Goal: Use online tool/utility

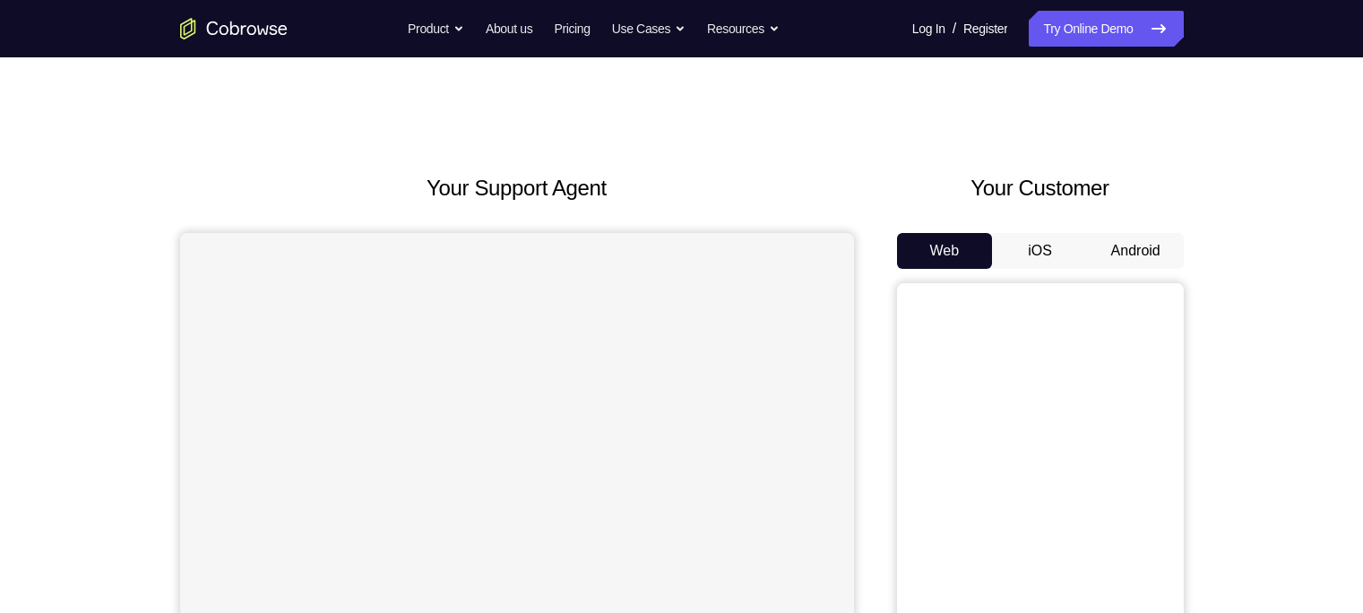
click at [1141, 243] on button "Android" at bounding box center [1136, 251] width 96 height 36
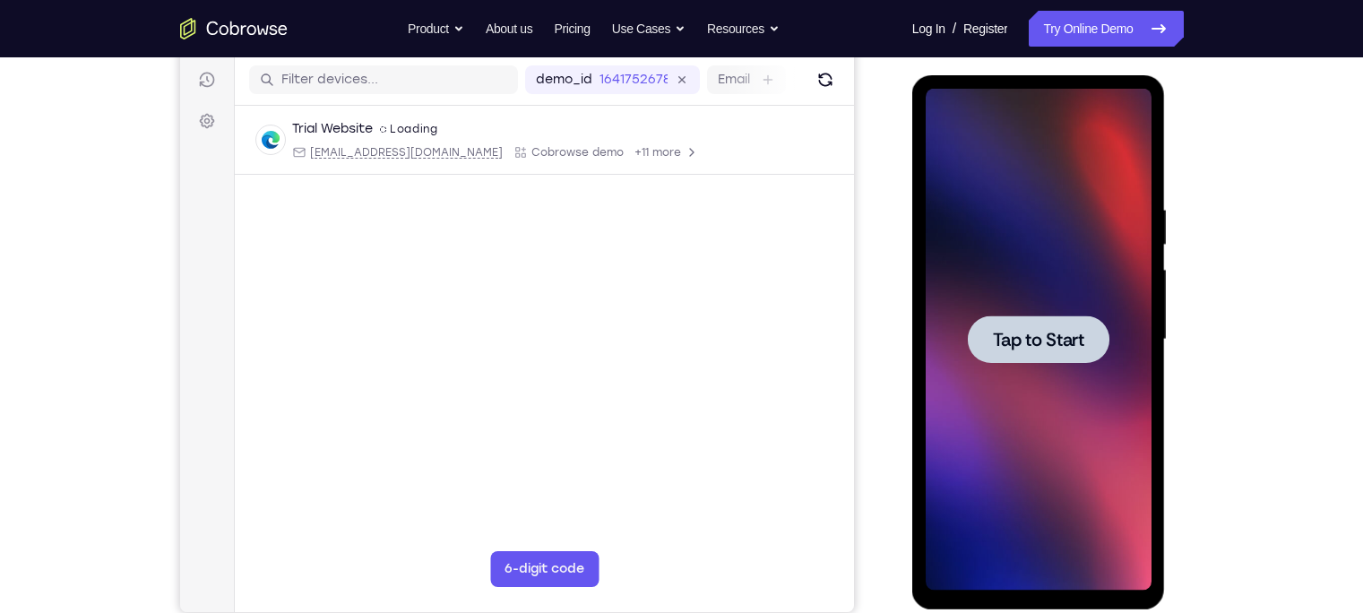
click at [1021, 341] on span "Tap to Start" at bounding box center [1038, 340] width 91 height 18
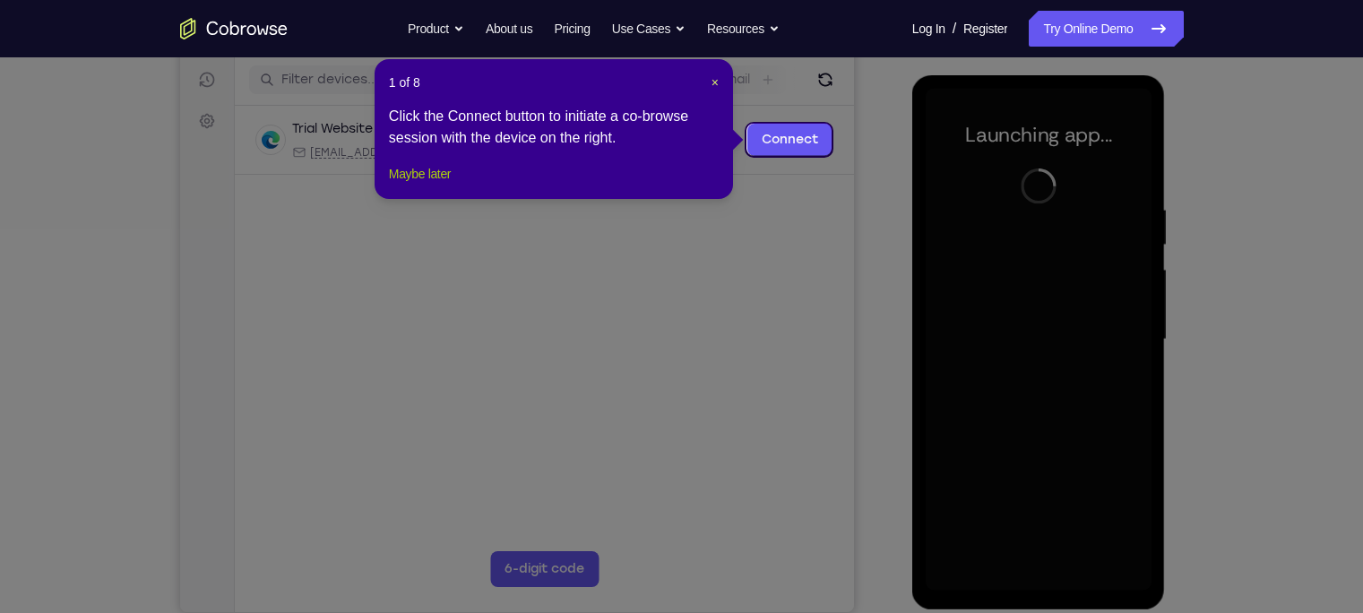
click at [440, 185] on button "Maybe later" at bounding box center [420, 174] width 62 height 22
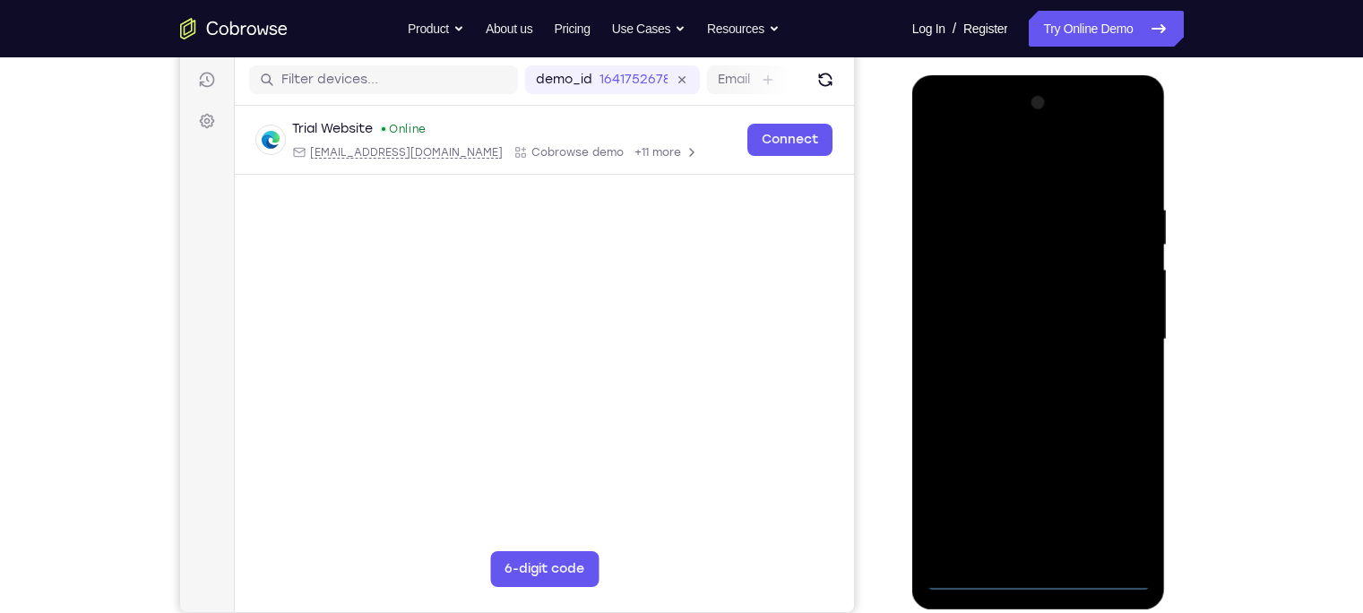
click at [1037, 581] on div at bounding box center [1038, 340] width 226 height 502
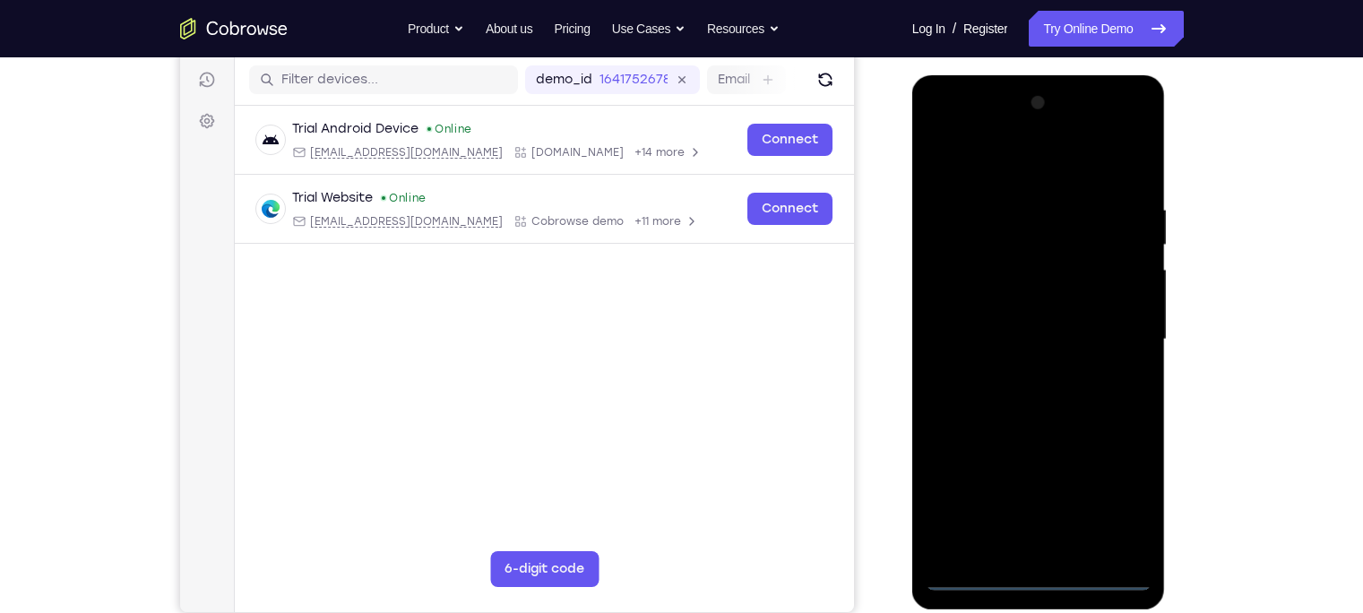
click at [1123, 500] on div at bounding box center [1038, 340] width 226 height 502
click at [1019, 165] on div at bounding box center [1038, 340] width 226 height 502
click at [1117, 331] on div at bounding box center [1038, 340] width 226 height 502
click at [1021, 373] on div at bounding box center [1038, 340] width 226 height 502
click at [1017, 323] on div at bounding box center [1038, 340] width 226 height 502
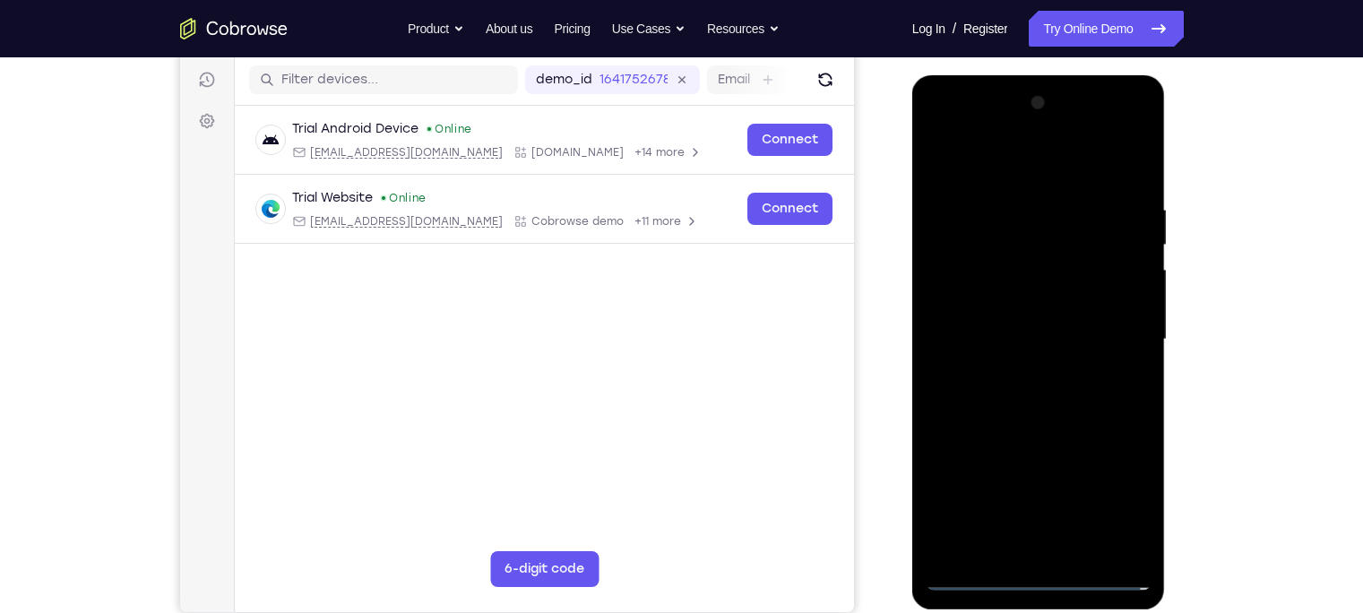
click at [1003, 310] on div at bounding box center [1038, 340] width 226 height 502
click at [1042, 347] on div at bounding box center [1038, 340] width 226 height 502
click at [1059, 418] on div at bounding box center [1038, 340] width 226 height 502
click at [1084, 550] on div at bounding box center [1038, 340] width 226 height 502
drag, startPoint x: 1006, startPoint y: 150, endPoint x: 993, endPoint y: 47, distance: 103.9
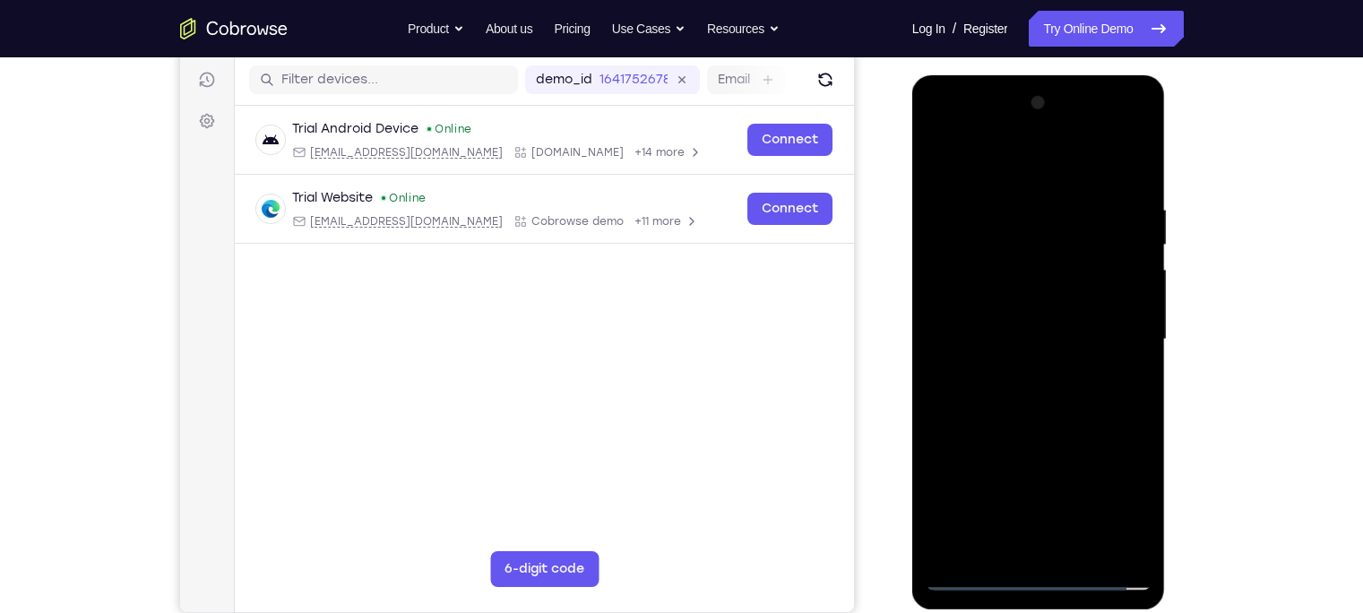
click at [993, 75] on html "Online web based iOS Simulators and Android Emulators. Run iPhone, iPad, Mobile…" at bounding box center [1039, 344] width 255 height 538
click at [1054, 436] on div at bounding box center [1038, 340] width 226 height 502
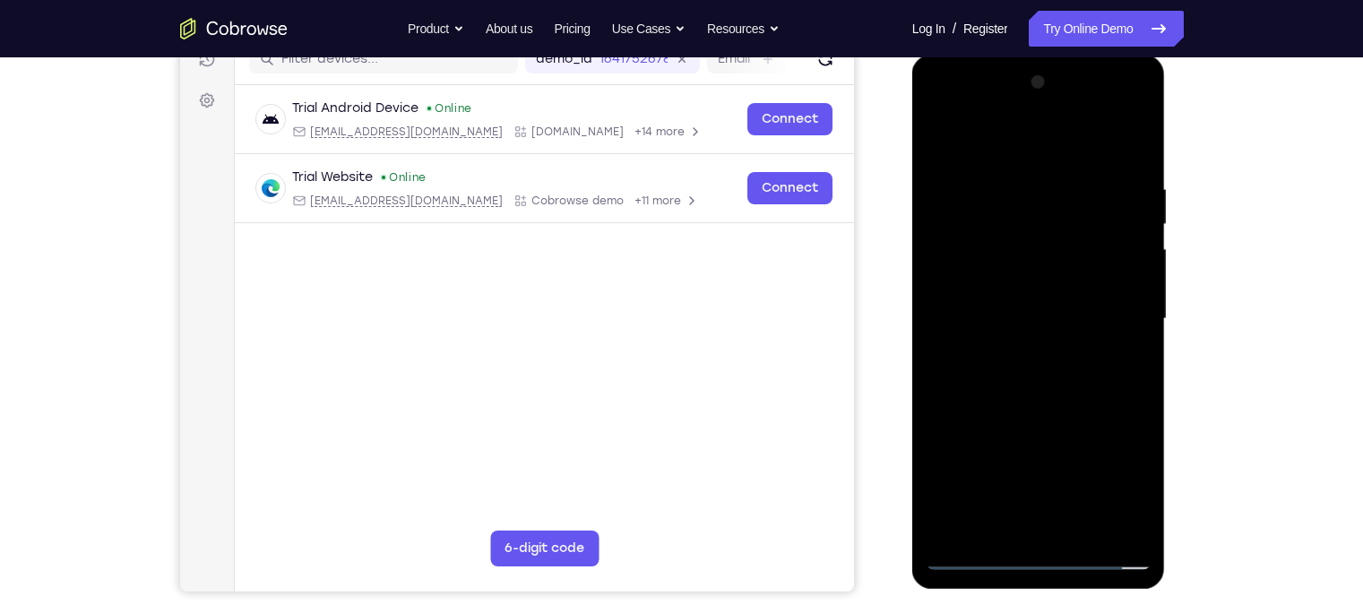
scroll to position [243, 0]
drag, startPoint x: 1046, startPoint y: 485, endPoint x: 1049, endPoint y: 360, distance: 124.6
click at [1049, 360] on div at bounding box center [1038, 318] width 226 height 502
drag, startPoint x: 1029, startPoint y: 334, endPoint x: 1045, endPoint y: 504, distance: 170.1
click at [1045, 504] on div at bounding box center [1038, 318] width 226 height 502
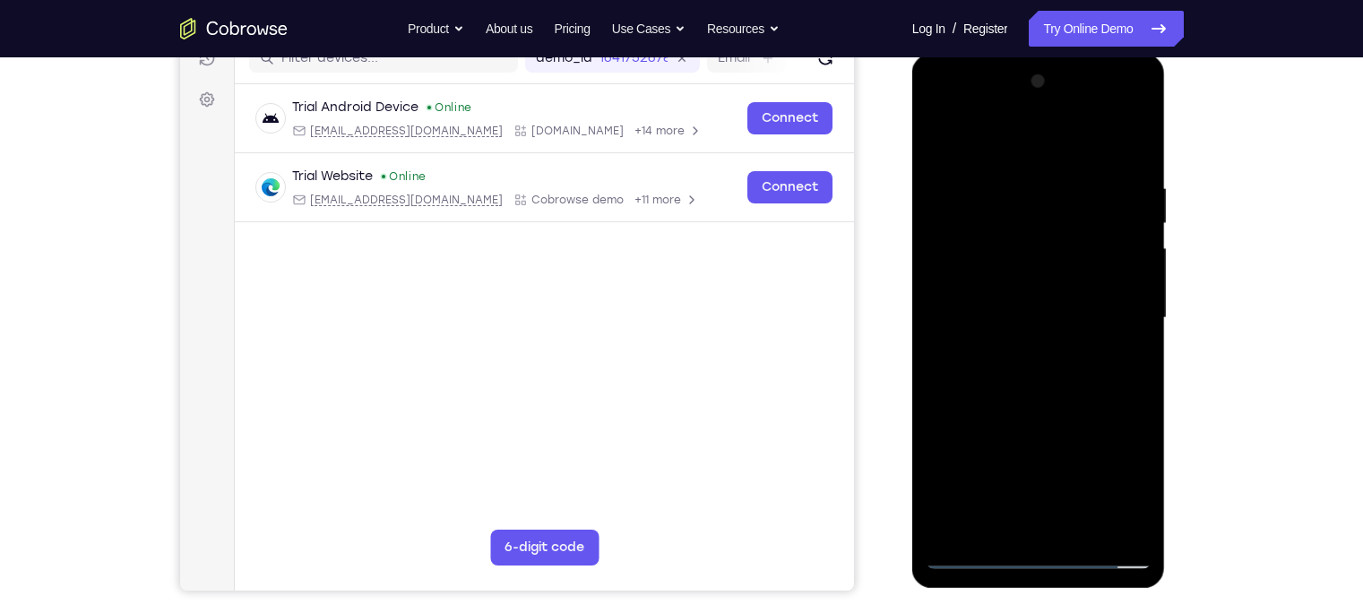
click at [1046, 345] on div at bounding box center [1038, 318] width 226 height 502
click at [1122, 405] on div at bounding box center [1038, 318] width 226 height 502
click at [1037, 383] on div at bounding box center [1038, 318] width 226 height 502
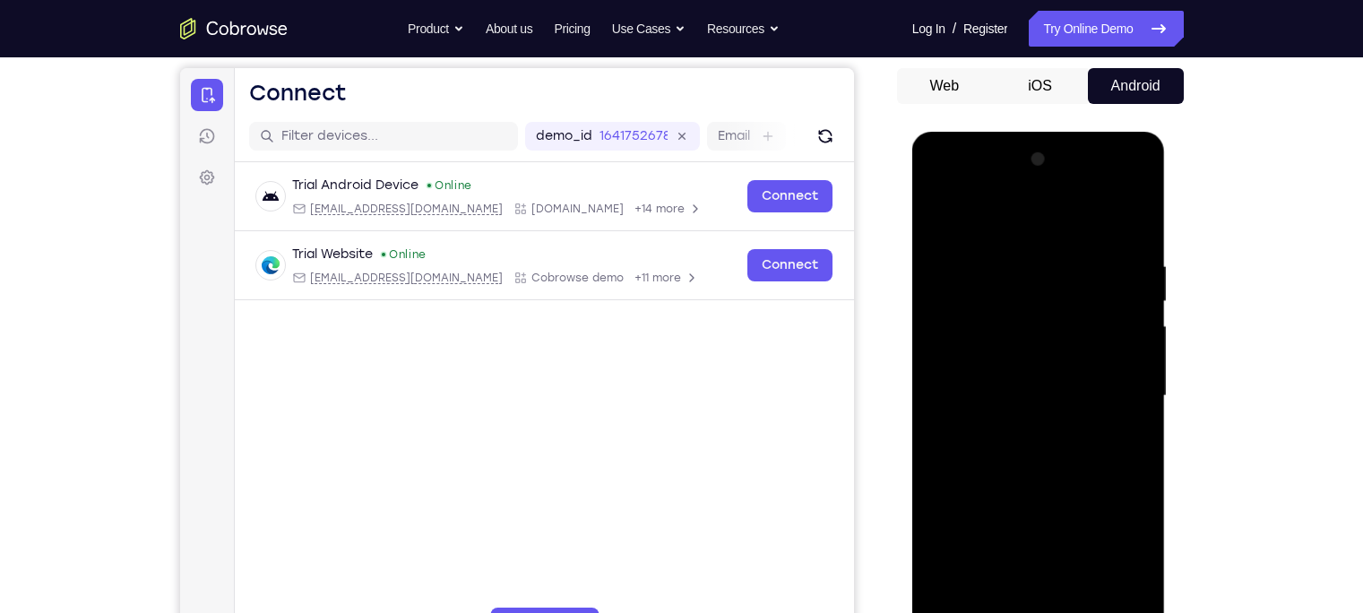
scroll to position [166, 0]
click at [1124, 219] on div at bounding box center [1038, 395] width 226 height 502
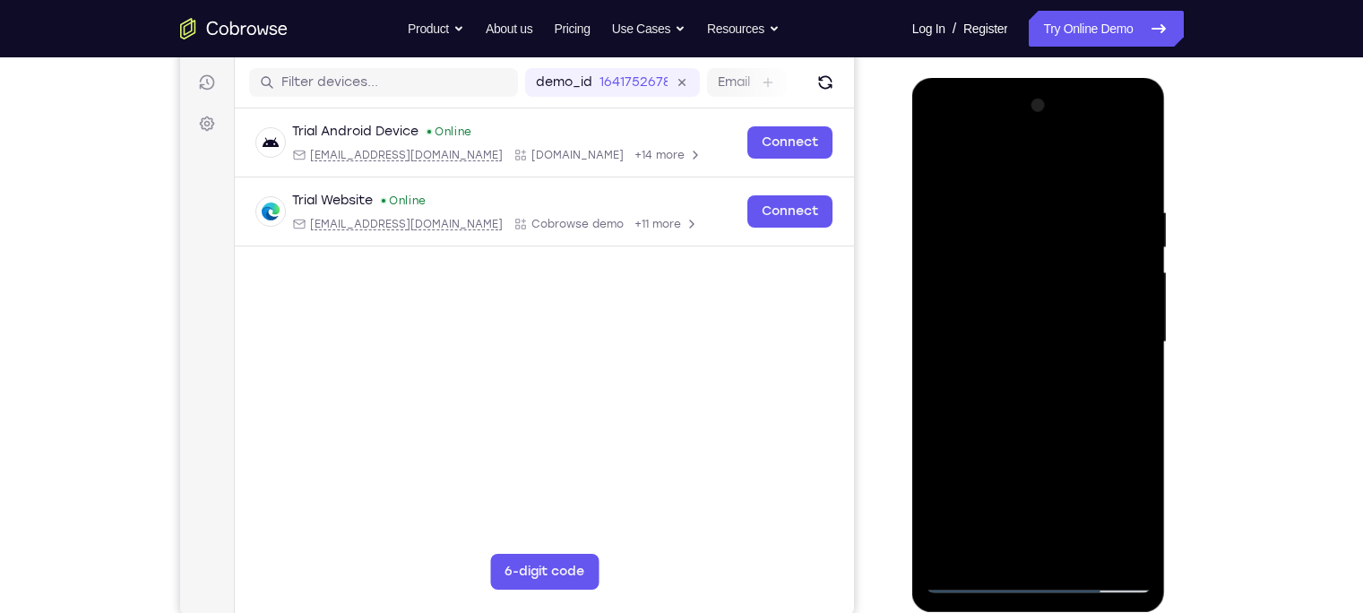
scroll to position [219, 0]
click at [1080, 547] on div at bounding box center [1038, 341] width 226 height 502
click at [1020, 400] on div at bounding box center [1038, 341] width 226 height 502
drag, startPoint x: 1109, startPoint y: 260, endPoint x: 1102, endPoint y: 485, distance: 225.0
click at [1102, 485] on div at bounding box center [1038, 341] width 226 height 502
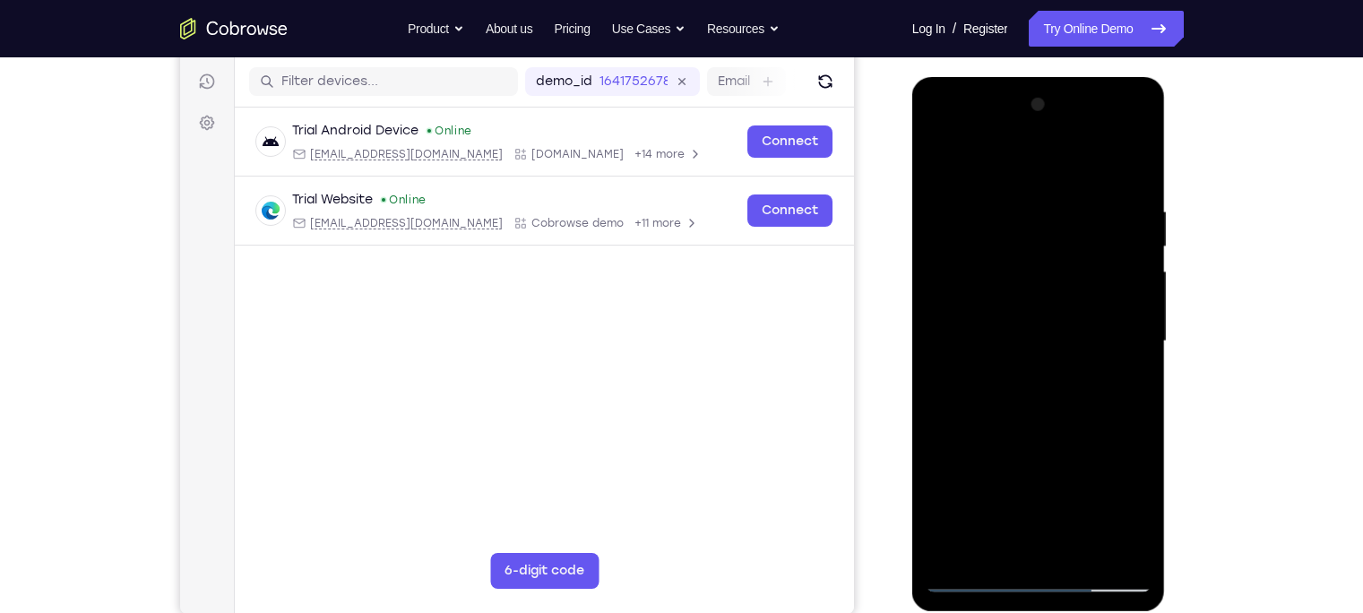
drag, startPoint x: 1092, startPoint y: 212, endPoint x: 1097, endPoint y: 434, distance: 221.3
click at [1097, 434] on div at bounding box center [1038, 341] width 226 height 502
drag, startPoint x: 1089, startPoint y: 257, endPoint x: 1096, endPoint y: 429, distance: 172.2
click at [1096, 429] on div at bounding box center [1038, 341] width 226 height 502
drag, startPoint x: 1057, startPoint y: 269, endPoint x: 1072, endPoint y: 401, distance: 133.5
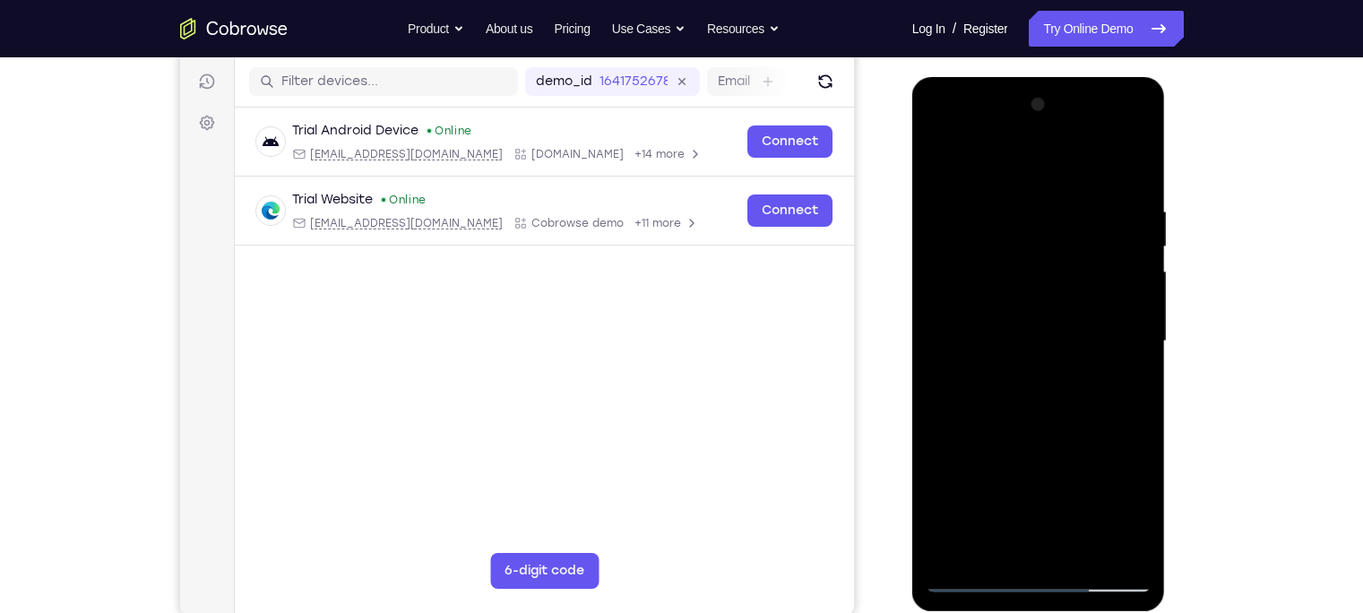
click at [1072, 401] on div at bounding box center [1038, 341] width 226 height 502
click at [935, 167] on div at bounding box center [1038, 341] width 226 height 502
click at [1023, 435] on div at bounding box center [1038, 341] width 226 height 502
drag, startPoint x: 1048, startPoint y: 218, endPoint x: 1054, endPoint y: 377, distance: 159.6
click at [1054, 377] on div at bounding box center [1038, 341] width 226 height 502
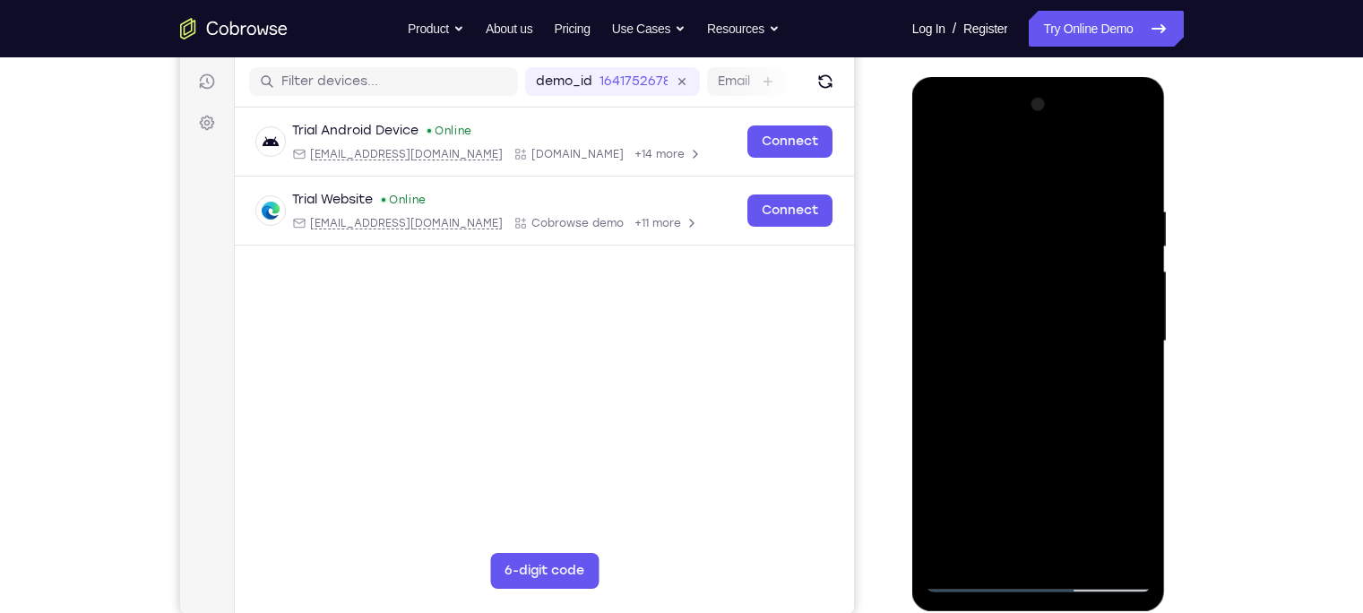
drag, startPoint x: 1039, startPoint y: 219, endPoint x: 1041, endPoint y: 274, distance: 55.6
click at [1041, 274] on div at bounding box center [1038, 341] width 226 height 502
drag, startPoint x: 1024, startPoint y: 201, endPoint x: 1029, endPoint y: 269, distance: 68.2
click at [1029, 269] on div at bounding box center [1038, 341] width 226 height 502
drag, startPoint x: 1011, startPoint y: 218, endPoint x: 1016, endPoint y: 292, distance: 74.6
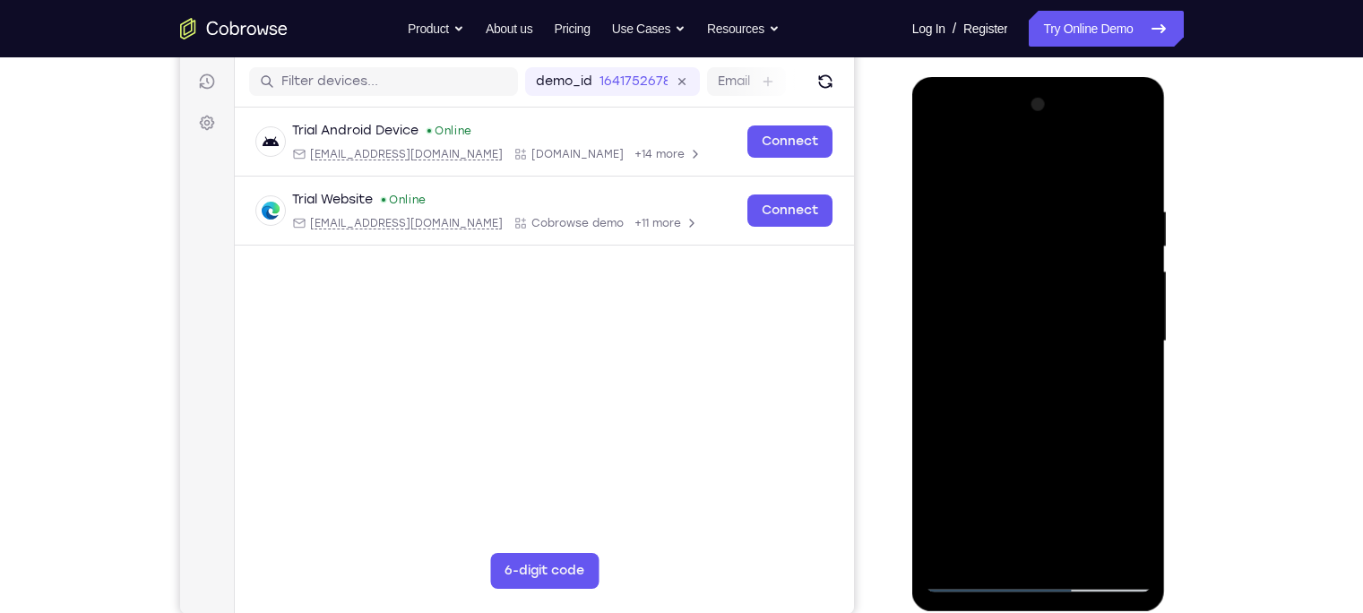
click at [1016, 292] on div at bounding box center [1038, 341] width 226 height 502
drag, startPoint x: 1023, startPoint y: 270, endPoint x: 1040, endPoint y: 404, distance: 135.5
click at [1040, 404] on div at bounding box center [1038, 341] width 226 height 502
drag, startPoint x: 1030, startPoint y: 228, endPoint x: 1031, endPoint y: 323, distance: 95.0
click at [1031, 323] on div at bounding box center [1038, 341] width 226 height 502
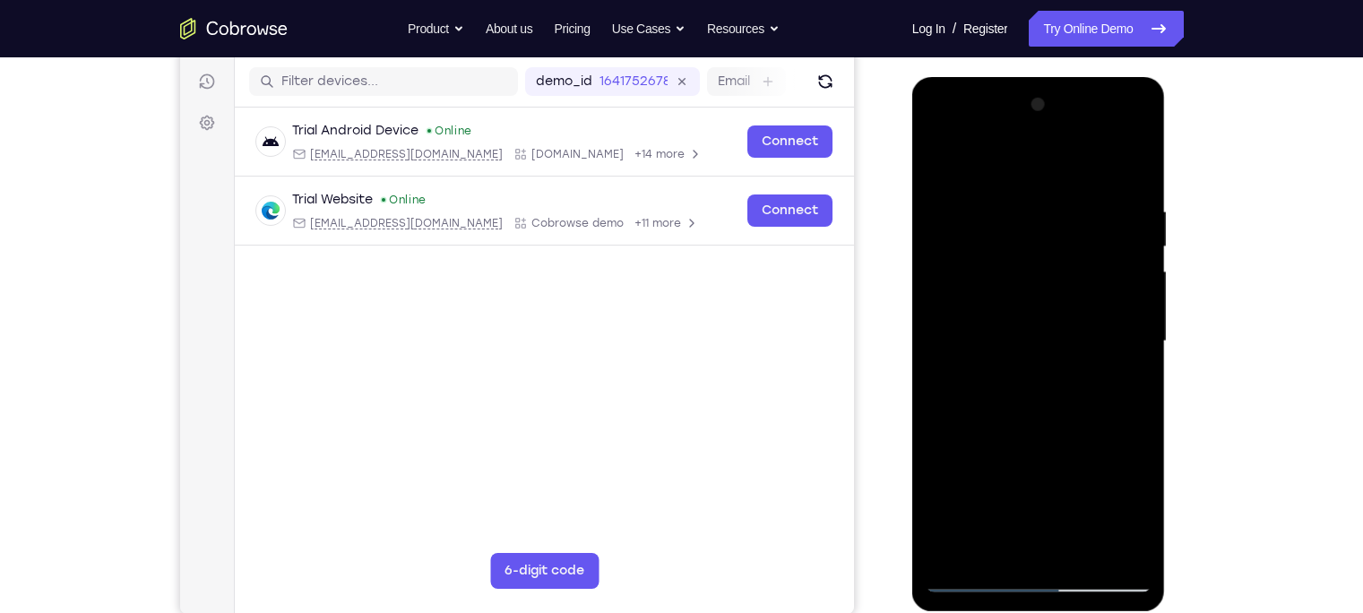
drag, startPoint x: 1027, startPoint y: 245, endPoint x: 1037, endPoint y: 383, distance: 137.5
click at [1037, 383] on div at bounding box center [1038, 341] width 226 height 502
drag, startPoint x: 1036, startPoint y: 233, endPoint x: 1038, endPoint y: 313, distance: 79.8
click at [1038, 313] on div at bounding box center [1038, 341] width 226 height 502
drag, startPoint x: 1006, startPoint y: 235, endPoint x: 1034, endPoint y: 338, distance: 106.7
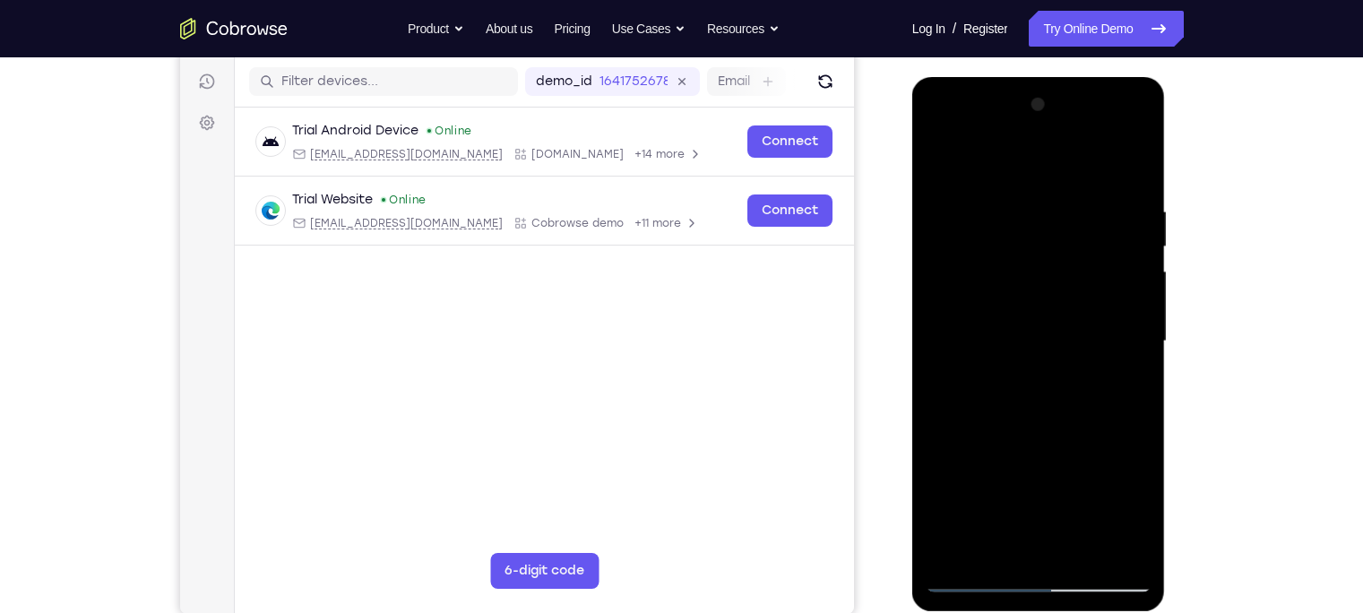
click at [1034, 338] on div at bounding box center [1038, 341] width 226 height 502
drag, startPoint x: 1002, startPoint y: 221, endPoint x: 1009, endPoint y: 271, distance: 49.8
click at [1009, 271] on div at bounding box center [1038, 341] width 226 height 502
drag, startPoint x: 1007, startPoint y: 198, endPoint x: 1020, endPoint y: 315, distance: 118.1
click at [1020, 315] on div at bounding box center [1038, 341] width 226 height 502
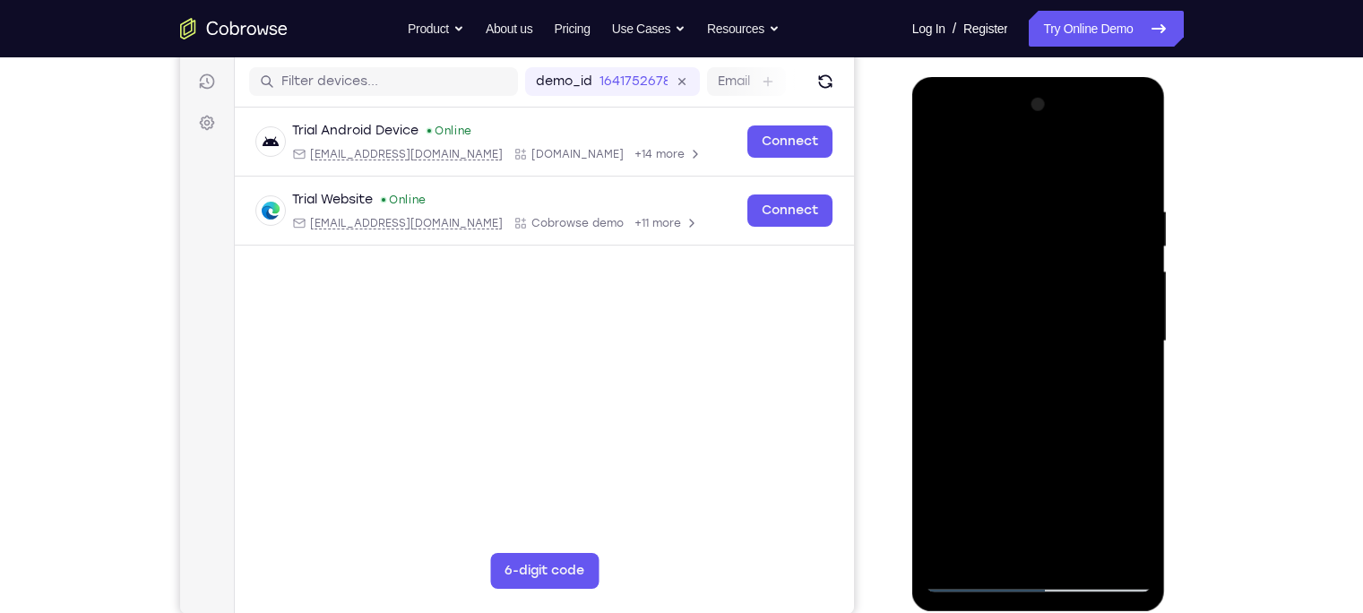
drag, startPoint x: 1022, startPoint y: 216, endPoint x: 1029, endPoint y: 324, distance: 108.6
click at [1029, 324] on div at bounding box center [1038, 341] width 226 height 502
drag, startPoint x: 1018, startPoint y: 227, endPoint x: 1026, endPoint y: 325, distance: 98.9
click at [1026, 325] on div at bounding box center [1038, 341] width 226 height 502
drag, startPoint x: 994, startPoint y: 201, endPoint x: 1005, endPoint y: 289, distance: 89.3
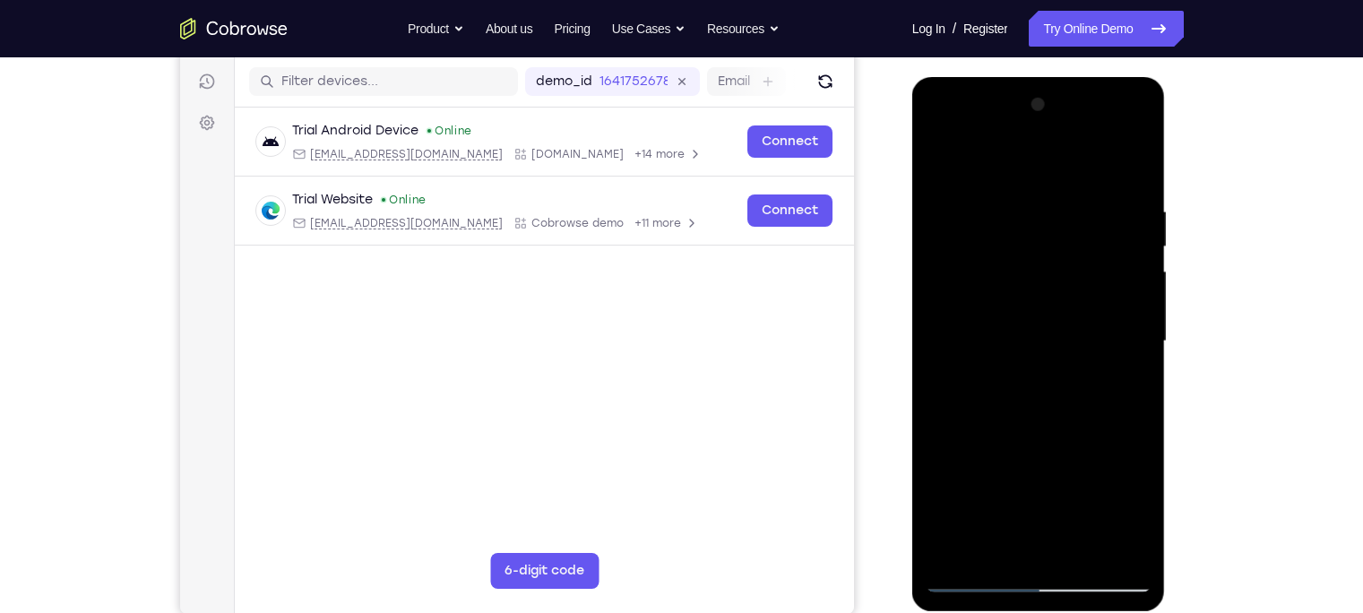
click at [1005, 289] on div at bounding box center [1038, 341] width 226 height 502
drag, startPoint x: 1020, startPoint y: 224, endPoint x: 1027, endPoint y: 321, distance: 97.0
click at [1027, 321] on div at bounding box center [1038, 341] width 226 height 502
drag, startPoint x: 1025, startPoint y: 248, endPoint x: 1023, endPoint y: 323, distance: 74.4
click at [1023, 323] on div at bounding box center [1038, 341] width 226 height 502
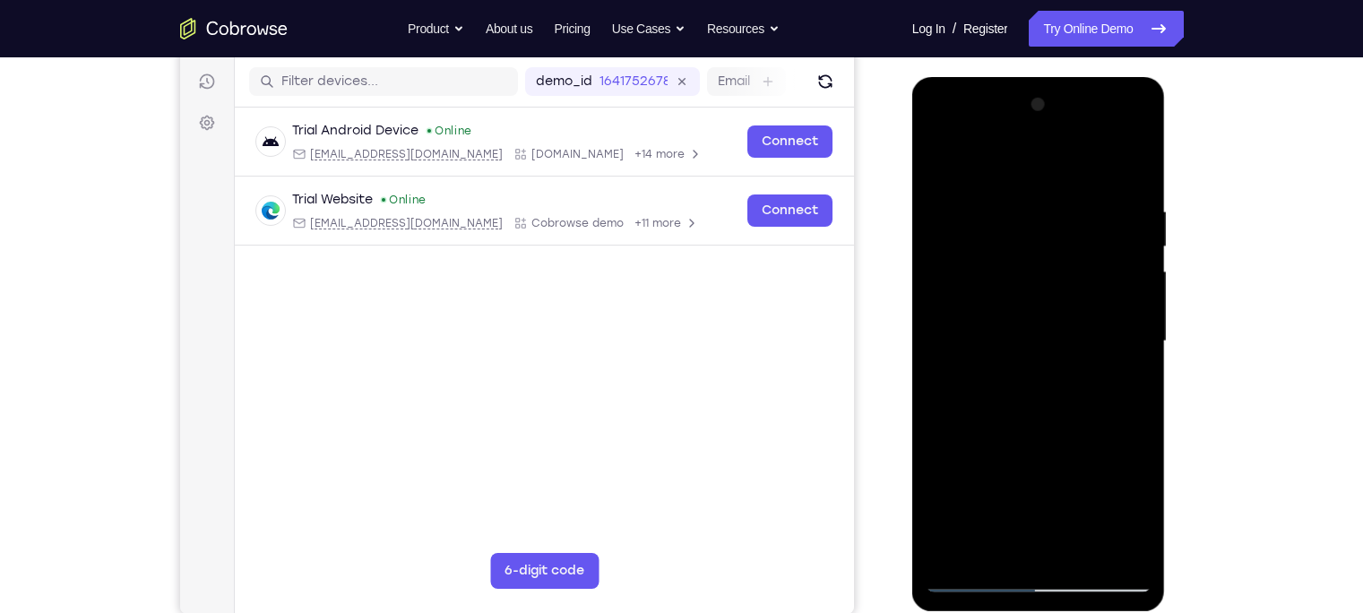
drag, startPoint x: 1034, startPoint y: 211, endPoint x: 1033, endPoint y: 318, distance: 107.5
click at [1033, 318] on div at bounding box center [1038, 341] width 226 height 502
drag, startPoint x: 1029, startPoint y: 229, endPoint x: 1029, endPoint y: 312, distance: 82.4
click at [1029, 312] on div at bounding box center [1038, 341] width 226 height 502
drag, startPoint x: 1029, startPoint y: 243, endPoint x: 1031, endPoint y: 340, distance: 96.8
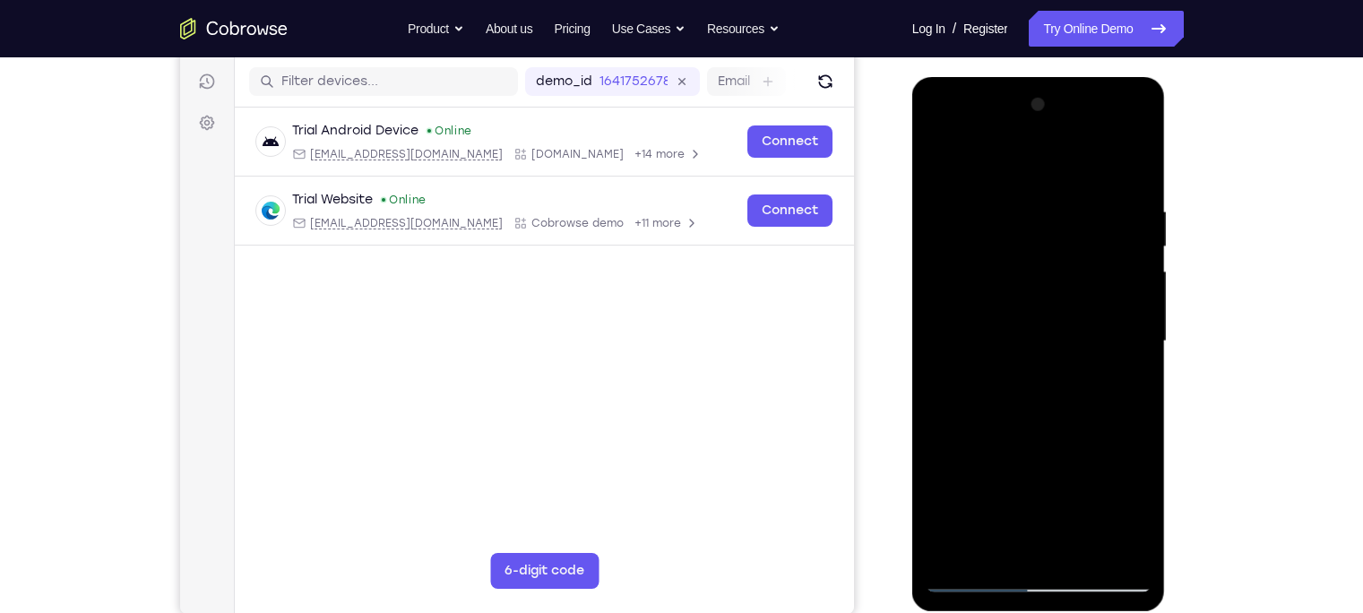
click at [1031, 340] on div at bounding box center [1038, 341] width 226 height 502
drag, startPoint x: 1029, startPoint y: 254, endPoint x: 1029, endPoint y: 334, distance: 79.7
click at [1029, 334] on div at bounding box center [1038, 341] width 226 height 502
drag, startPoint x: 1017, startPoint y: 197, endPoint x: 1019, endPoint y: 288, distance: 91.4
click at [1019, 288] on div at bounding box center [1038, 341] width 226 height 502
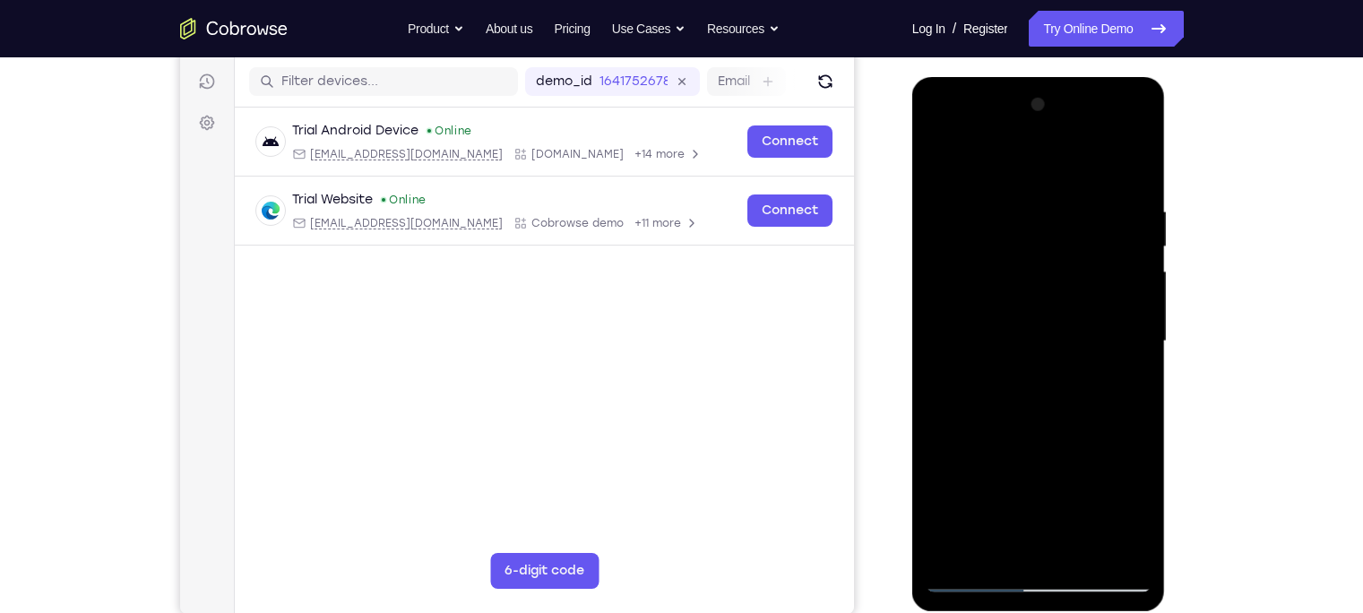
drag, startPoint x: 1021, startPoint y: 228, endPoint x: 1021, endPoint y: 290, distance: 62.7
click at [1021, 290] on div at bounding box center [1038, 341] width 226 height 502
drag, startPoint x: 1027, startPoint y: 248, endPoint x: 1027, endPoint y: 313, distance: 64.5
click at [1027, 313] on div at bounding box center [1038, 341] width 226 height 502
drag, startPoint x: 1011, startPoint y: 368, endPoint x: 1019, endPoint y: 311, distance: 57.8
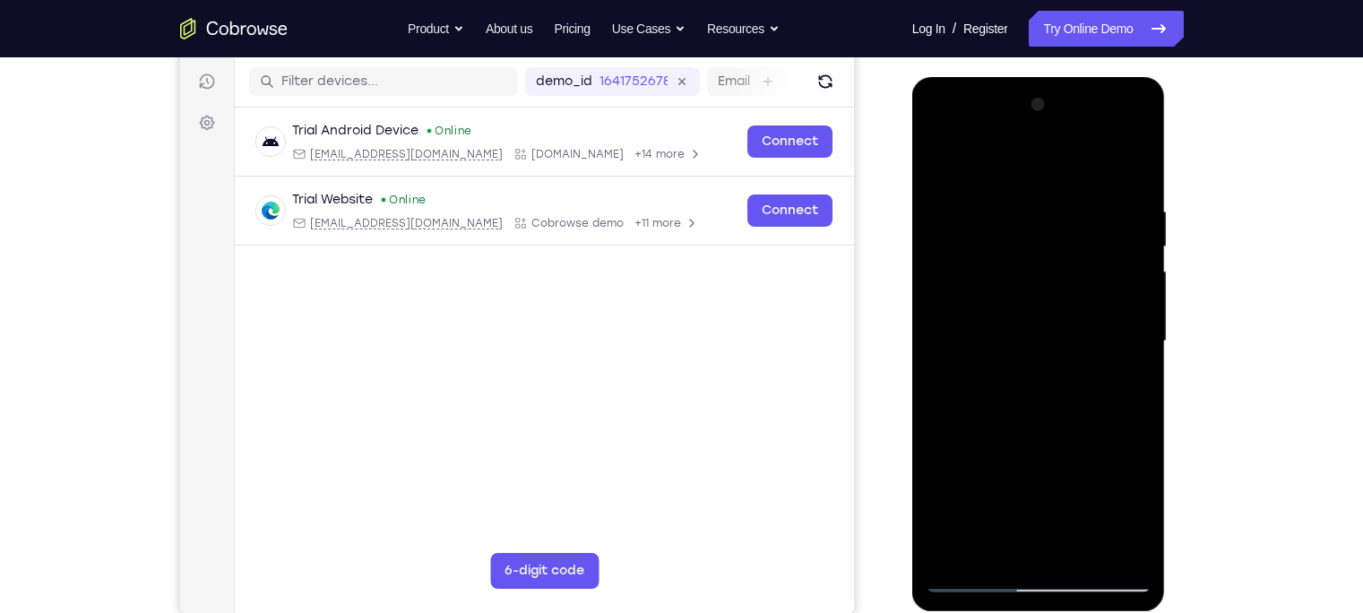
click at [1019, 311] on div at bounding box center [1038, 341] width 226 height 502
drag, startPoint x: 1029, startPoint y: 279, endPoint x: 1032, endPoint y: 436, distance: 157.7
click at [1032, 436] on div at bounding box center [1038, 341] width 226 height 502
drag, startPoint x: 1033, startPoint y: 306, endPoint x: 1035, endPoint y: 439, distance: 133.5
click at [1035, 439] on div at bounding box center [1038, 341] width 226 height 502
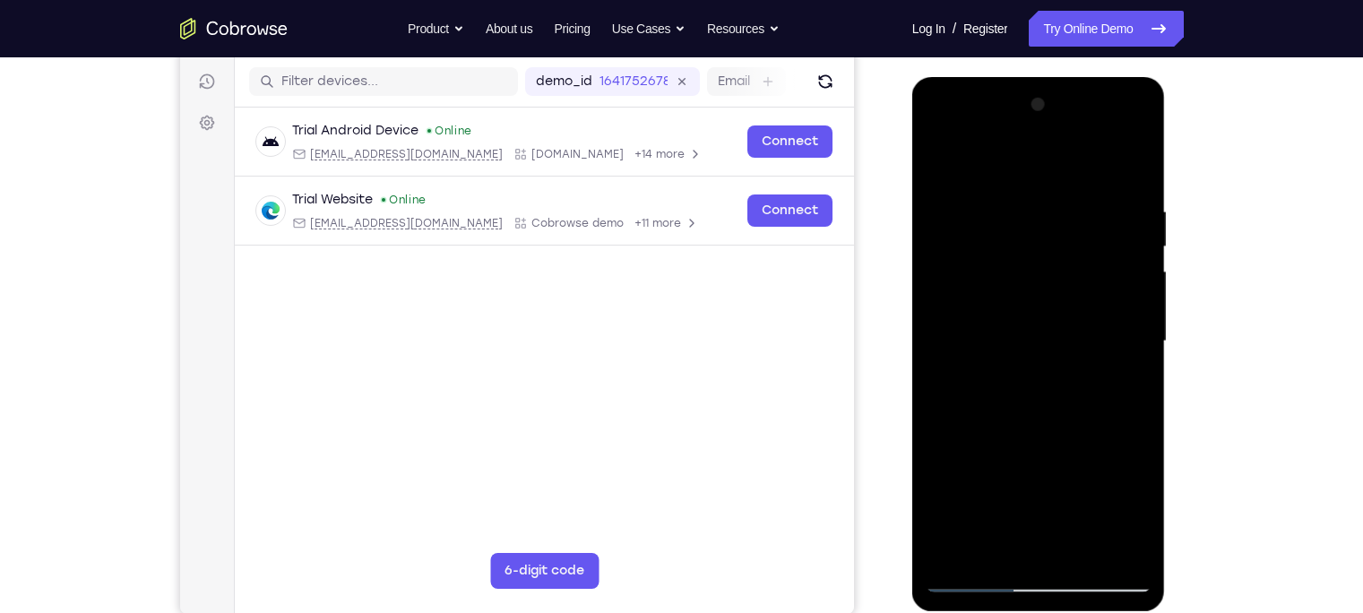
drag, startPoint x: 1029, startPoint y: 324, endPoint x: 1020, endPoint y: 461, distance: 137.3
click at [1020, 461] on div at bounding box center [1038, 341] width 226 height 502
drag, startPoint x: 1020, startPoint y: 326, endPoint x: 1020, endPoint y: 444, distance: 118.3
click at [1020, 444] on div at bounding box center [1038, 341] width 226 height 502
drag, startPoint x: 1029, startPoint y: 340, endPoint x: 1026, endPoint y: 399, distance: 58.3
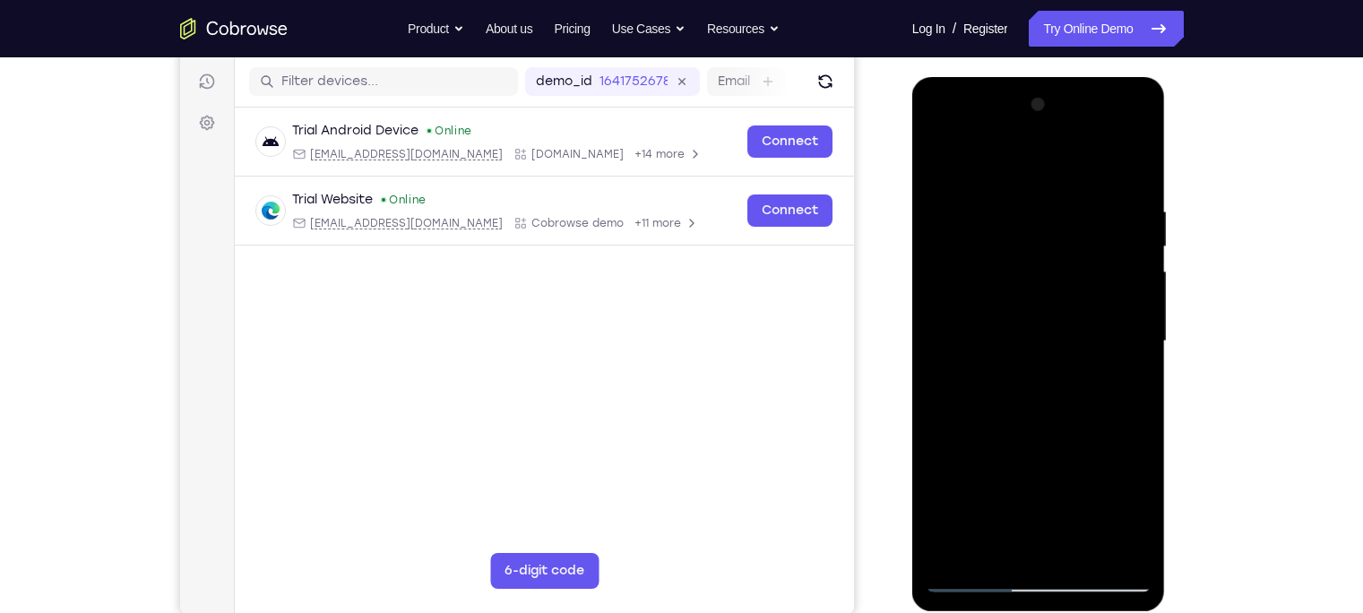
click at [1026, 399] on div at bounding box center [1038, 341] width 226 height 502
drag, startPoint x: 1042, startPoint y: 277, endPoint x: 1045, endPoint y: 327, distance: 50.2
click at [1045, 327] on div at bounding box center [1038, 341] width 226 height 502
drag, startPoint x: 1082, startPoint y: 265, endPoint x: 1096, endPoint y: 399, distance: 134.2
click at [1096, 399] on div at bounding box center [1038, 341] width 226 height 502
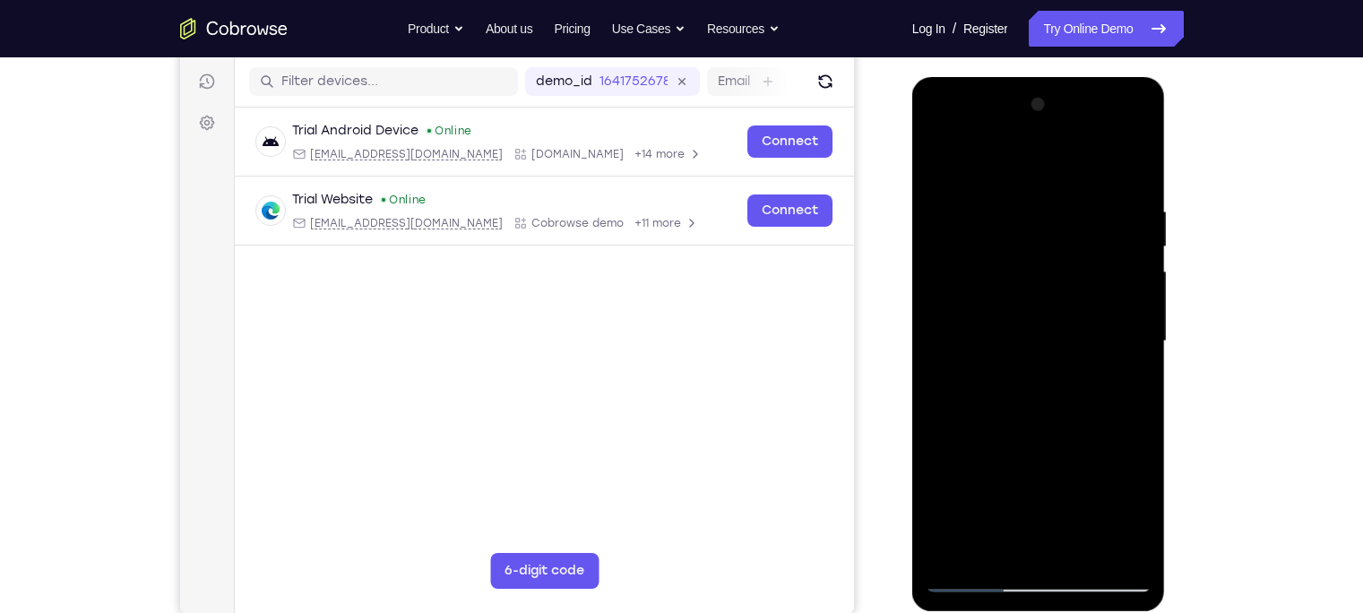
drag, startPoint x: 1055, startPoint y: 271, endPoint x: 1055, endPoint y: 366, distance: 95.0
click at [1055, 366] on div at bounding box center [1038, 341] width 226 height 502
drag, startPoint x: 1003, startPoint y: 263, endPoint x: 1006, endPoint y: 301, distance: 37.8
click at [1006, 301] on div at bounding box center [1038, 341] width 226 height 502
drag, startPoint x: 1030, startPoint y: 241, endPoint x: 1036, endPoint y: 378, distance: 137.2
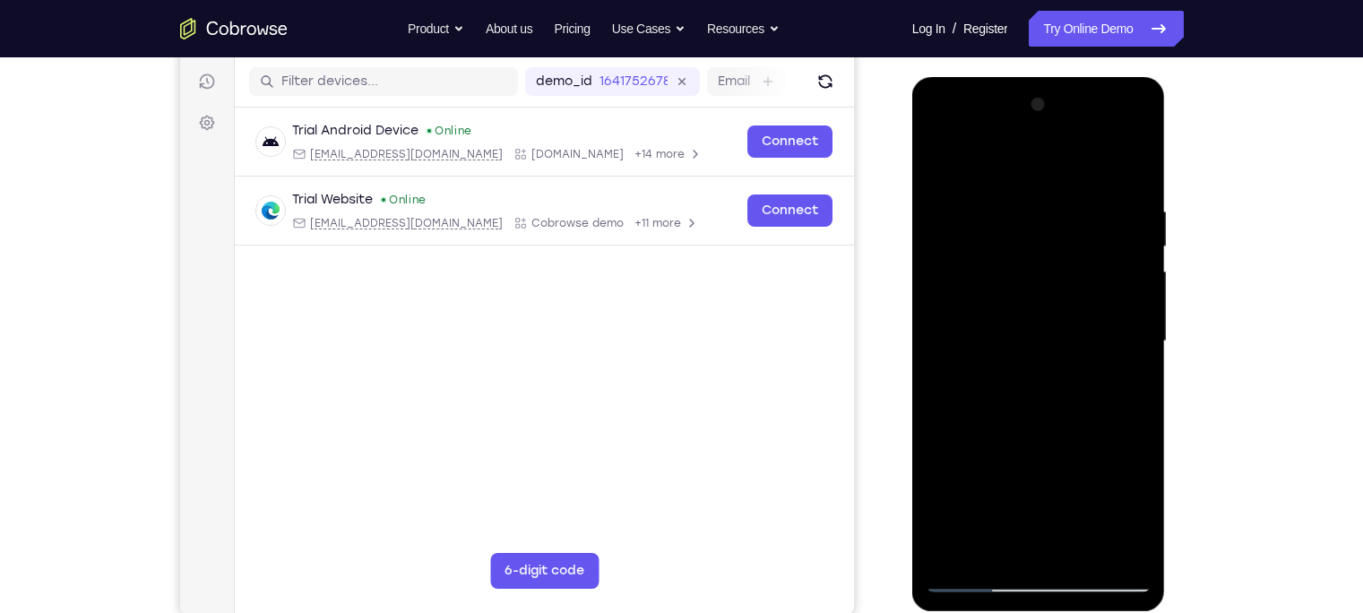
click at [1036, 378] on div at bounding box center [1038, 341] width 226 height 502
drag, startPoint x: 1036, startPoint y: 206, endPoint x: 1040, endPoint y: 323, distance: 117.5
click at [1040, 323] on div at bounding box center [1038, 341] width 226 height 502
drag, startPoint x: 1023, startPoint y: 248, endPoint x: 1031, endPoint y: 414, distance: 165.9
click at [1031, 414] on div at bounding box center [1038, 341] width 226 height 502
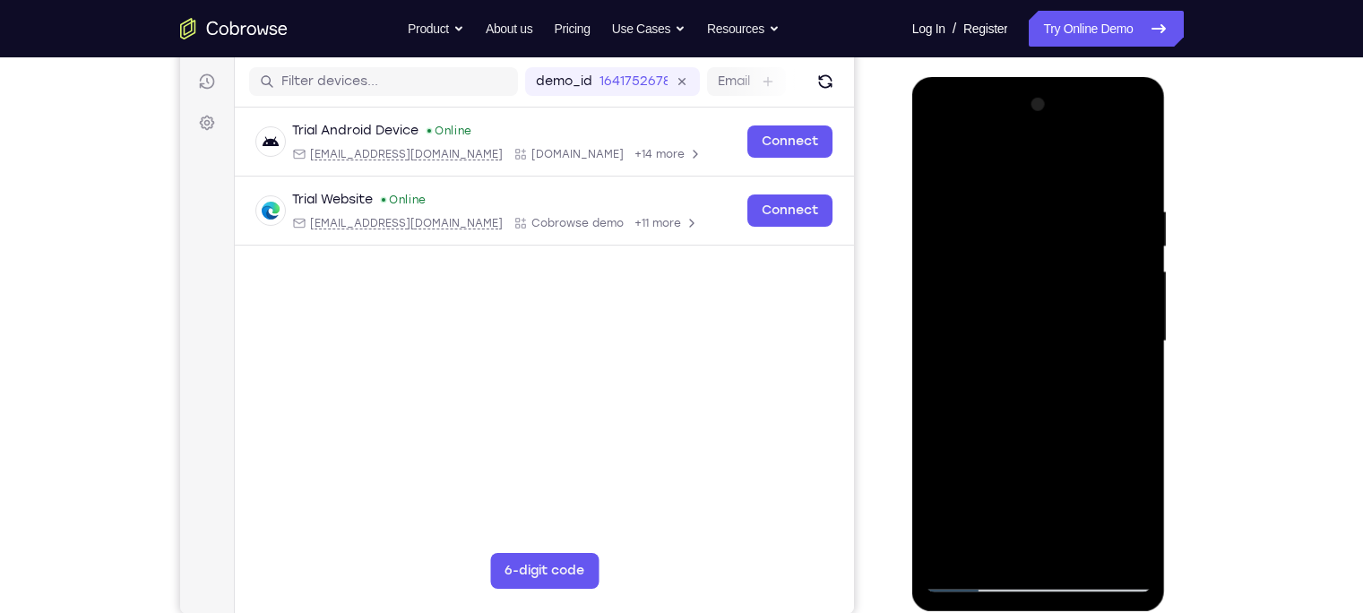
drag, startPoint x: 1028, startPoint y: 288, endPoint x: 1030, endPoint y: 366, distance: 78.0
click at [1030, 366] on div at bounding box center [1038, 341] width 226 height 502
drag, startPoint x: 1018, startPoint y: 239, endPoint x: 1029, endPoint y: 335, distance: 96.6
click at [1029, 335] on div at bounding box center [1038, 341] width 226 height 502
drag, startPoint x: 1021, startPoint y: 227, endPoint x: 1034, endPoint y: 343, distance: 117.1
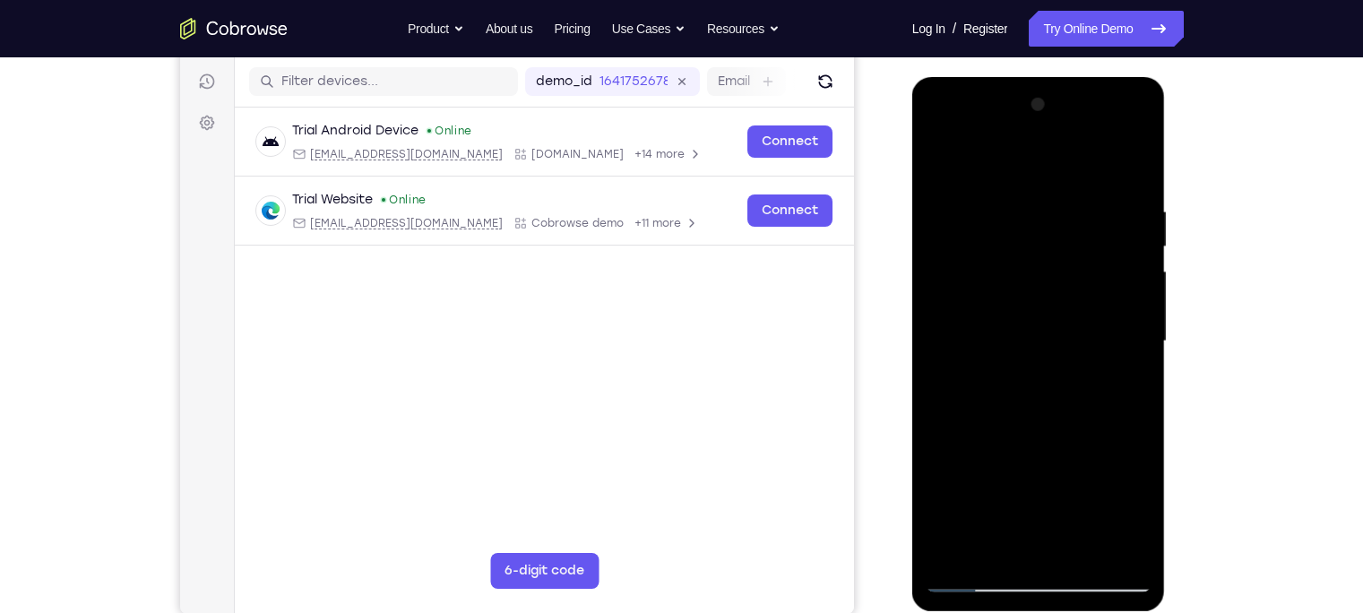
click at [1034, 343] on div at bounding box center [1038, 341] width 226 height 502
drag, startPoint x: 1020, startPoint y: 252, endPoint x: 1028, endPoint y: 312, distance: 60.6
click at [1028, 312] on div at bounding box center [1038, 341] width 226 height 502
drag, startPoint x: 1041, startPoint y: 235, endPoint x: 1048, endPoint y: 365, distance: 130.1
click at [1048, 365] on div at bounding box center [1038, 341] width 226 height 502
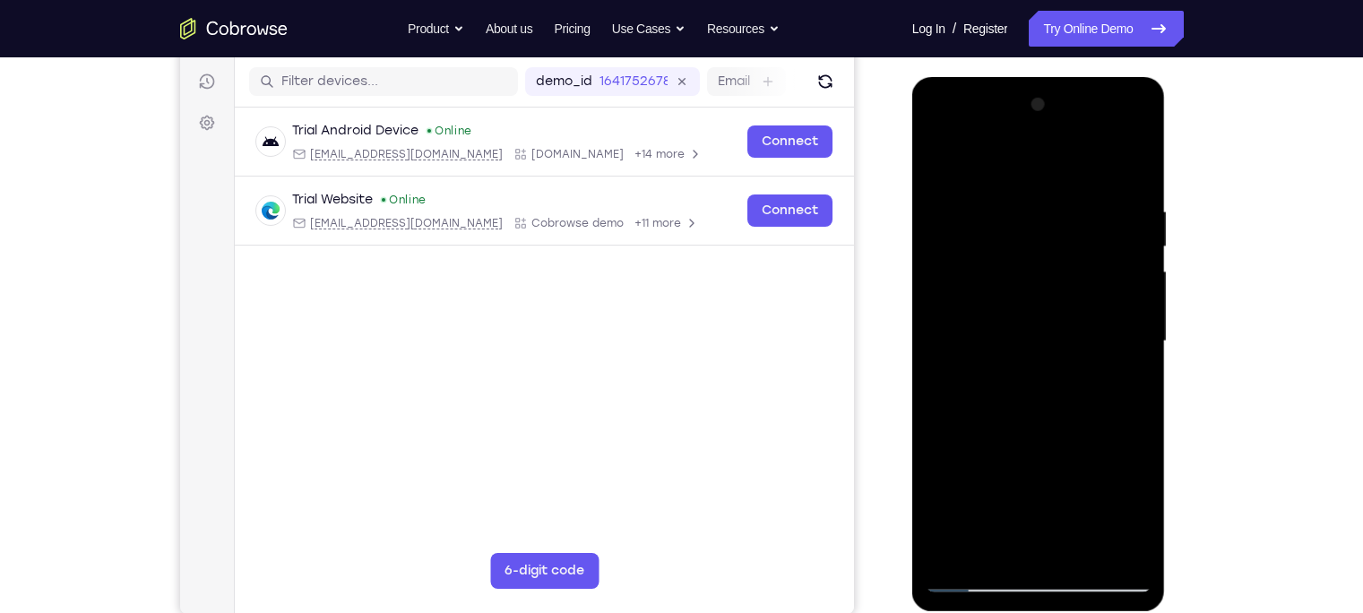
drag, startPoint x: 1033, startPoint y: 275, endPoint x: 1042, endPoint y: 386, distance: 111.5
click at [1042, 386] on div at bounding box center [1038, 341] width 226 height 502
drag, startPoint x: 1028, startPoint y: 250, endPoint x: 1034, endPoint y: 312, distance: 62.1
click at [1034, 312] on div at bounding box center [1038, 341] width 226 height 502
drag, startPoint x: 1029, startPoint y: 219, endPoint x: 1041, endPoint y: 343, distance: 124.3
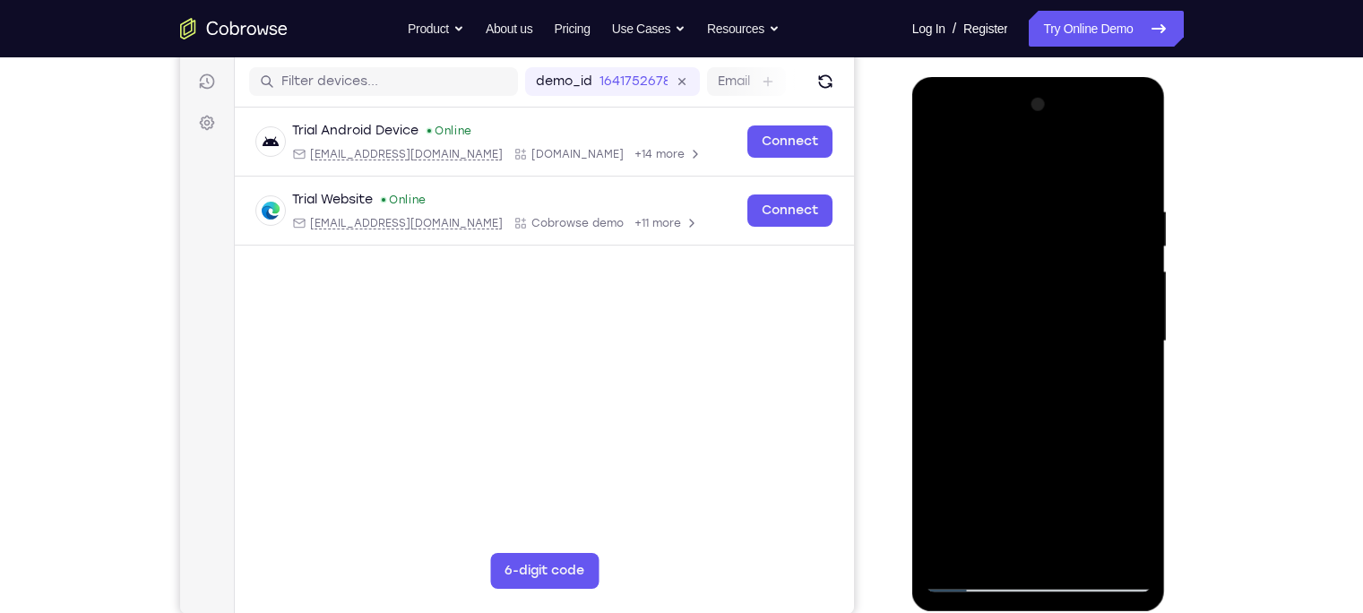
click at [1041, 343] on div at bounding box center [1038, 341] width 226 height 502
drag, startPoint x: 1025, startPoint y: 209, endPoint x: 1039, endPoint y: 334, distance: 126.2
click at [1039, 334] on div at bounding box center [1038, 341] width 226 height 502
drag, startPoint x: 1025, startPoint y: 214, endPoint x: 1033, endPoint y: 306, distance: 92.6
click at [1033, 306] on div at bounding box center [1038, 341] width 226 height 502
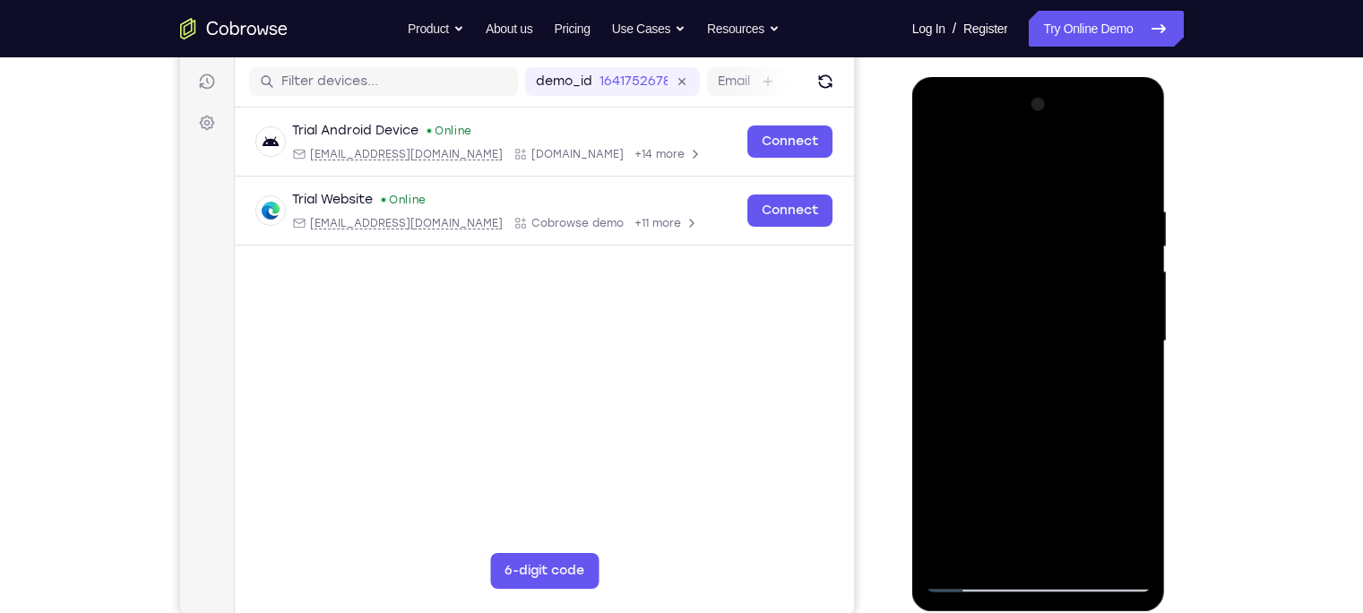
drag, startPoint x: 1025, startPoint y: 207, endPoint x: 1033, endPoint y: 298, distance: 91.7
click at [1033, 298] on div at bounding box center [1038, 341] width 226 height 502
drag, startPoint x: 1026, startPoint y: 230, endPoint x: 1028, endPoint y: 356, distance: 125.4
click at [1028, 356] on div at bounding box center [1038, 341] width 226 height 502
drag, startPoint x: 1029, startPoint y: 275, endPoint x: 1031, endPoint y: 347, distance: 71.7
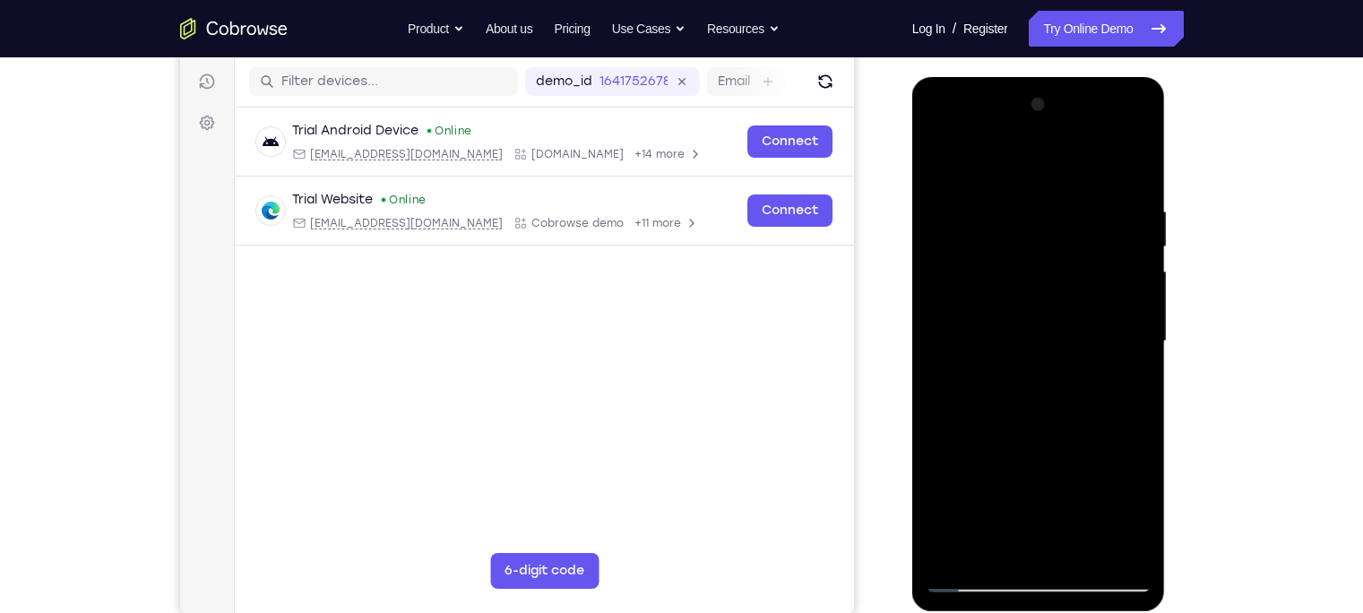
click at [1031, 347] on div at bounding box center [1038, 341] width 226 height 502
drag, startPoint x: 1030, startPoint y: 268, endPoint x: 1030, endPoint y: 340, distance: 72.6
click at [1030, 340] on div at bounding box center [1038, 341] width 226 height 502
drag, startPoint x: 1030, startPoint y: 281, endPoint x: 1037, endPoint y: 424, distance: 142.6
click at [1037, 424] on div at bounding box center [1038, 341] width 226 height 502
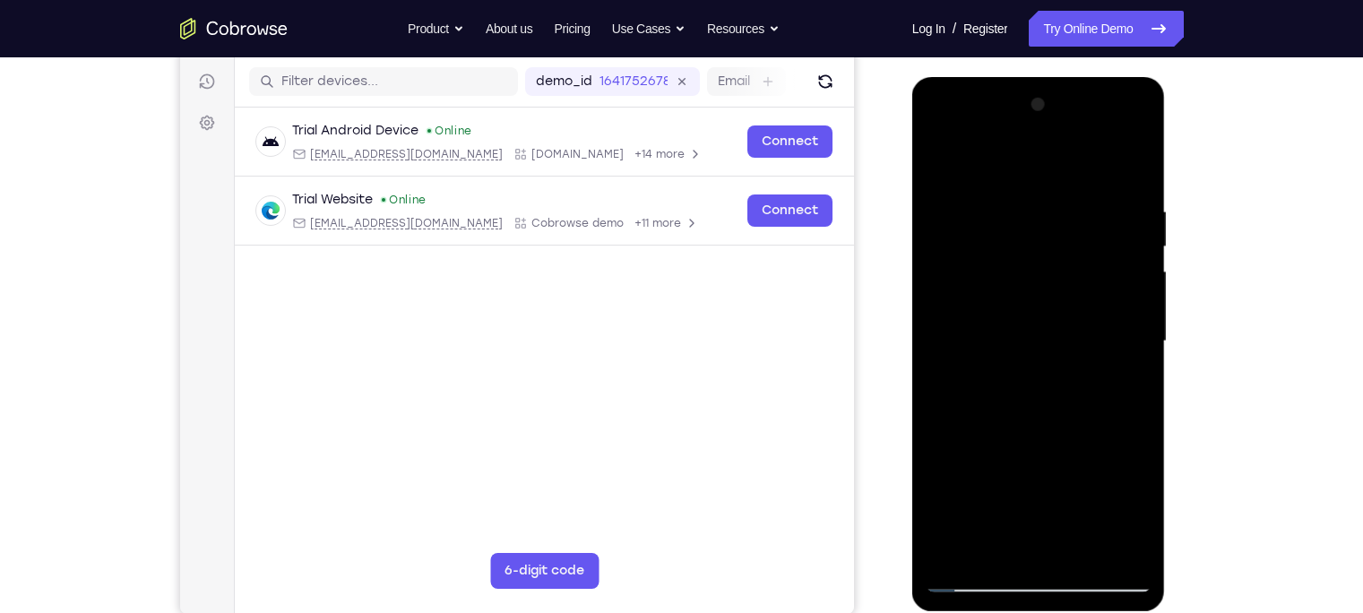
drag, startPoint x: 1035, startPoint y: 274, endPoint x: 1037, endPoint y: 344, distance: 69.9
click at [1037, 344] on div at bounding box center [1038, 341] width 226 height 502
drag, startPoint x: 1037, startPoint y: 268, endPoint x: 1049, endPoint y: 419, distance: 151.9
click at [1049, 419] on div at bounding box center [1038, 341] width 226 height 502
drag, startPoint x: 1039, startPoint y: 285, endPoint x: 1042, endPoint y: 411, distance: 126.4
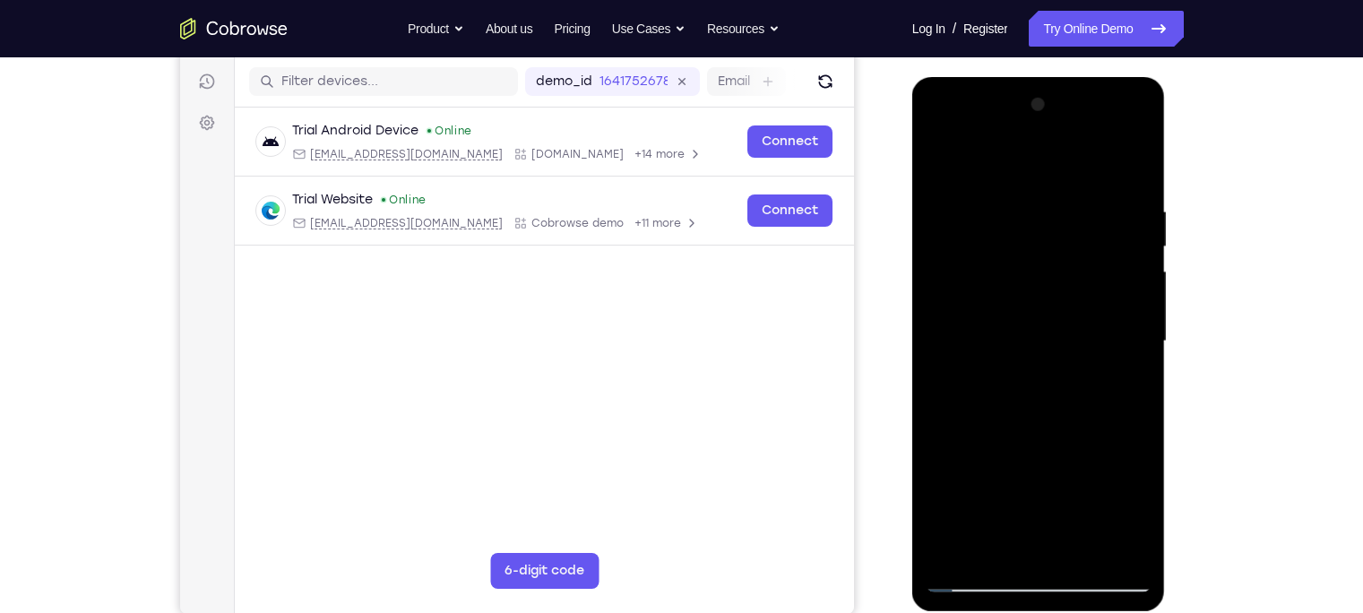
click at [1042, 411] on div at bounding box center [1038, 341] width 226 height 502
drag, startPoint x: 1031, startPoint y: 262, endPoint x: 1037, endPoint y: 382, distance: 120.2
click at [1037, 382] on div at bounding box center [1038, 341] width 226 height 502
click at [945, 160] on div at bounding box center [1038, 341] width 226 height 502
click at [1023, 463] on div at bounding box center [1038, 341] width 226 height 502
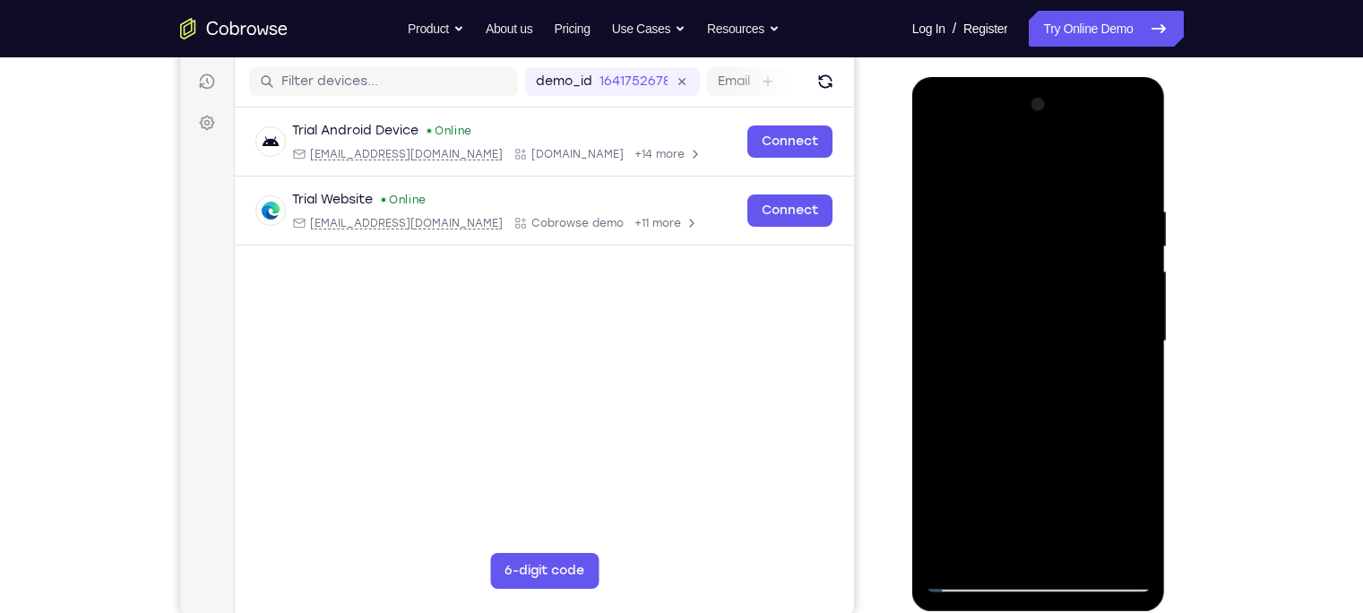
click at [1092, 495] on div at bounding box center [1038, 341] width 226 height 502
drag, startPoint x: 989, startPoint y: 251, endPoint x: 989, endPoint y: 367, distance: 116.5
click at [989, 367] on div at bounding box center [1038, 341] width 226 height 502
click at [943, 155] on div at bounding box center [1038, 341] width 226 height 502
click at [1018, 520] on div at bounding box center [1038, 341] width 226 height 502
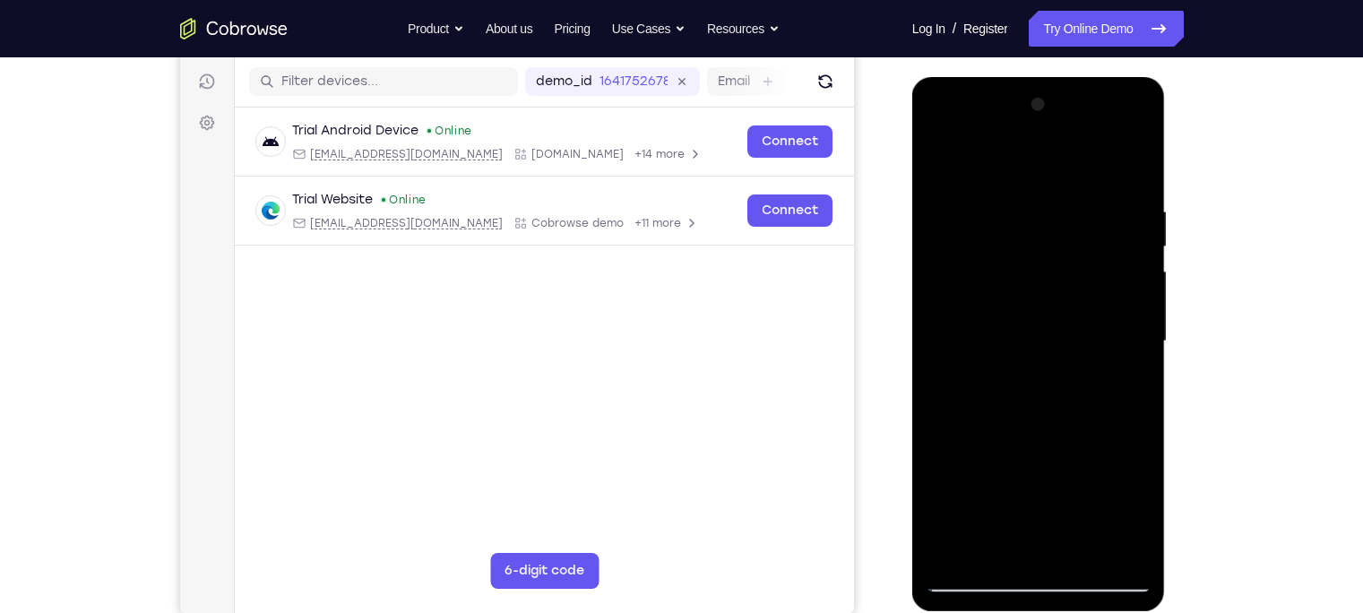
click at [945, 168] on div at bounding box center [1038, 341] width 226 height 502
click at [952, 151] on div at bounding box center [1038, 341] width 226 height 502
click at [994, 554] on div at bounding box center [1038, 341] width 226 height 502
click at [980, 165] on div at bounding box center [1038, 341] width 226 height 502
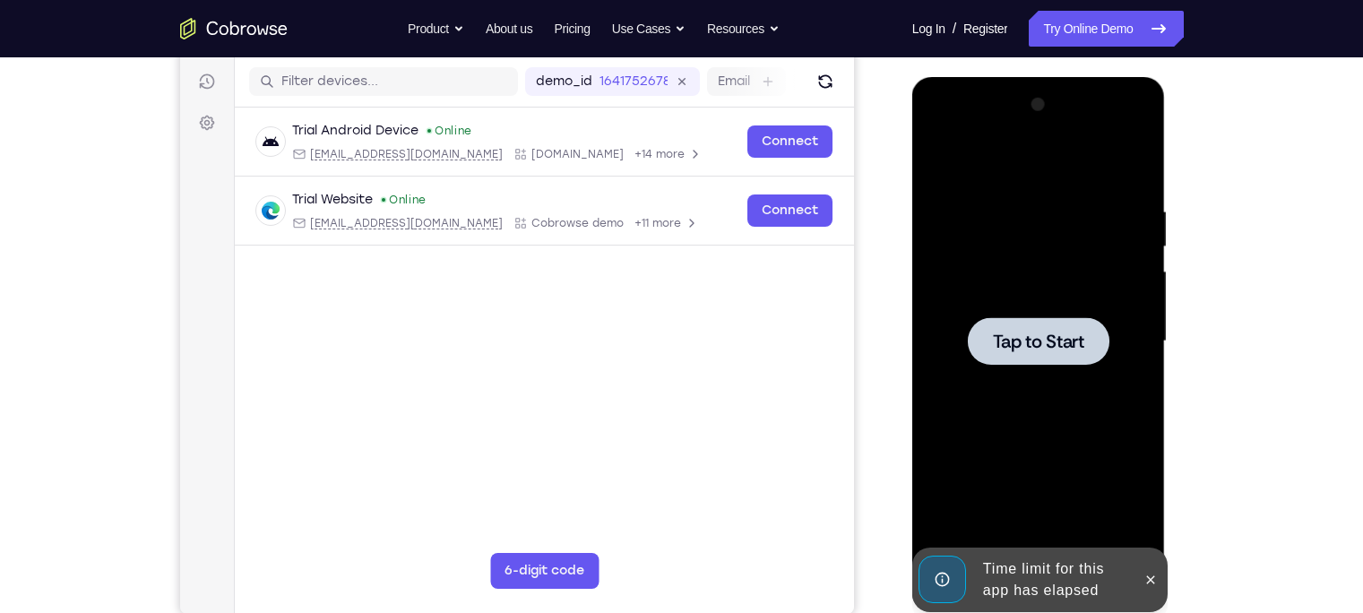
click at [1079, 357] on div at bounding box center [1039, 340] width 142 height 47
click at [1046, 578] on div "Time limit for this app has elapsed" at bounding box center [1054, 579] width 157 height 57
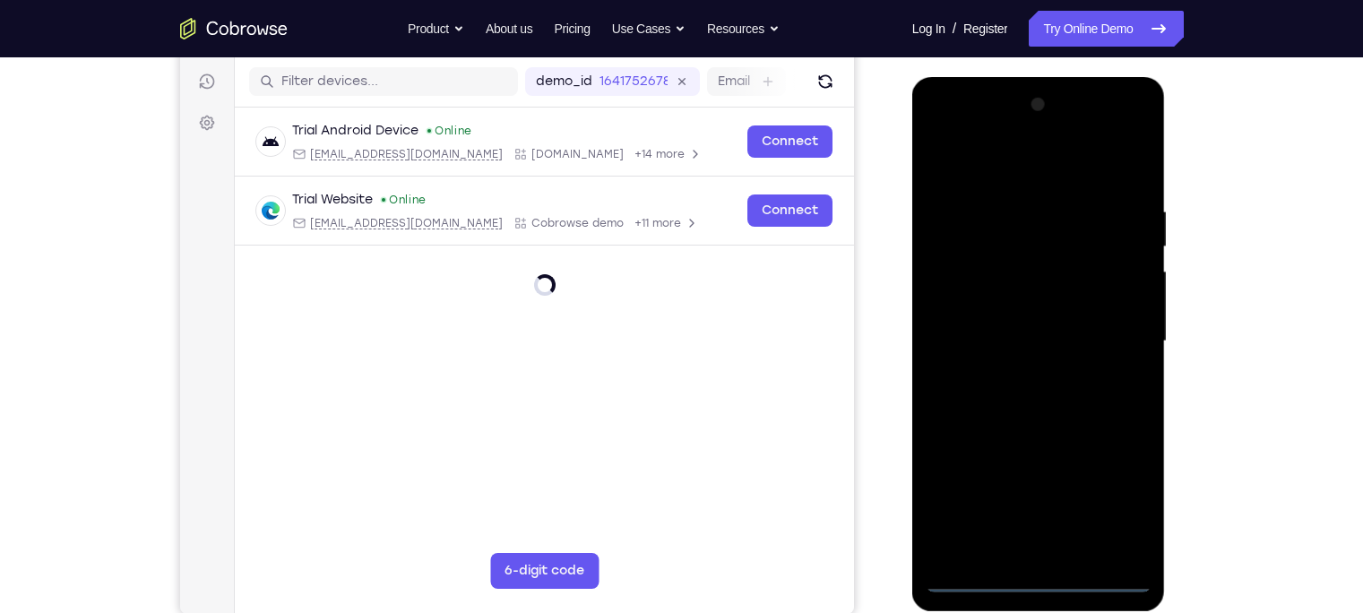
click at [1033, 579] on div at bounding box center [1038, 341] width 226 height 502
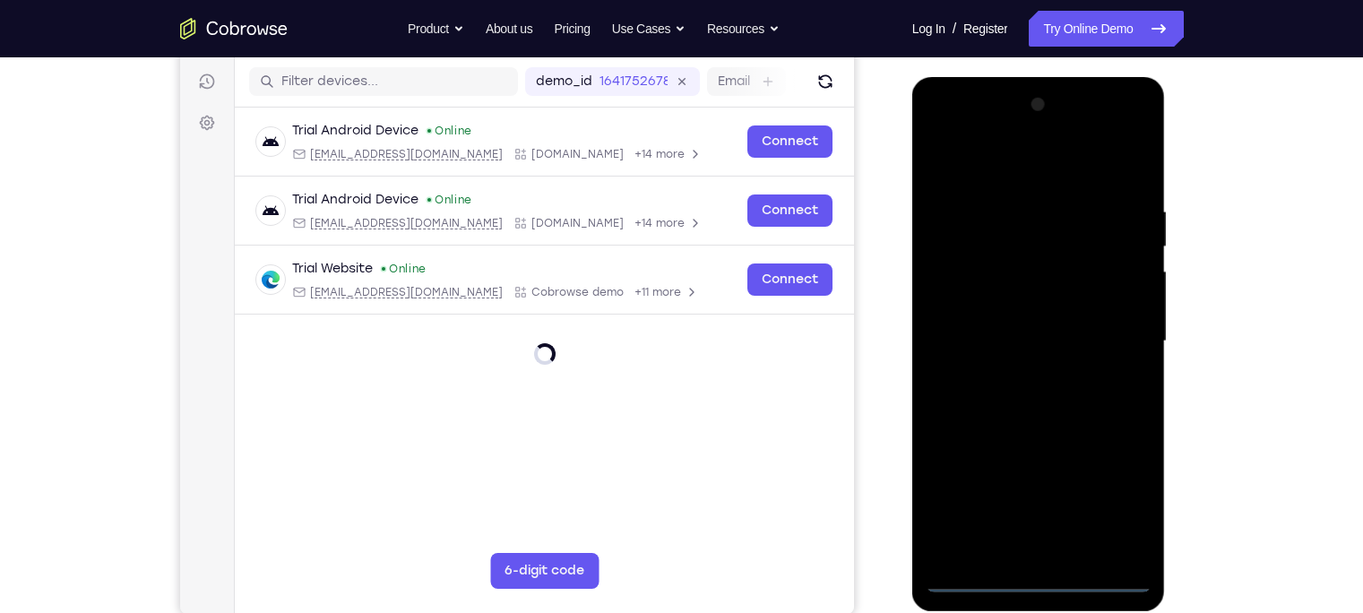
click at [1124, 509] on div at bounding box center [1038, 341] width 226 height 502
click at [1015, 176] on div at bounding box center [1038, 341] width 226 height 502
click at [1115, 332] on div at bounding box center [1038, 341] width 226 height 502
click at [1011, 372] on div at bounding box center [1038, 341] width 226 height 502
click at [996, 321] on div at bounding box center [1038, 341] width 226 height 502
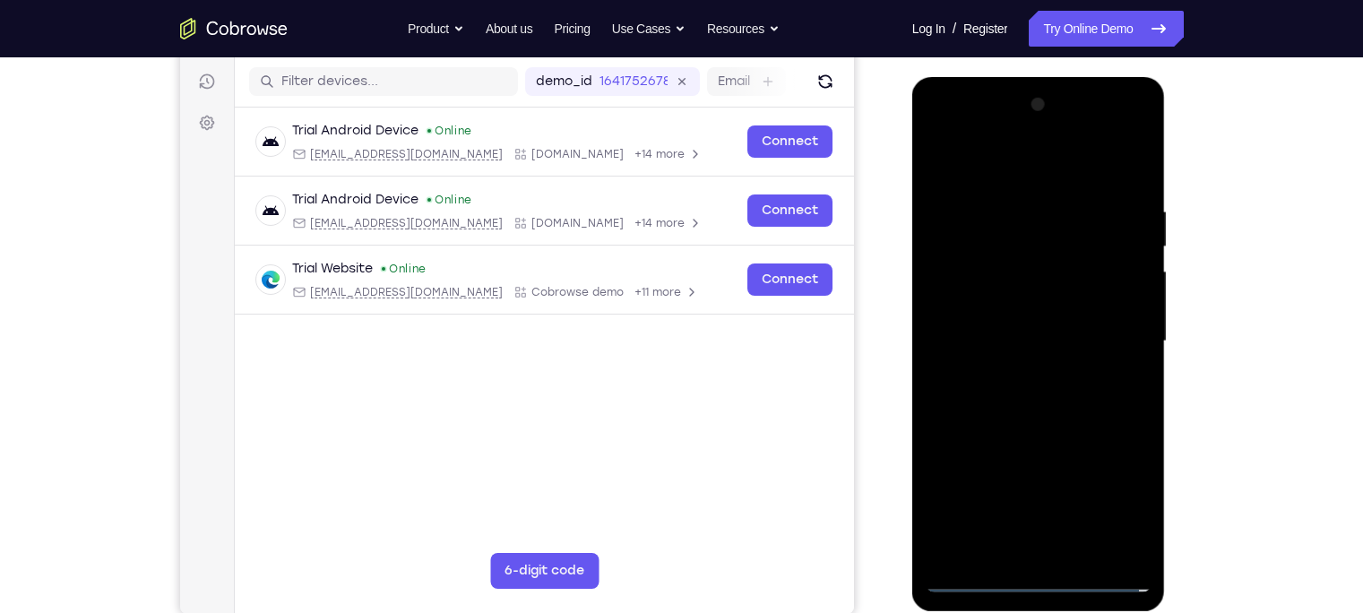
click at [999, 312] on div at bounding box center [1038, 341] width 226 height 502
click at [1015, 341] on div at bounding box center [1038, 341] width 226 height 502
click at [1025, 411] on div at bounding box center [1038, 341] width 226 height 502
click at [1117, 554] on div at bounding box center [1038, 341] width 226 height 502
drag, startPoint x: 1021, startPoint y: 163, endPoint x: 1020, endPoint y: 109, distance: 53.8
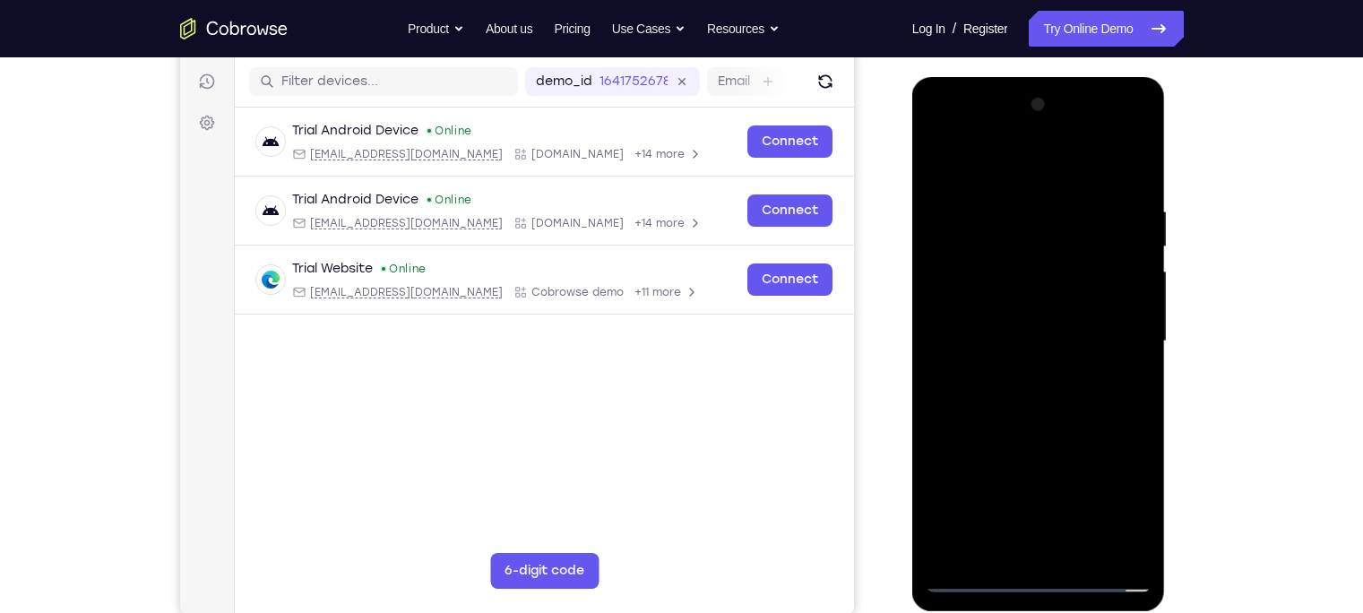
click at [1020, 109] on div at bounding box center [1038, 341] width 226 height 502
click at [948, 226] on div at bounding box center [1038, 341] width 226 height 502
click at [1132, 341] on div at bounding box center [1038, 341] width 226 height 502
click at [933, 326] on div at bounding box center [1038, 341] width 226 height 502
click at [957, 537] on div at bounding box center [1038, 341] width 226 height 502
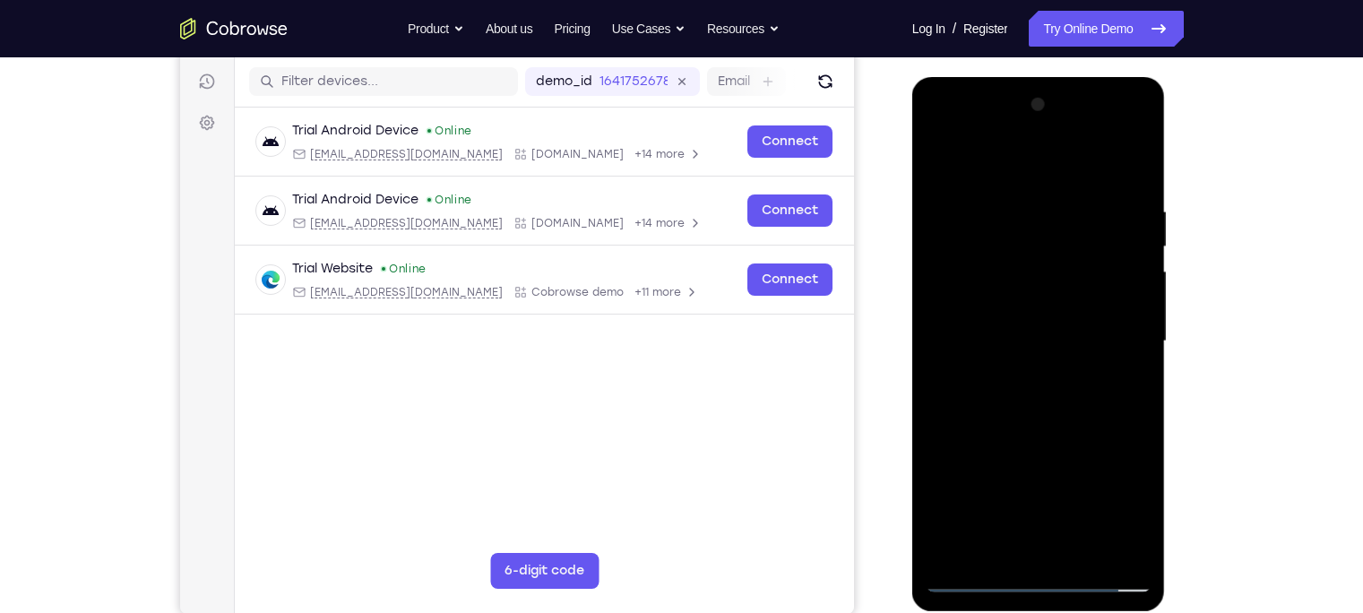
click at [1043, 180] on div at bounding box center [1038, 341] width 226 height 502
click at [1128, 304] on div at bounding box center [1038, 341] width 226 height 502
click at [1130, 388] on div at bounding box center [1038, 341] width 226 height 502
click at [1134, 167] on div at bounding box center [1038, 341] width 226 height 502
click at [1051, 162] on div at bounding box center [1038, 341] width 226 height 502
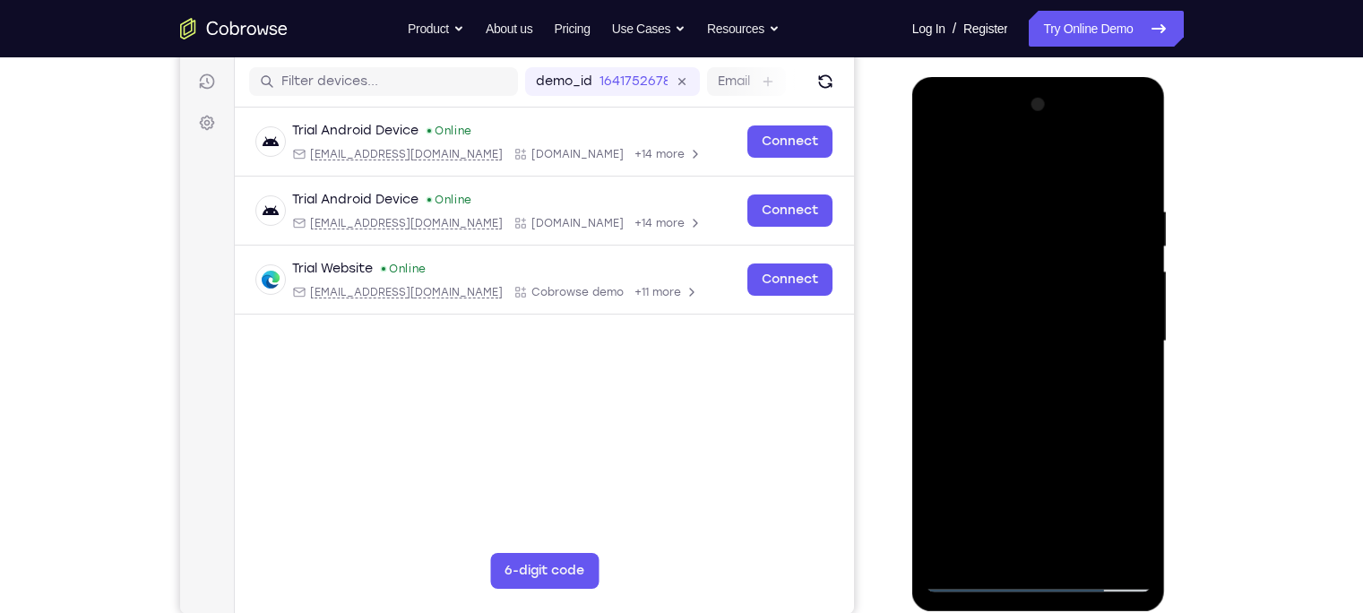
click at [1019, 321] on div at bounding box center [1038, 341] width 226 height 502
click at [1036, 353] on div at bounding box center [1038, 341] width 226 height 502
click at [1020, 461] on div at bounding box center [1038, 341] width 226 height 502
click at [995, 554] on div at bounding box center [1038, 341] width 226 height 502
click at [1044, 167] on div at bounding box center [1038, 341] width 226 height 502
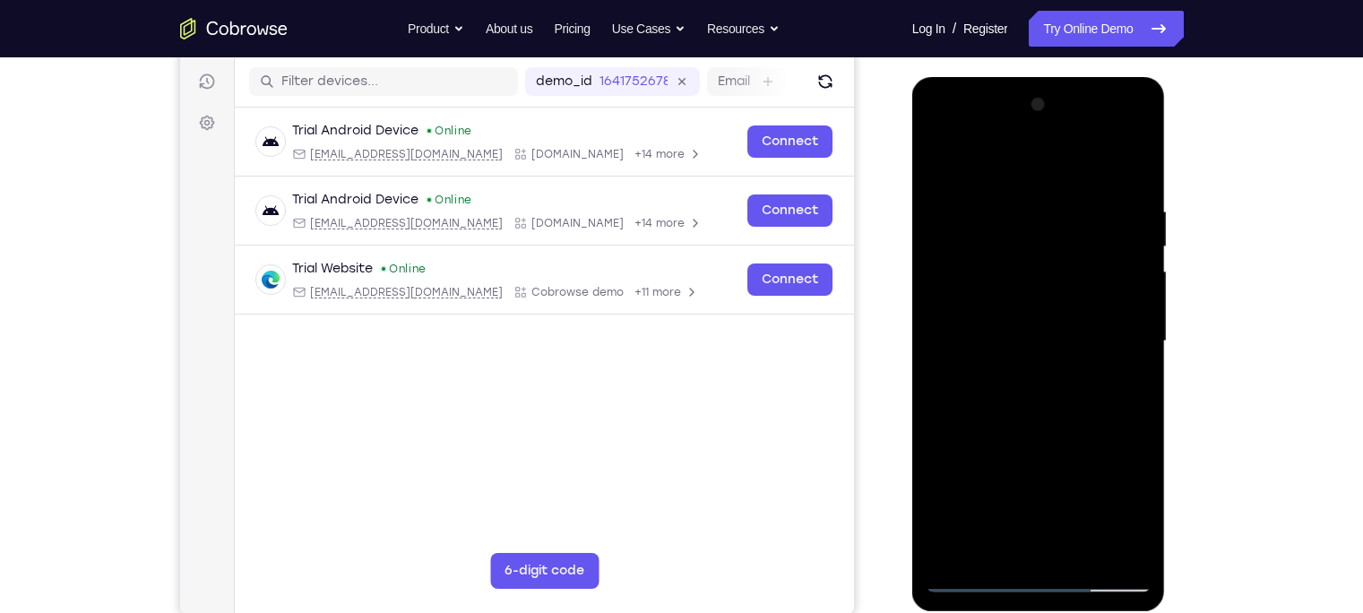
click at [1126, 396] on div at bounding box center [1038, 341] width 226 height 502
click at [1034, 158] on div at bounding box center [1038, 341] width 226 height 502
click at [1055, 316] on div at bounding box center [1038, 341] width 226 height 502
click at [1027, 263] on div at bounding box center [1038, 341] width 226 height 502
click at [1029, 310] on div at bounding box center [1038, 341] width 226 height 502
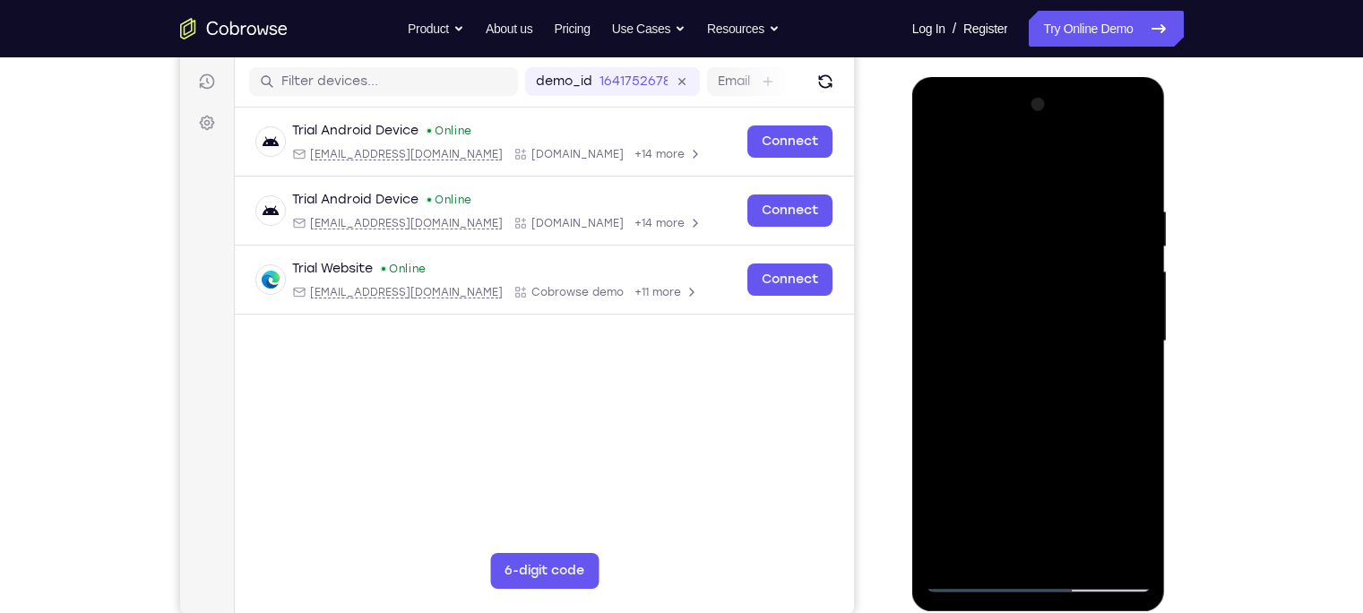
click at [1031, 305] on div at bounding box center [1038, 341] width 226 height 502
drag, startPoint x: 1011, startPoint y: 166, endPoint x: 1011, endPoint y: 115, distance: 51.1
click at [1011, 115] on div at bounding box center [1038, 341] width 226 height 502
click at [1075, 546] on div at bounding box center [1038, 341] width 226 height 502
click at [1037, 438] on div at bounding box center [1038, 341] width 226 height 502
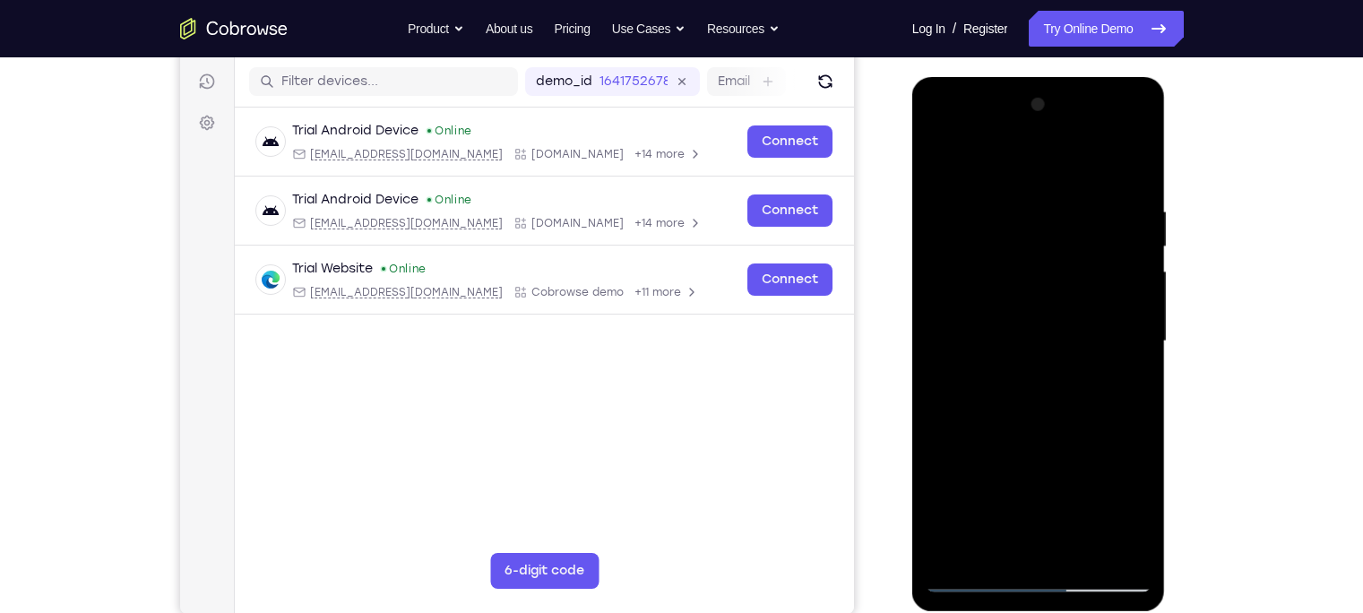
click at [1006, 312] on div at bounding box center [1038, 341] width 226 height 502
click at [940, 159] on div at bounding box center [1038, 341] width 226 height 502
click at [944, 159] on div at bounding box center [1038, 341] width 226 height 502
click at [1123, 555] on div at bounding box center [1038, 341] width 226 height 502
click at [959, 224] on div at bounding box center [1038, 341] width 226 height 502
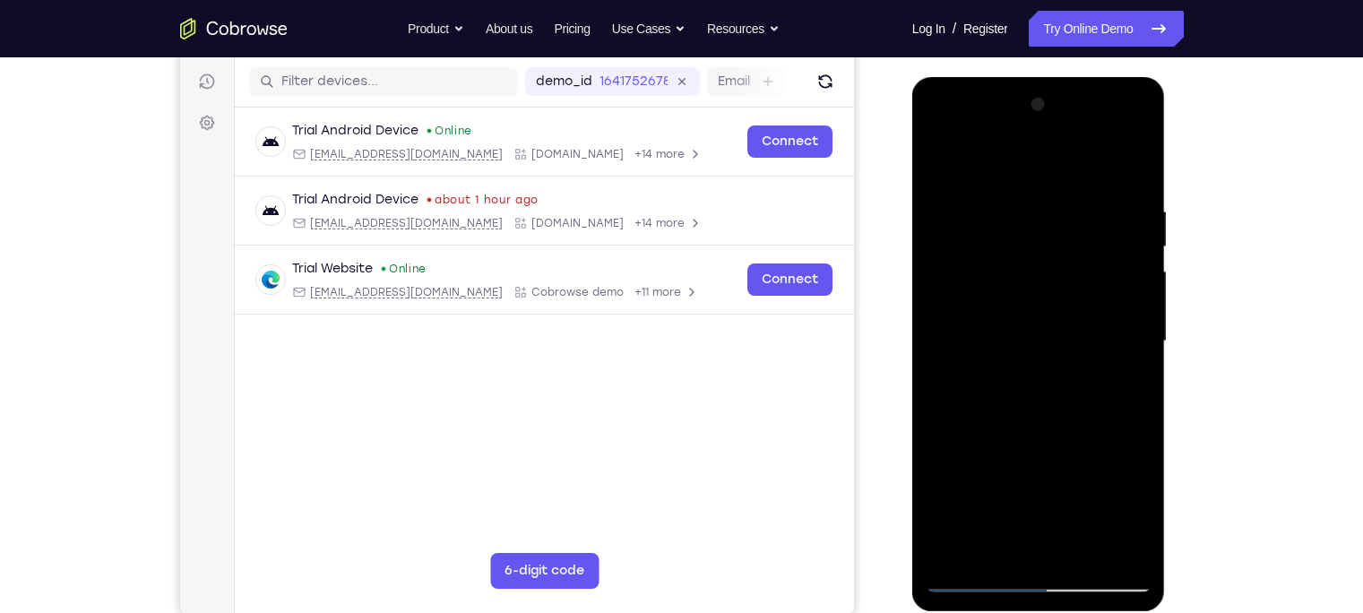
click at [1127, 308] on div at bounding box center [1038, 341] width 226 height 502
click at [998, 555] on div at bounding box center [1038, 341] width 226 height 502
click at [999, 155] on div at bounding box center [1038, 341] width 226 height 502
click at [952, 396] on div at bounding box center [1038, 341] width 226 height 502
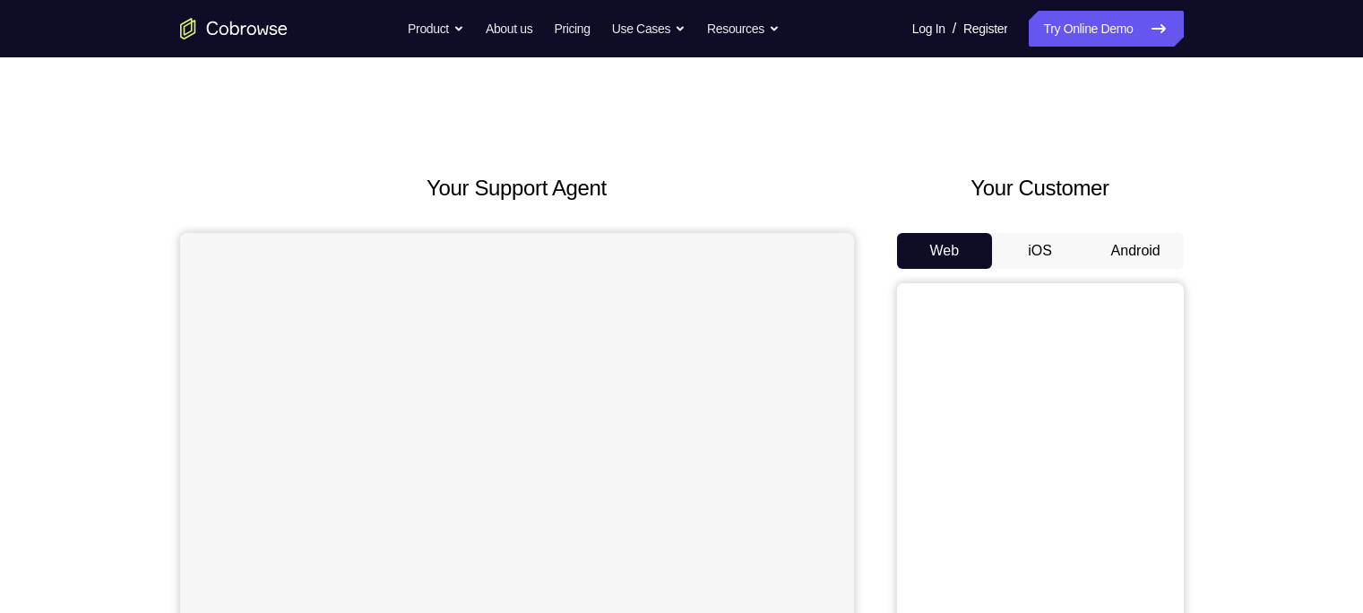
click at [1147, 253] on button "Android" at bounding box center [1136, 251] width 96 height 36
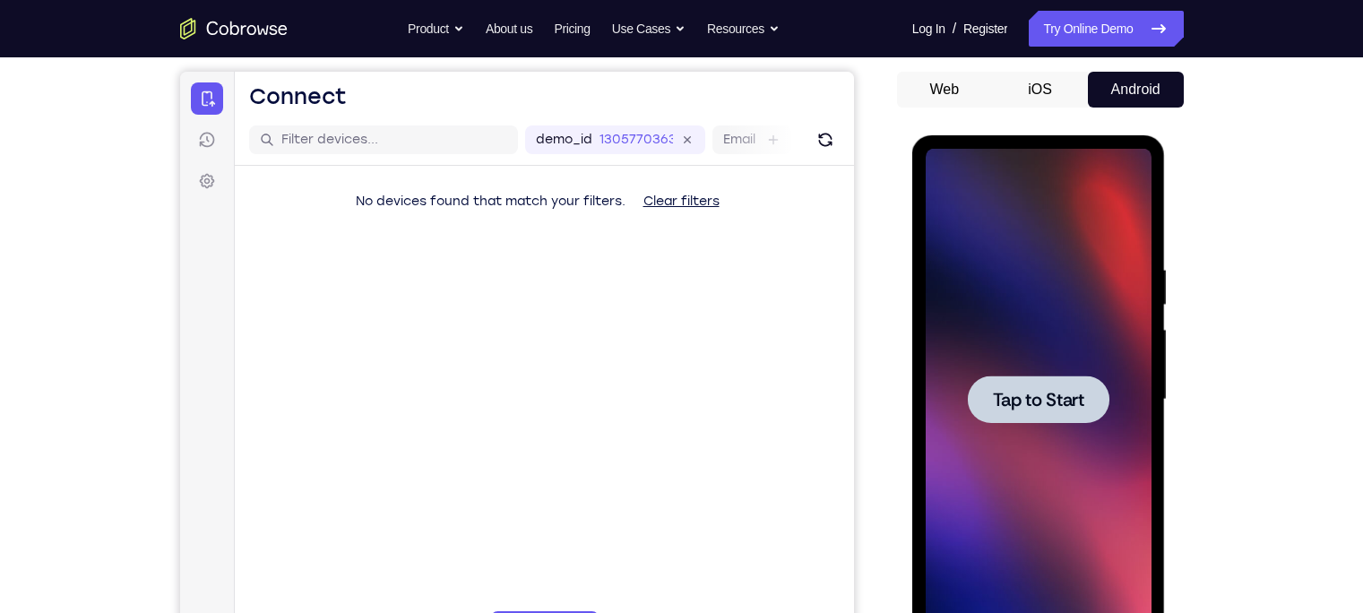
click at [1003, 355] on div at bounding box center [1038, 400] width 226 height 502
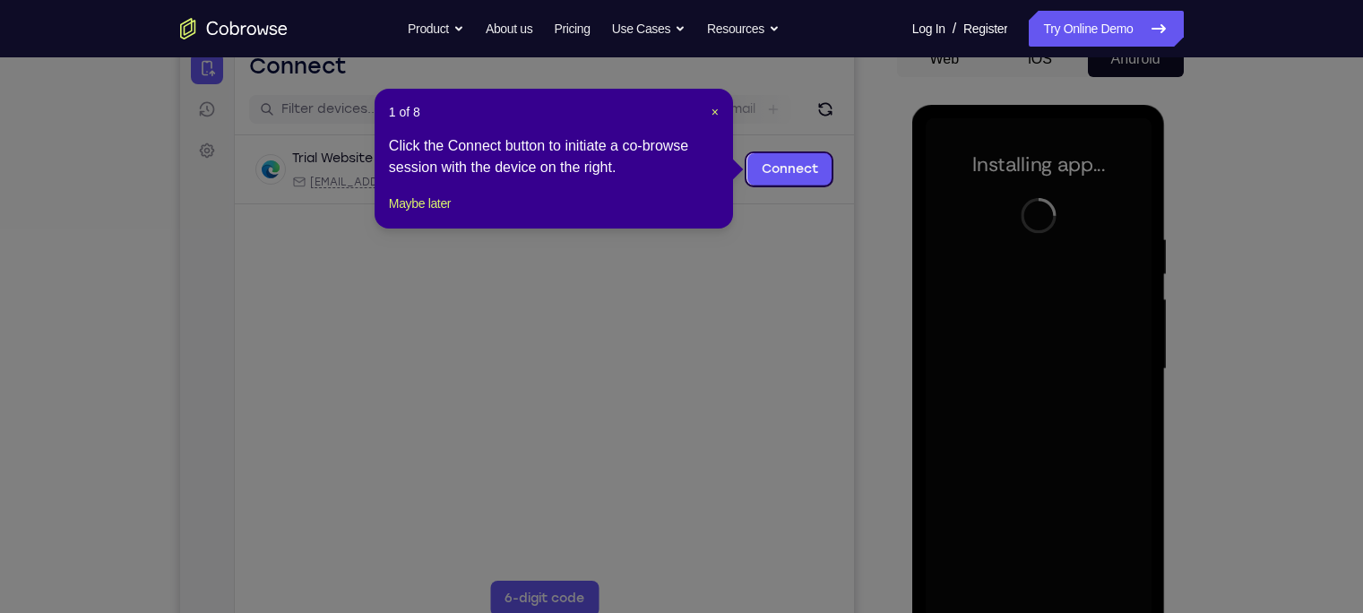
scroll to position [190, 0]
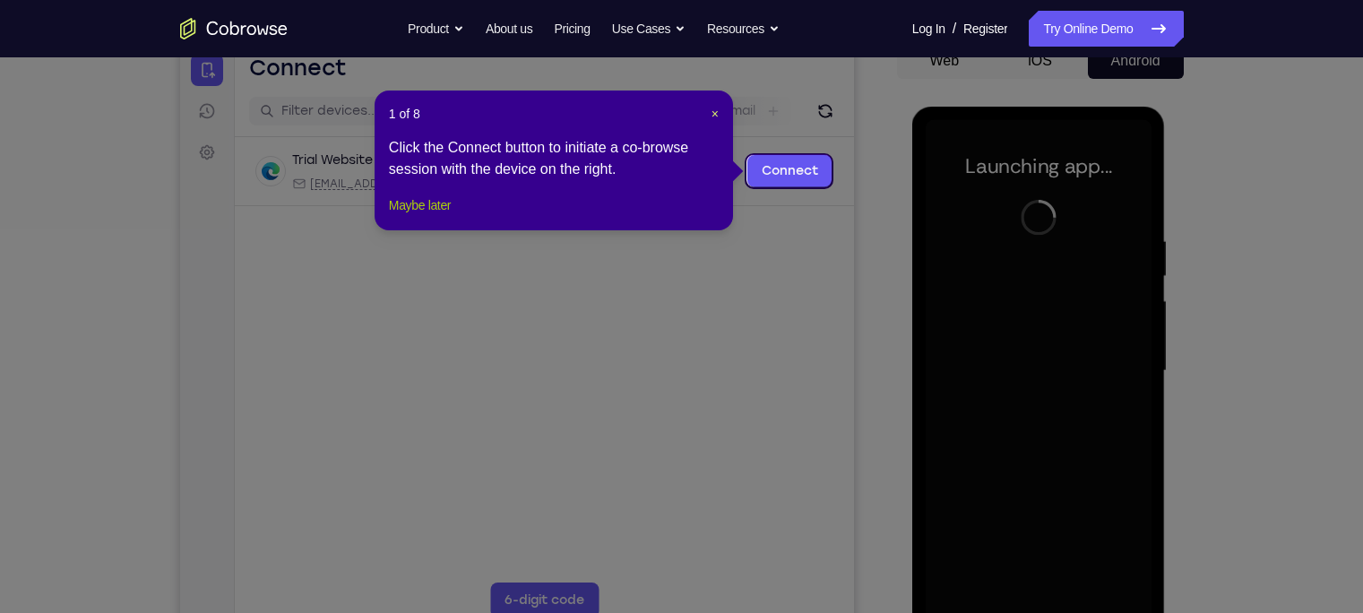
click at [401, 216] on button "Maybe later" at bounding box center [420, 205] width 62 height 22
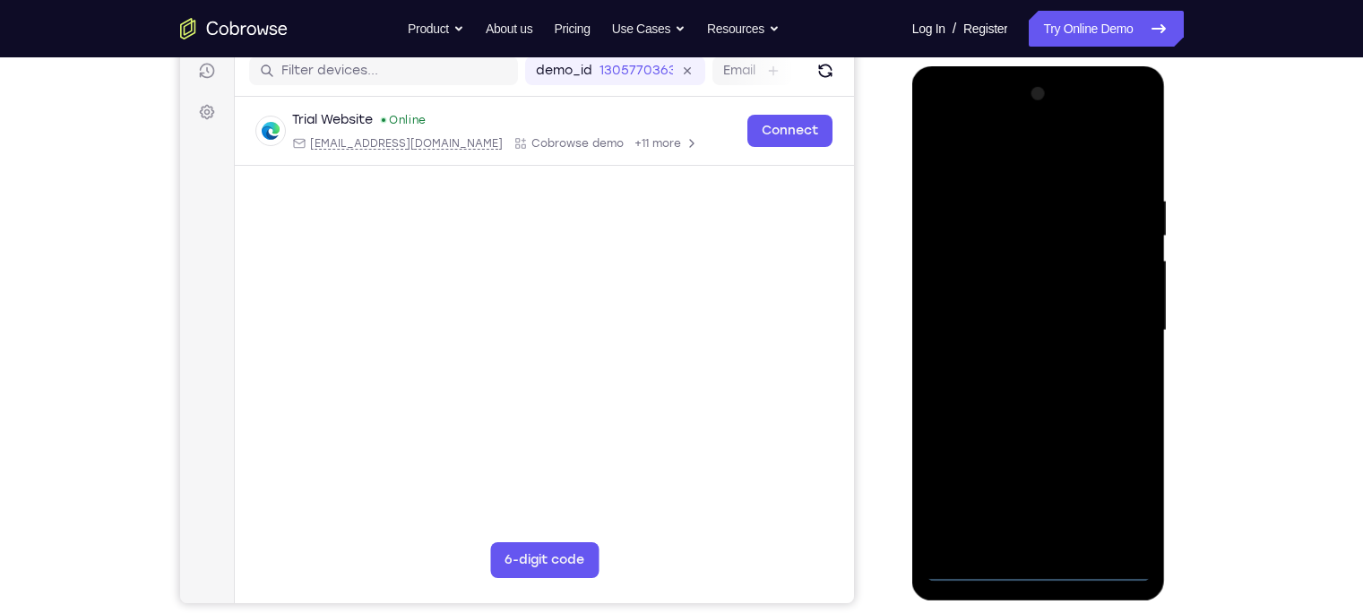
scroll to position [233, 0]
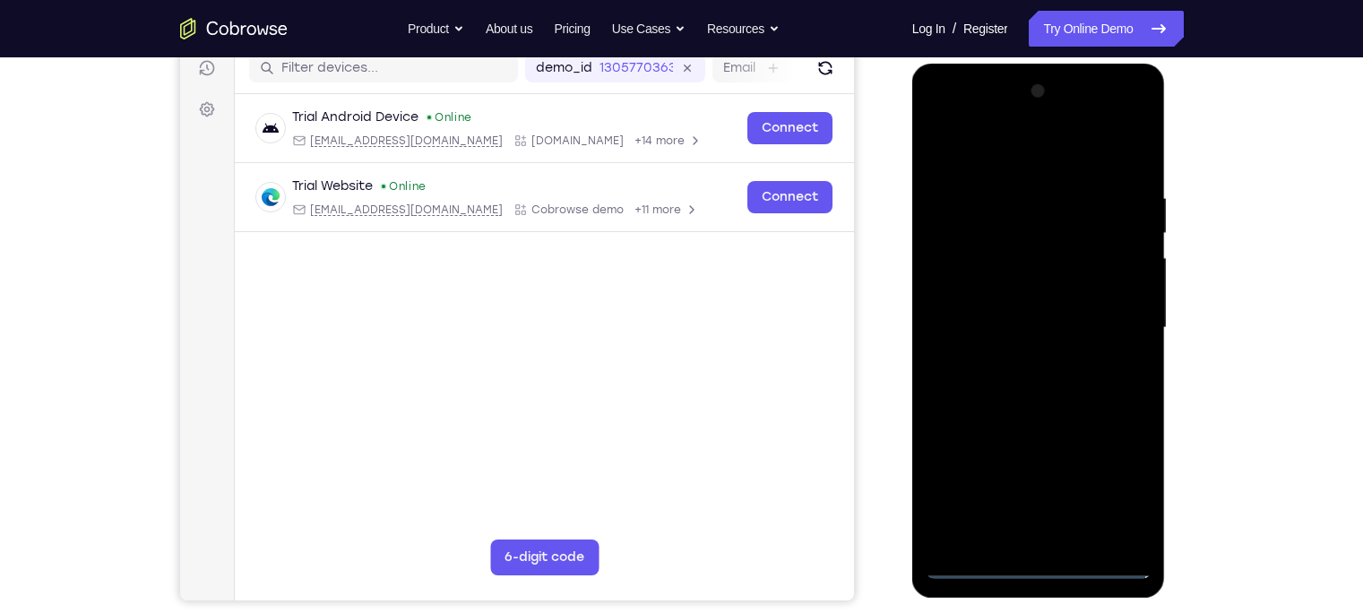
click at [1041, 570] on div at bounding box center [1038, 328] width 226 height 502
click at [1111, 486] on div at bounding box center [1038, 328] width 226 height 502
click at [1003, 166] on div at bounding box center [1038, 328] width 226 height 502
click at [1105, 322] on div at bounding box center [1038, 328] width 226 height 502
click at [1013, 540] on div at bounding box center [1038, 328] width 226 height 502
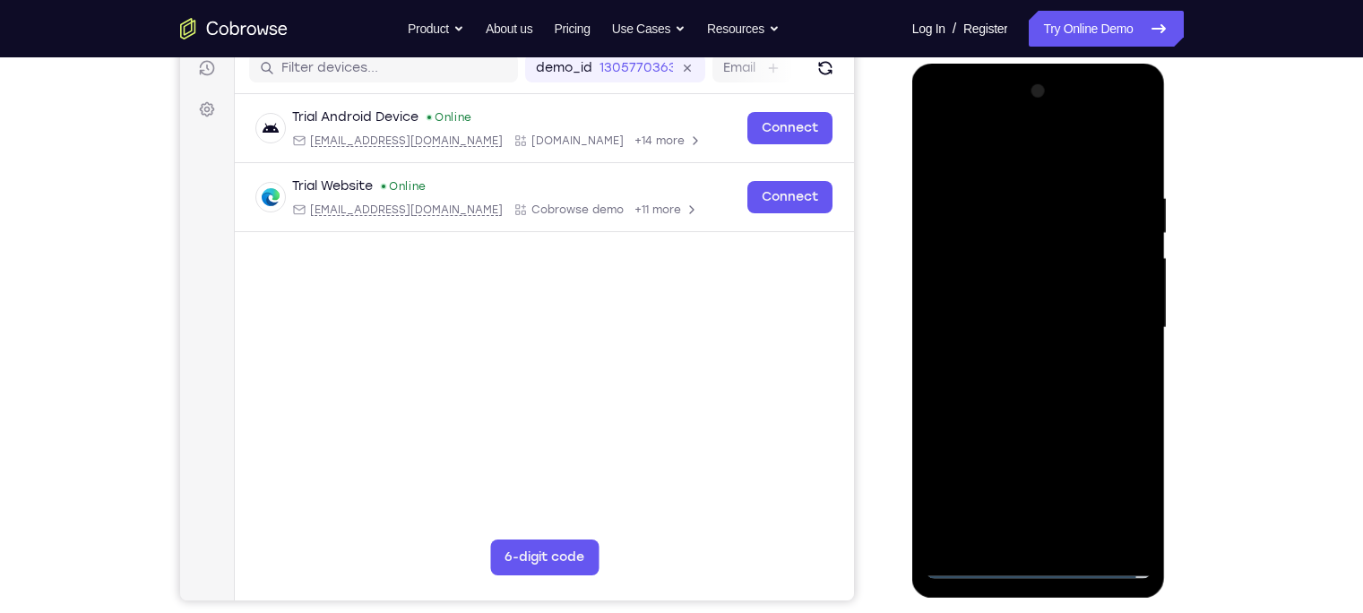
click at [1002, 312] on div at bounding box center [1038, 328] width 226 height 502
click at [1003, 294] on div at bounding box center [1038, 328] width 226 height 502
click at [1001, 328] on div at bounding box center [1038, 328] width 226 height 502
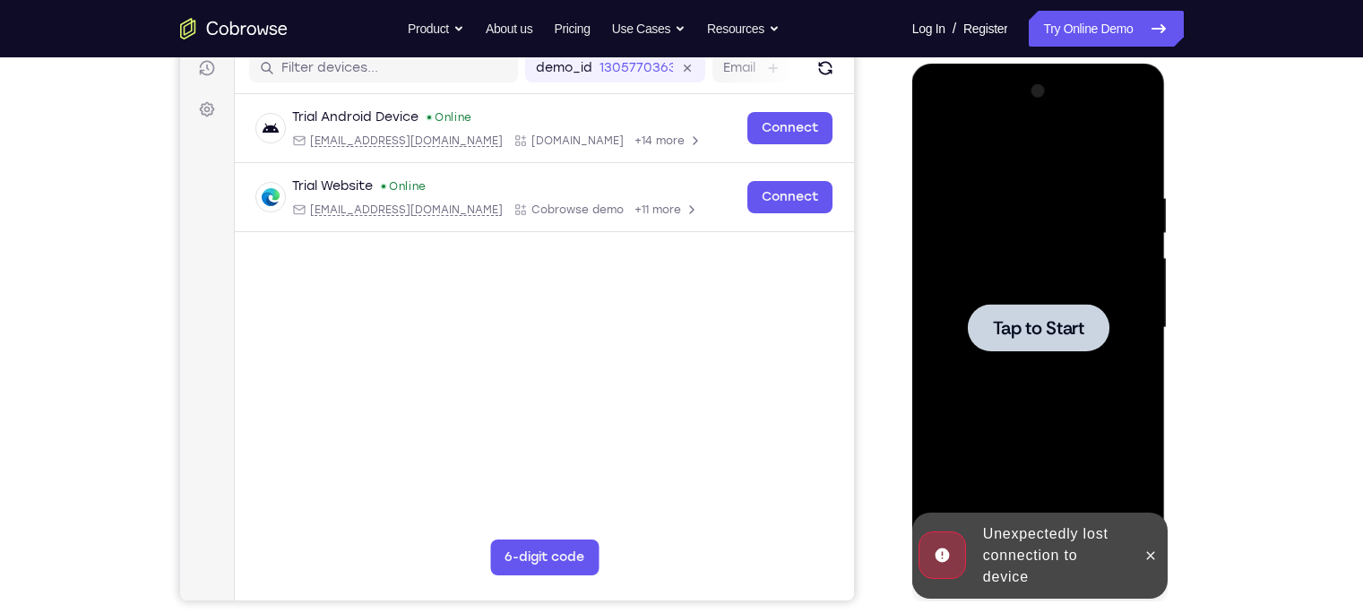
click at [1063, 344] on div at bounding box center [1039, 327] width 142 height 47
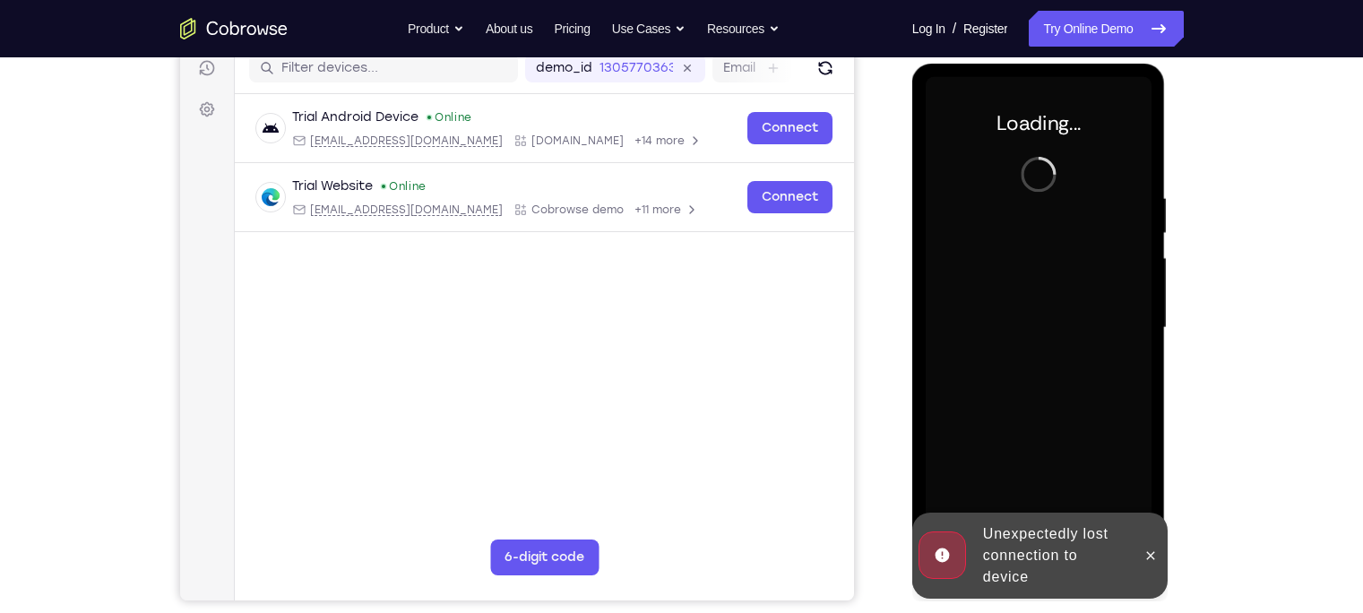
click at [1009, 540] on div "Unexpectedly lost connection to device" at bounding box center [1054, 555] width 157 height 79
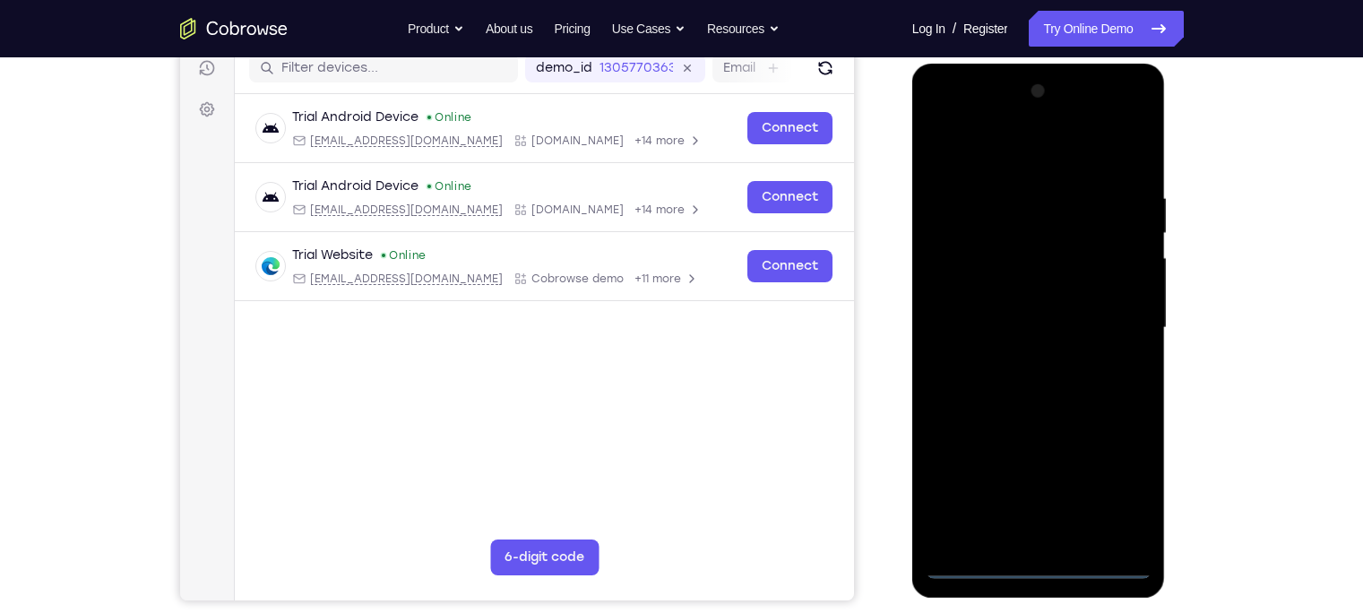
click at [1043, 564] on div at bounding box center [1038, 328] width 226 height 502
click at [1126, 486] on div at bounding box center [1038, 328] width 226 height 502
click at [1003, 155] on div at bounding box center [1038, 328] width 226 height 502
click at [1116, 322] on div at bounding box center [1038, 328] width 226 height 502
click at [1018, 543] on div at bounding box center [1038, 328] width 226 height 502
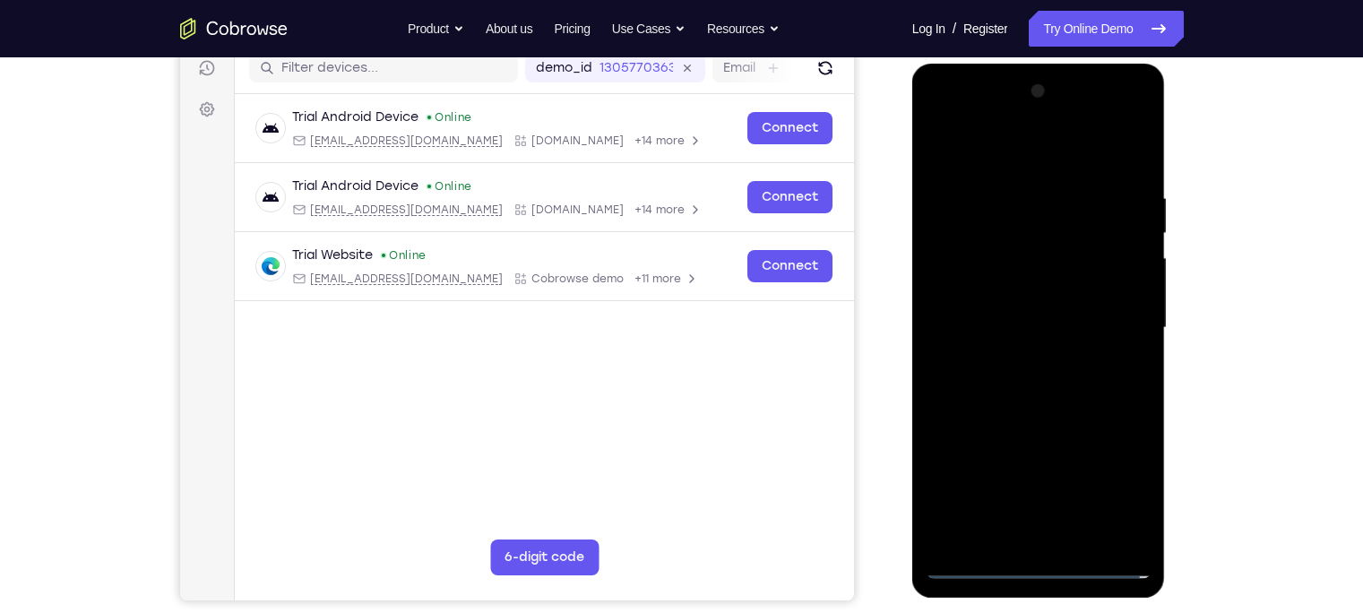
click at [1002, 317] on div at bounding box center [1038, 328] width 226 height 502
click at [1005, 297] on div at bounding box center [1038, 328] width 226 height 502
click at [1018, 324] on div at bounding box center [1038, 328] width 226 height 502
click at [1044, 405] on div at bounding box center [1038, 328] width 226 height 502
drag, startPoint x: 1028, startPoint y: 142, endPoint x: 1025, endPoint y: 78, distance: 64.6
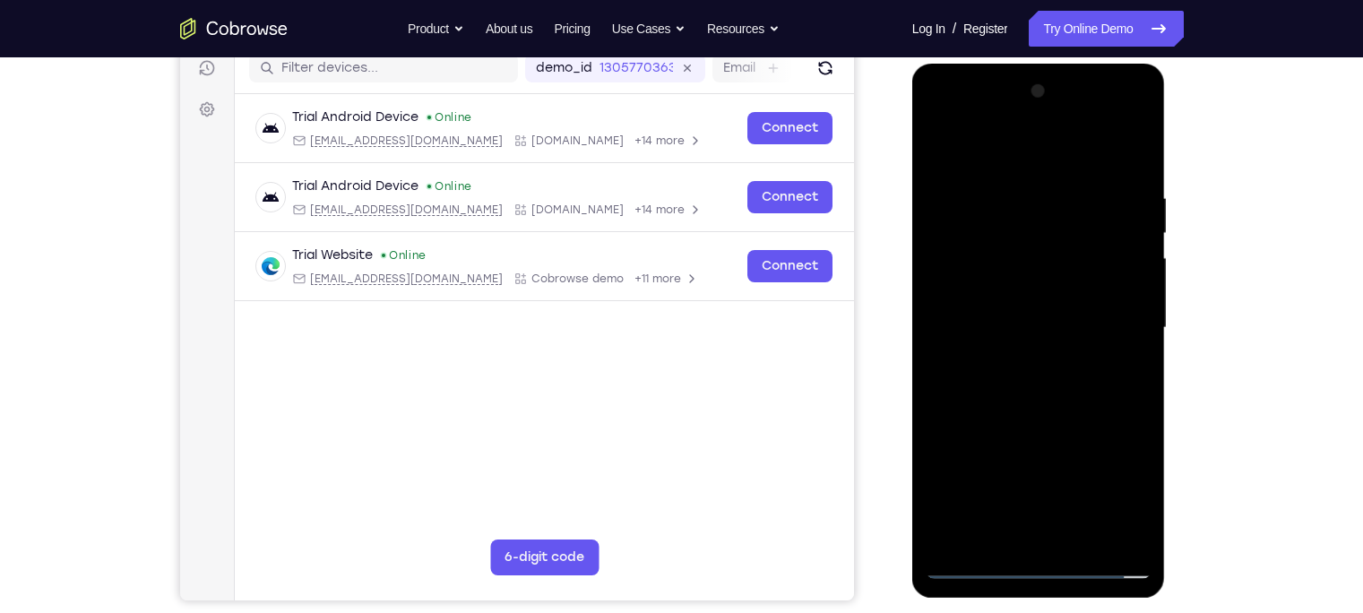
click at [1025, 78] on div at bounding box center [1038, 328] width 226 height 502
click at [1086, 538] on div at bounding box center [1038, 328] width 226 height 502
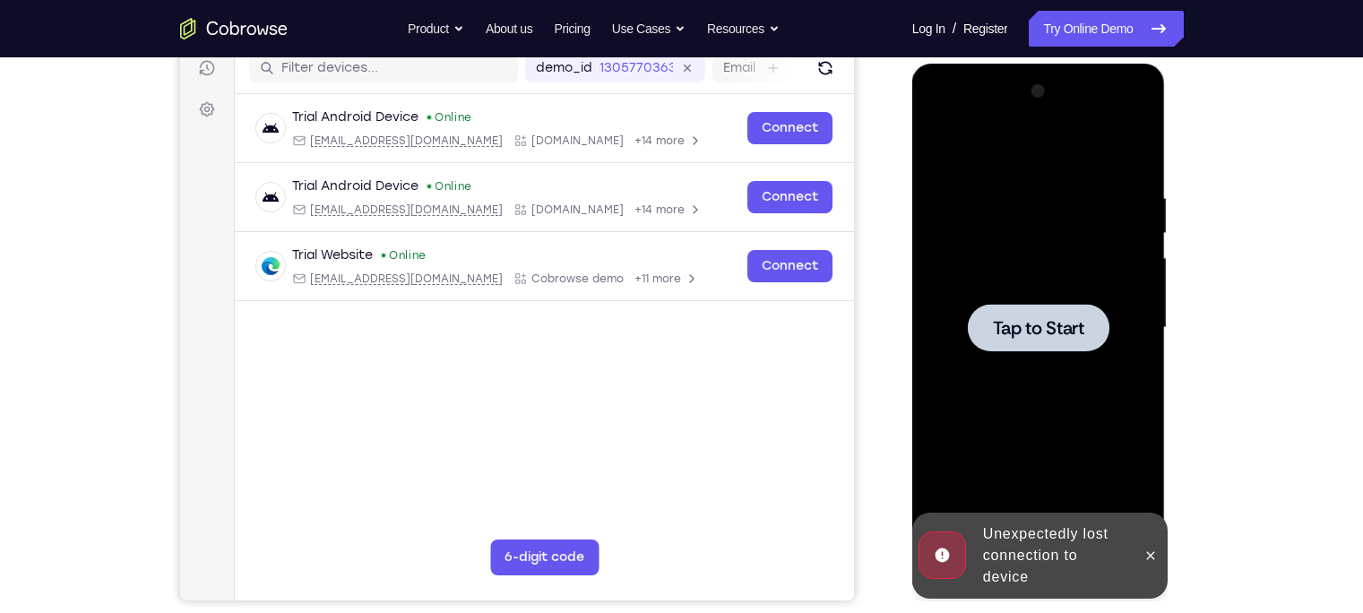
click at [1040, 416] on div at bounding box center [1038, 328] width 226 height 502
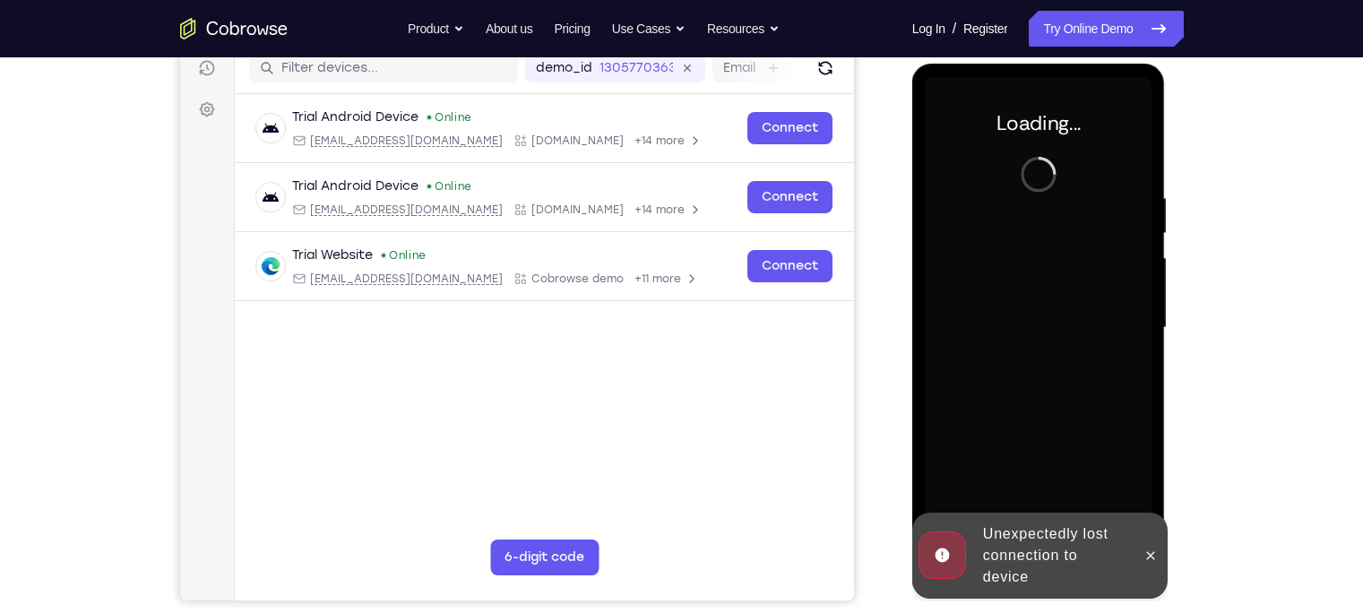
click at [1023, 531] on div "Unexpectedly lost connection to device" at bounding box center [1054, 555] width 157 height 79
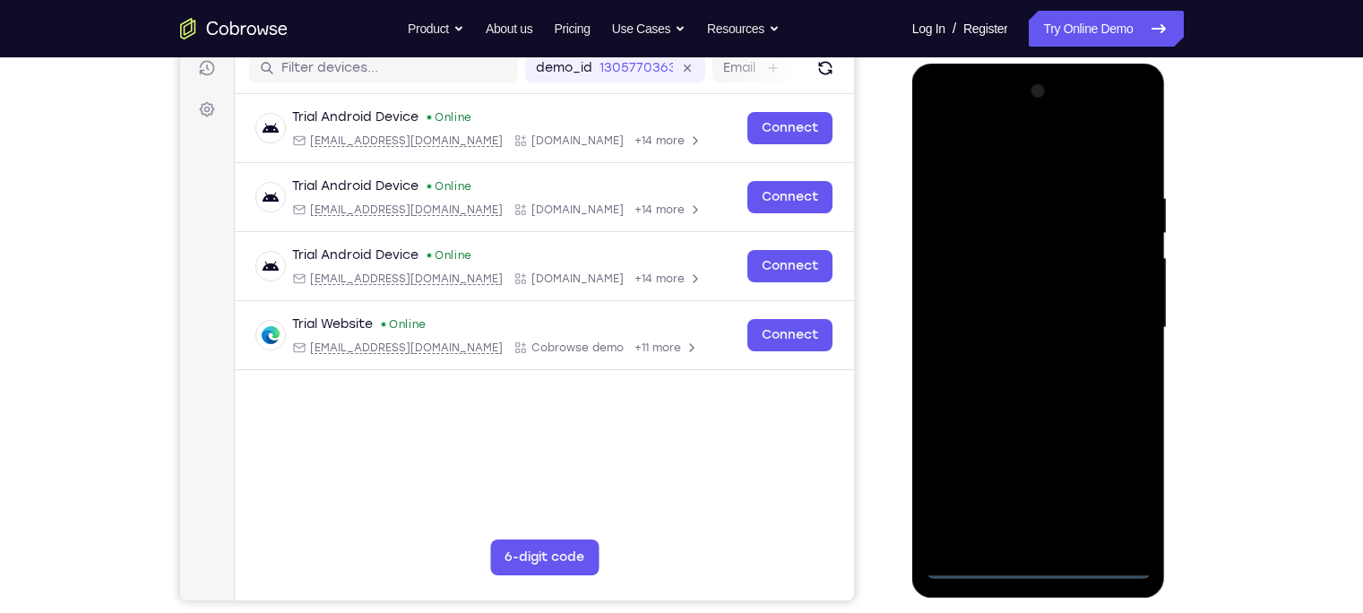
click at [1029, 557] on div at bounding box center [1038, 328] width 226 height 502
click at [1039, 566] on div at bounding box center [1038, 328] width 226 height 502
click at [1124, 495] on div at bounding box center [1038, 328] width 226 height 502
click at [996, 146] on div at bounding box center [1038, 328] width 226 height 502
click at [1111, 311] on div at bounding box center [1038, 328] width 226 height 502
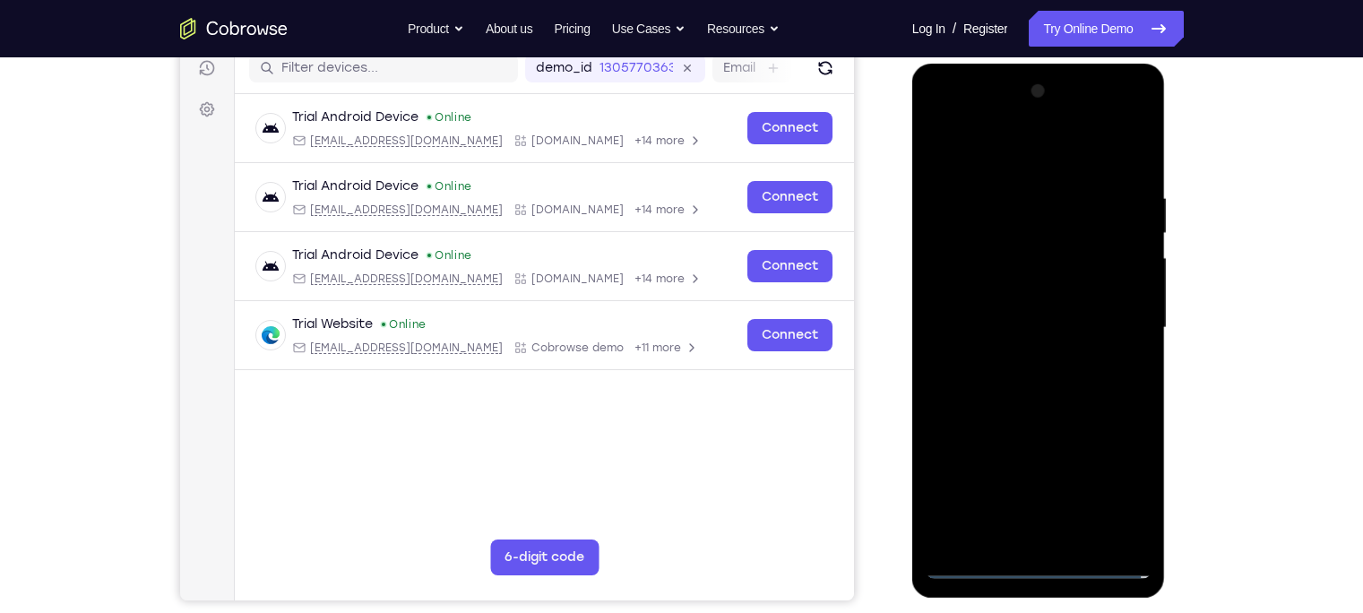
click at [1020, 359] on div at bounding box center [1038, 328] width 226 height 502
click at [971, 305] on div at bounding box center [1038, 328] width 226 height 502
click at [1002, 285] on div at bounding box center [1038, 328] width 226 height 502
click at [1011, 326] on div at bounding box center [1038, 328] width 226 height 502
click at [1035, 413] on div at bounding box center [1038, 328] width 226 height 502
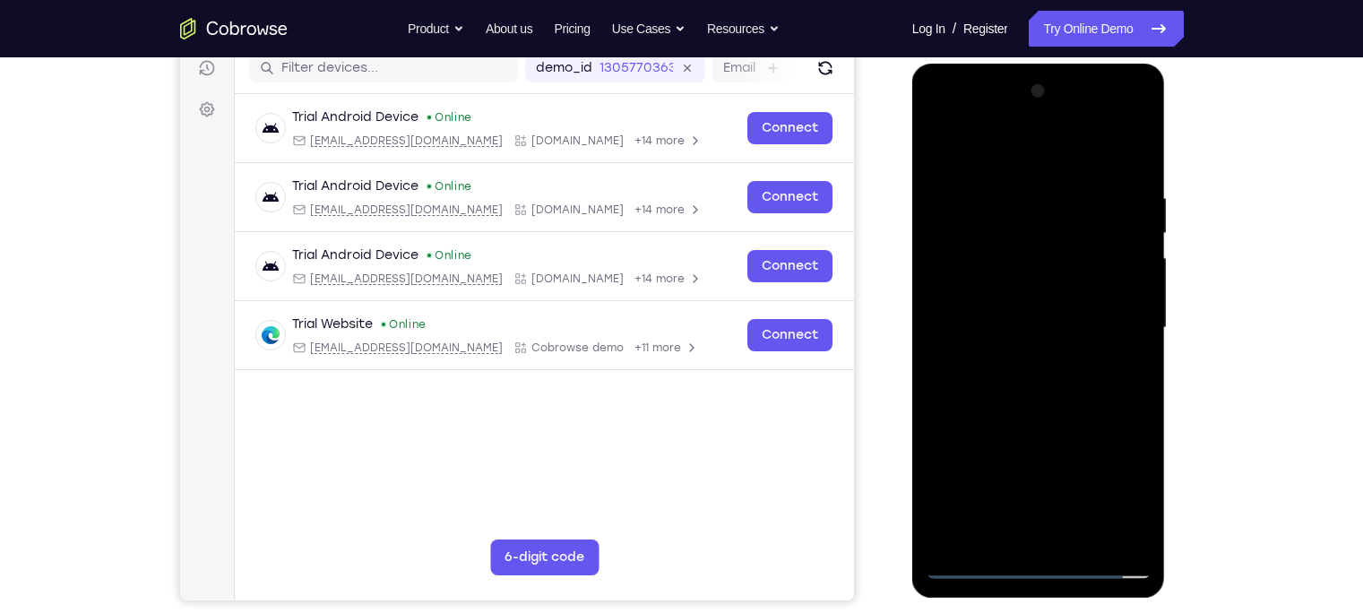
click at [1080, 543] on div at bounding box center [1038, 328] width 226 height 502
drag, startPoint x: 1028, startPoint y: 158, endPoint x: 1001, endPoint y: -56, distance: 214.9
click at [1001, 64] on html "Online web based iOS Simulators and Android Emulators. Run iPhone, iPad, Mobile…" at bounding box center [1039, 333] width 255 height 538
click at [1035, 441] on div at bounding box center [1038, 328] width 226 height 502
click at [1030, 417] on div at bounding box center [1038, 328] width 226 height 502
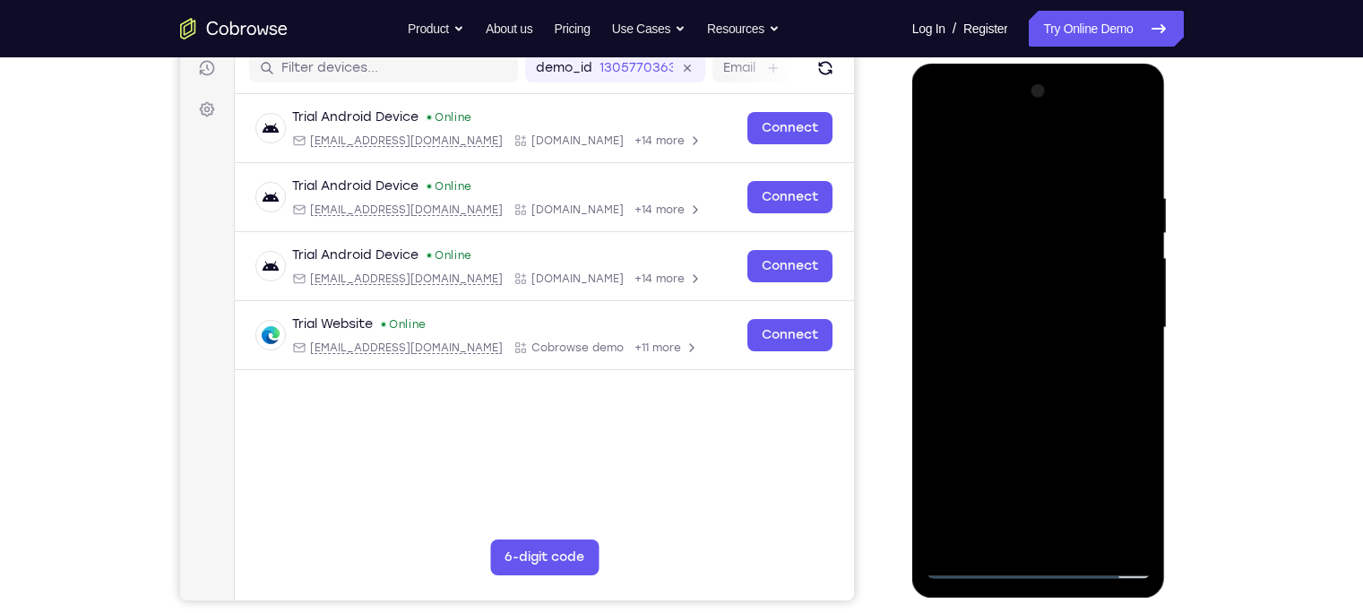
click at [943, 148] on div at bounding box center [1038, 328] width 226 height 502
click at [1082, 350] on div at bounding box center [1038, 328] width 226 height 502
click at [993, 531] on div at bounding box center [1038, 328] width 226 height 502
click at [1087, 433] on div at bounding box center [1038, 328] width 226 height 502
click at [1122, 363] on div at bounding box center [1038, 328] width 226 height 502
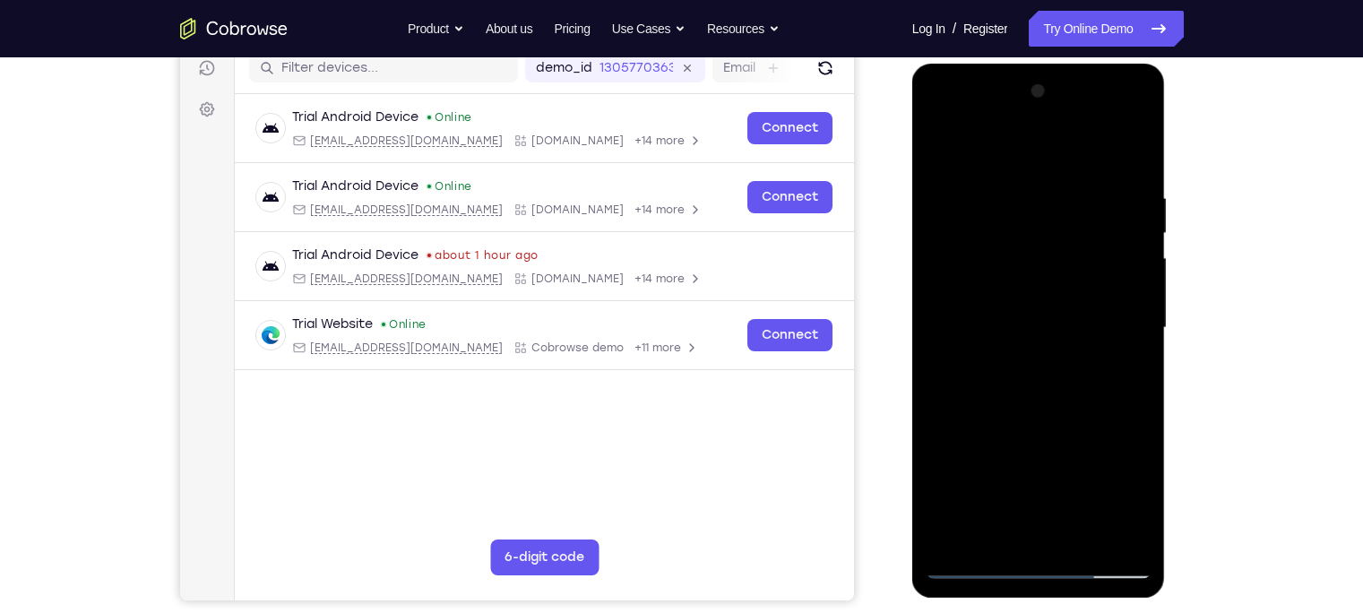
click at [941, 147] on div at bounding box center [1038, 328] width 226 height 502
click at [1001, 346] on div at bounding box center [1038, 328] width 226 height 502
click at [941, 149] on div at bounding box center [1038, 328] width 226 height 502
click at [1045, 382] on div at bounding box center [1038, 328] width 226 height 502
click at [988, 146] on div at bounding box center [1038, 328] width 226 height 502
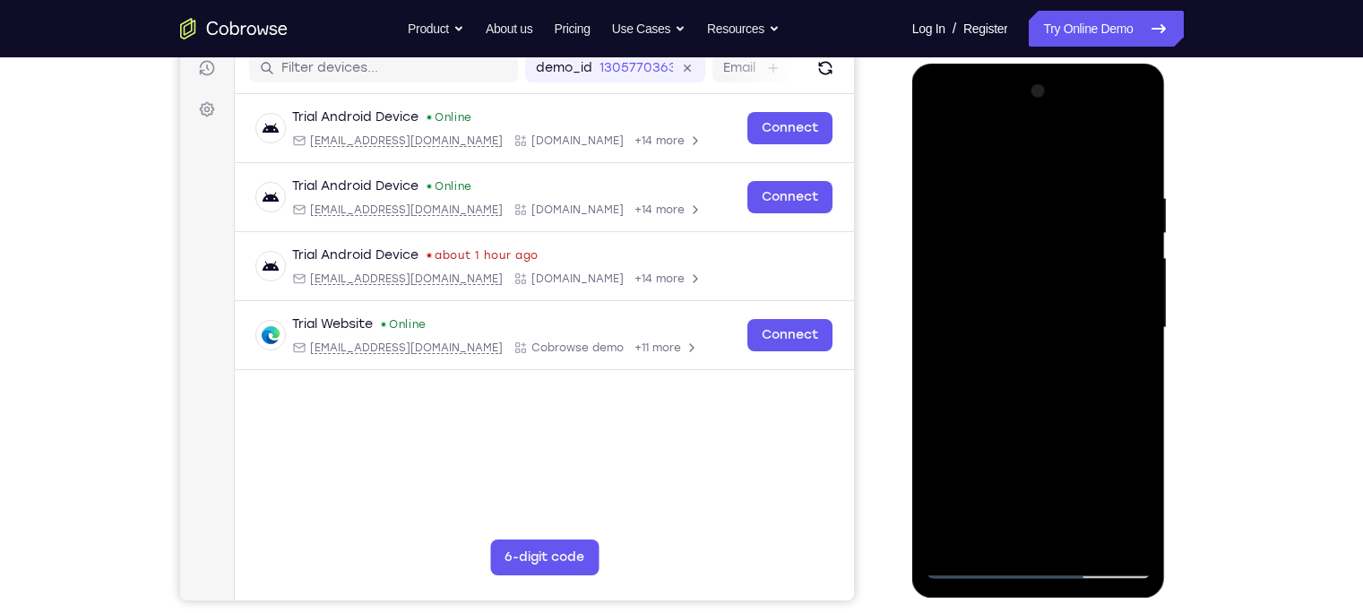
click at [943, 142] on div at bounding box center [1038, 328] width 226 height 502
click at [1001, 529] on div at bounding box center [1038, 328] width 226 height 502
click at [994, 537] on div at bounding box center [1038, 328] width 226 height 502
click at [943, 429] on div at bounding box center [1038, 328] width 226 height 502
click at [1124, 359] on div at bounding box center [1038, 328] width 226 height 502
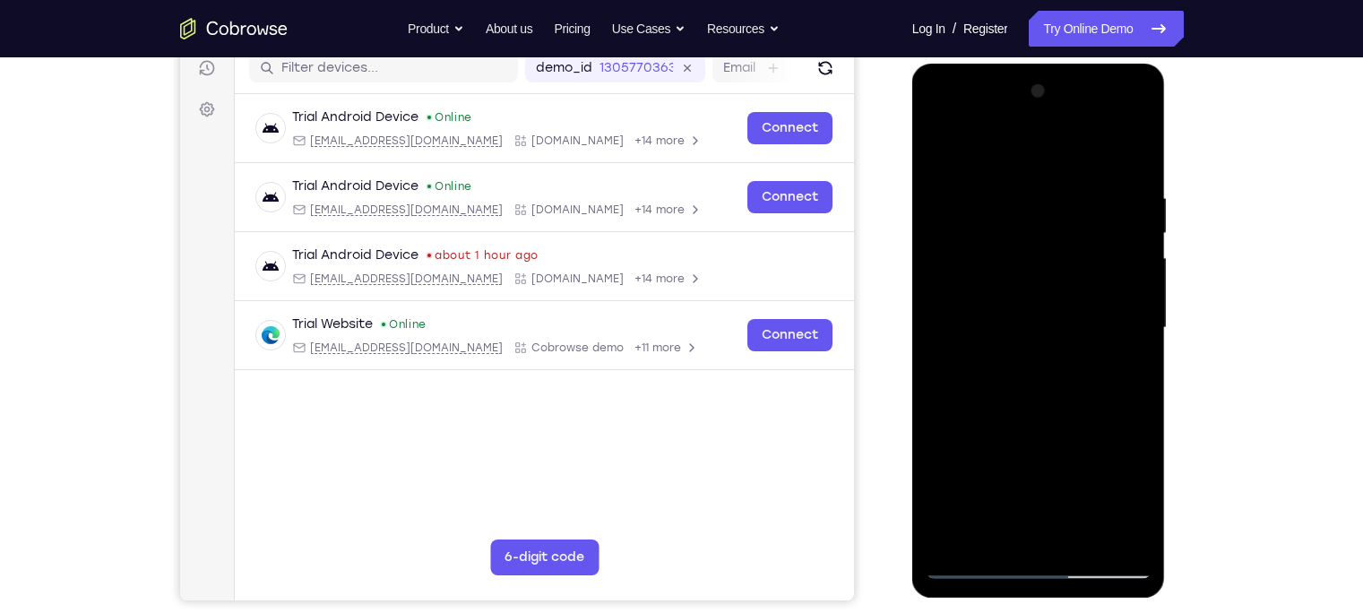
click at [1124, 369] on div at bounding box center [1038, 328] width 226 height 502
click at [980, 154] on div at bounding box center [1038, 328] width 226 height 502
click at [971, 225] on div at bounding box center [1038, 328] width 226 height 502
click at [1117, 405] on div at bounding box center [1038, 328] width 226 height 502
click at [1118, 376] on div at bounding box center [1038, 328] width 226 height 502
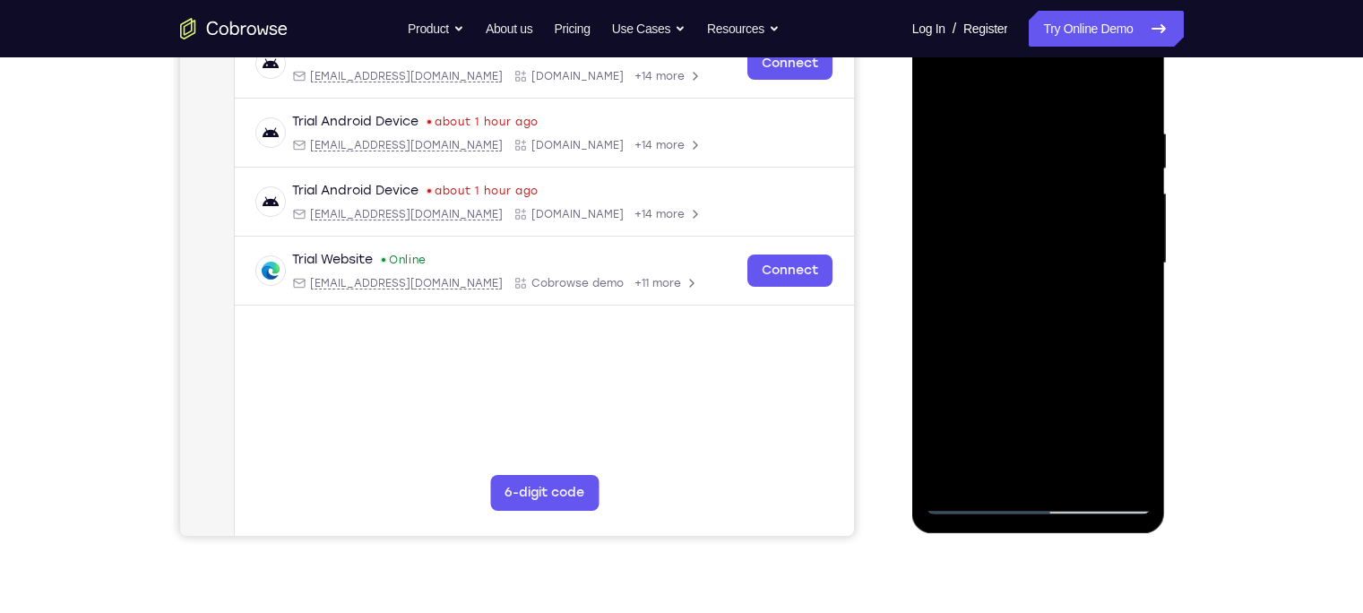
scroll to position [300, 0]
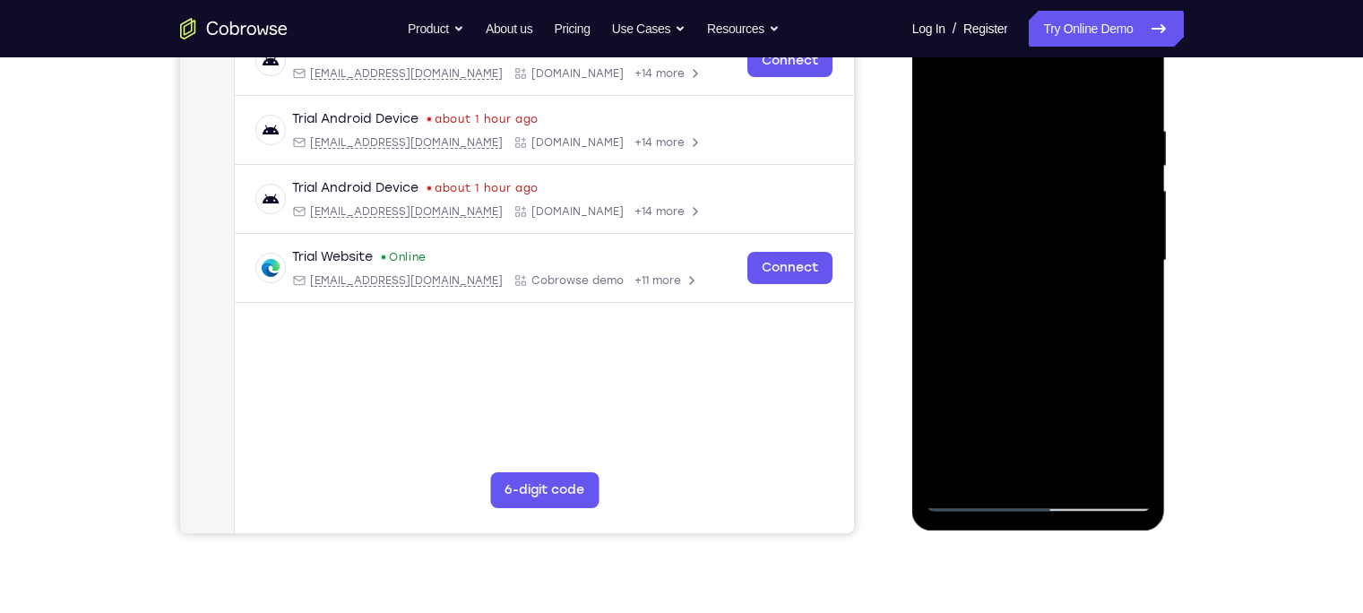
click at [1106, 460] on div at bounding box center [1038, 261] width 226 height 502
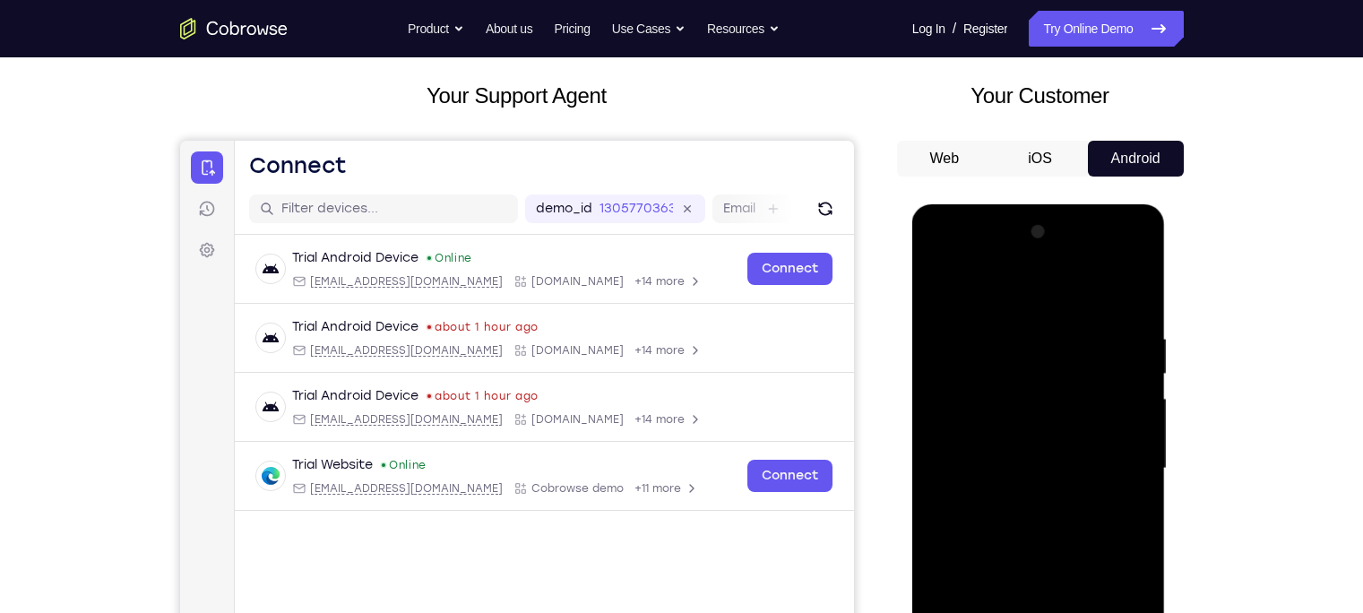
scroll to position [90, 0]
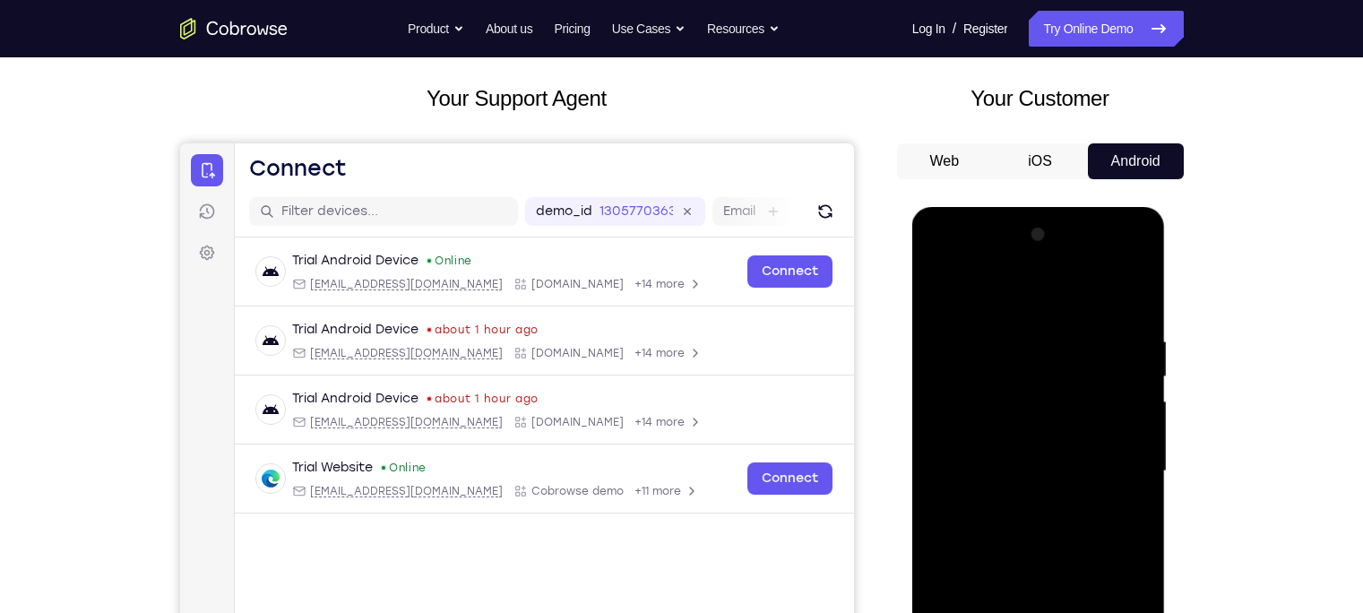
click at [1128, 302] on div at bounding box center [1038, 471] width 226 height 502
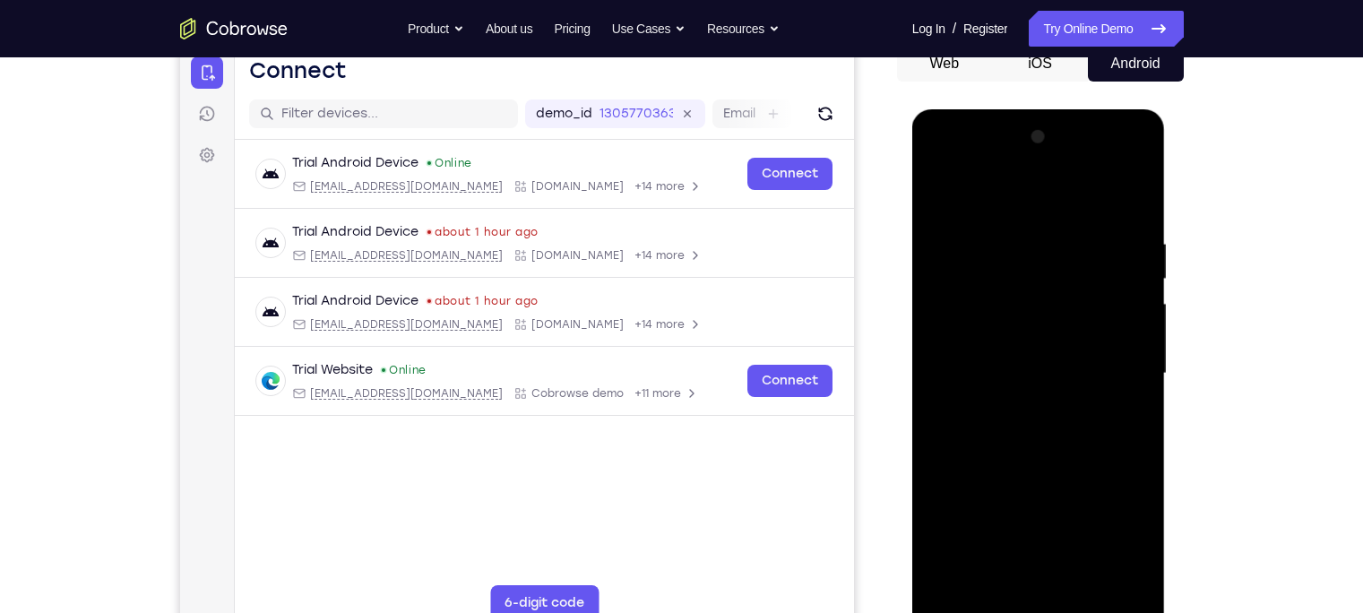
scroll to position [189, 0]
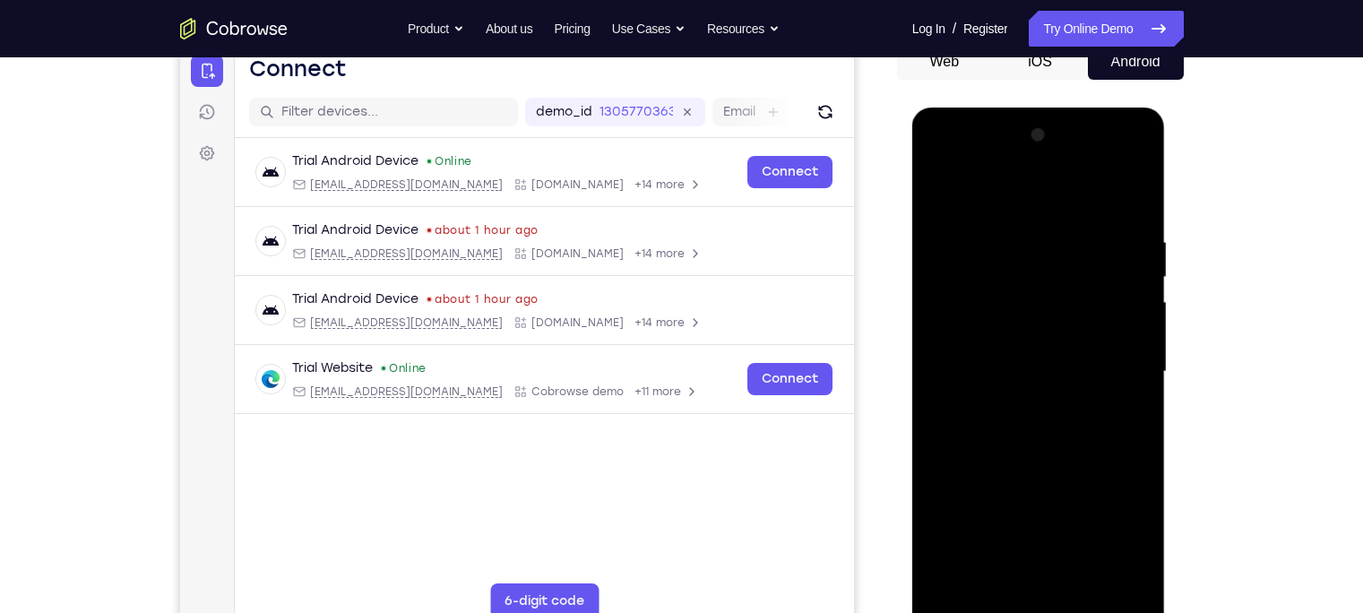
click at [962, 589] on div at bounding box center [1038, 372] width 226 height 502
click at [1138, 180] on div at bounding box center [1038, 372] width 226 height 502
click at [946, 190] on div at bounding box center [1038, 372] width 226 height 502
click at [1059, 237] on div at bounding box center [1038, 372] width 226 height 502
click at [1123, 299] on div at bounding box center [1038, 372] width 226 height 502
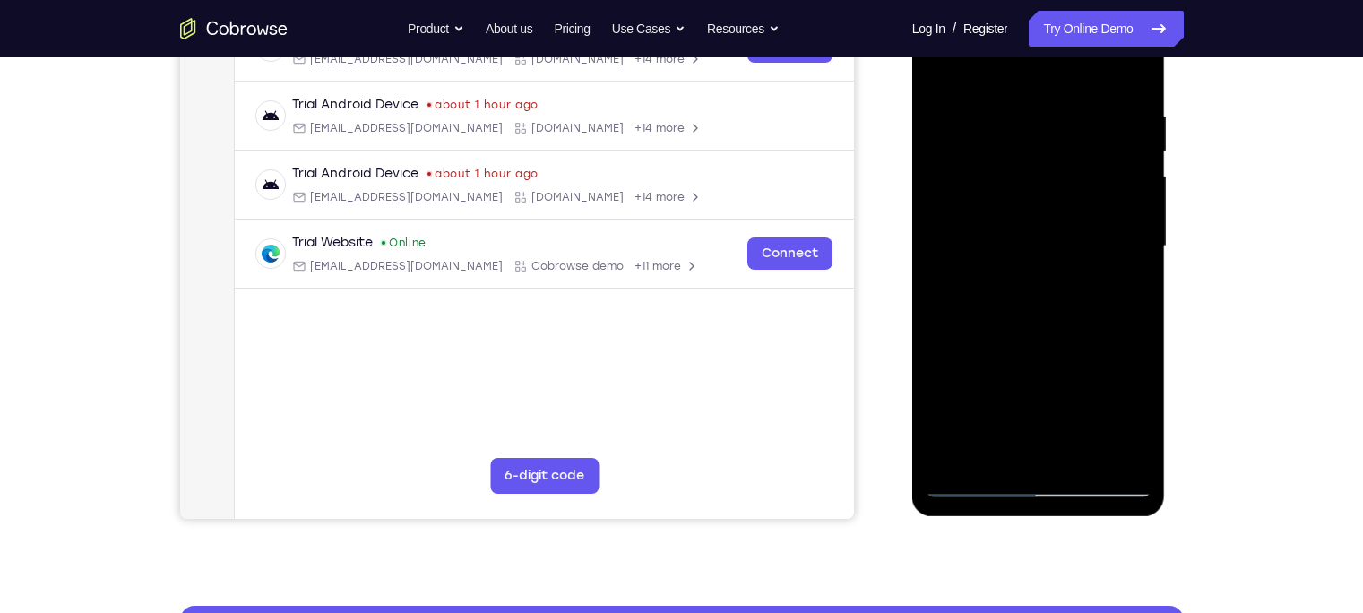
scroll to position [320, 0]
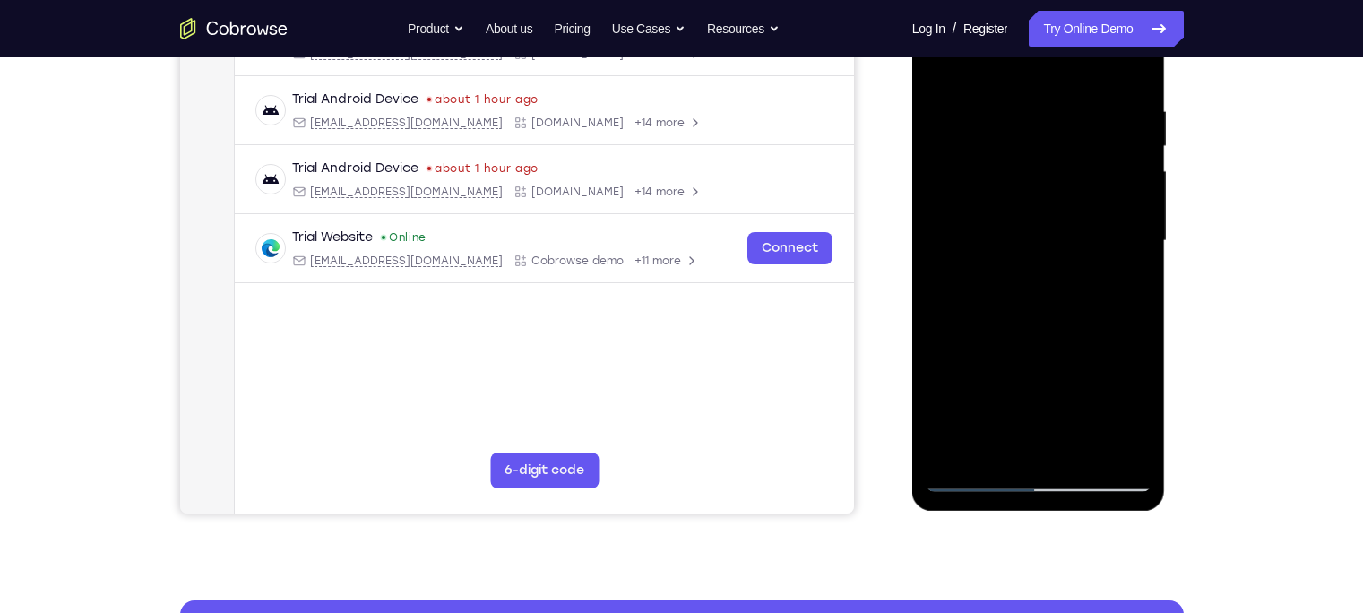
click at [1102, 443] on div at bounding box center [1038, 241] width 226 height 502
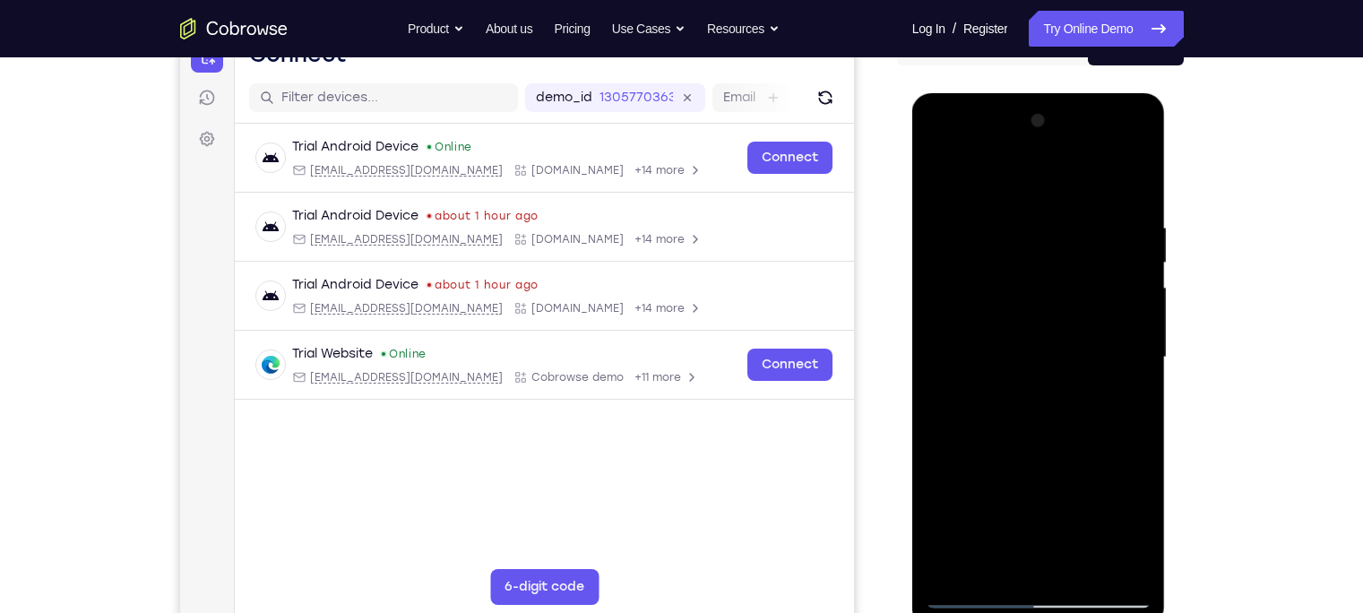
scroll to position [202, 0]
click at [1130, 183] on div at bounding box center [1038, 359] width 226 height 502
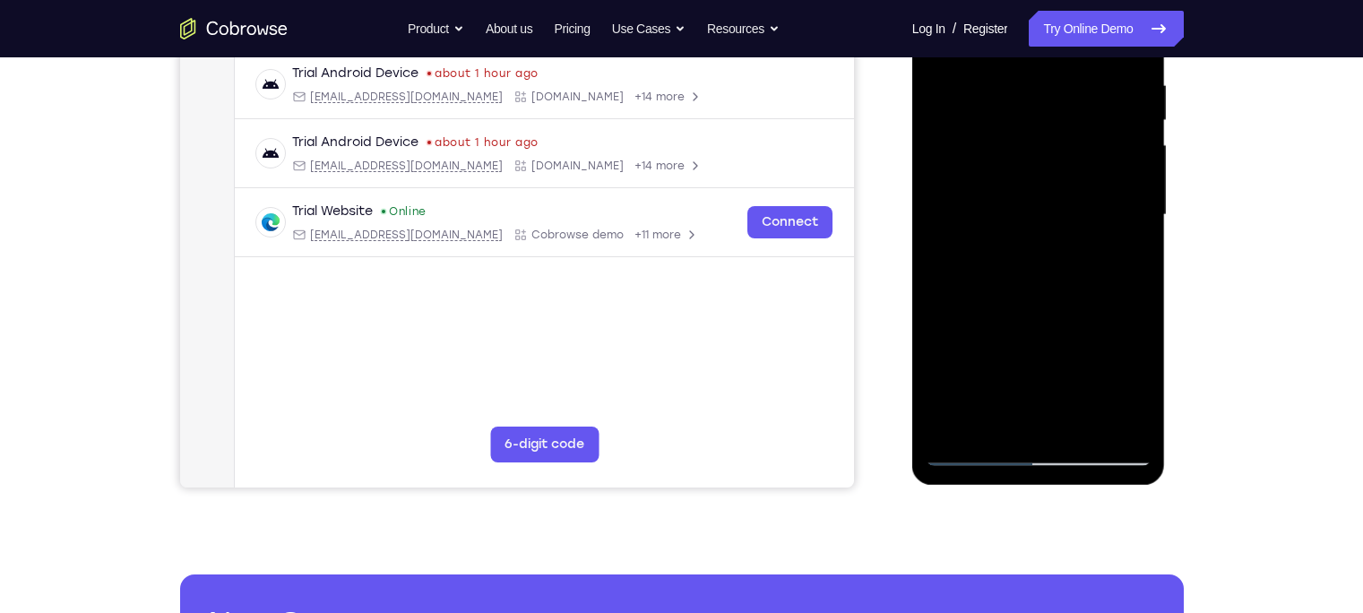
scroll to position [347, 0]
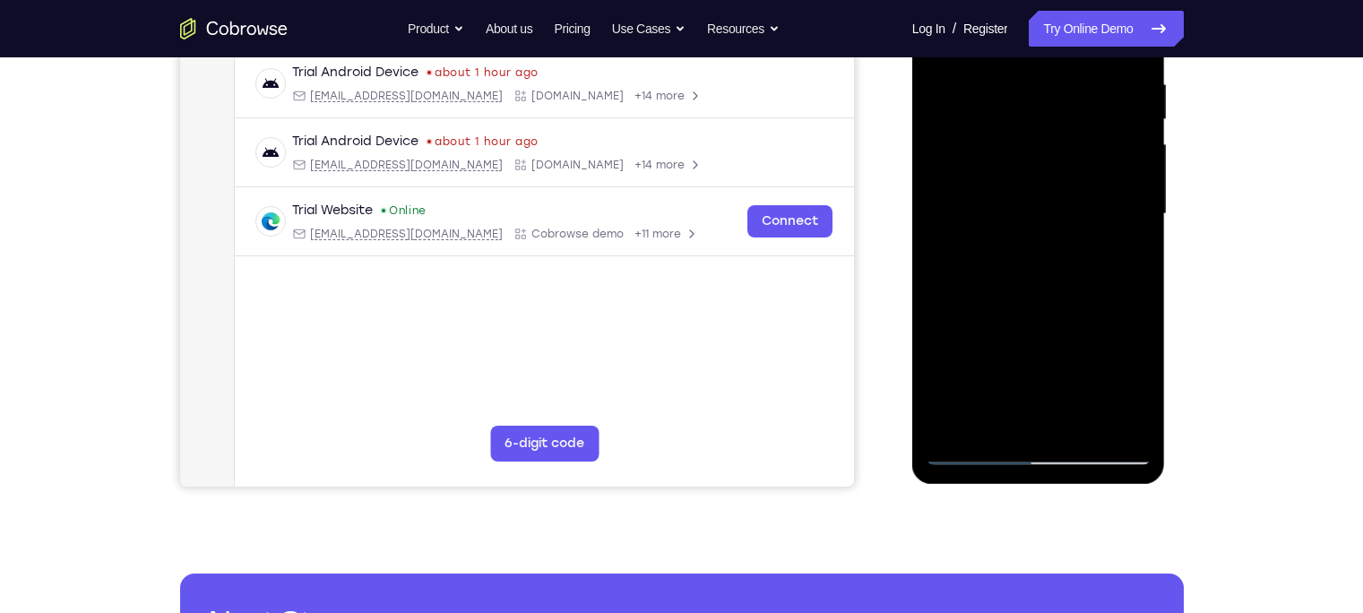
click at [990, 424] on div at bounding box center [1038, 214] width 226 height 502
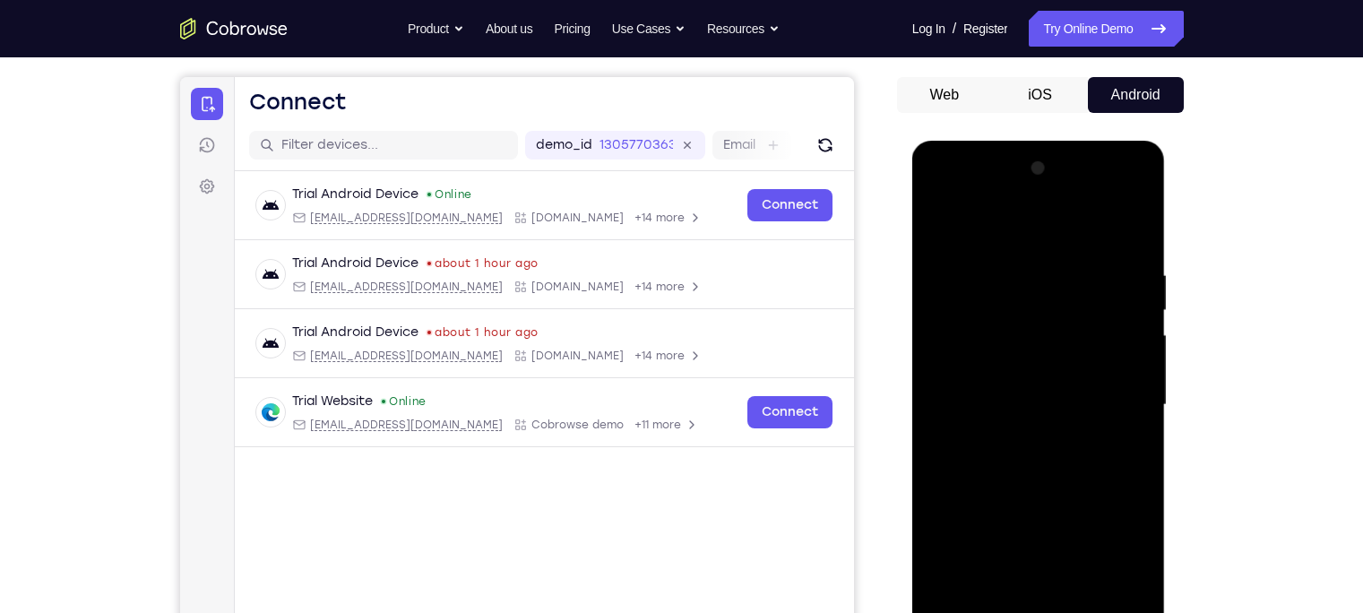
click at [1008, 225] on div at bounding box center [1038, 405] width 226 height 502
click at [1001, 459] on div at bounding box center [1038, 405] width 226 height 502
click at [1035, 288] on div at bounding box center [1038, 405] width 226 height 502
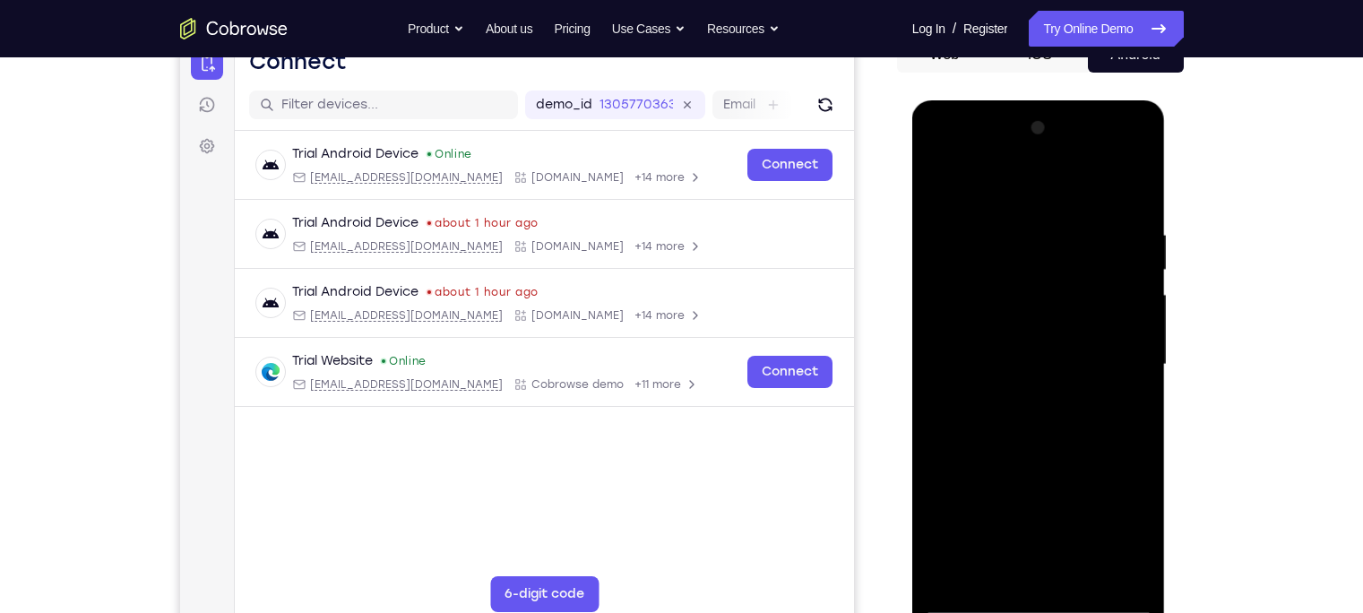
scroll to position [274, 0]
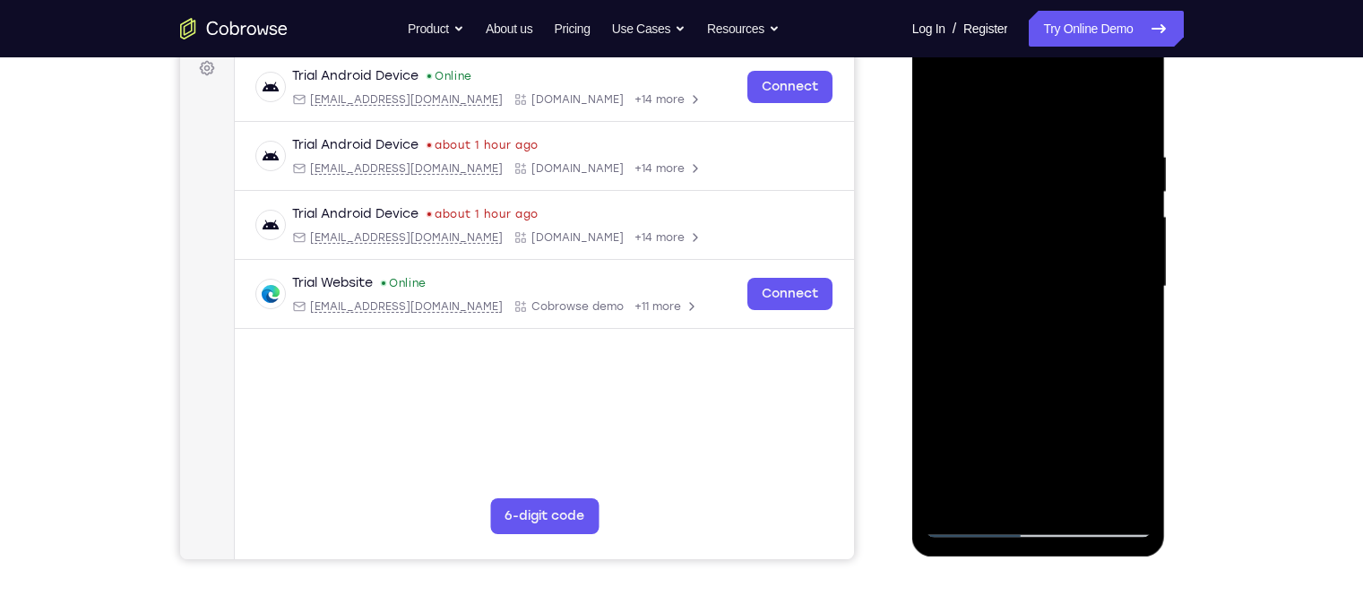
click at [1000, 504] on div at bounding box center [1038, 287] width 226 height 502
drag, startPoint x: 1022, startPoint y: 412, endPoint x: 1028, endPoint y: 255, distance: 156.9
click at [1028, 255] on div at bounding box center [1038, 287] width 226 height 502
drag, startPoint x: 1026, startPoint y: 408, endPoint x: 1042, endPoint y: 226, distance: 182.6
click at [1042, 226] on div at bounding box center [1038, 287] width 226 height 502
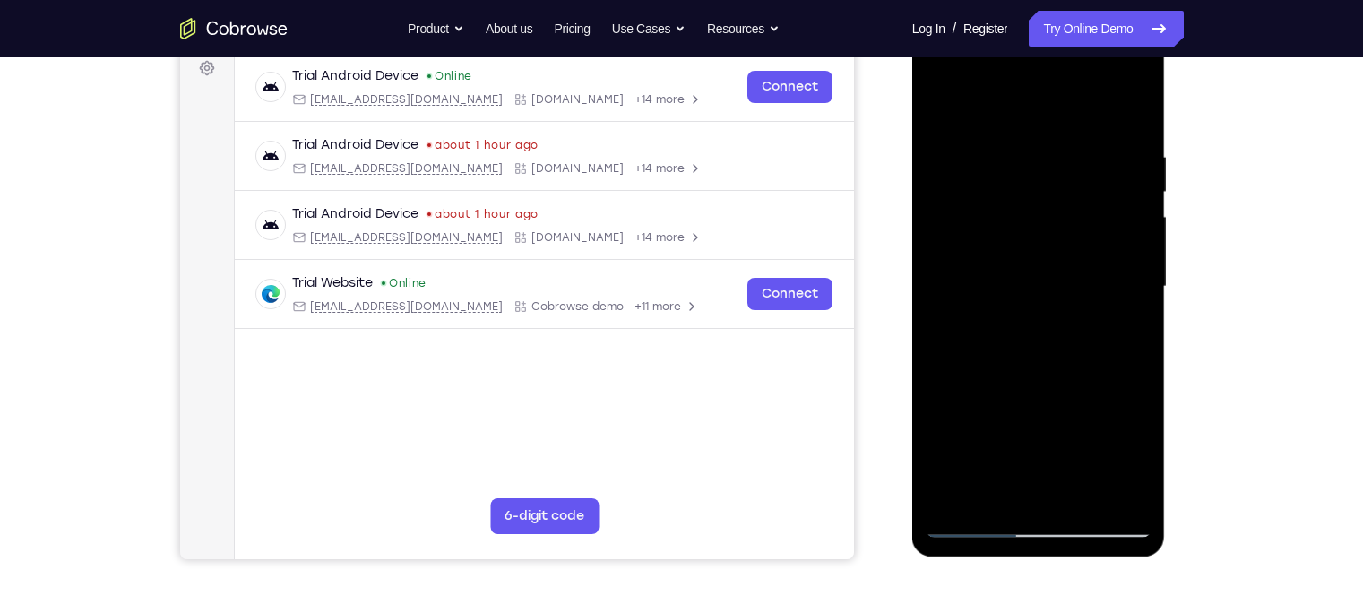
drag, startPoint x: 1037, startPoint y: 422, endPoint x: 1036, endPoint y: 191, distance: 231.1
click at [1036, 191] on div at bounding box center [1038, 287] width 226 height 502
click at [965, 237] on div at bounding box center [1038, 287] width 226 height 502
drag, startPoint x: 1072, startPoint y: 254, endPoint x: 1103, endPoint y: 525, distance: 272.4
click at [1103, 525] on div at bounding box center [1038, 287] width 226 height 502
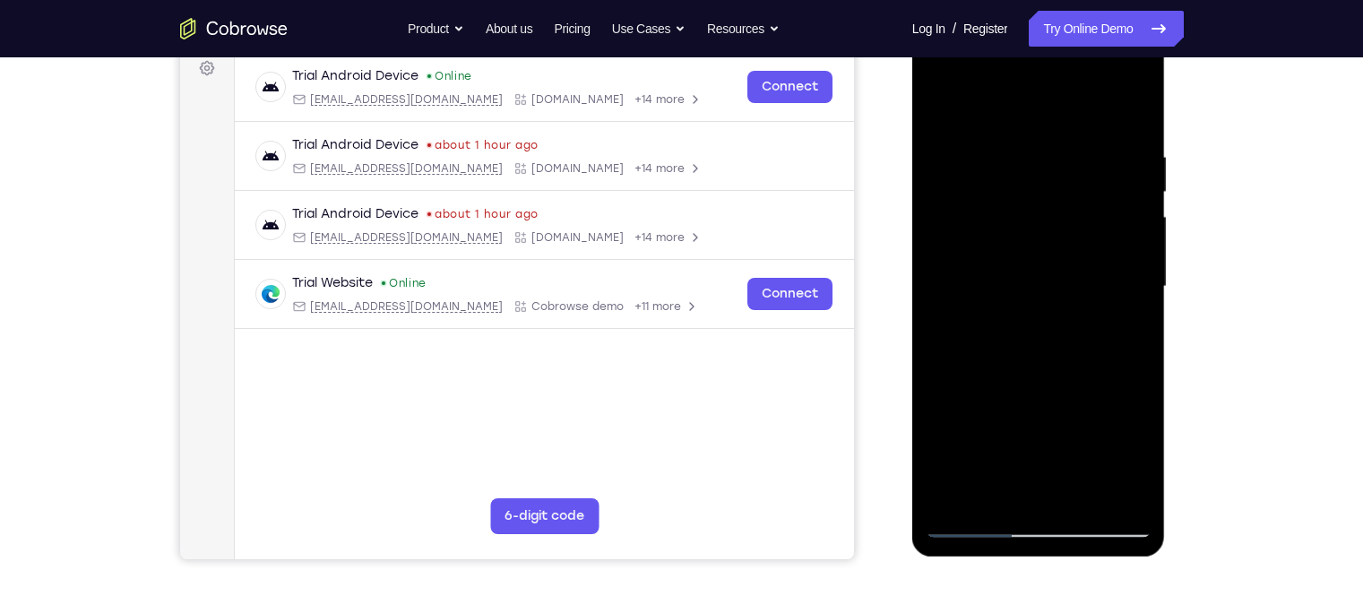
click at [940, 105] on div at bounding box center [1038, 287] width 226 height 502
click at [977, 351] on div at bounding box center [1038, 287] width 226 height 502
click at [951, 103] on div at bounding box center [1038, 287] width 226 height 502
drag, startPoint x: 1040, startPoint y: 400, endPoint x: 1042, endPoint y: 184, distance: 216.8
click at [1042, 184] on div at bounding box center [1038, 287] width 226 height 502
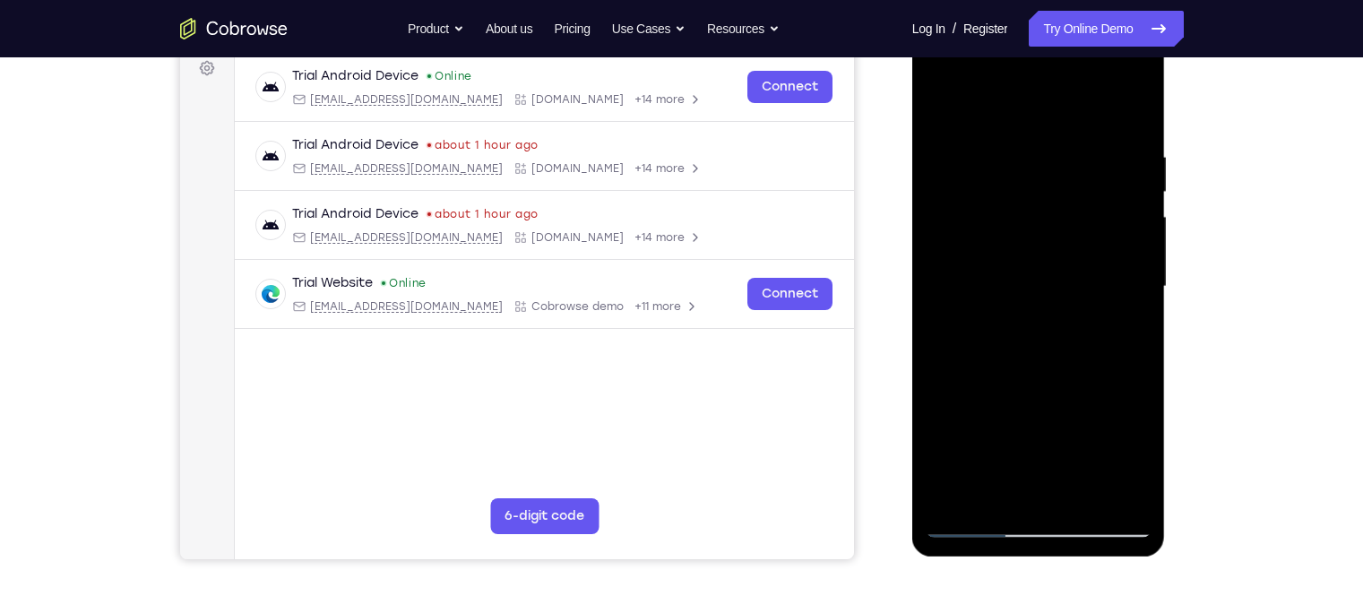
drag, startPoint x: 1045, startPoint y: 399, endPoint x: 1045, endPoint y: 172, distance: 226.7
click at [1045, 172] on div at bounding box center [1038, 287] width 226 height 502
drag, startPoint x: 1034, startPoint y: 369, endPoint x: 1050, endPoint y: 226, distance: 144.3
click at [1050, 226] on div at bounding box center [1038, 287] width 226 height 502
click at [1049, 223] on div at bounding box center [1038, 287] width 226 height 502
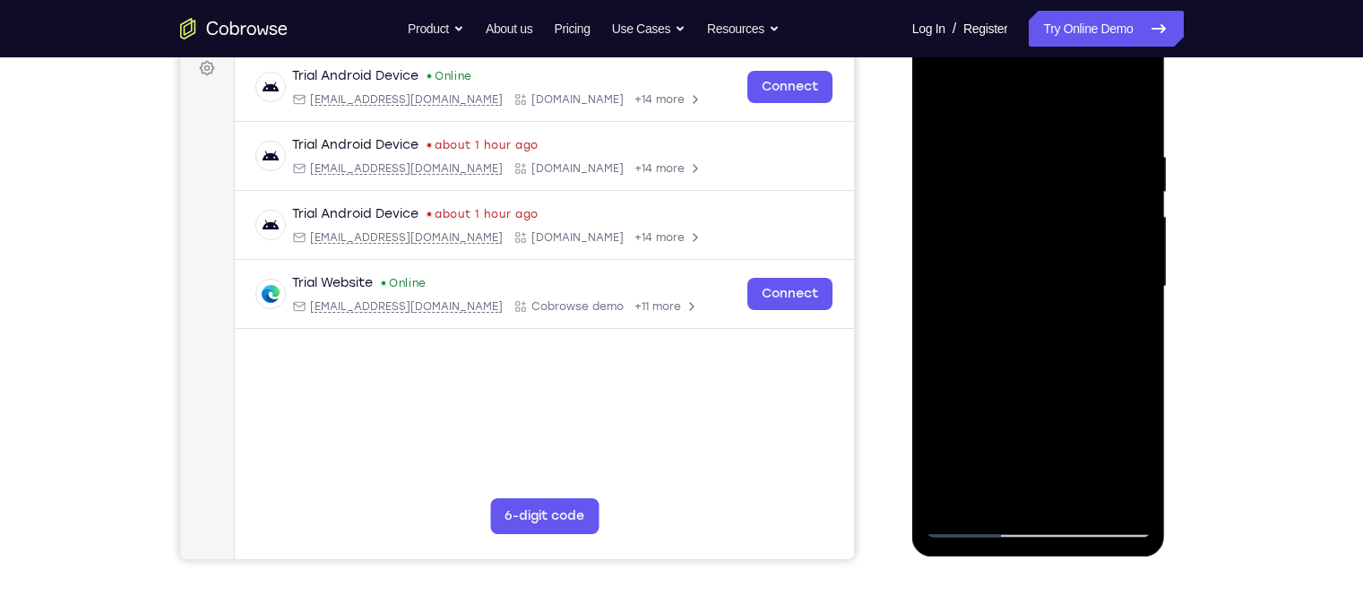
drag, startPoint x: 1043, startPoint y: 394, endPoint x: 1041, endPoint y: 219, distance: 174.7
click at [1041, 219] on div at bounding box center [1038, 287] width 226 height 502
click at [967, 407] on div at bounding box center [1038, 287] width 226 height 502
drag, startPoint x: 1025, startPoint y: 180, endPoint x: 1049, endPoint y: 408, distance: 228.8
click at [1049, 408] on div at bounding box center [1038, 287] width 226 height 502
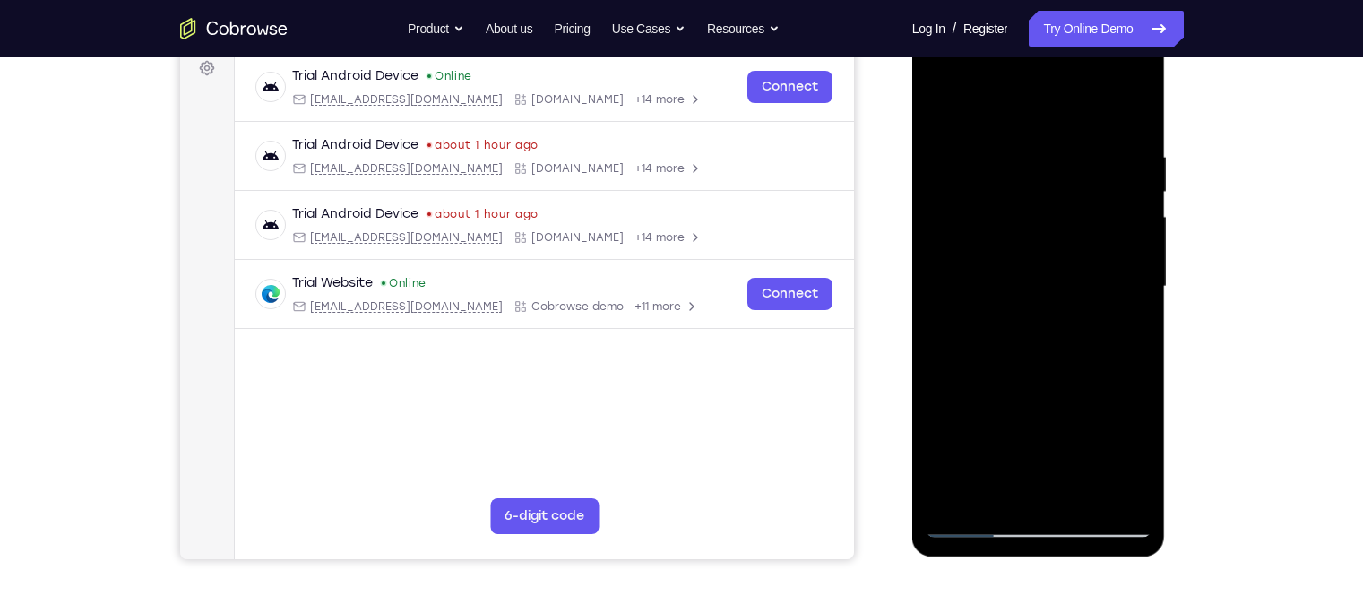
click at [982, 201] on div at bounding box center [1038, 287] width 226 height 502
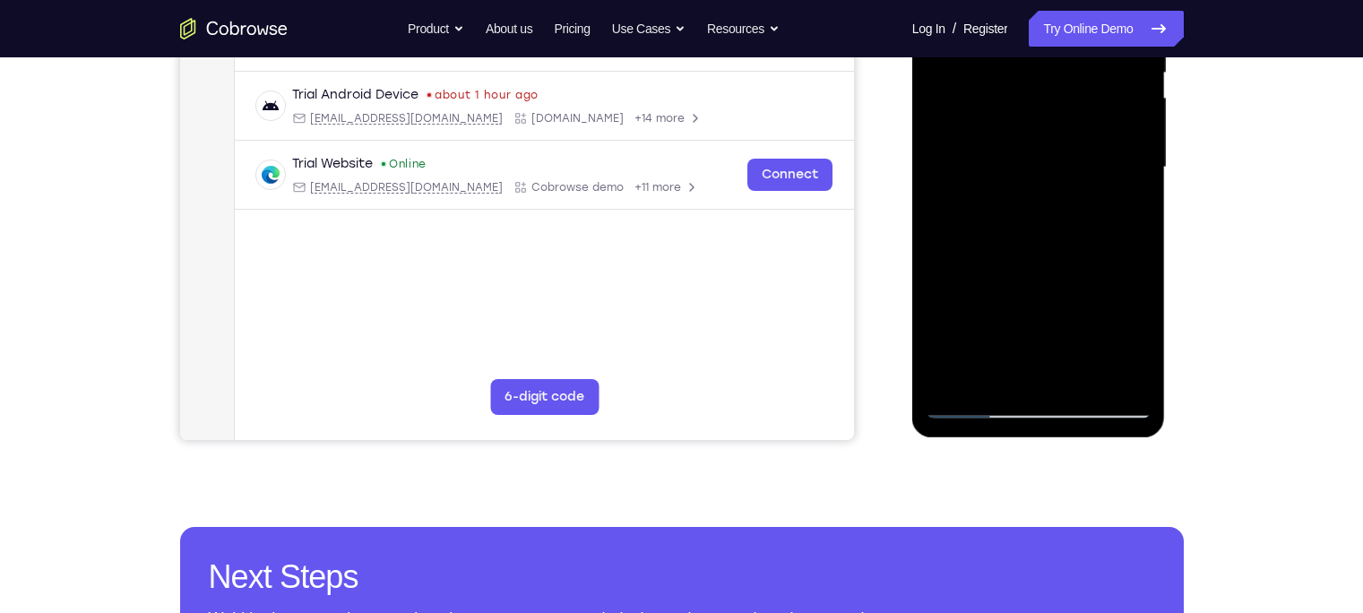
scroll to position [273, 0]
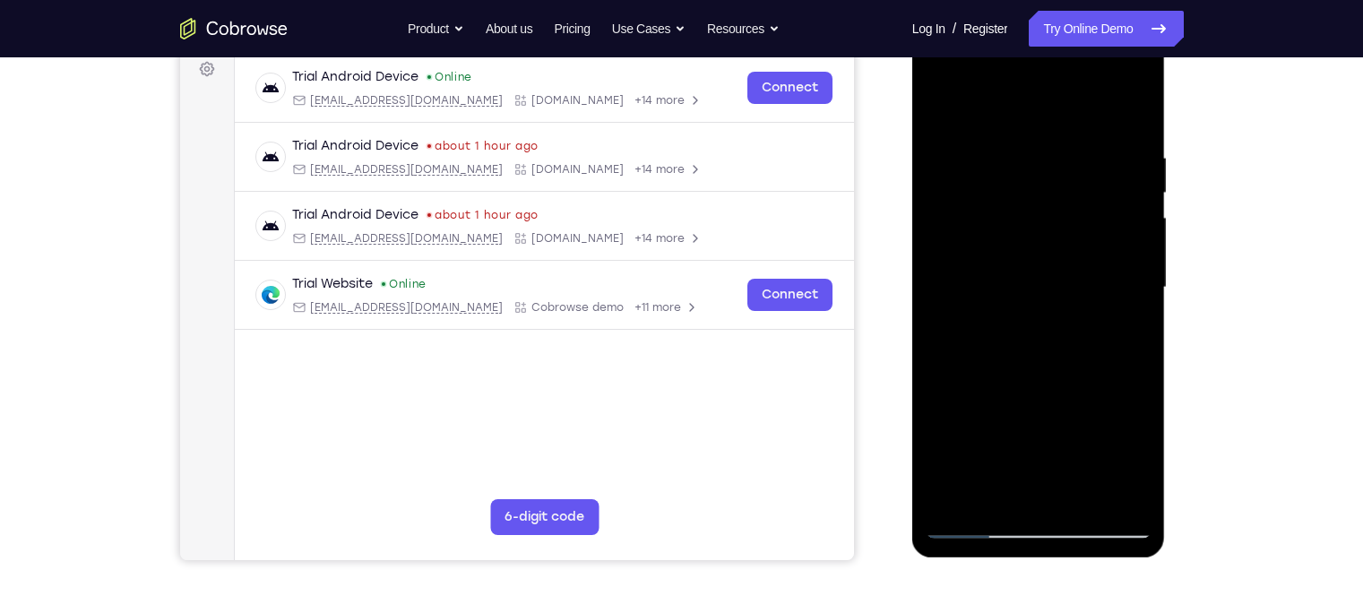
click at [1014, 168] on div at bounding box center [1038, 288] width 226 height 502
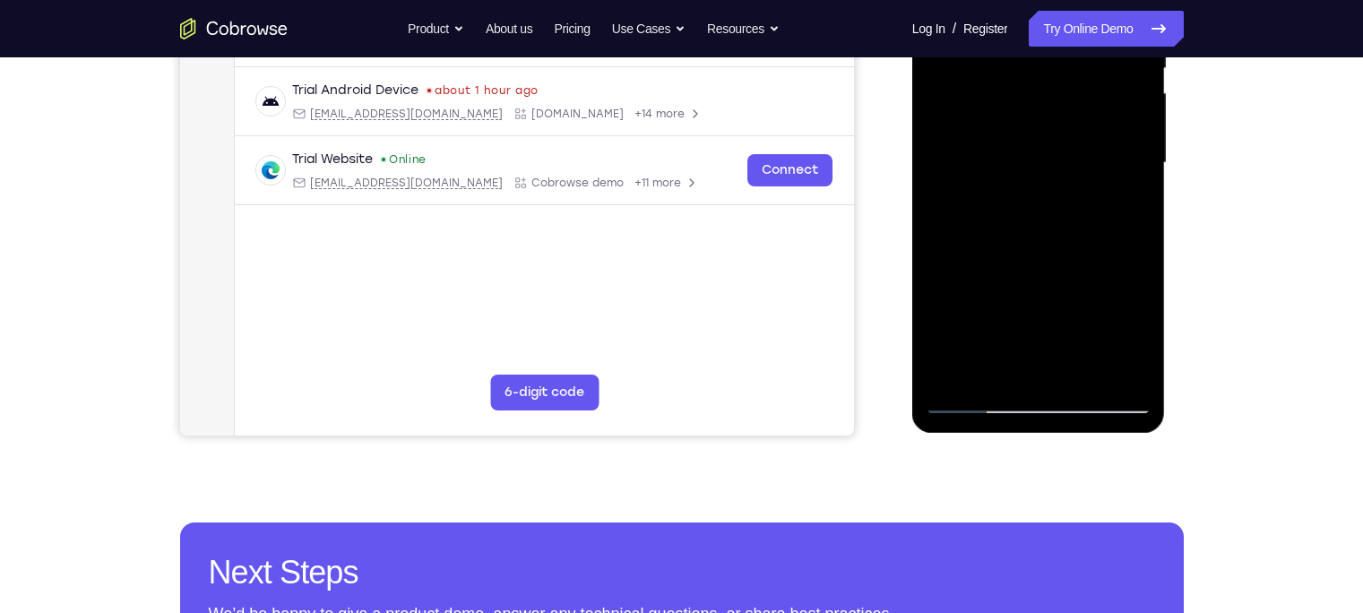
scroll to position [438, 0]
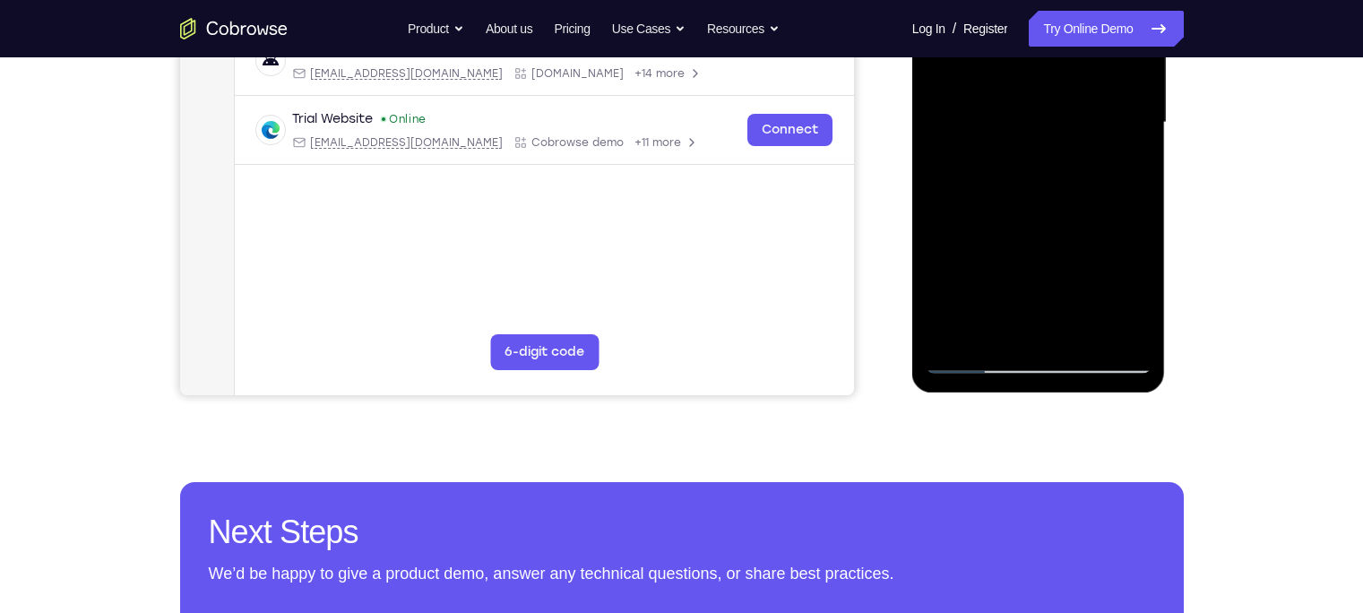
drag, startPoint x: 988, startPoint y: 277, endPoint x: 991, endPoint y: 228, distance: 49.3
click at [991, 228] on div at bounding box center [1038, 123] width 226 height 502
click at [997, 334] on div at bounding box center [1038, 123] width 226 height 502
click at [972, 359] on div at bounding box center [1038, 123] width 226 height 502
click at [981, 359] on div at bounding box center [1038, 123] width 226 height 502
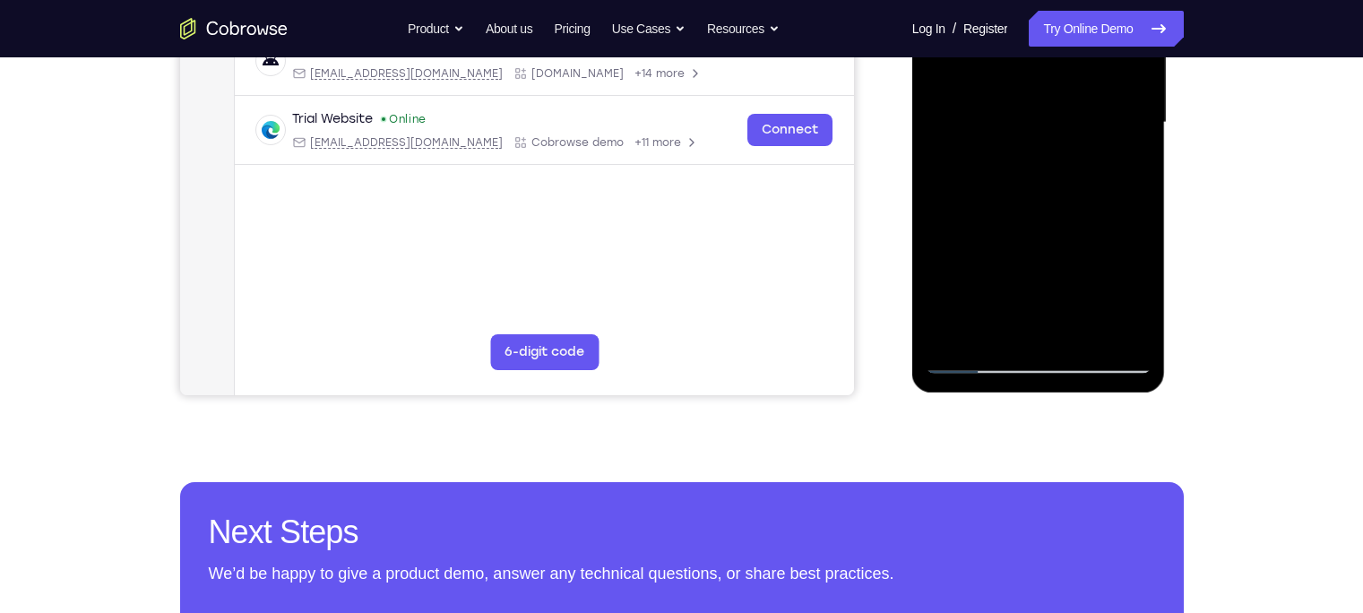
click at [995, 289] on div at bounding box center [1038, 123] width 226 height 502
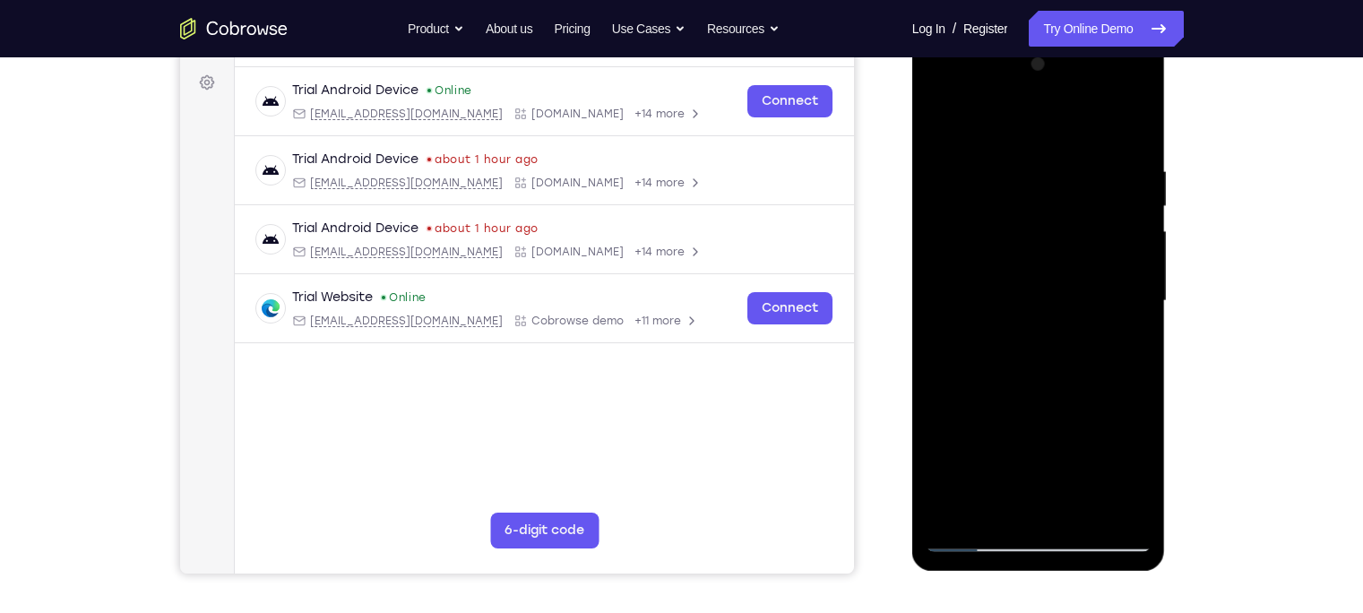
scroll to position [261, 0]
click at [994, 141] on div at bounding box center [1038, 300] width 226 height 502
drag, startPoint x: 994, startPoint y: 318, endPoint x: 998, endPoint y: 190, distance: 128.2
click at [998, 190] on div at bounding box center [1038, 300] width 226 height 502
click at [941, 117] on div at bounding box center [1038, 300] width 226 height 502
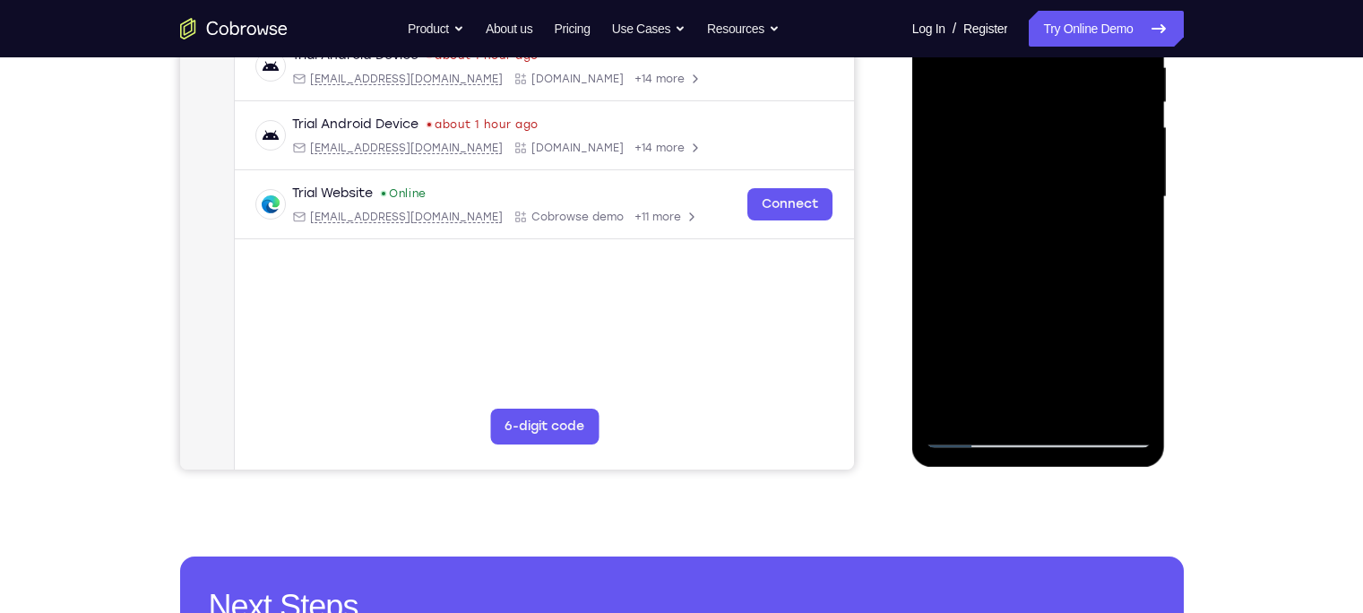
scroll to position [362, 0]
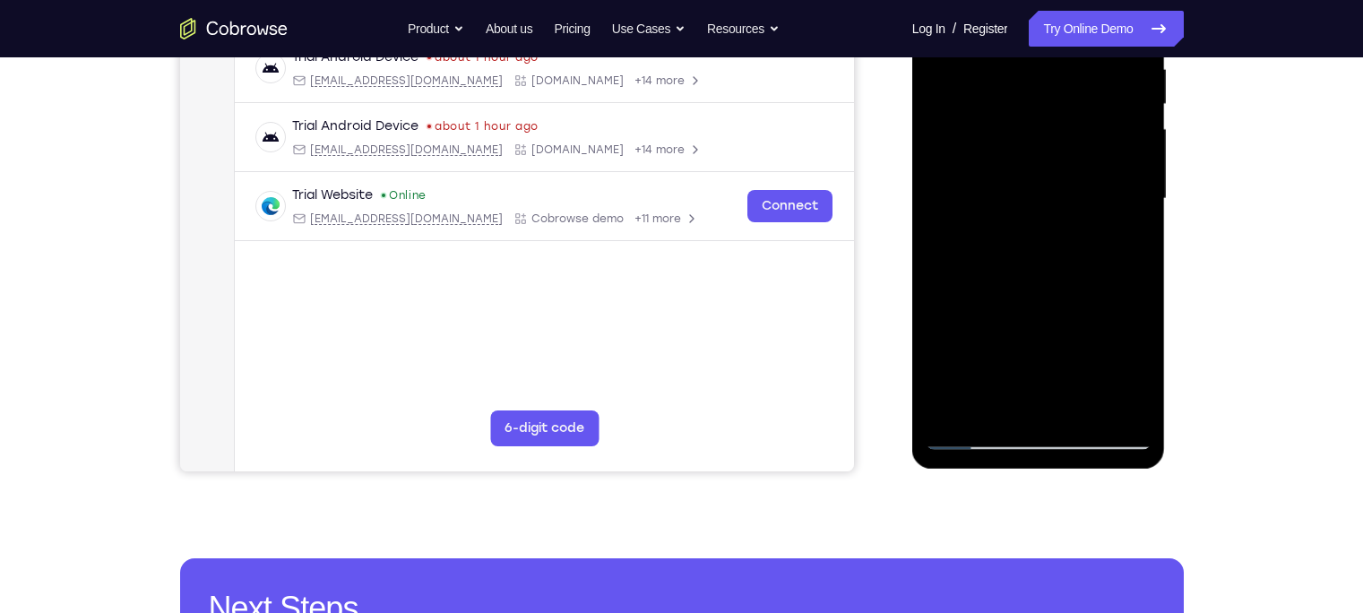
drag, startPoint x: 1003, startPoint y: 341, endPoint x: 1002, endPoint y: 313, distance: 28.7
click at [1002, 313] on div at bounding box center [1038, 199] width 226 height 502
click at [993, 247] on div at bounding box center [1038, 199] width 226 height 502
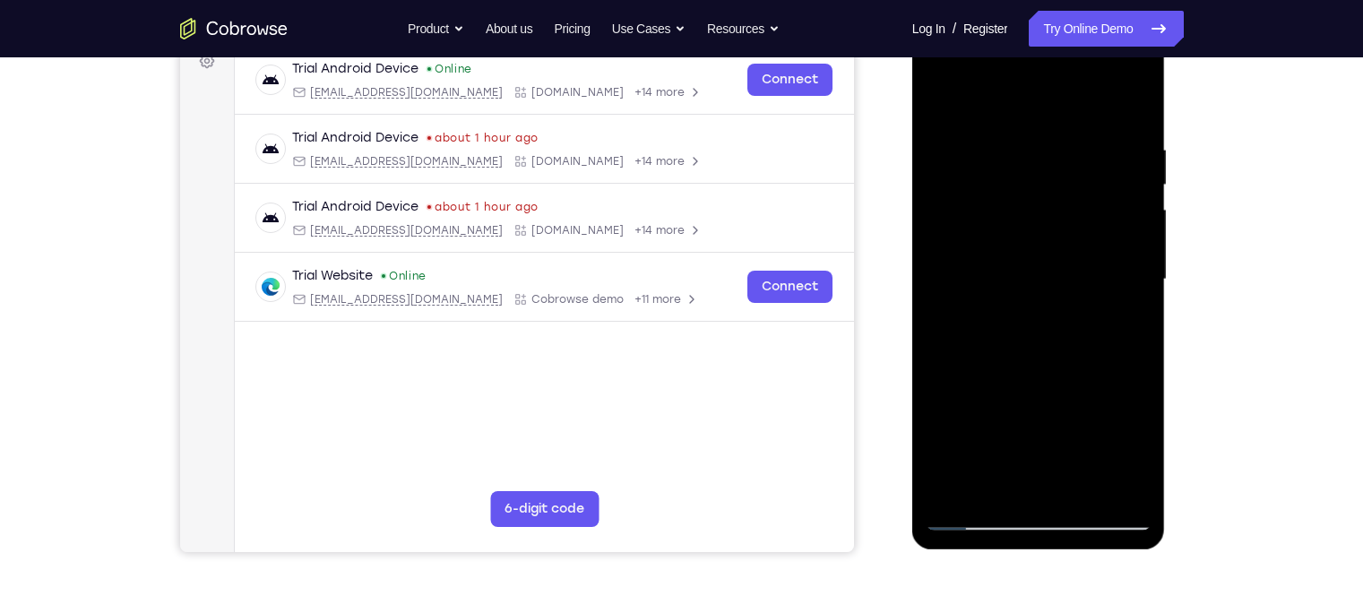
click at [942, 92] on div at bounding box center [1038, 280] width 226 height 502
drag, startPoint x: 1007, startPoint y: 338, endPoint x: 1006, endPoint y: 170, distance: 167.5
click at [1006, 170] on div at bounding box center [1038, 280] width 226 height 502
drag, startPoint x: 994, startPoint y: 327, endPoint x: 992, endPoint y: 231, distance: 95.9
click at [992, 231] on div at bounding box center [1038, 280] width 226 height 502
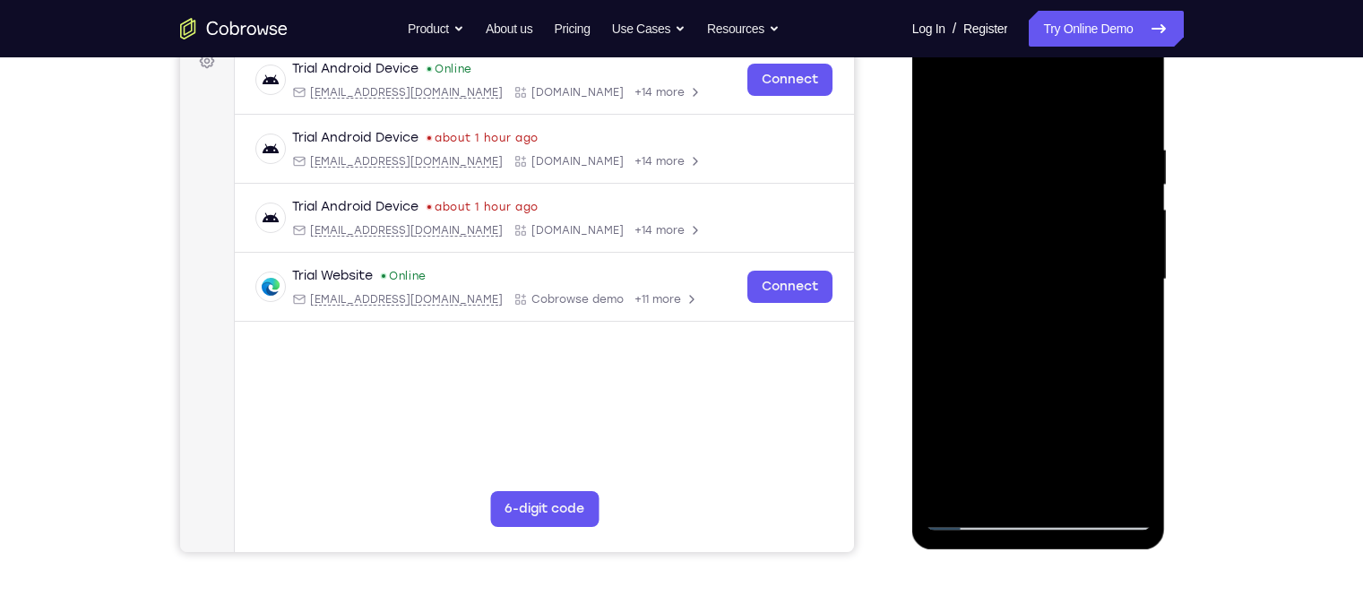
drag, startPoint x: 992, startPoint y: 331, endPoint x: 995, endPoint y: 224, distance: 106.7
click at [995, 224] on div at bounding box center [1038, 280] width 226 height 502
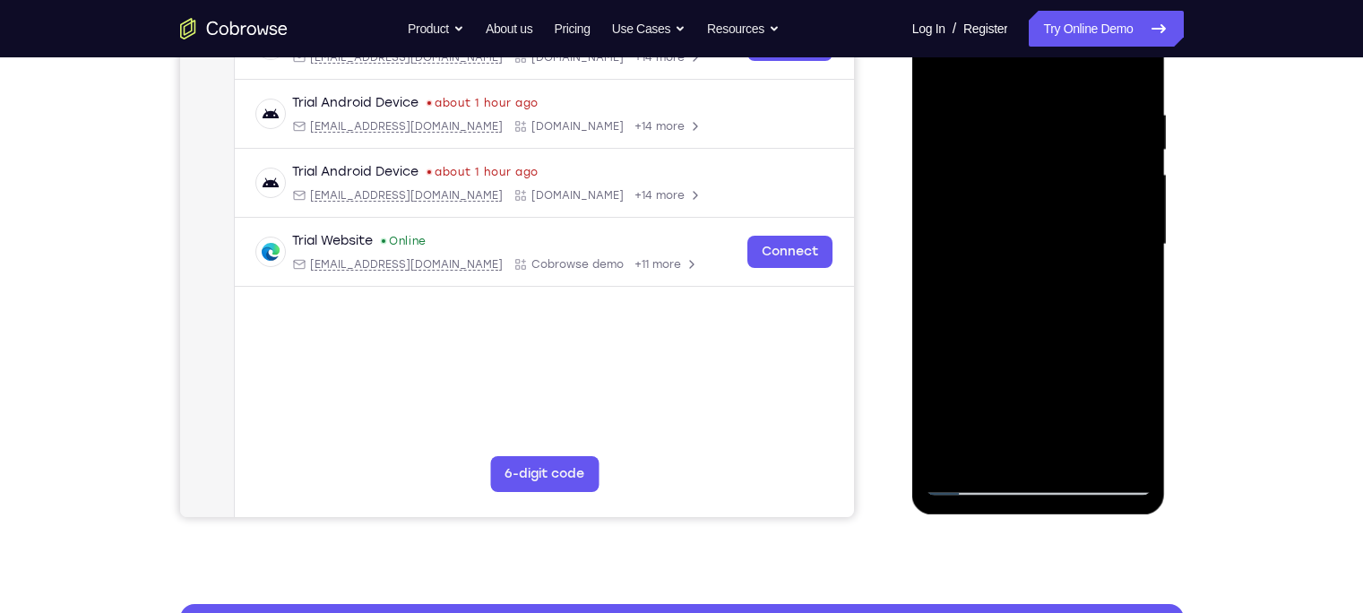
scroll to position [317, 0]
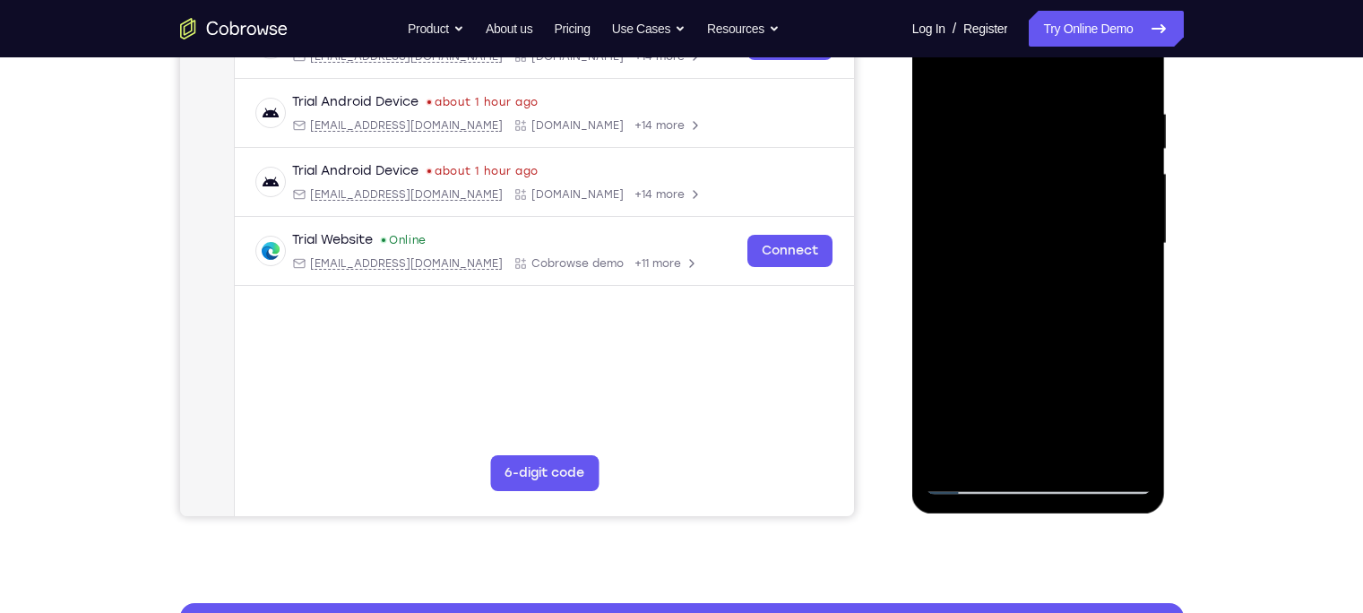
drag, startPoint x: 994, startPoint y: 246, endPoint x: 1003, endPoint y: 198, distance: 49.4
click at [1003, 198] on div at bounding box center [1038, 244] width 226 height 502
drag, startPoint x: 994, startPoint y: 334, endPoint x: 994, endPoint y: 240, distance: 94.1
click at [994, 240] on div at bounding box center [1038, 244] width 226 height 502
drag, startPoint x: 996, startPoint y: 348, endPoint x: 1003, endPoint y: 228, distance: 120.2
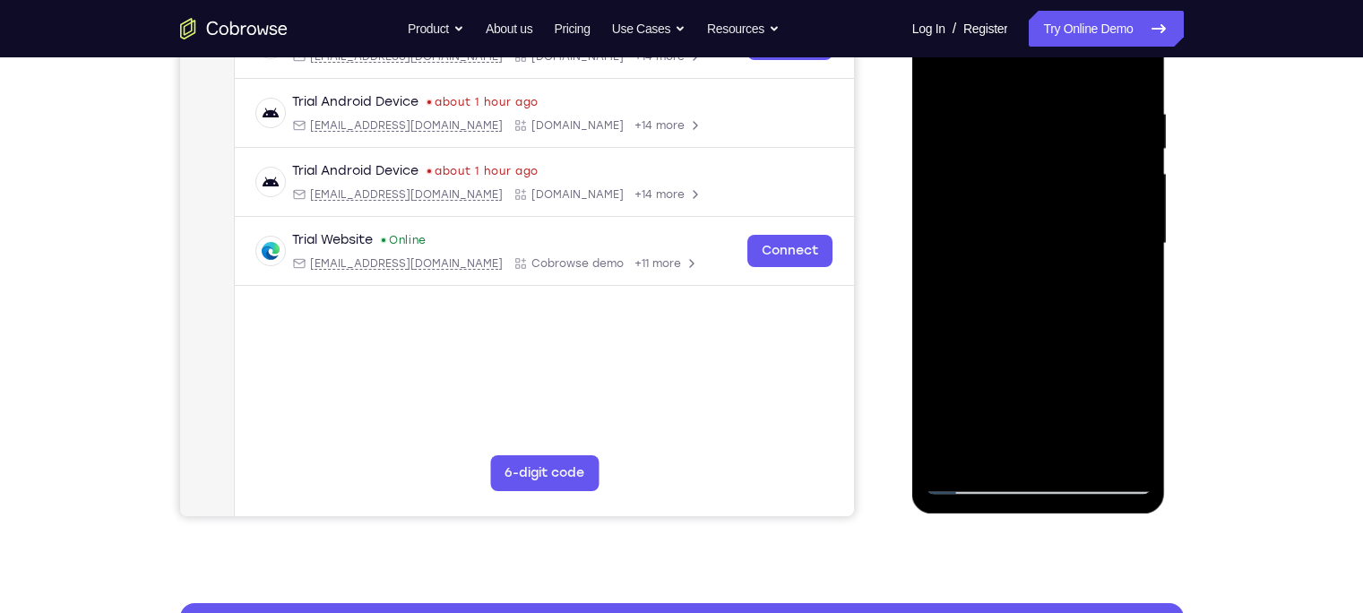
click at [1003, 228] on div at bounding box center [1038, 244] width 226 height 502
click at [979, 340] on div at bounding box center [1038, 244] width 226 height 502
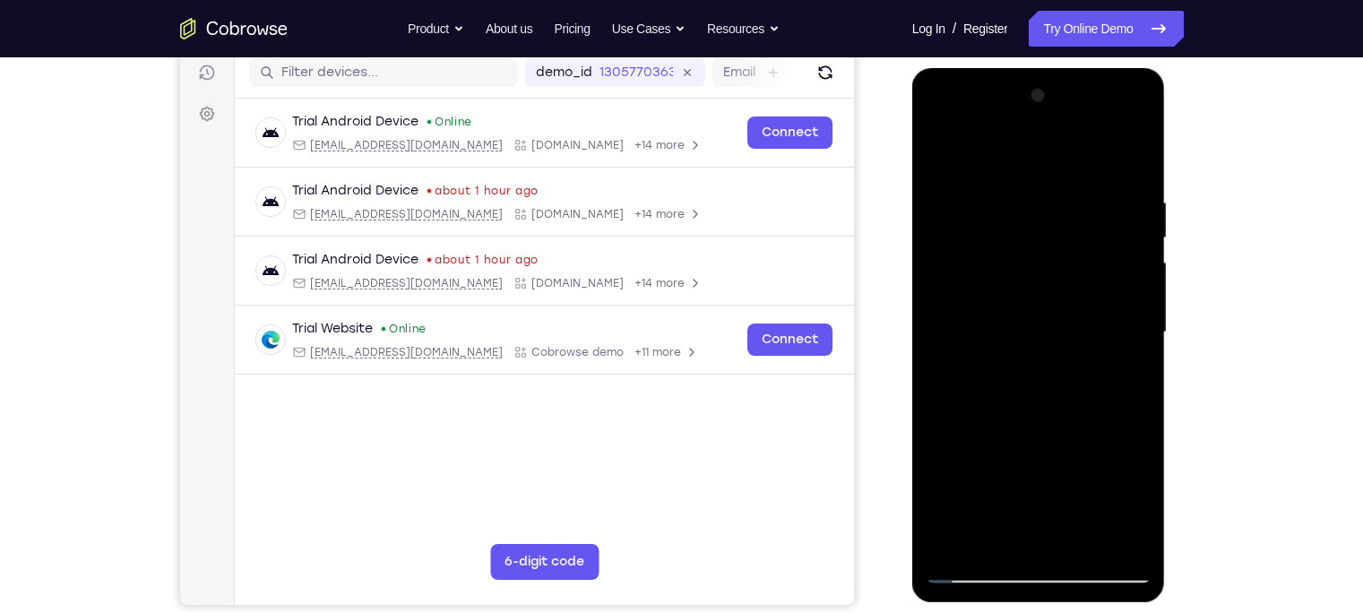
scroll to position [229, 0]
drag, startPoint x: 992, startPoint y: 227, endPoint x: 1007, endPoint y: 430, distance: 203.9
click at [1007, 430] on div at bounding box center [1038, 332] width 226 height 502
drag, startPoint x: 1035, startPoint y: 220, endPoint x: 1060, endPoint y: 430, distance: 211.1
click at [1060, 430] on div at bounding box center [1038, 332] width 226 height 502
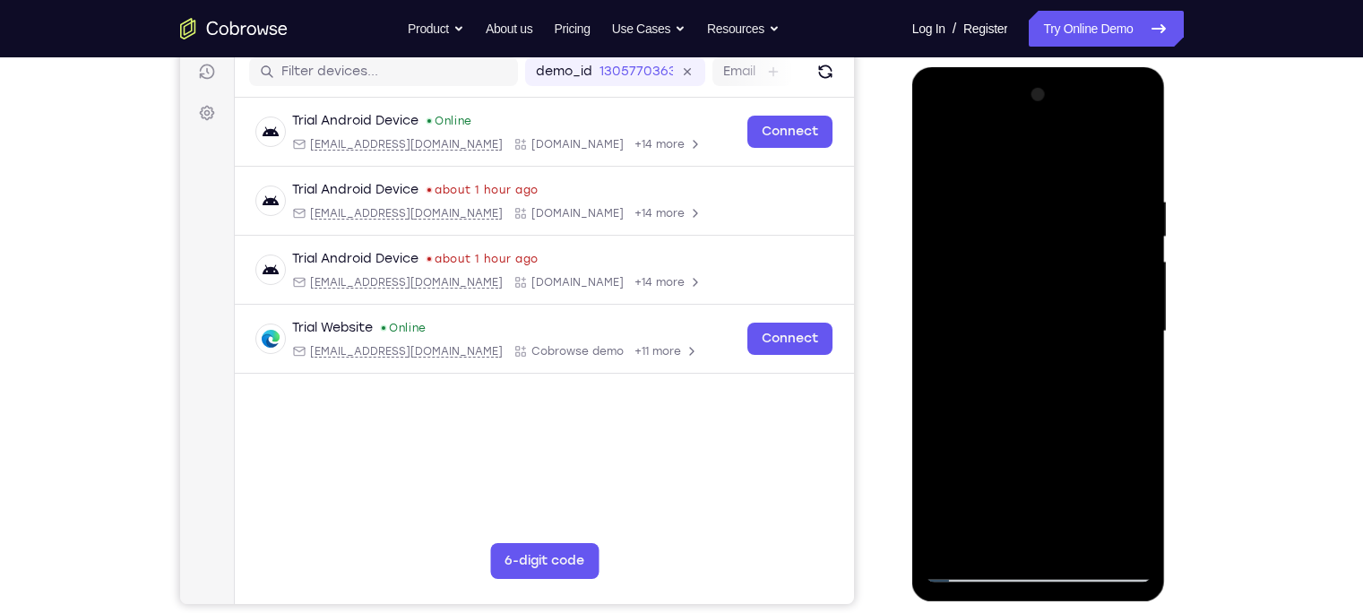
drag, startPoint x: 1018, startPoint y: 257, endPoint x: 1029, endPoint y: 429, distance: 172.4
click at [1029, 429] on div at bounding box center [1038, 332] width 226 height 502
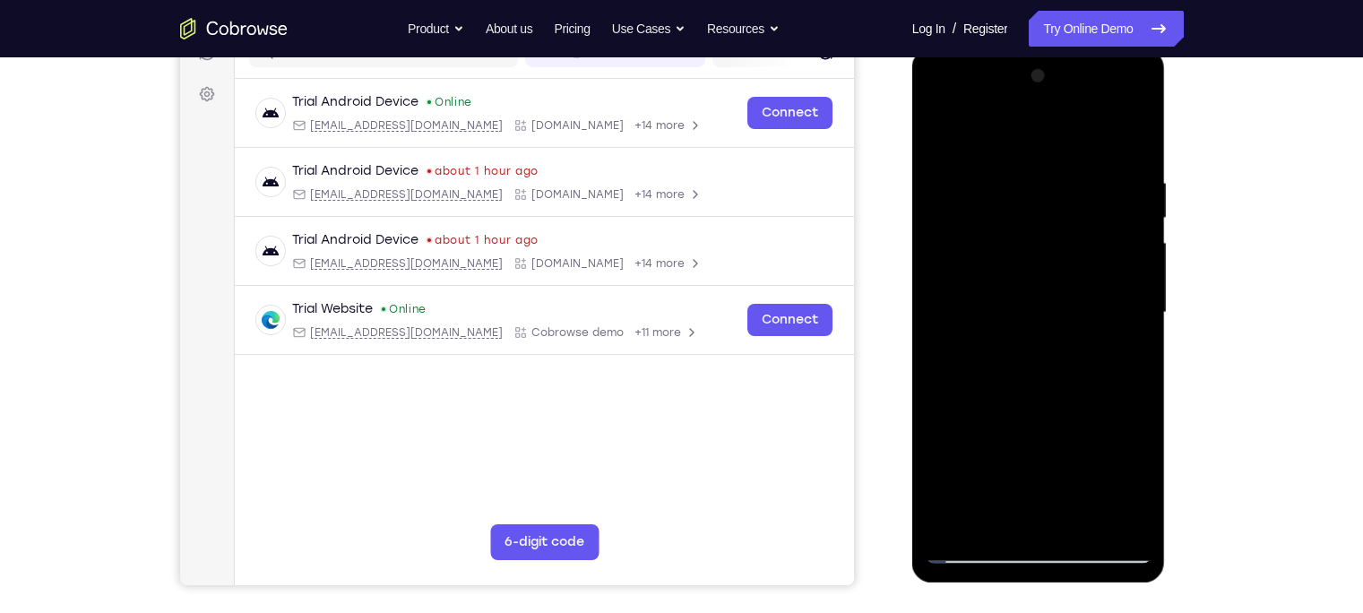
scroll to position [249, 0]
click at [940, 131] on div at bounding box center [1038, 312] width 226 height 502
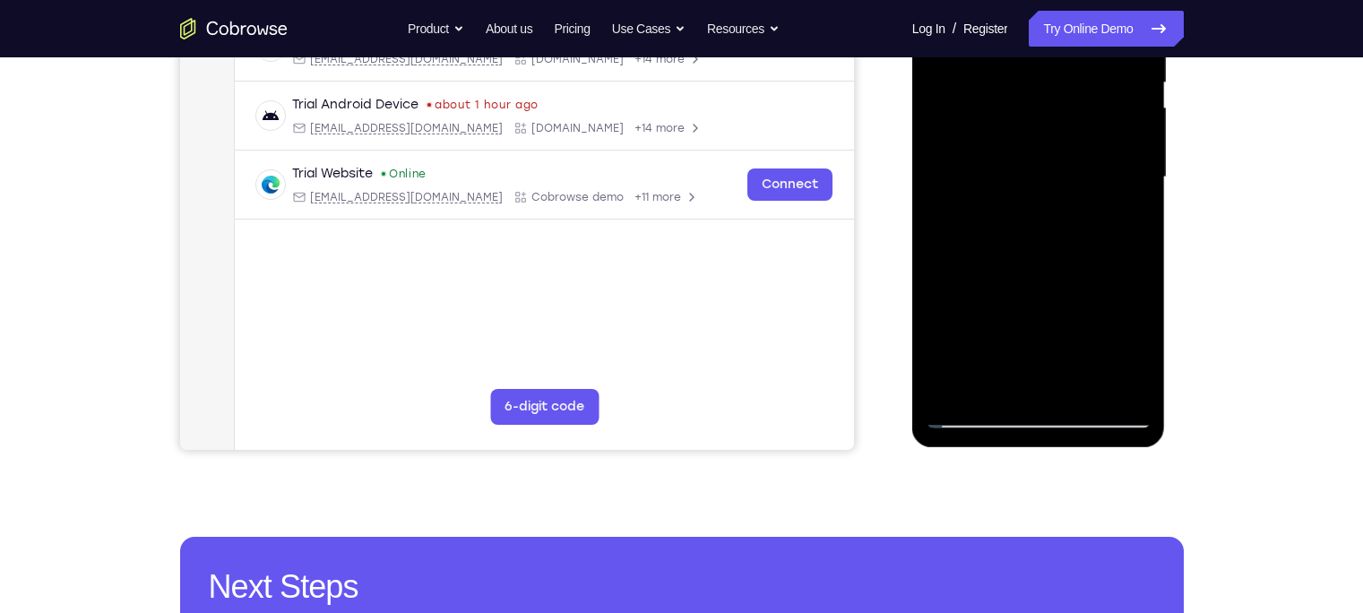
scroll to position [223, 0]
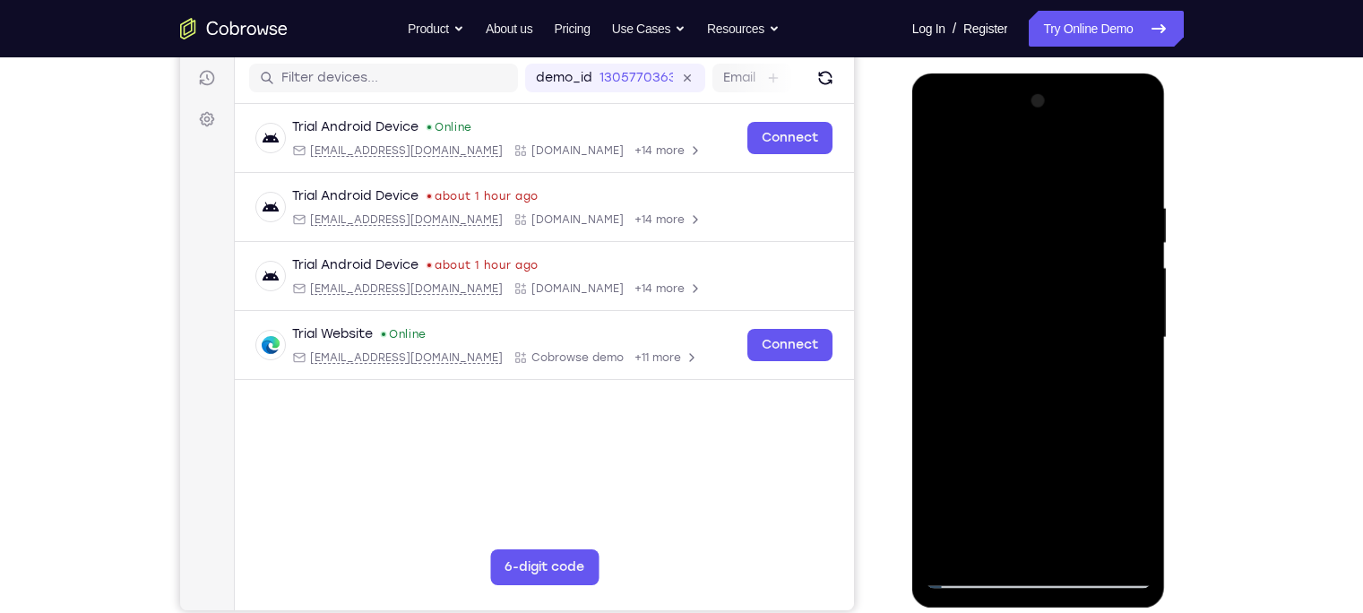
click at [946, 156] on div at bounding box center [1038, 338] width 226 height 502
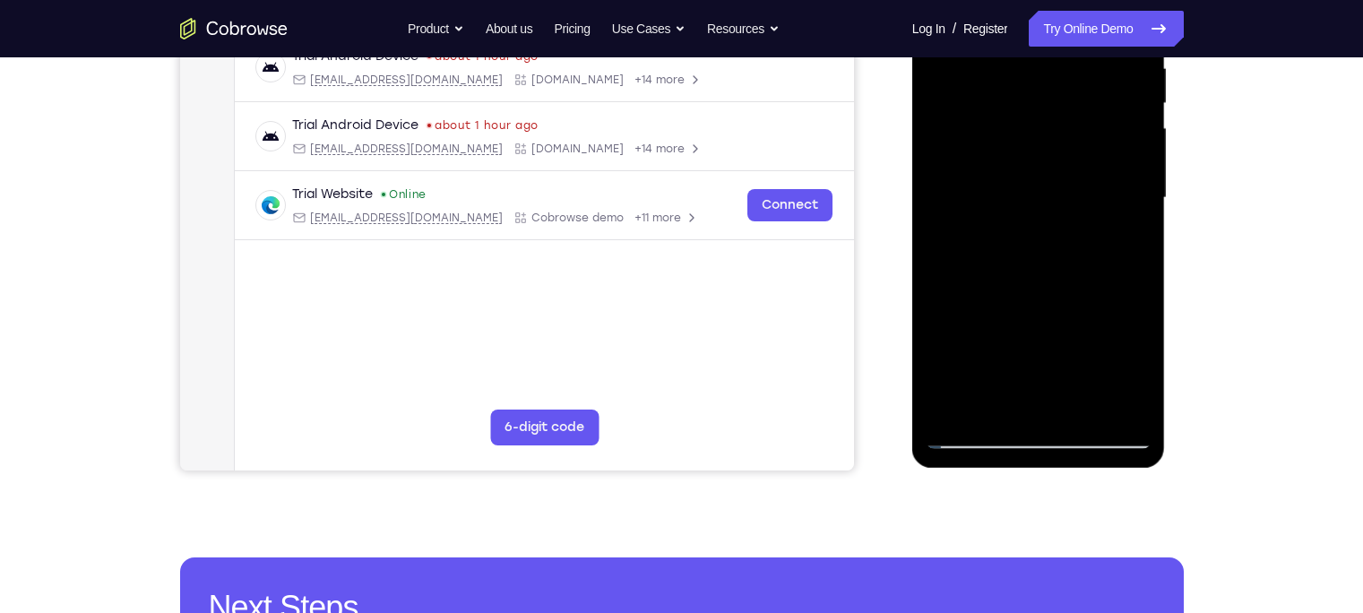
scroll to position [364, 0]
click at [1137, 372] on div at bounding box center [1038, 197] width 226 height 502
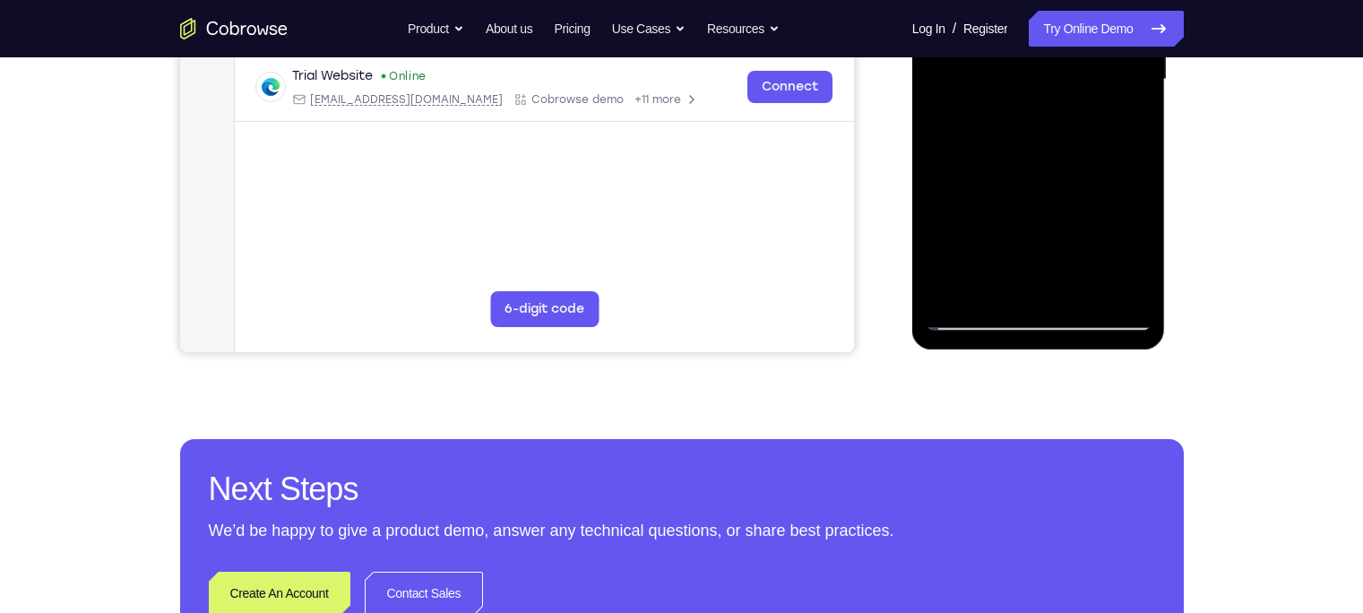
click at [960, 295] on div at bounding box center [1038, 80] width 226 height 502
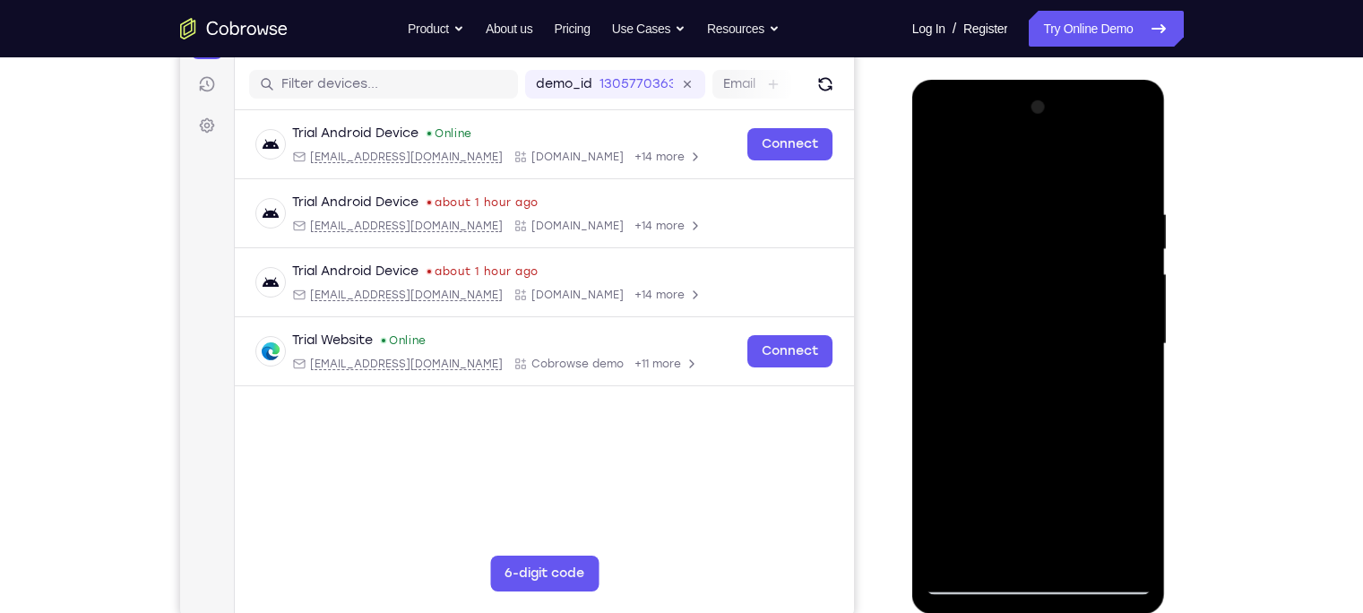
scroll to position [218, 0]
click at [1126, 203] on div at bounding box center [1038, 343] width 226 height 502
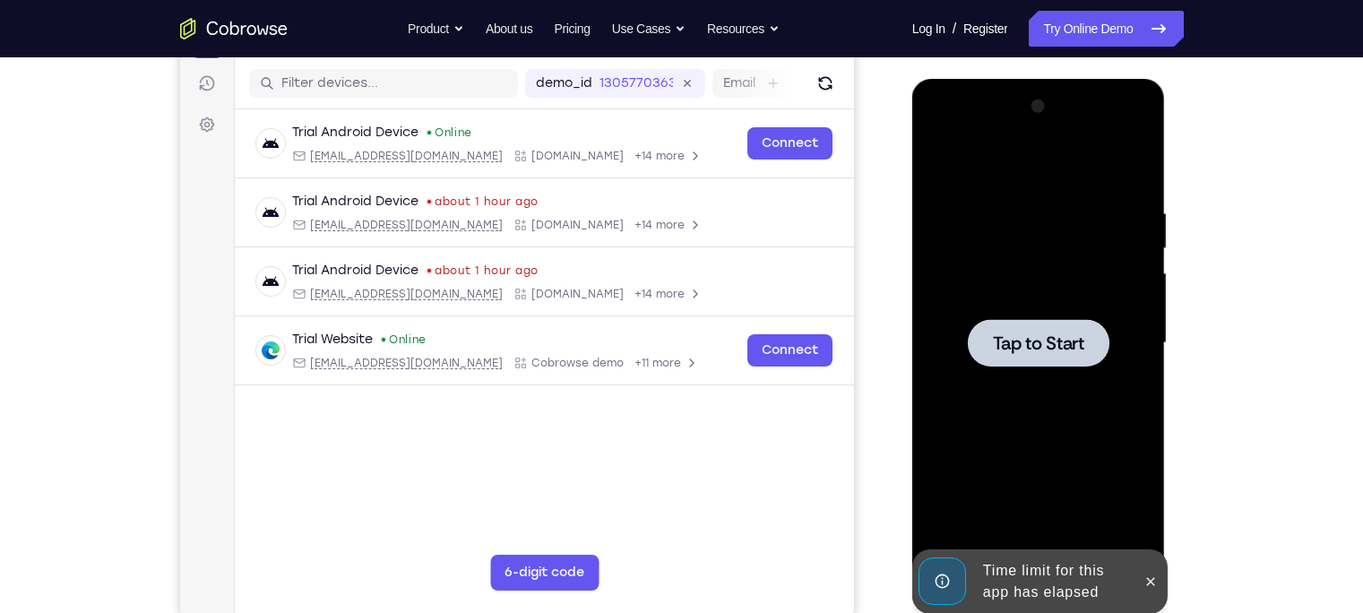
scroll to position [271, 0]
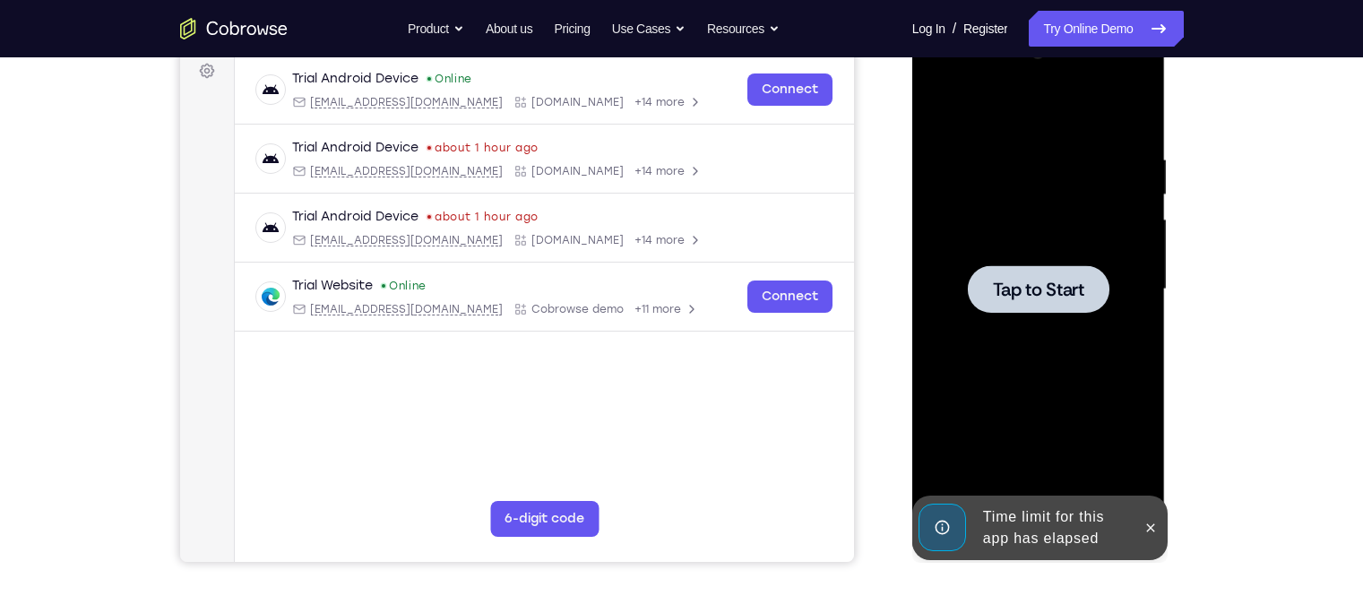
click at [1050, 285] on span "Tap to Start" at bounding box center [1038, 289] width 91 height 18
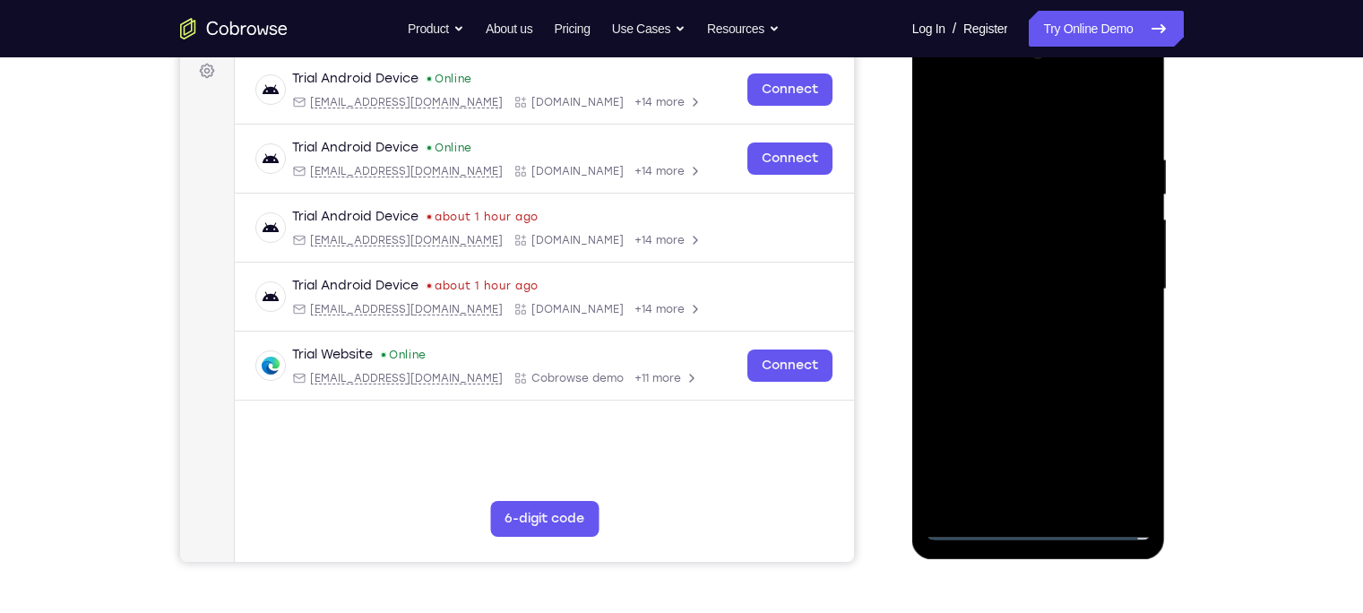
click at [1036, 510] on div at bounding box center [1038, 290] width 226 height 502
click at [1044, 527] on div at bounding box center [1038, 290] width 226 height 502
click at [1111, 446] on div at bounding box center [1038, 290] width 226 height 502
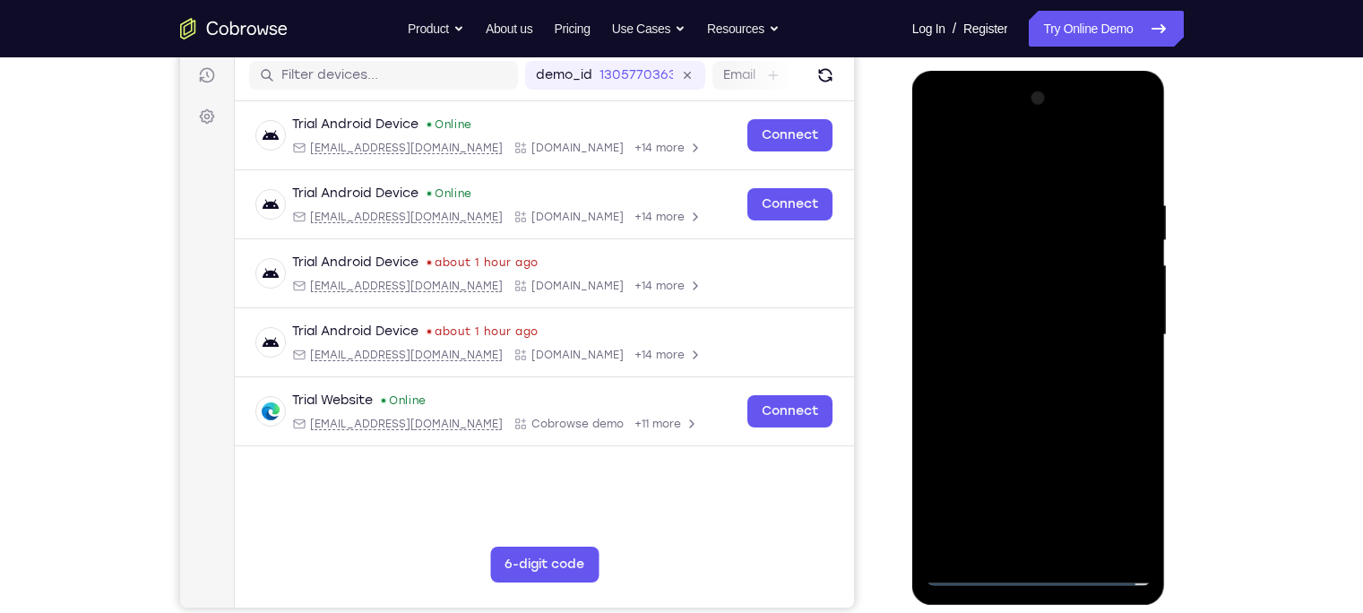
scroll to position [227, 0]
click at [979, 161] on div at bounding box center [1038, 334] width 226 height 502
click at [1117, 323] on div at bounding box center [1038, 334] width 226 height 502
click at [1016, 367] on div at bounding box center [1038, 334] width 226 height 502
click at [1008, 317] on div at bounding box center [1038, 334] width 226 height 502
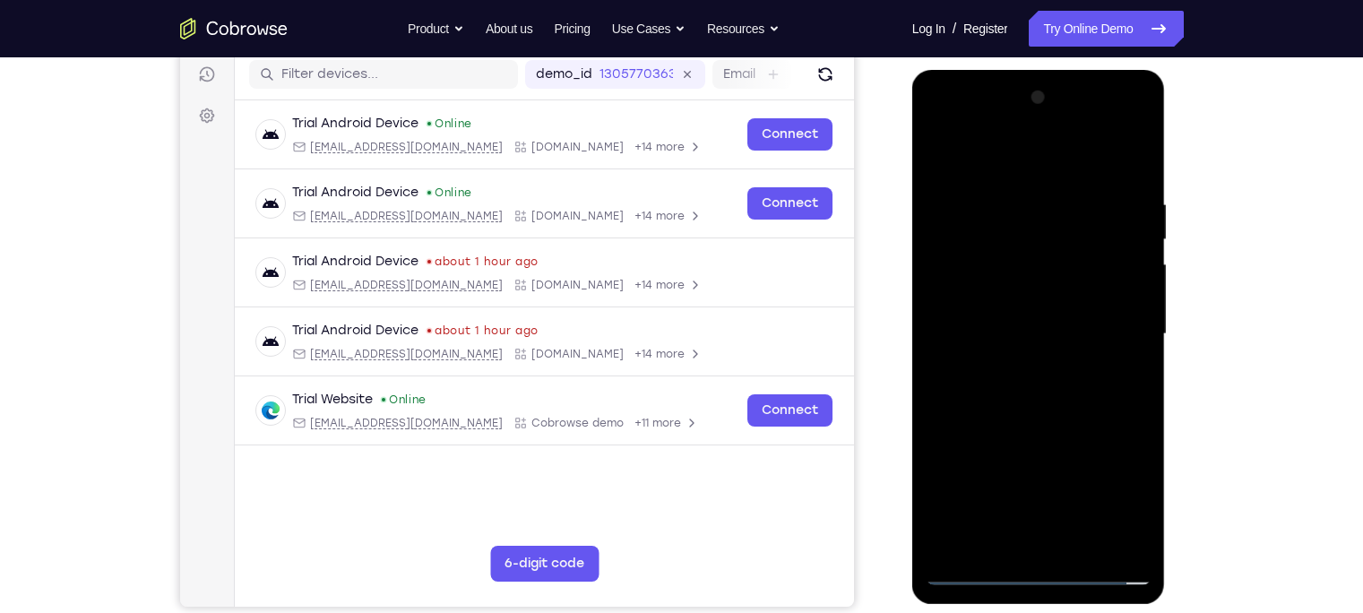
click at [1017, 297] on div at bounding box center [1038, 334] width 226 height 502
click at [1017, 338] on div at bounding box center [1038, 334] width 226 height 502
click at [1046, 419] on div at bounding box center [1038, 334] width 226 height 502
drag, startPoint x: 1002, startPoint y: 154, endPoint x: 1002, endPoint y: 93, distance: 60.9
click at [1002, 93] on div at bounding box center [1038, 334] width 226 height 502
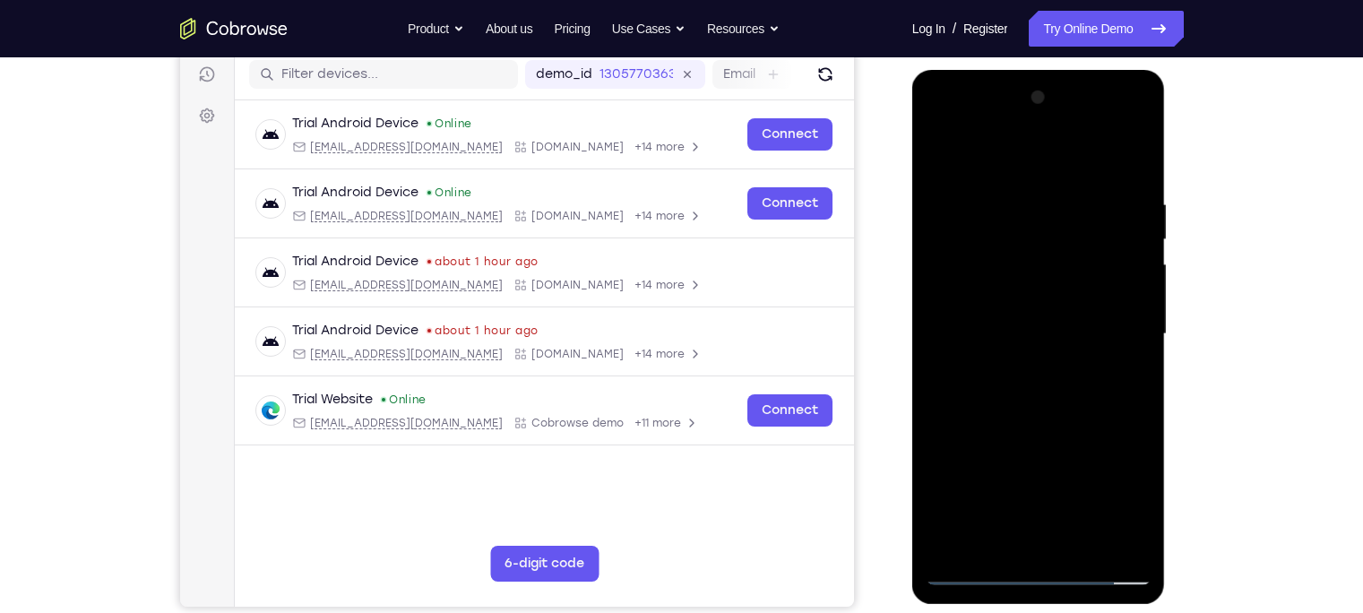
click at [1014, 213] on div at bounding box center [1038, 334] width 226 height 502
click at [1129, 293] on div at bounding box center [1038, 334] width 226 height 502
click at [1124, 280] on div at bounding box center [1038, 334] width 226 height 502
click at [1124, 276] on div at bounding box center [1038, 334] width 226 height 502
click at [1123, 276] on div at bounding box center [1038, 334] width 226 height 502
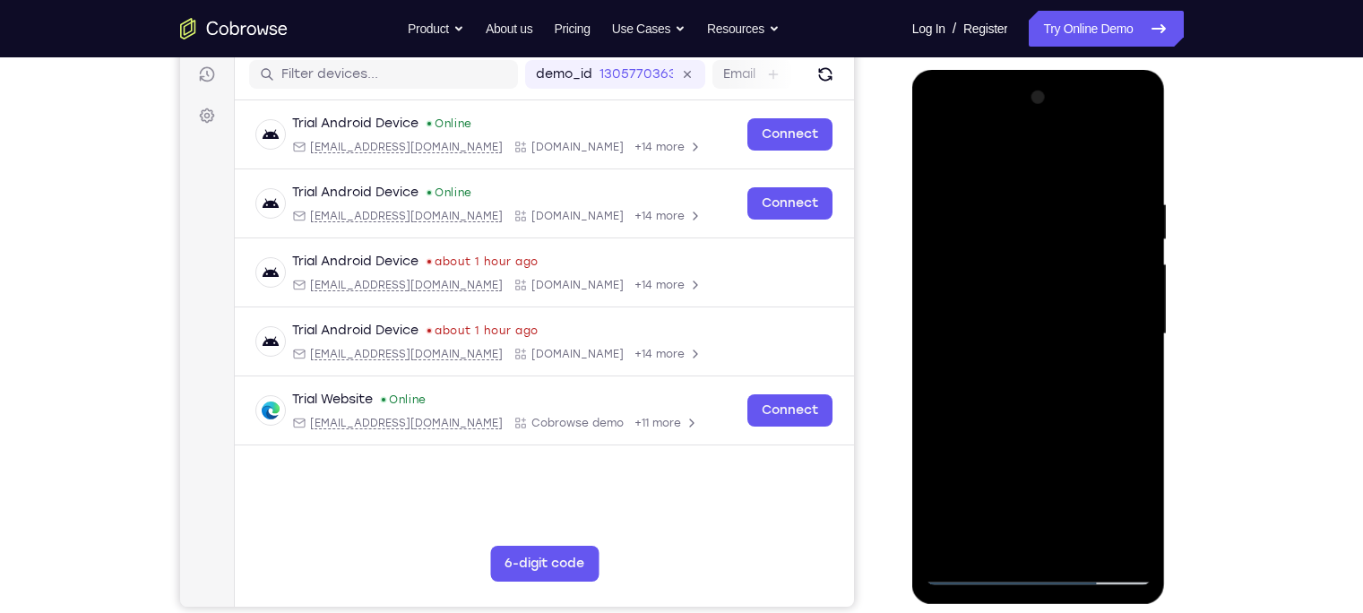
click at [1122, 252] on div at bounding box center [1038, 334] width 226 height 502
click at [1126, 155] on div at bounding box center [1038, 334] width 226 height 502
click at [997, 547] on div at bounding box center [1038, 334] width 226 height 502
click at [1043, 209] on div at bounding box center [1038, 334] width 226 height 502
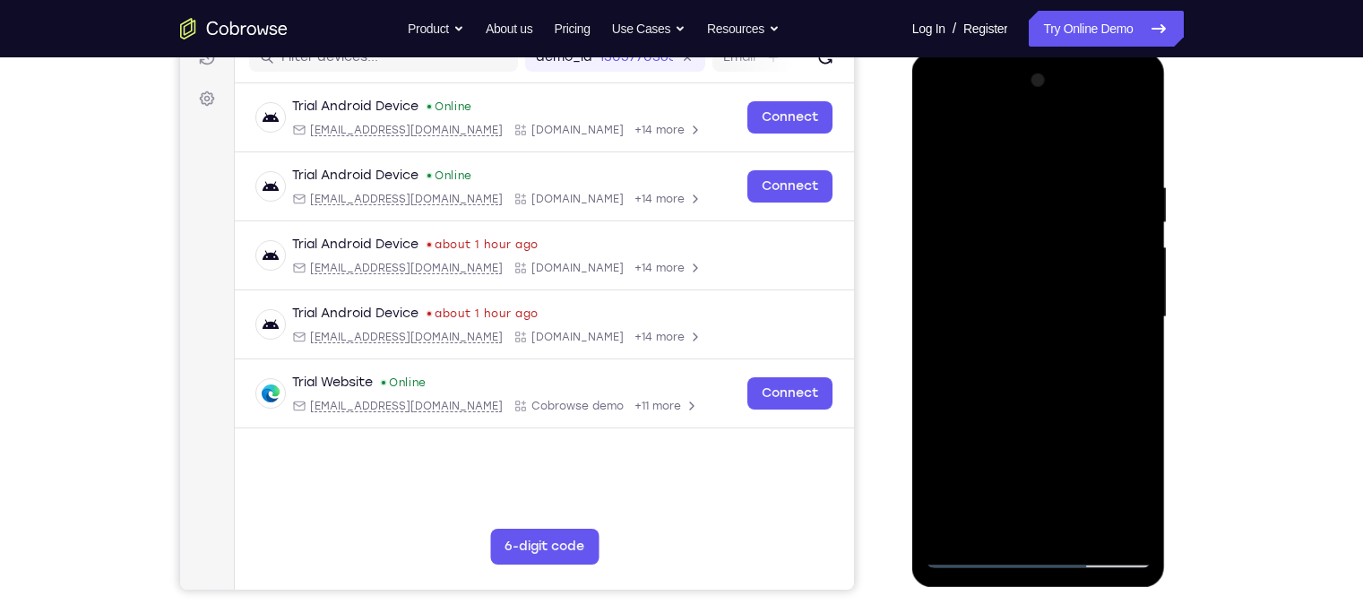
scroll to position [246, 0]
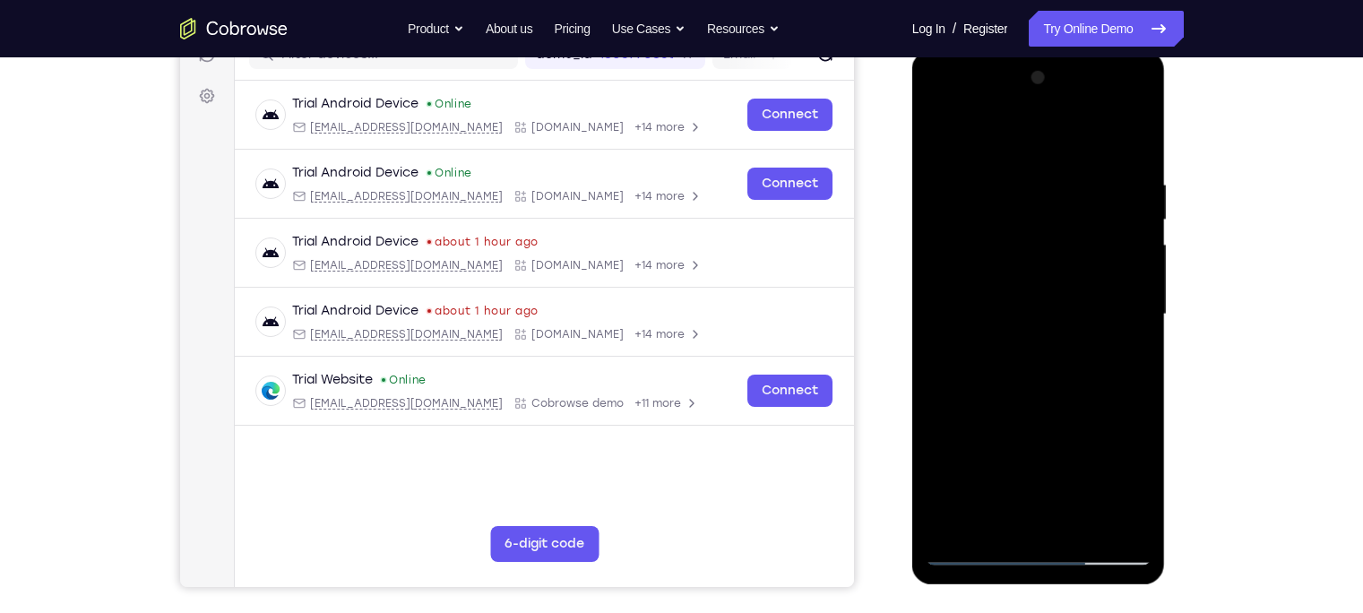
drag, startPoint x: 1012, startPoint y: 419, endPoint x: 1012, endPoint y: 360, distance: 59.1
click at [1012, 360] on div at bounding box center [1038, 315] width 226 height 502
click at [952, 438] on div at bounding box center [1038, 315] width 226 height 502
drag, startPoint x: 1039, startPoint y: 196, endPoint x: 1068, endPoint y: 497, distance: 302.4
click at [1068, 497] on div at bounding box center [1038, 315] width 226 height 502
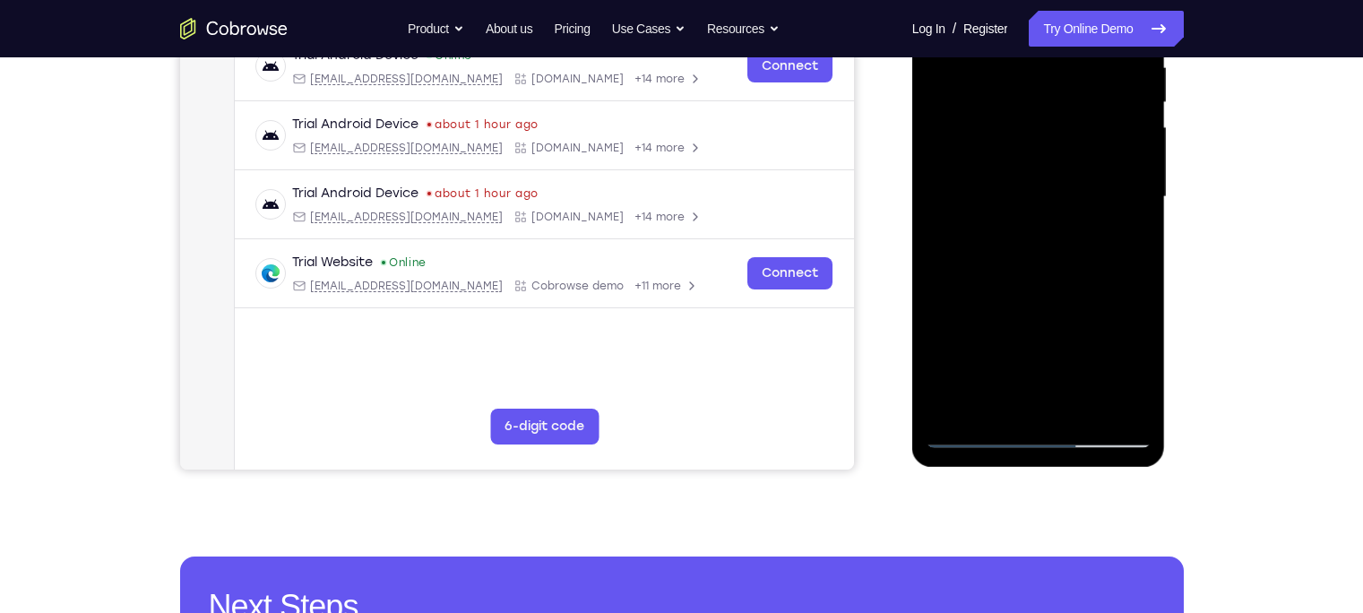
scroll to position [439, 0]
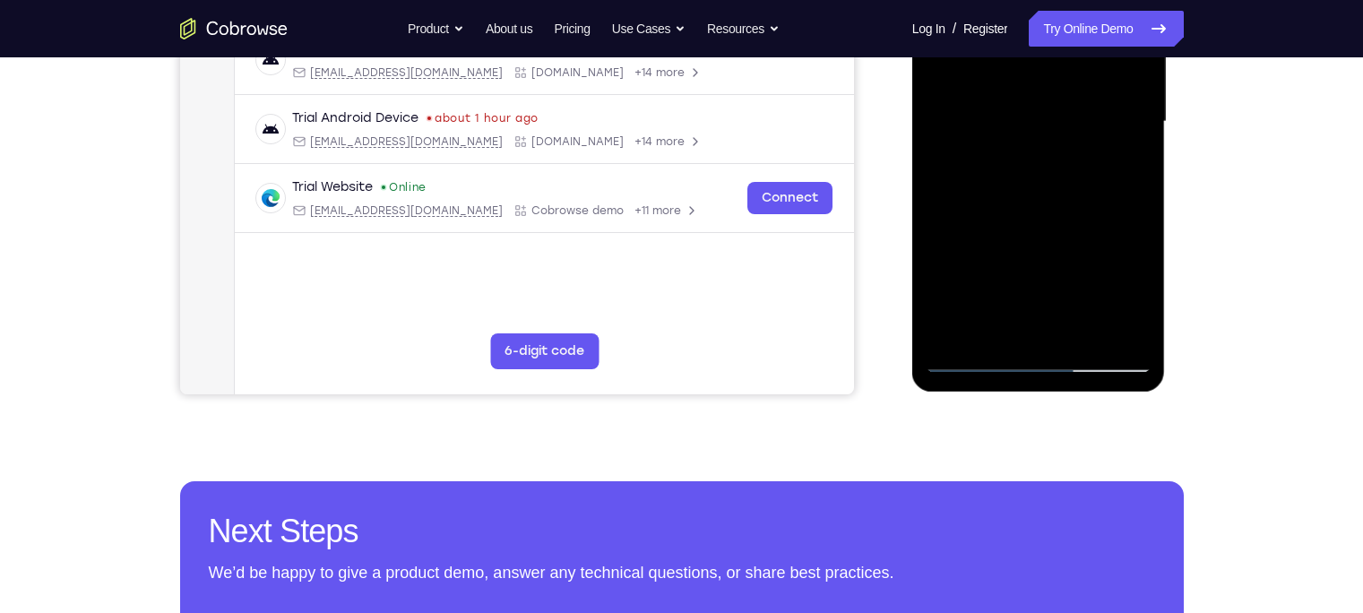
drag, startPoint x: 1023, startPoint y: 89, endPoint x: 1012, endPoint y: 163, distance: 75.1
click at [1012, 163] on div at bounding box center [1038, 122] width 226 height 502
drag, startPoint x: 1015, startPoint y: 301, endPoint x: 1008, endPoint y: 166, distance: 135.5
click at [1008, 166] on div at bounding box center [1038, 122] width 226 height 502
drag, startPoint x: 995, startPoint y: 291, endPoint x: 989, endPoint y: 212, distance: 79.1
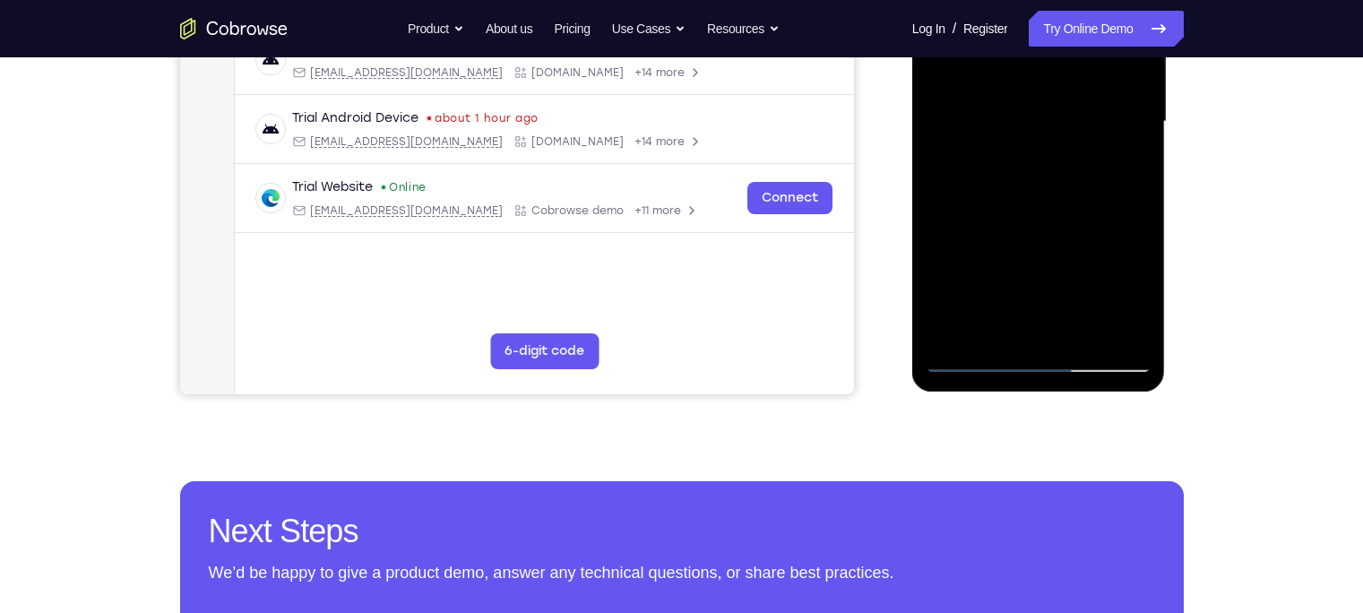
click at [989, 212] on div at bounding box center [1038, 122] width 226 height 502
drag, startPoint x: 996, startPoint y: 300, endPoint x: 999, endPoint y: 172, distance: 128.1
click at [999, 172] on div at bounding box center [1038, 122] width 226 height 502
drag, startPoint x: 999, startPoint y: 288, endPoint x: 1002, endPoint y: 177, distance: 110.2
click at [1002, 177] on div at bounding box center [1038, 122] width 226 height 502
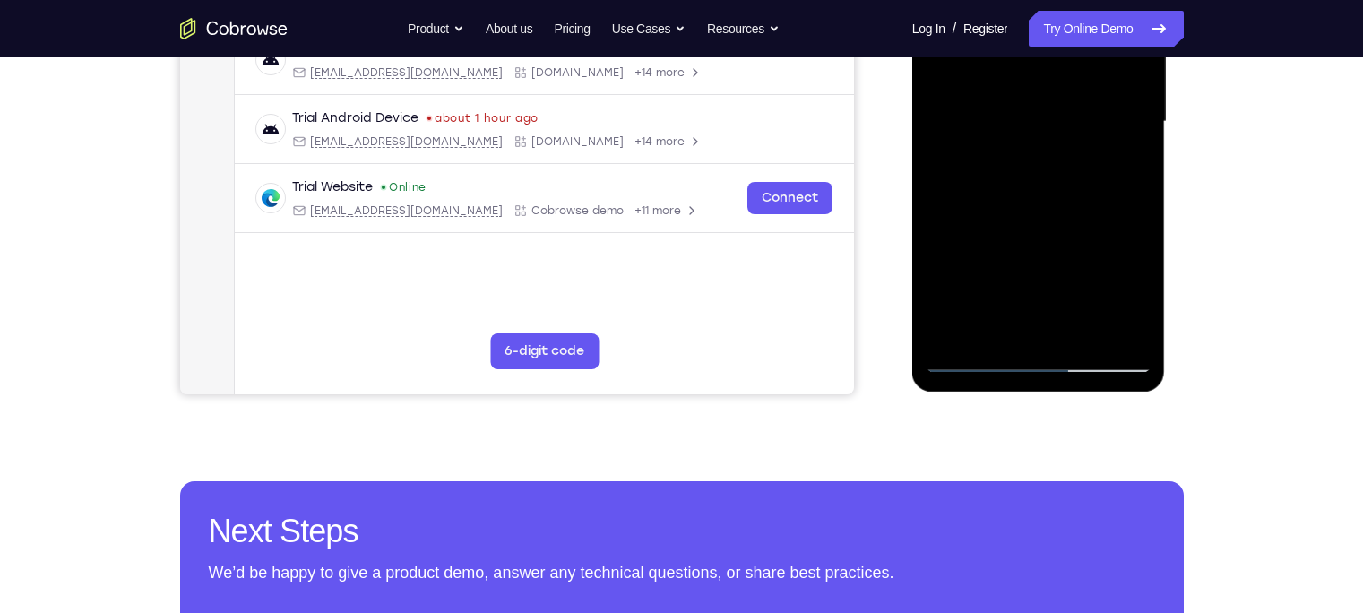
click at [987, 207] on div at bounding box center [1038, 122] width 226 height 502
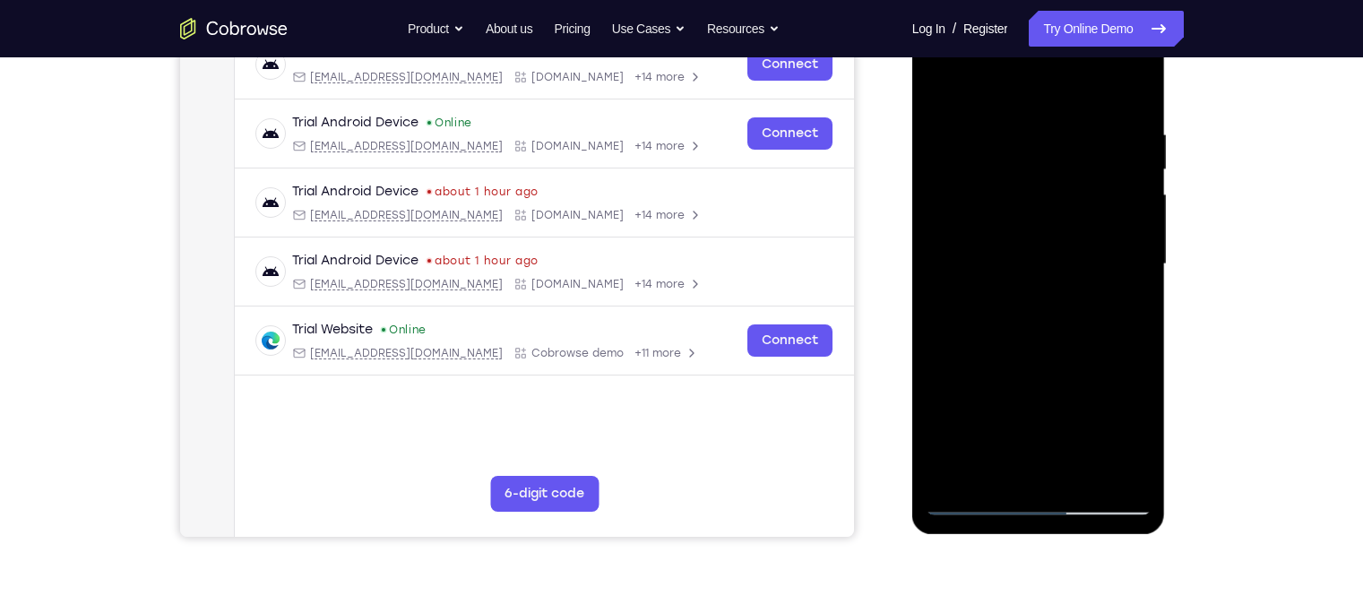
scroll to position [297, 0]
drag, startPoint x: 1000, startPoint y: 136, endPoint x: 1005, endPoint y: 197, distance: 61.2
click at [1005, 197] on div at bounding box center [1038, 264] width 226 height 502
click at [1019, 145] on div at bounding box center [1038, 264] width 226 height 502
click at [942, 81] on div at bounding box center [1038, 264] width 226 height 502
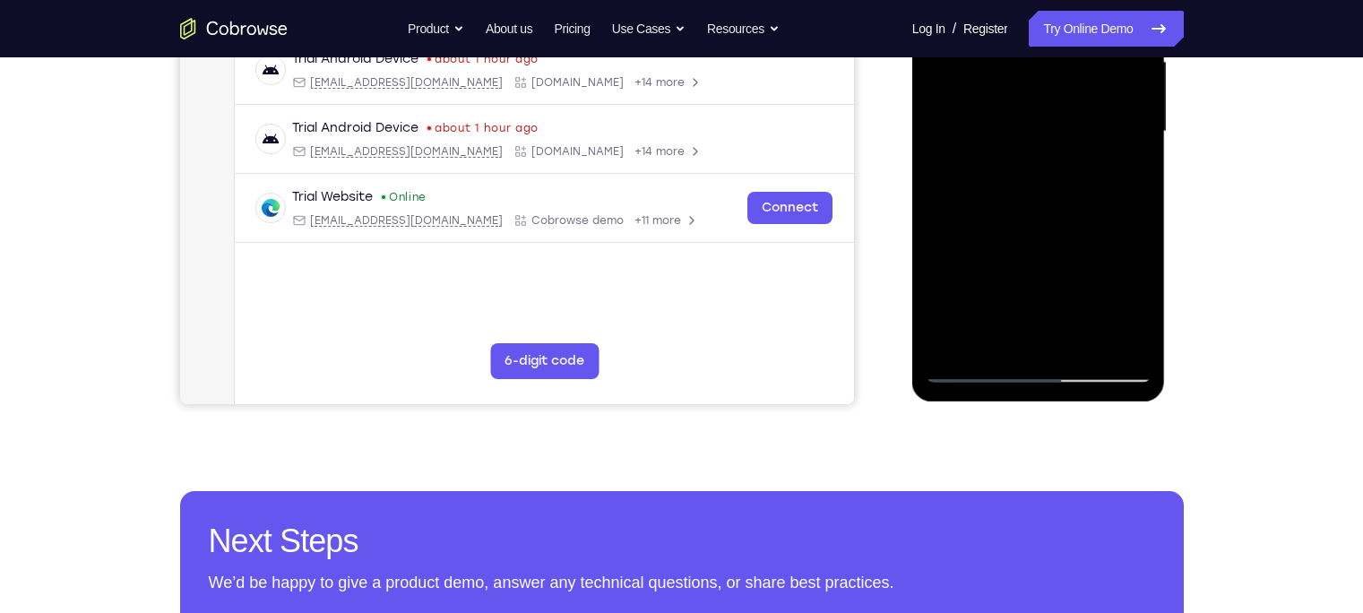
scroll to position [432, 0]
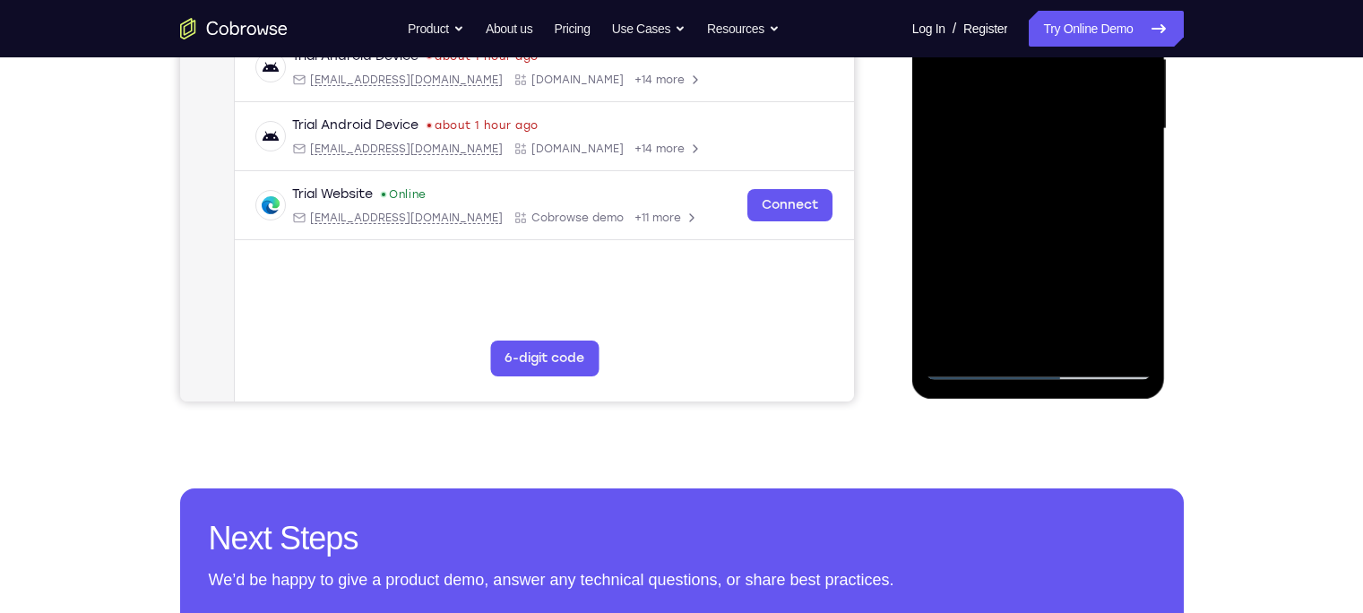
drag, startPoint x: 1038, startPoint y: 166, endPoint x: 1025, endPoint y: 80, distance: 87.1
click at [1025, 80] on div at bounding box center [1038, 129] width 226 height 502
drag, startPoint x: 1020, startPoint y: 316, endPoint x: 1015, endPoint y: 88, distance: 228.5
click at [1015, 88] on div at bounding box center [1038, 129] width 226 height 502
drag, startPoint x: 1005, startPoint y: 315, endPoint x: 1003, endPoint y: 130, distance: 185.5
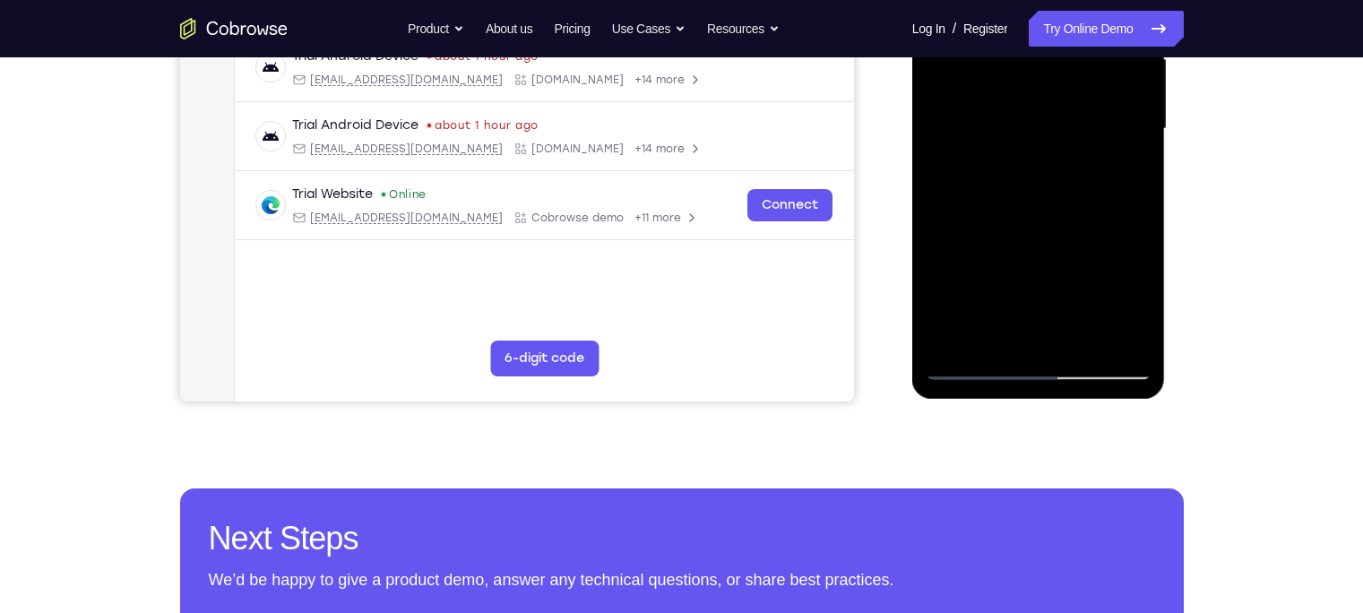
click at [1003, 130] on div at bounding box center [1038, 129] width 226 height 502
drag, startPoint x: 1002, startPoint y: 288, endPoint x: 998, endPoint y: 124, distance: 164.0
click at [998, 124] on div at bounding box center [1038, 129] width 226 height 502
drag, startPoint x: 998, startPoint y: 297, endPoint x: 997, endPoint y: 162, distance: 134.4
click at [997, 162] on div at bounding box center [1038, 129] width 226 height 502
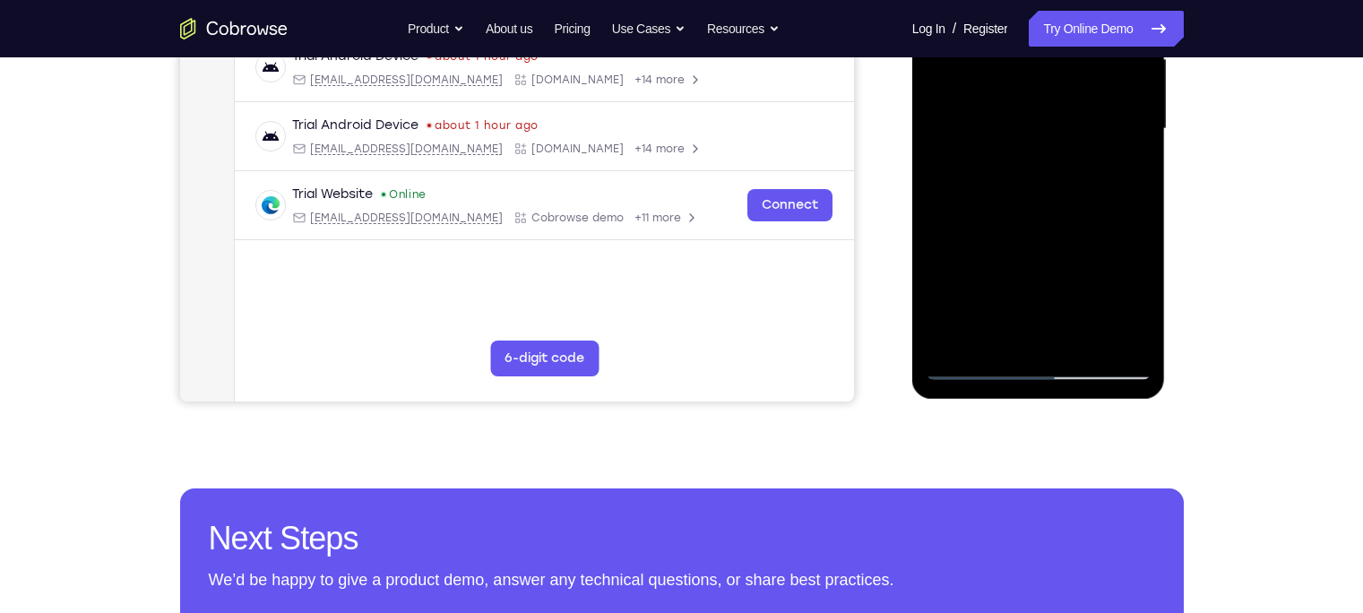
drag, startPoint x: 1000, startPoint y: 294, endPoint x: 1001, endPoint y: 173, distance: 121.0
click at [1001, 173] on div at bounding box center [1038, 129] width 226 height 502
drag, startPoint x: 994, startPoint y: 298, endPoint x: 1002, endPoint y: 160, distance: 138.2
click at [1002, 160] on div at bounding box center [1038, 129] width 226 height 502
drag, startPoint x: 1002, startPoint y: 299, endPoint x: 1008, endPoint y: 168, distance: 131.8
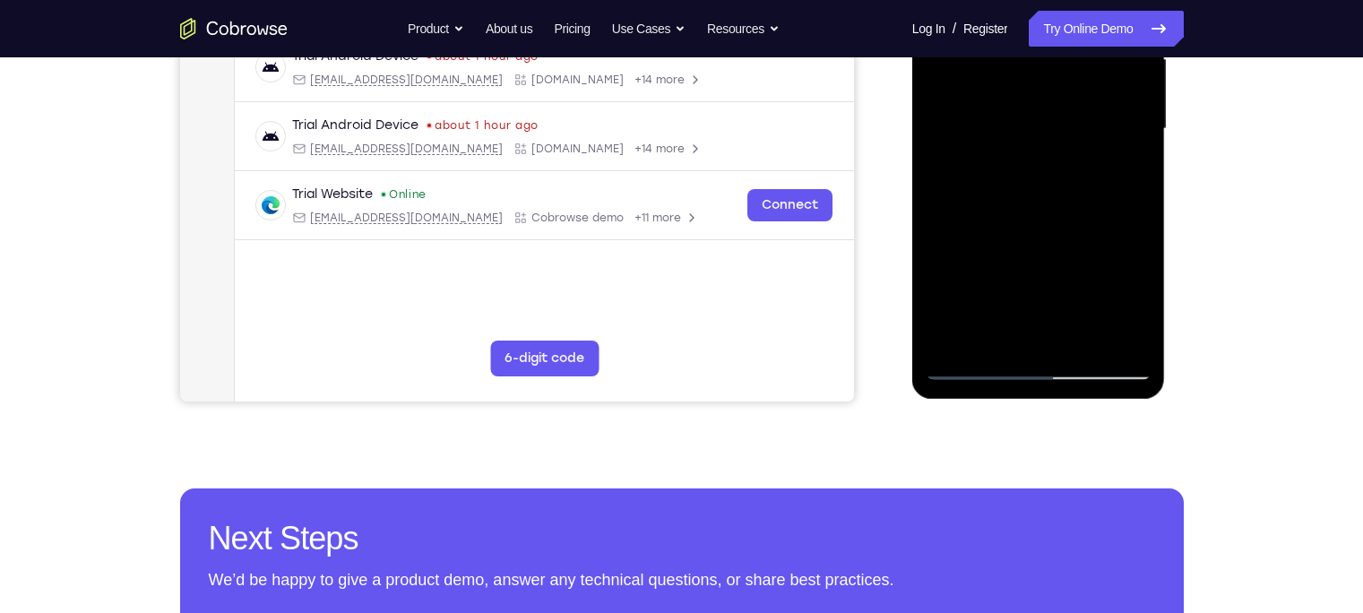
click at [1008, 168] on div at bounding box center [1038, 129] width 226 height 502
drag, startPoint x: 1004, startPoint y: 319, endPoint x: 1007, endPoint y: 156, distance: 163.1
click at [1007, 156] on div at bounding box center [1038, 129] width 226 height 502
click at [967, 103] on div at bounding box center [1038, 129] width 226 height 502
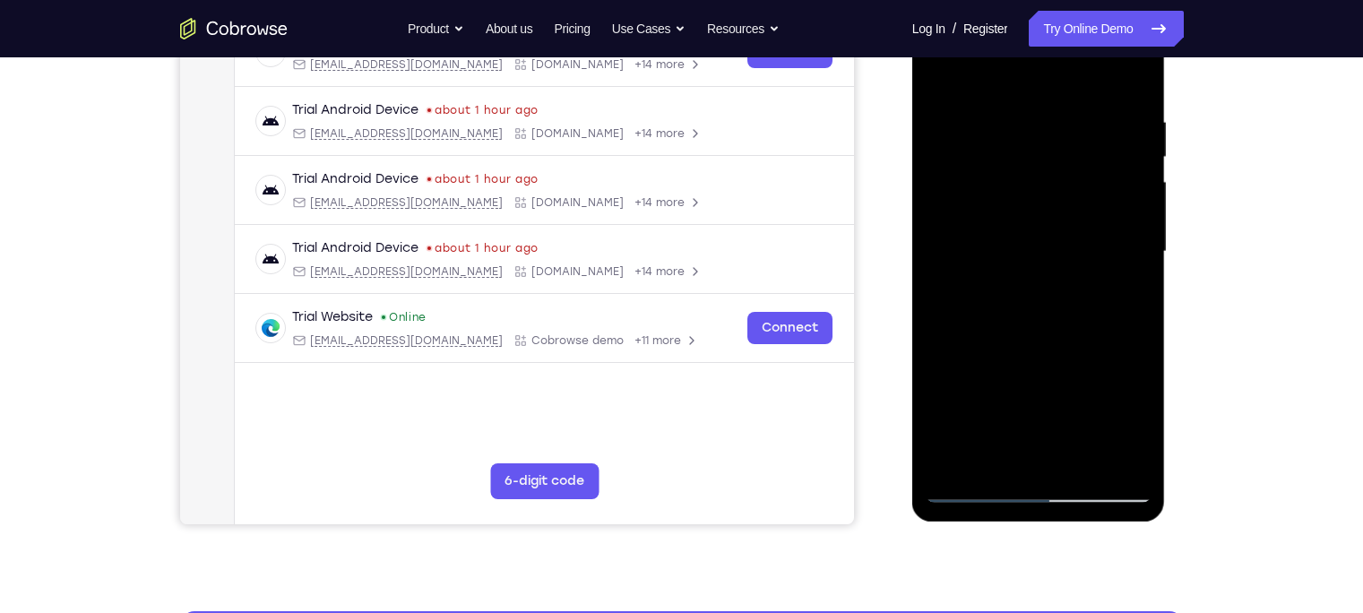
scroll to position [279, 0]
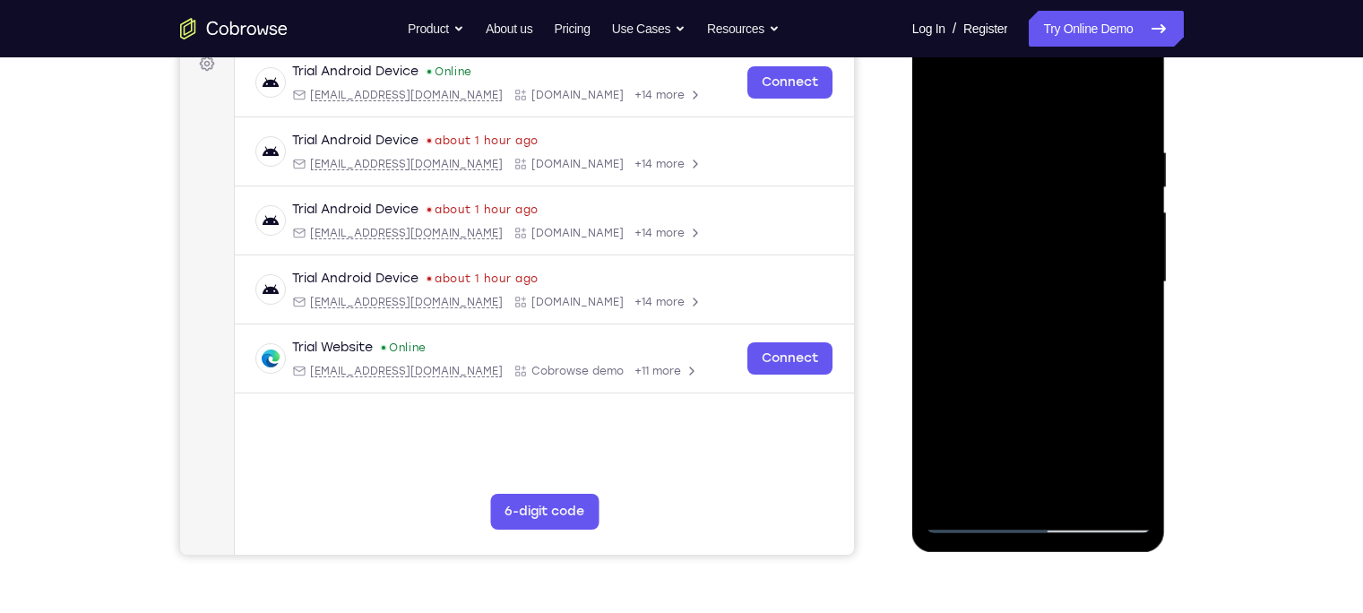
drag, startPoint x: 963, startPoint y: 123, endPoint x: 973, endPoint y: 258, distance: 135.6
click at [973, 258] on div at bounding box center [1038, 282] width 226 height 502
click at [942, 101] on div at bounding box center [1038, 282] width 226 height 502
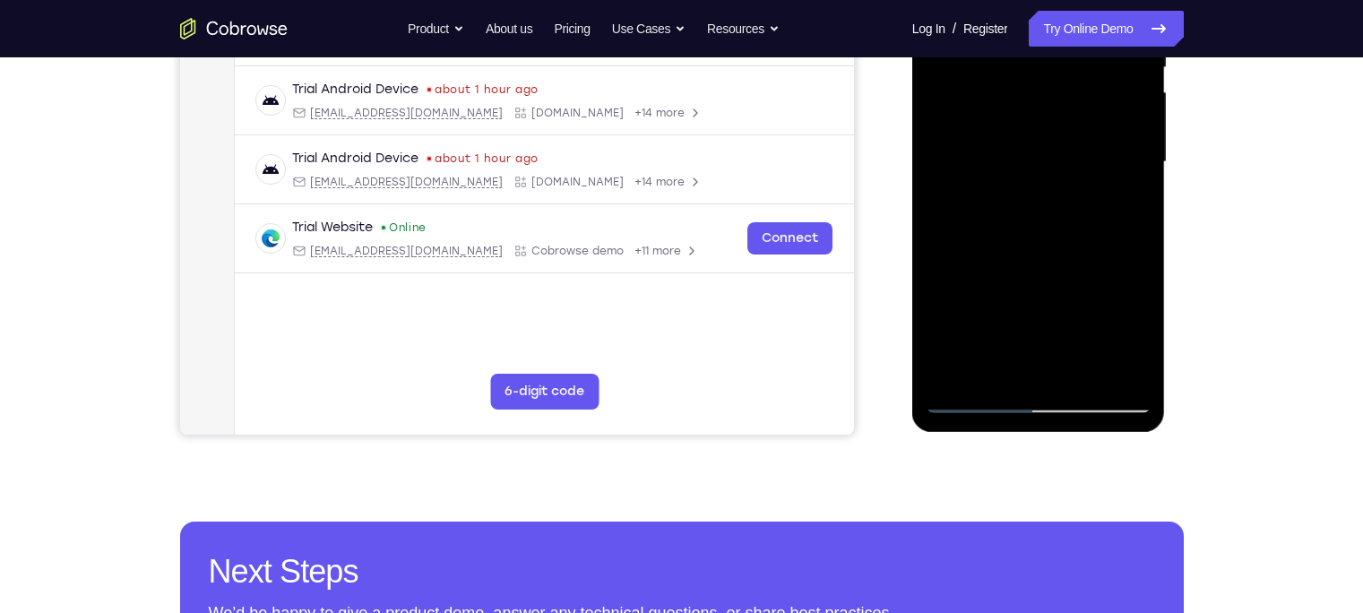
drag, startPoint x: 1005, startPoint y: 228, endPoint x: 1013, endPoint y: 94, distance: 134.6
drag, startPoint x: 101, startPoint y: 196, endPoint x: 892, endPoint y: 275, distance: 795.0
click at [892, 275] on div "Your Support Agent Your Customer Web iOS Android" at bounding box center [681, 104] width 1003 height 662
drag, startPoint x: 973, startPoint y: 335, endPoint x: 1000, endPoint y: 176, distance: 161.7
click at [1000, 176] on div at bounding box center [1038, 162] width 226 height 502
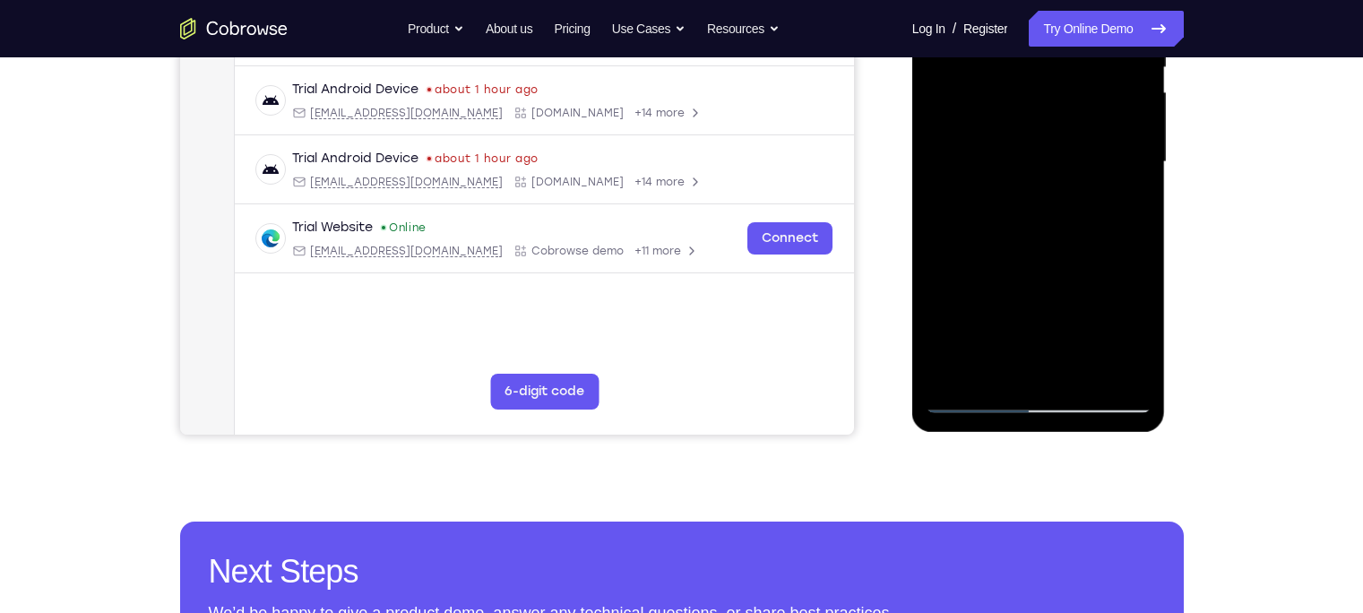
drag, startPoint x: 991, startPoint y: 335, endPoint x: 996, endPoint y: 176, distance: 158.7
click at [996, 176] on div at bounding box center [1038, 162] width 226 height 502
drag, startPoint x: 1011, startPoint y: 308, endPoint x: 1020, endPoint y: 153, distance: 155.2
click at [1020, 153] on div at bounding box center [1038, 162] width 226 height 502
drag, startPoint x: 1009, startPoint y: 313, endPoint x: 1013, endPoint y: 174, distance: 138.9
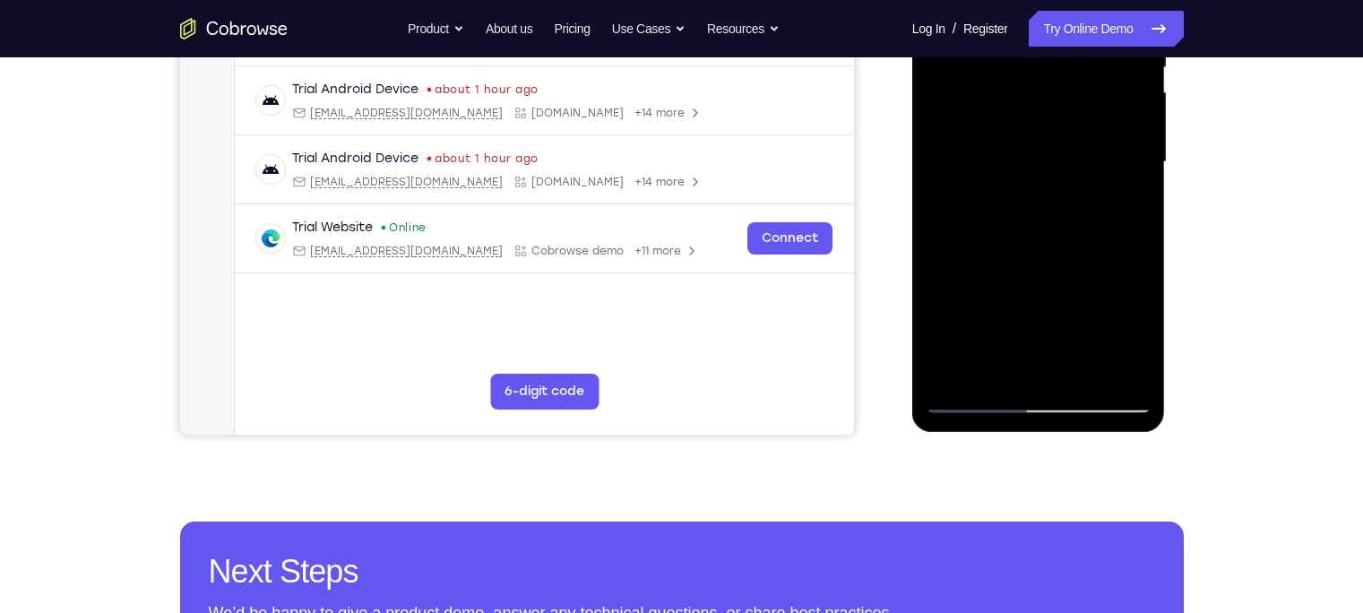
click at [1013, 174] on div at bounding box center [1038, 162] width 226 height 502
drag, startPoint x: 1006, startPoint y: 310, endPoint x: 1008, endPoint y: 150, distance: 160.4
click at [1008, 150] on div at bounding box center [1038, 162] width 226 height 502
drag, startPoint x: 1014, startPoint y: 338, endPoint x: 1014, endPoint y: 177, distance: 160.4
click at [1014, 177] on div at bounding box center [1038, 162] width 226 height 502
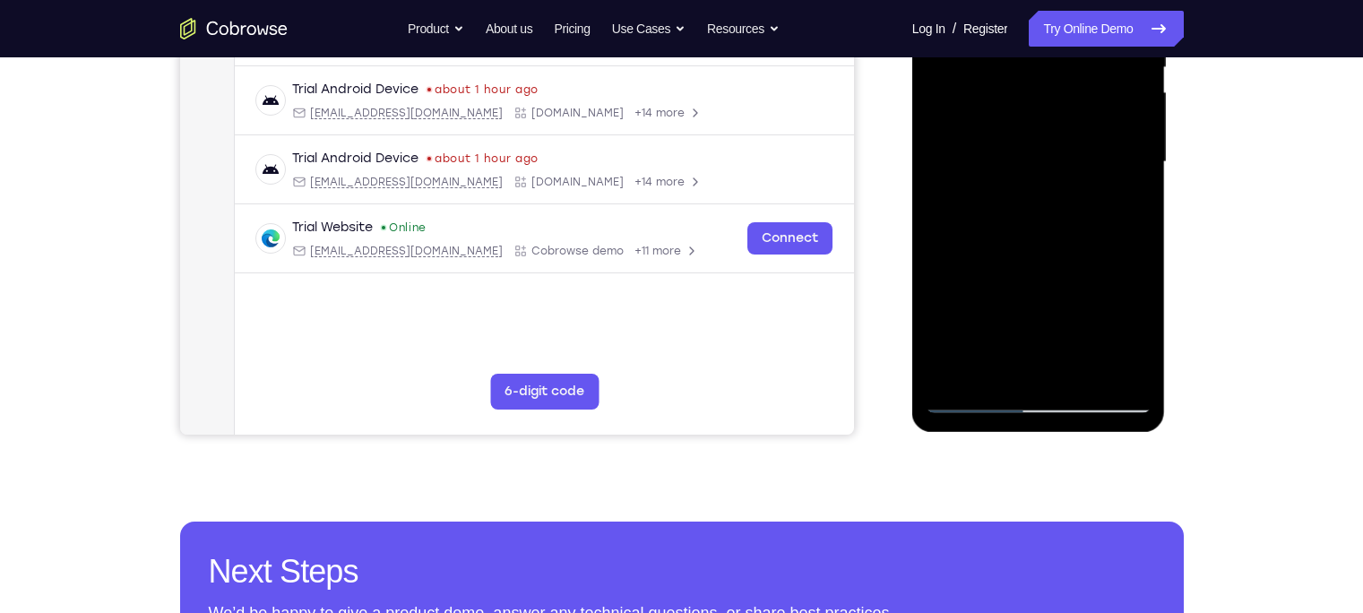
drag, startPoint x: 1020, startPoint y: 360, endPoint x: 1009, endPoint y: 154, distance: 206.3
click at [1009, 154] on div at bounding box center [1038, 162] width 226 height 502
drag, startPoint x: 1000, startPoint y: 277, endPoint x: 1008, endPoint y: 115, distance: 162.4
click at [1008, 115] on div at bounding box center [1038, 162] width 226 height 502
drag, startPoint x: 1014, startPoint y: 329, endPoint x: 1011, endPoint y: 169, distance: 159.5
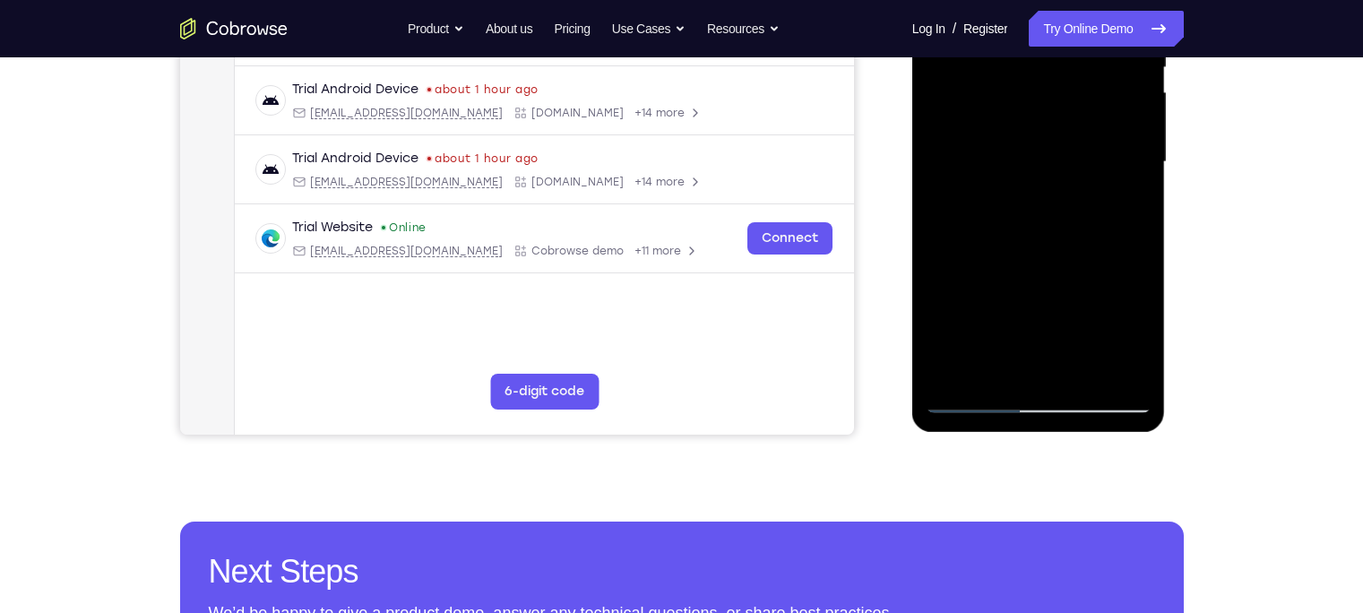
click at [1011, 169] on div at bounding box center [1038, 162] width 226 height 502
drag, startPoint x: 984, startPoint y: 339, endPoint x: 990, endPoint y: 170, distance: 168.5
click at [990, 170] on div at bounding box center [1038, 162] width 226 height 502
drag, startPoint x: 986, startPoint y: 341, endPoint x: 985, endPoint y: 211, distance: 130.8
click at [985, 211] on div at bounding box center [1038, 162] width 226 height 502
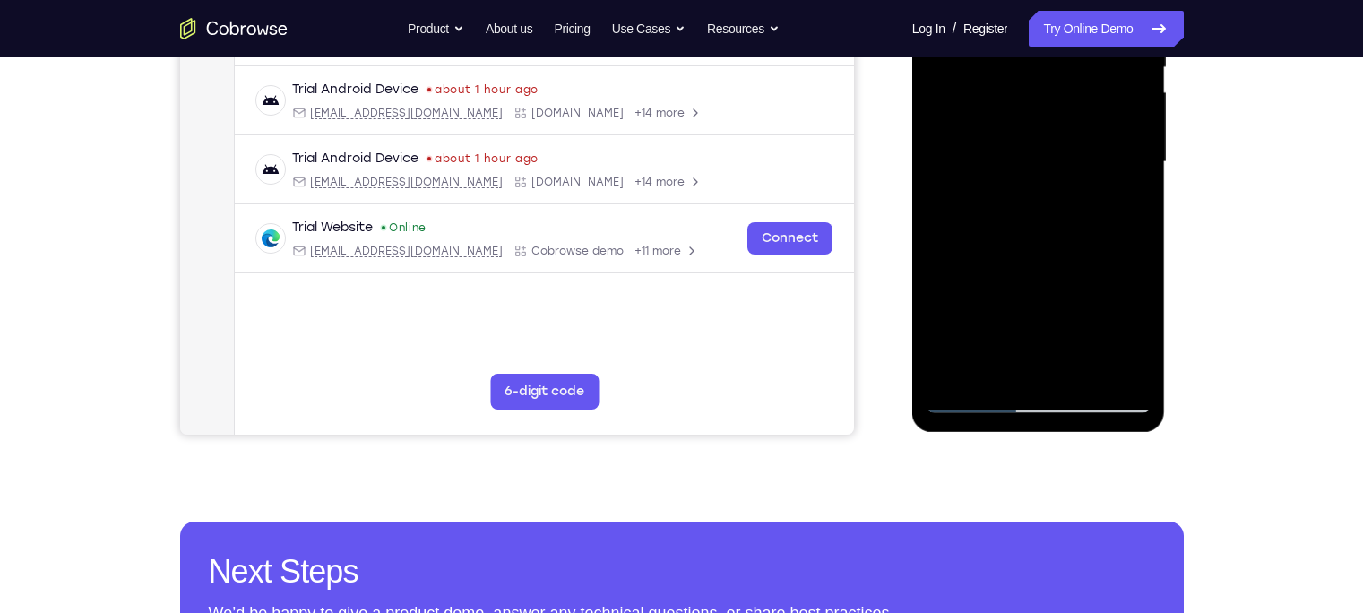
click at [977, 131] on div at bounding box center [1038, 162] width 226 height 502
drag, startPoint x: 1005, startPoint y: 130, endPoint x: 1014, endPoint y: 271, distance: 140.9
click at [1014, 271] on div at bounding box center [1038, 162] width 226 height 502
click at [973, 297] on div at bounding box center [1038, 162] width 226 height 502
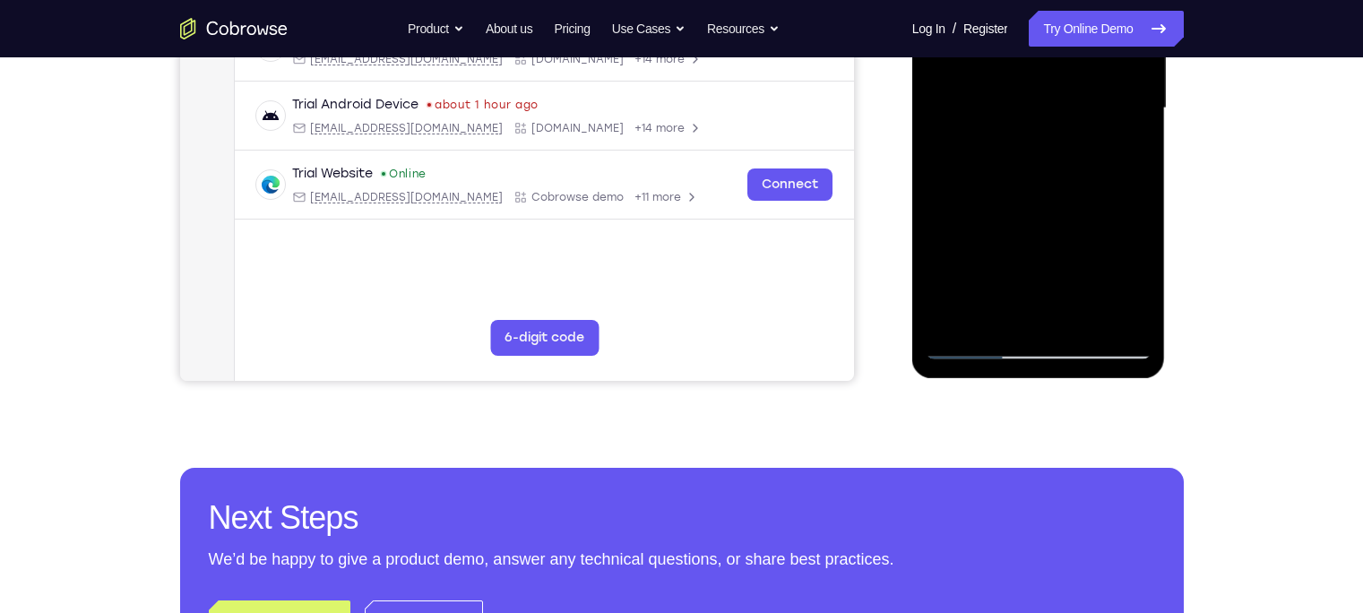
scroll to position [461, 0]
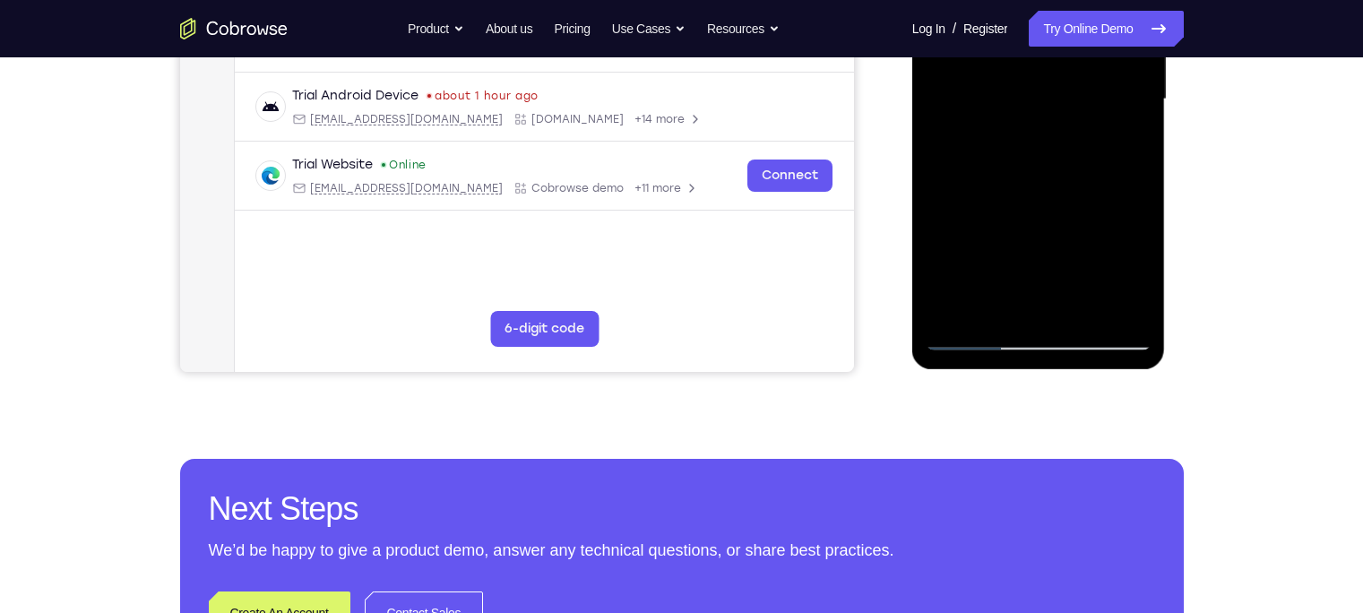
click at [1140, 235] on div at bounding box center [1038, 100] width 226 height 502
click at [1140, 234] on div at bounding box center [1038, 100] width 226 height 502
click at [981, 229] on div at bounding box center [1038, 100] width 226 height 502
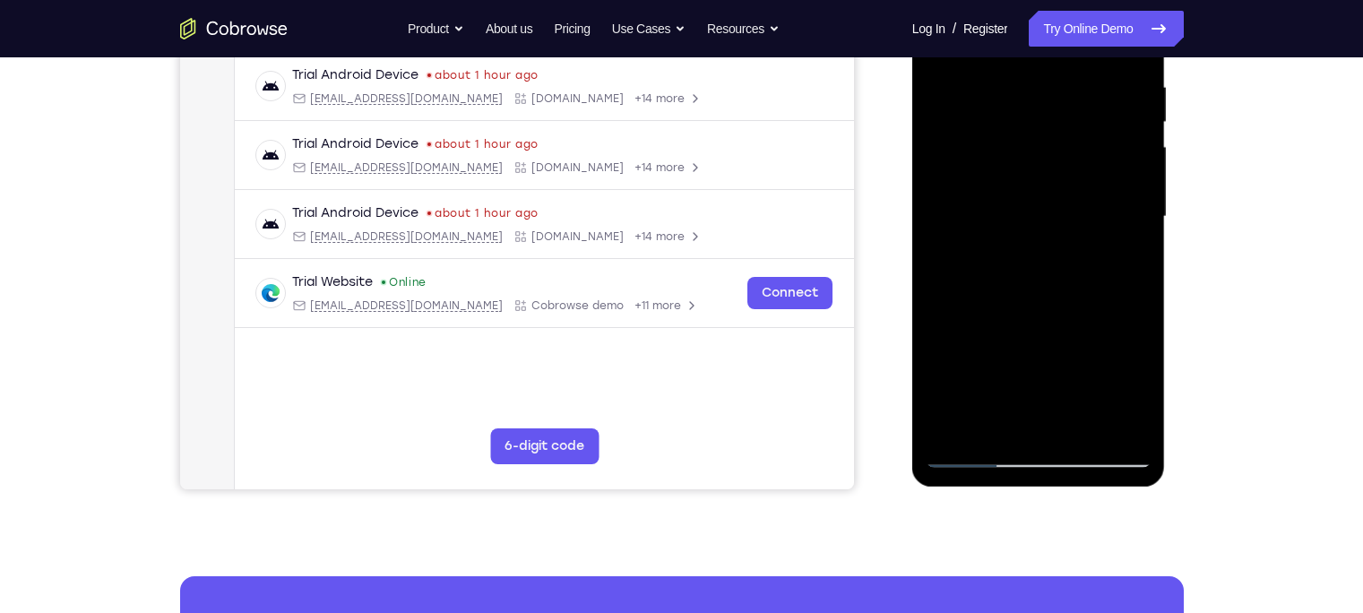
scroll to position [343, 0]
click at [1012, 95] on div at bounding box center [1038, 218] width 226 height 502
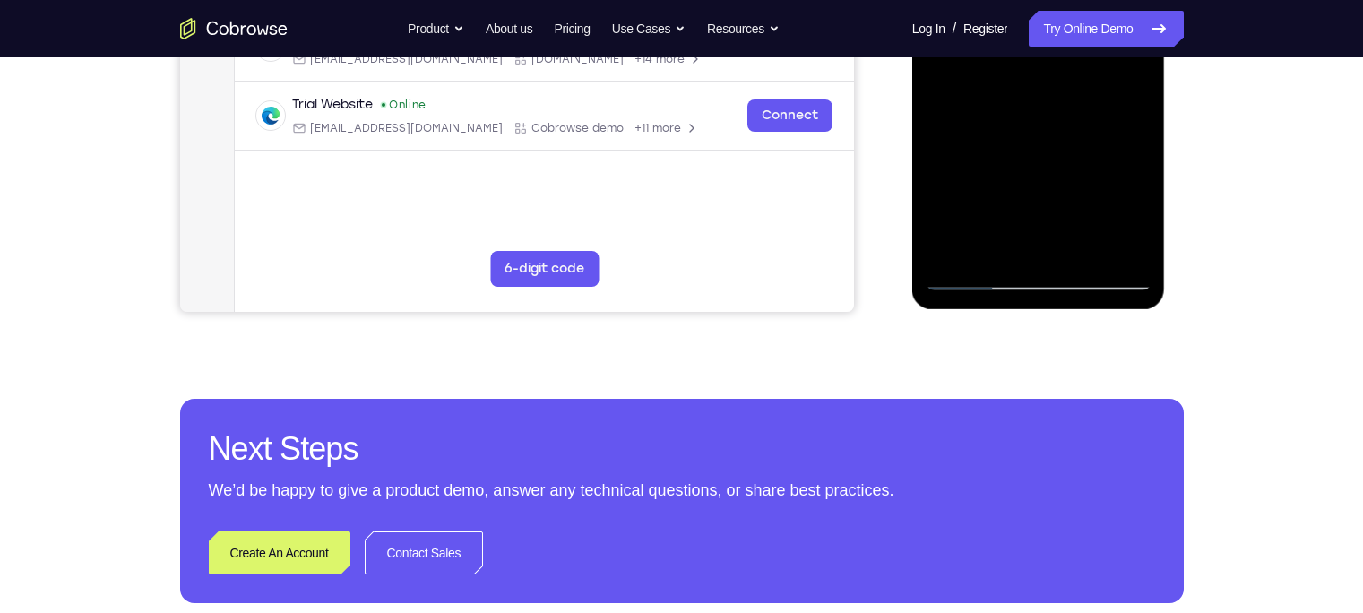
scroll to position [535, 0]
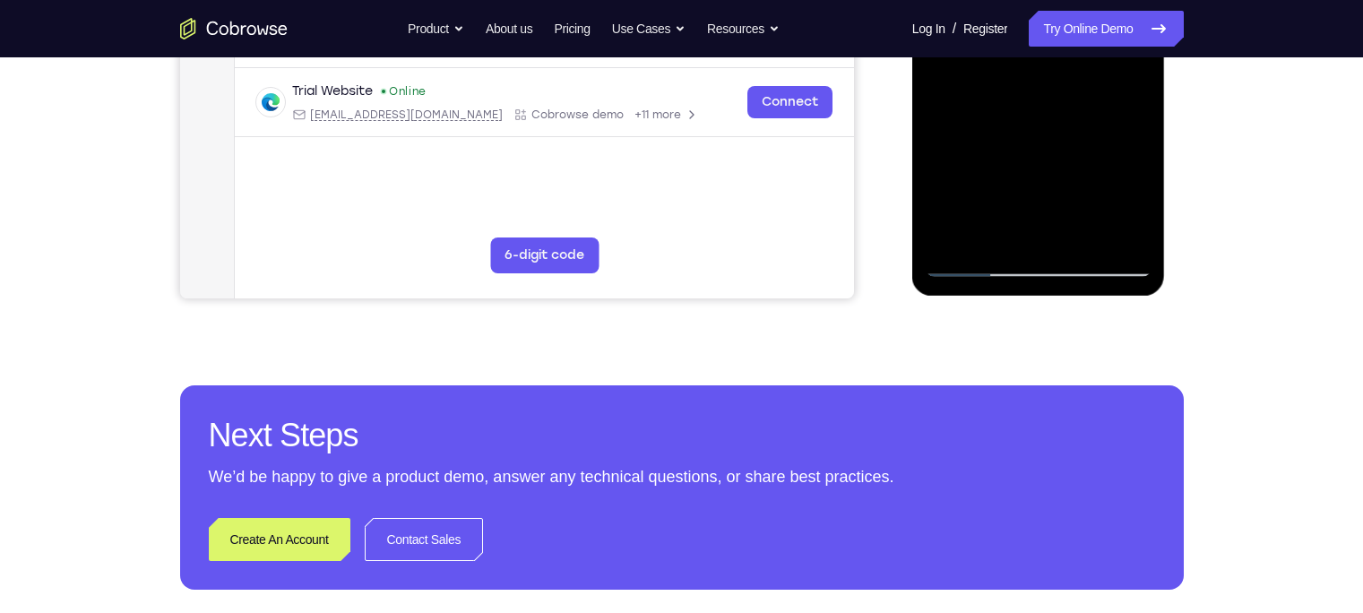
click at [1053, 186] on div at bounding box center [1038, 26] width 226 height 502
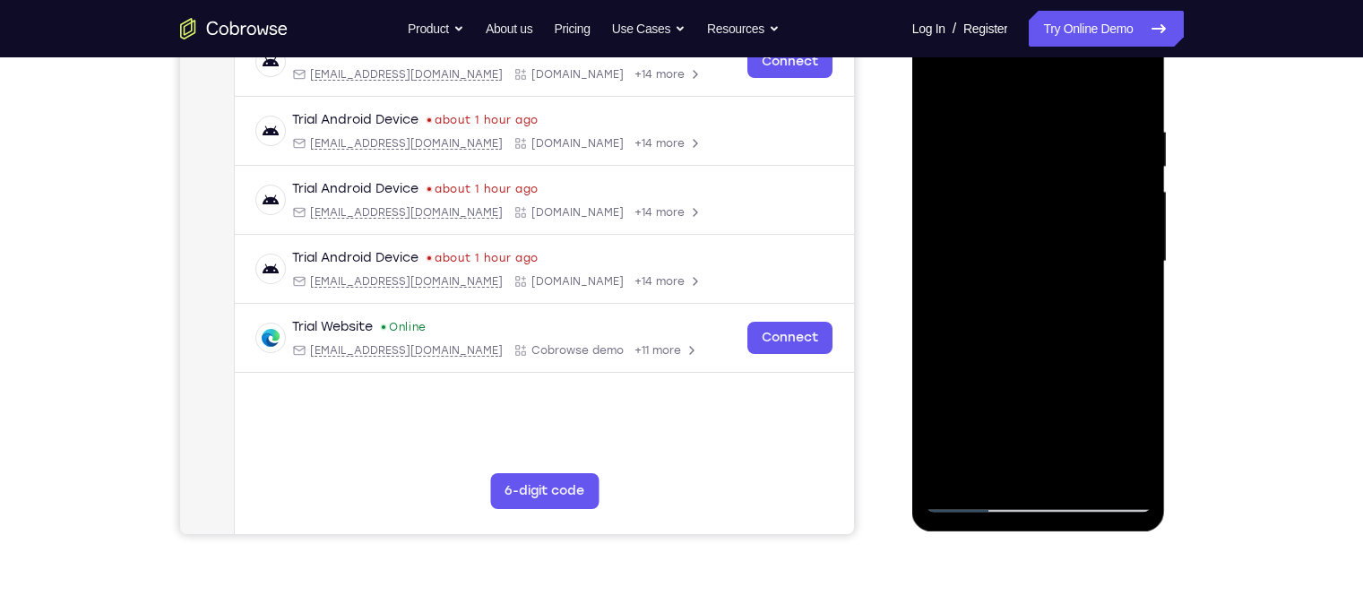
scroll to position [300, 0]
click at [993, 194] on div at bounding box center [1038, 261] width 226 height 502
click at [979, 103] on div at bounding box center [1038, 261] width 226 height 502
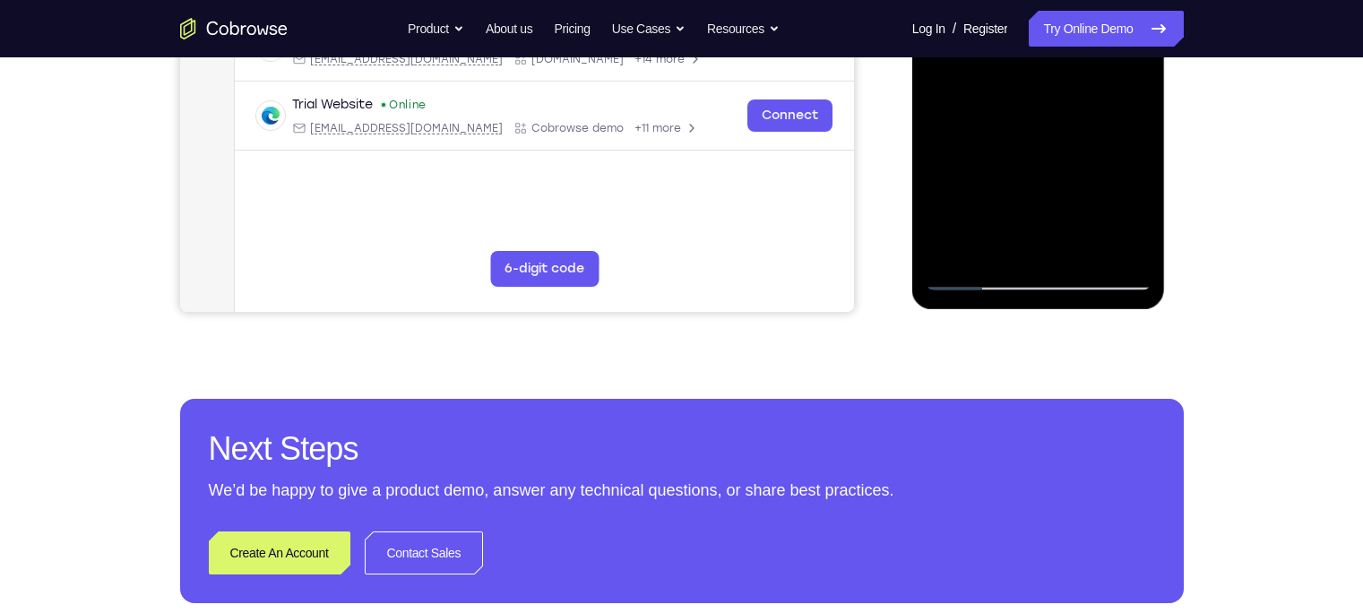
scroll to position [522, 0]
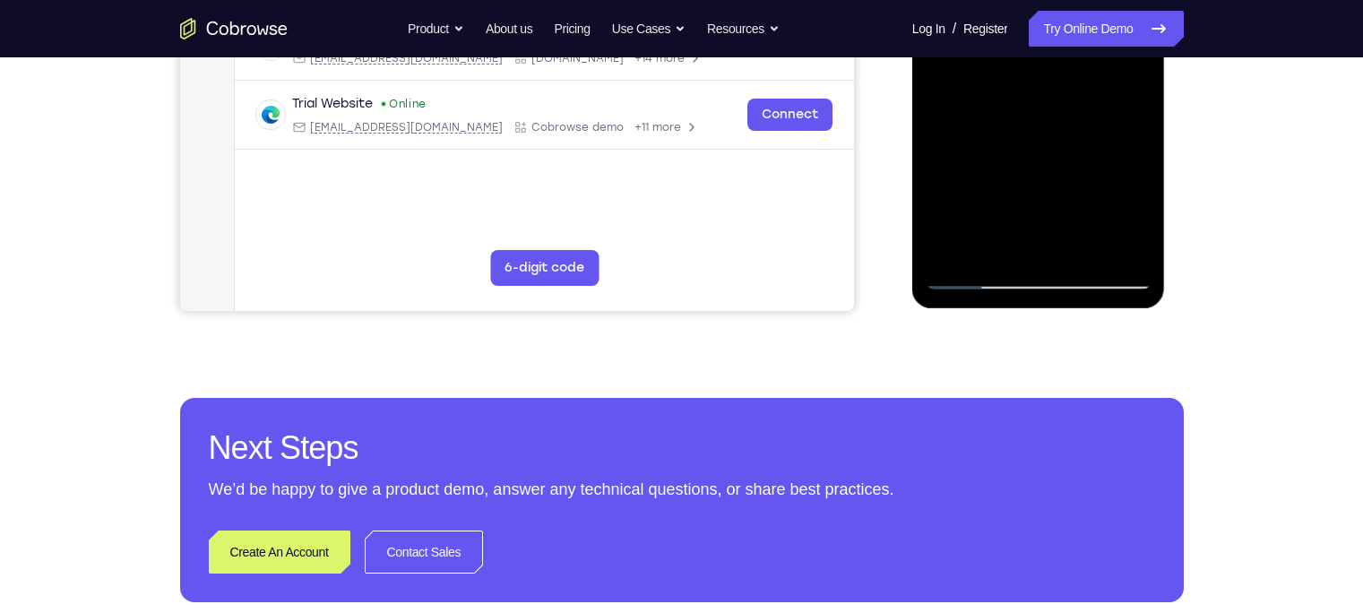
click at [977, 272] on div at bounding box center [1038, 39] width 226 height 502
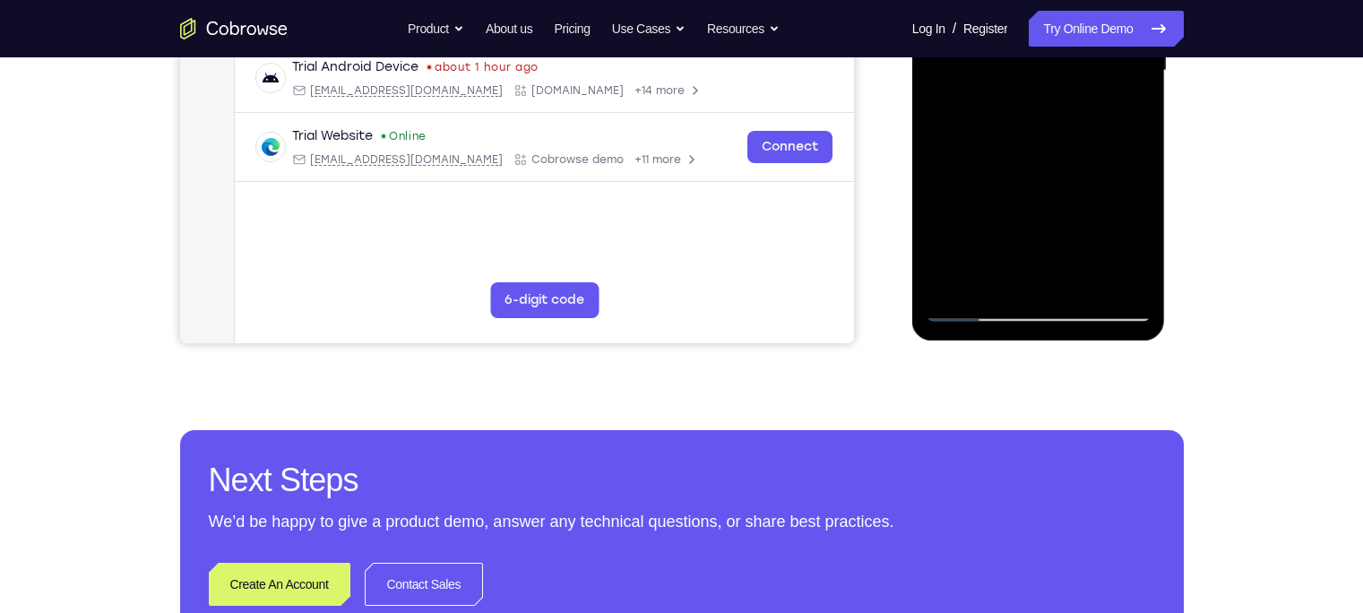
scroll to position [528, 0]
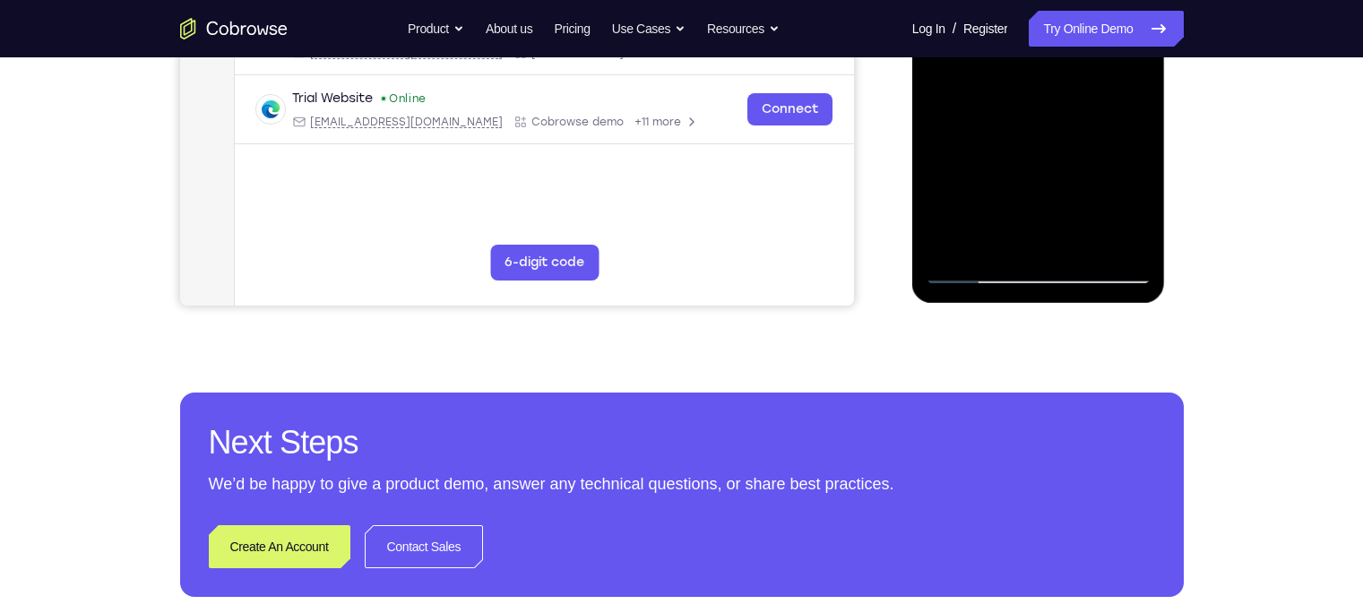
click at [973, 269] on div at bounding box center [1038, 33] width 226 height 502
click at [994, 176] on div at bounding box center [1038, 33] width 226 height 502
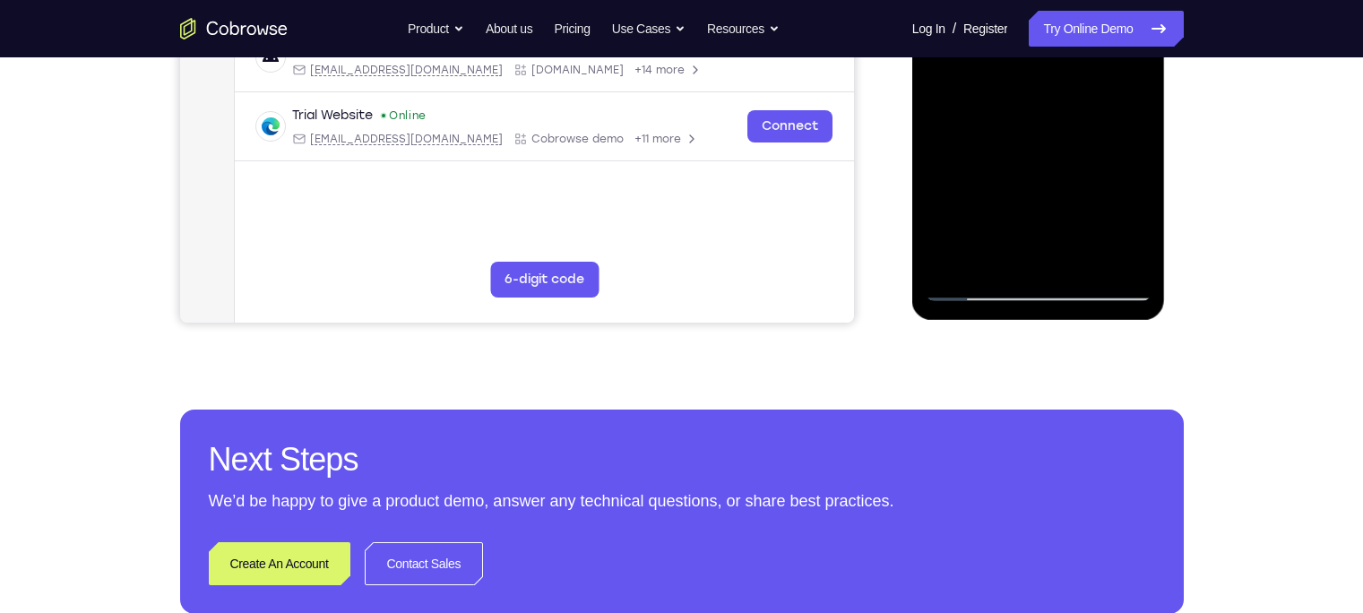
scroll to position [511, 0]
drag, startPoint x: 994, startPoint y: 193, endPoint x: 994, endPoint y: 141, distance: 52.0
click at [994, 141] on div at bounding box center [1038, 50] width 226 height 502
click at [986, 202] on div at bounding box center [1038, 50] width 226 height 502
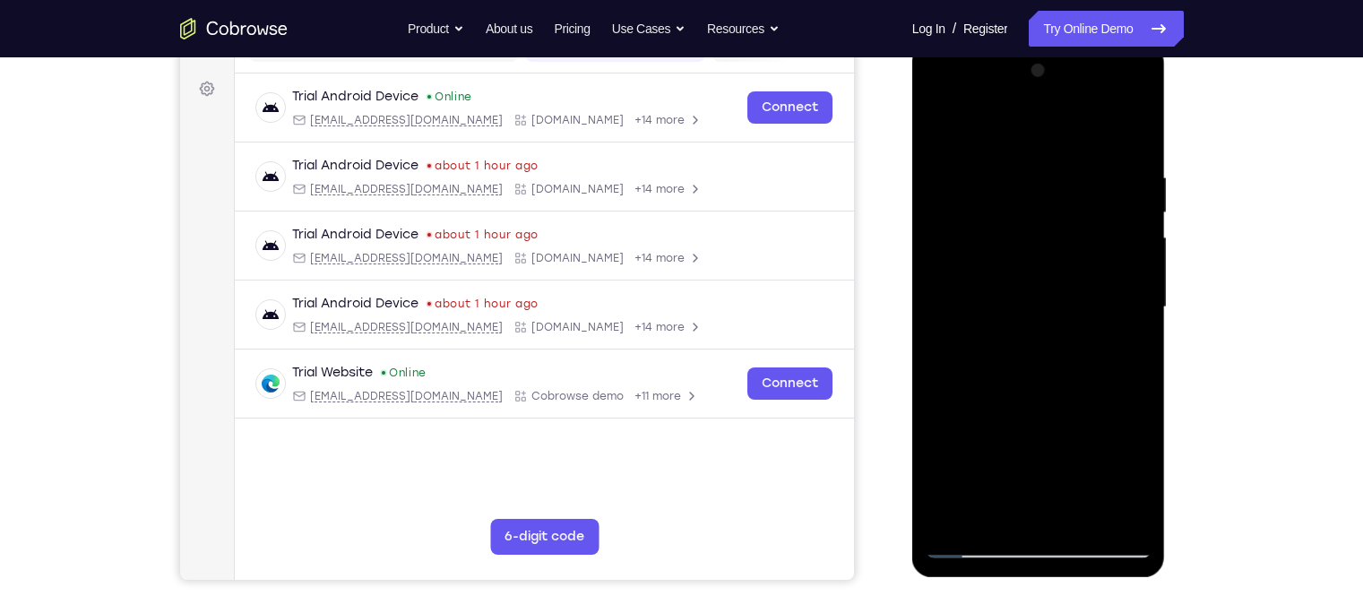
scroll to position [254, 0]
drag, startPoint x: 1017, startPoint y: 156, endPoint x: 1022, endPoint y: 180, distance: 24.8
click at [1022, 180] on div at bounding box center [1038, 307] width 226 height 502
click at [962, 155] on div at bounding box center [1038, 307] width 226 height 502
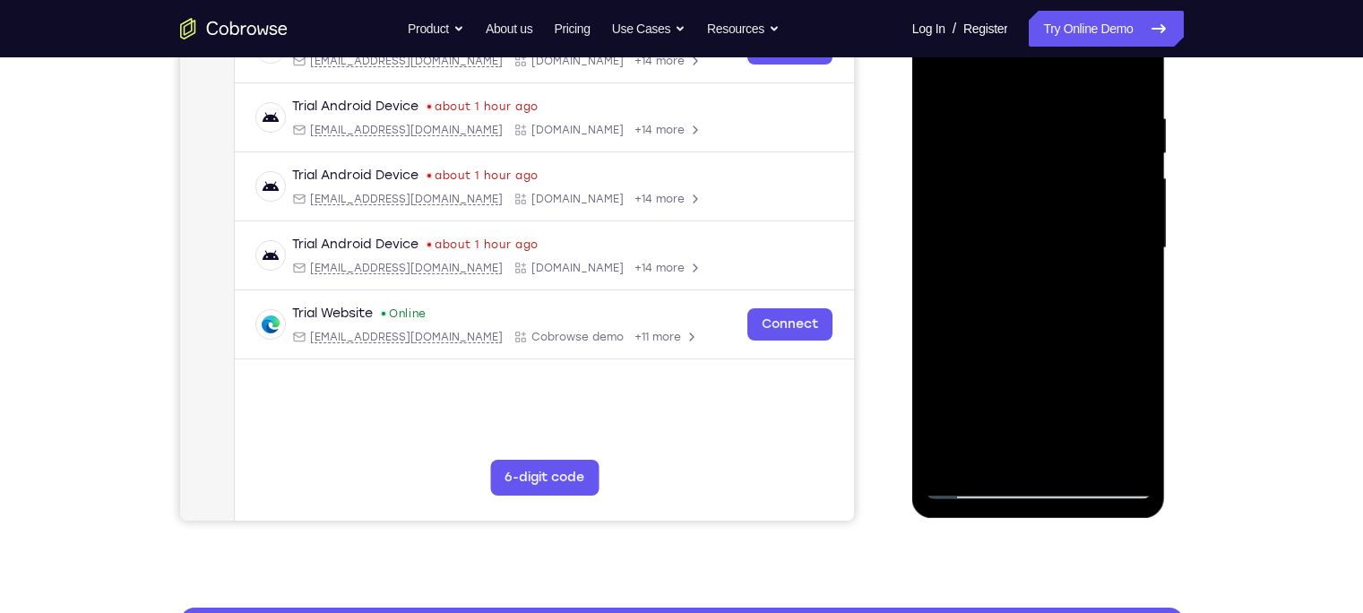
click at [1138, 261] on div at bounding box center [1038, 248] width 226 height 502
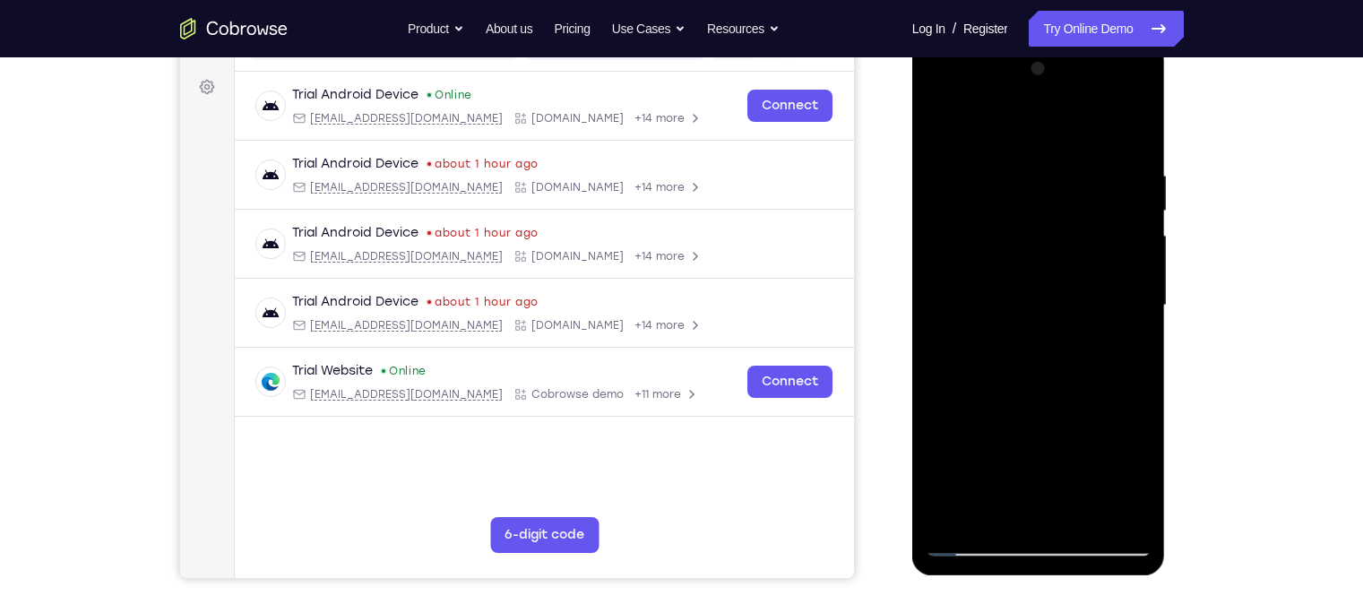
scroll to position [252, 0]
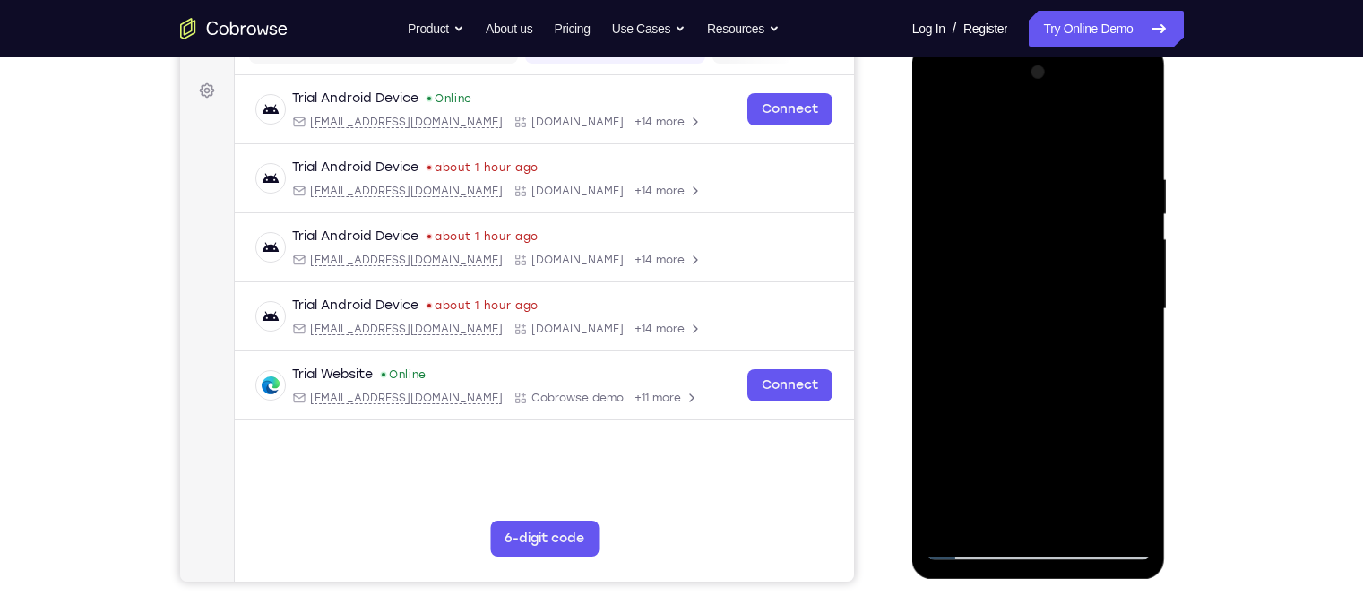
click at [1131, 134] on div at bounding box center [1038, 309] width 226 height 502
drag, startPoint x: 1069, startPoint y: 218, endPoint x: 1071, endPoint y: 251, distance: 33.2
click at [1071, 251] on div at bounding box center [1038, 309] width 226 height 502
click at [940, 125] on div at bounding box center [1038, 309] width 226 height 502
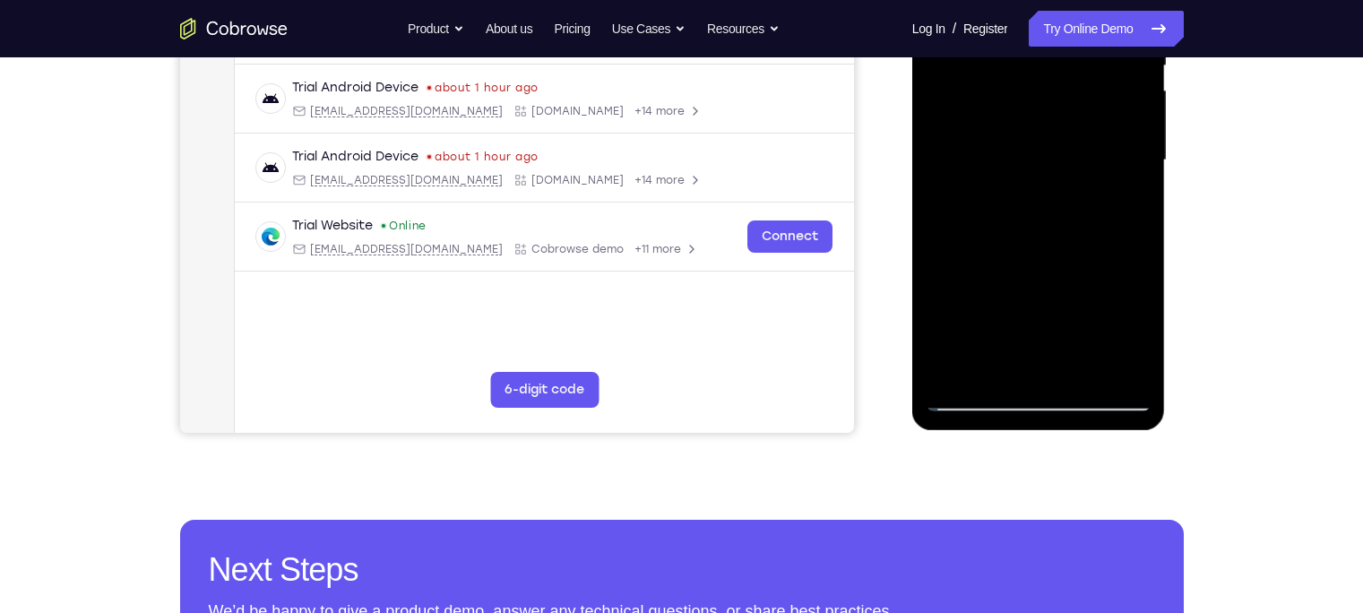
scroll to position [420, 0]
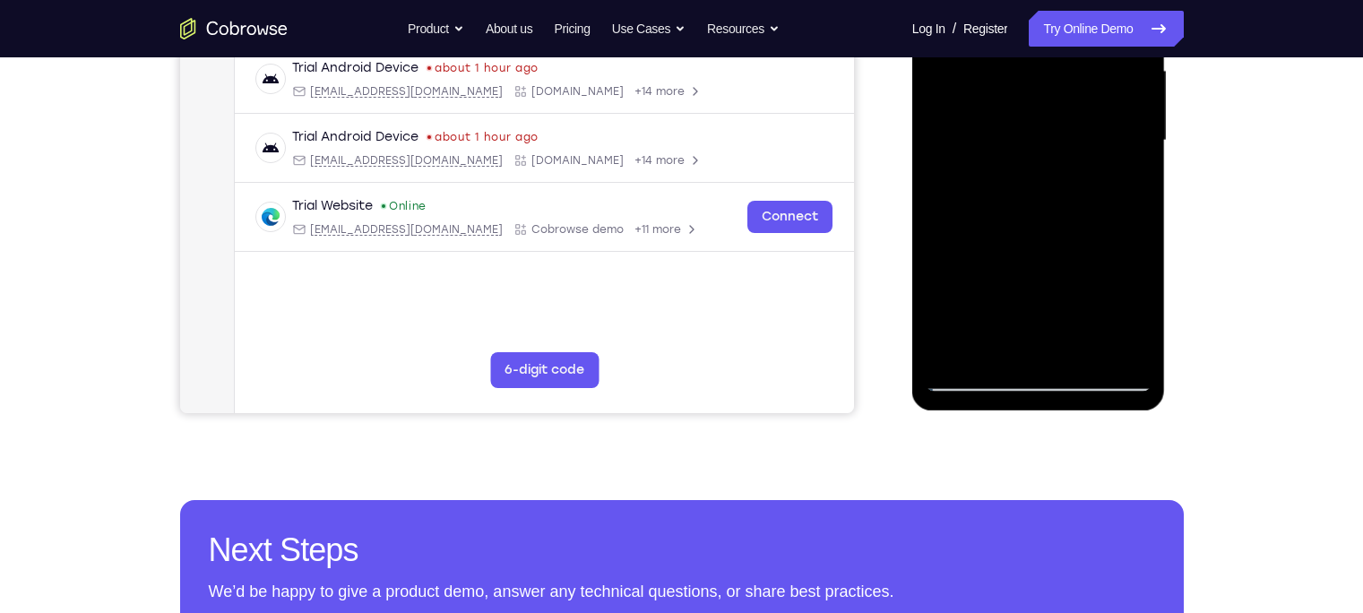
drag, startPoint x: 1003, startPoint y: 216, endPoint x: 1011, endPoint y: 170, distance: 46.4
click at [1011, 170] on div at bounding box center [1038, 141] width 226 height 502
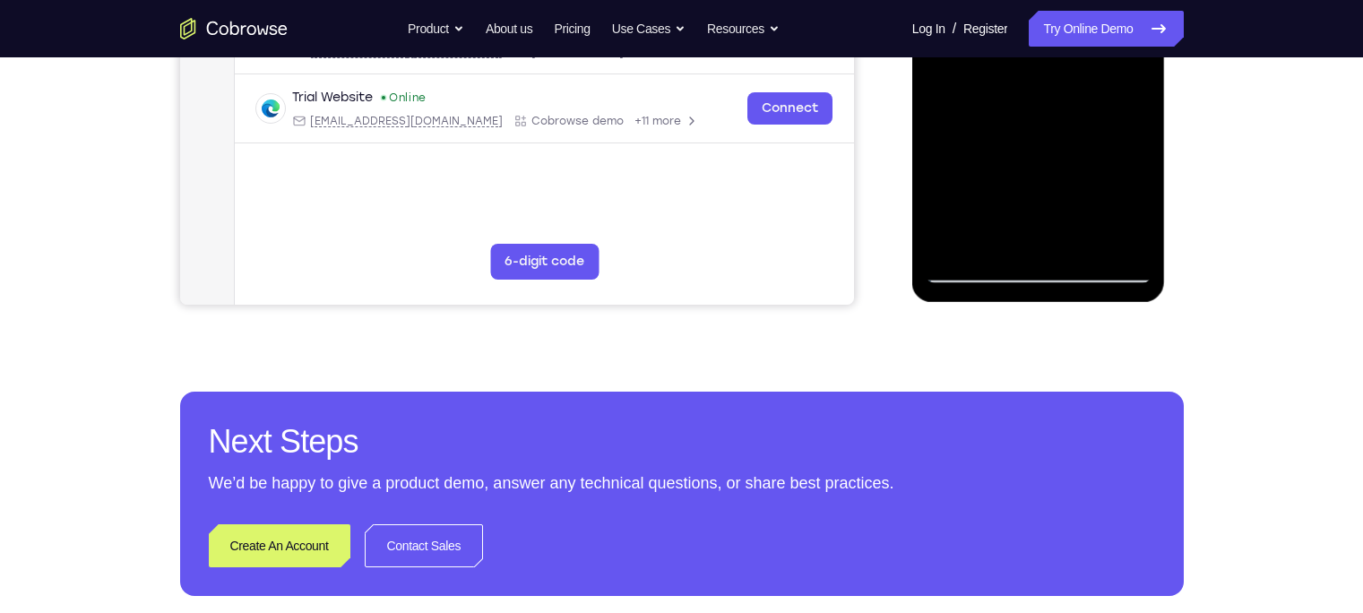
click at [1144, 190] on div at bounding box center [1038, 32] width 226 height 502
click at [1138, 194] on div at bounding box center [1038, 32] width 226 height 502
click at [1138, 192] on div at bounding box center [1038, 32] width 226 height 502
click at [1138, 193] on div at bounding box center [1038, 32] width 226 height 502
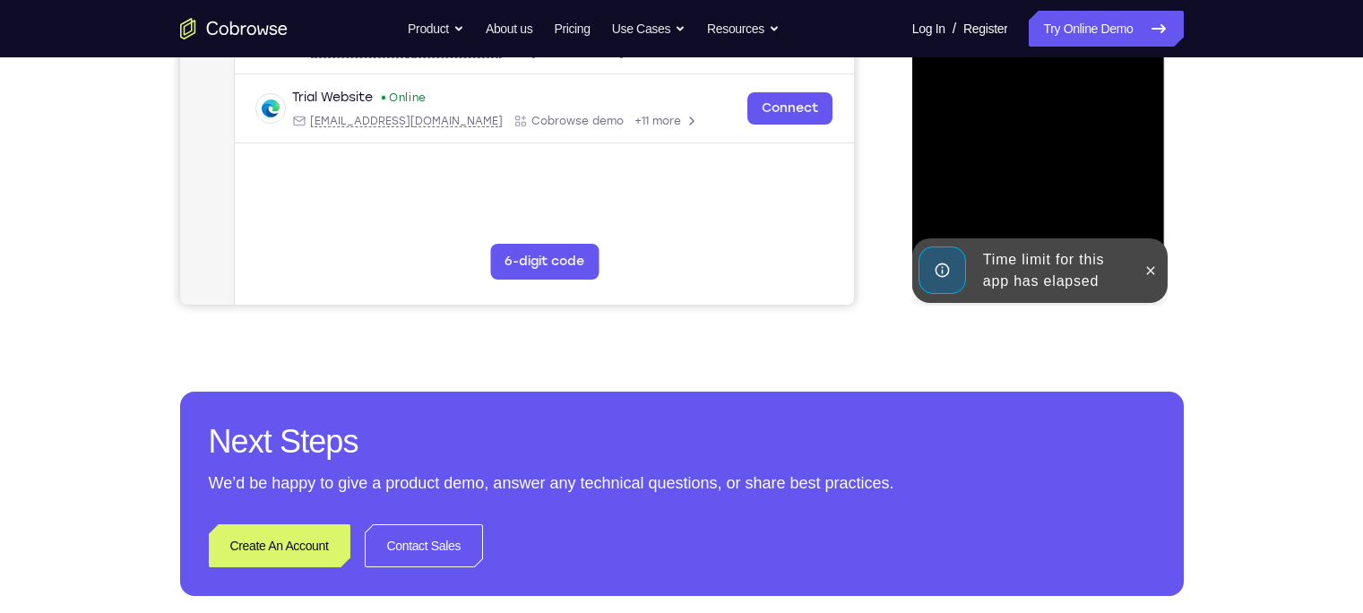
click at [1015, 255] on div "Time limit for this app has elapsed" at bounding box center [1054, 270] width 157 height 57
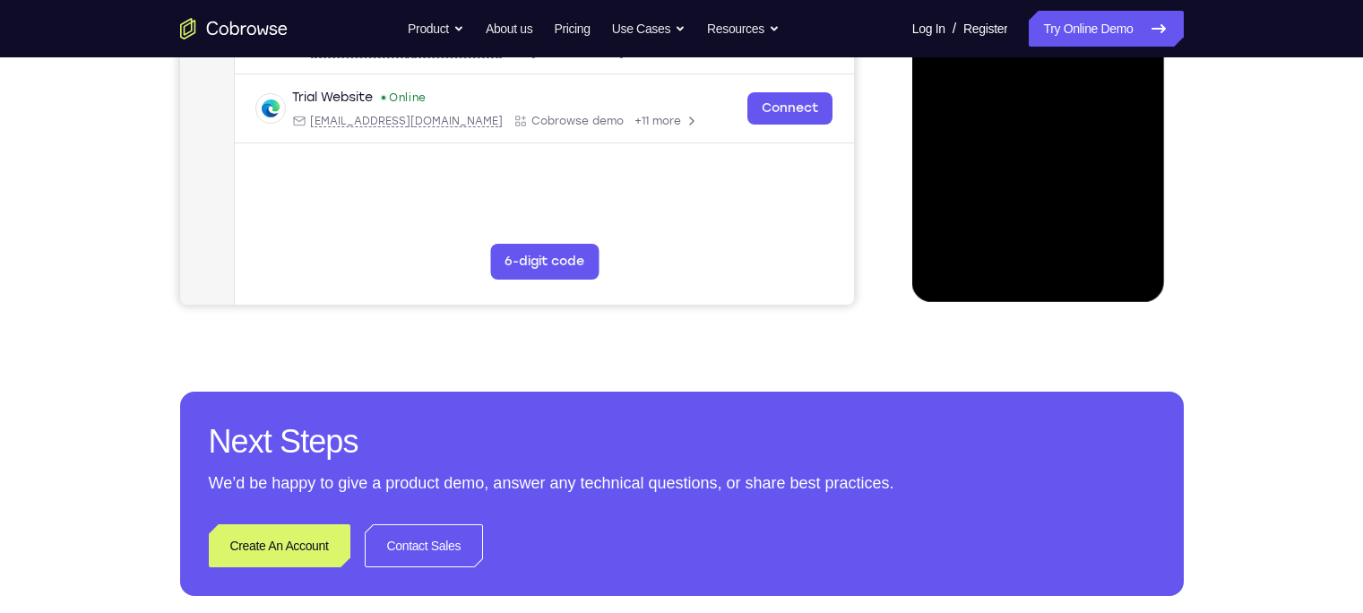
click at [1024, 191] on div at bounding box center [1038, 32] width 226 height 502
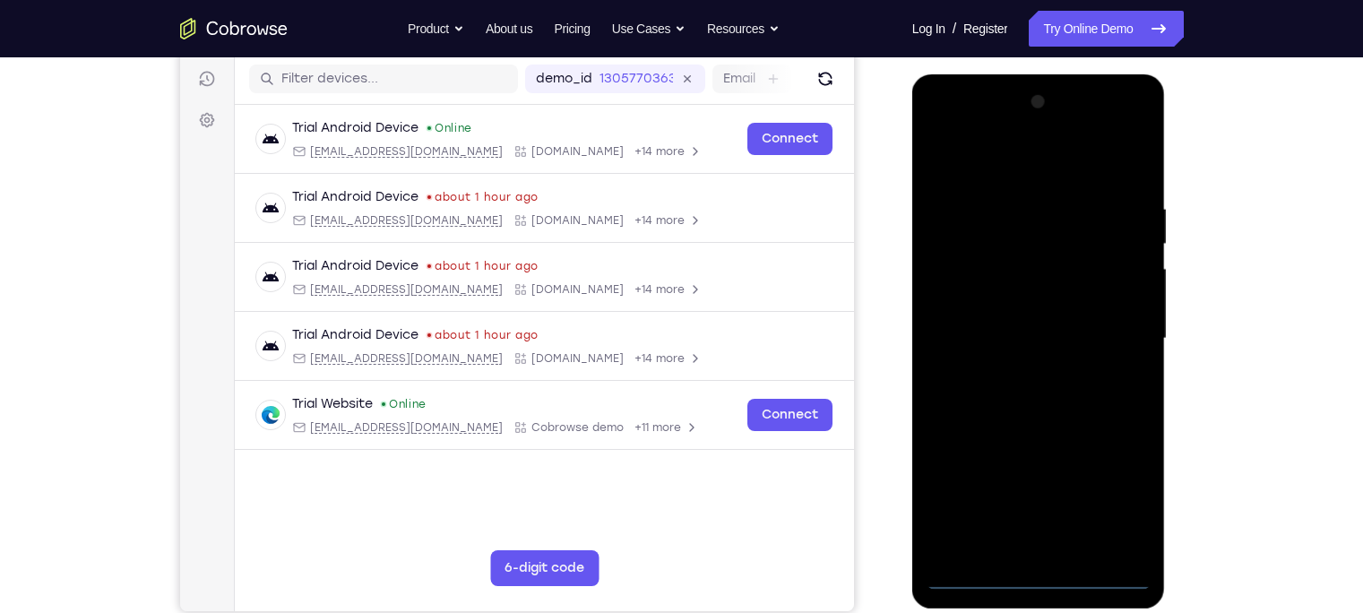
scroll to position [226, 0]
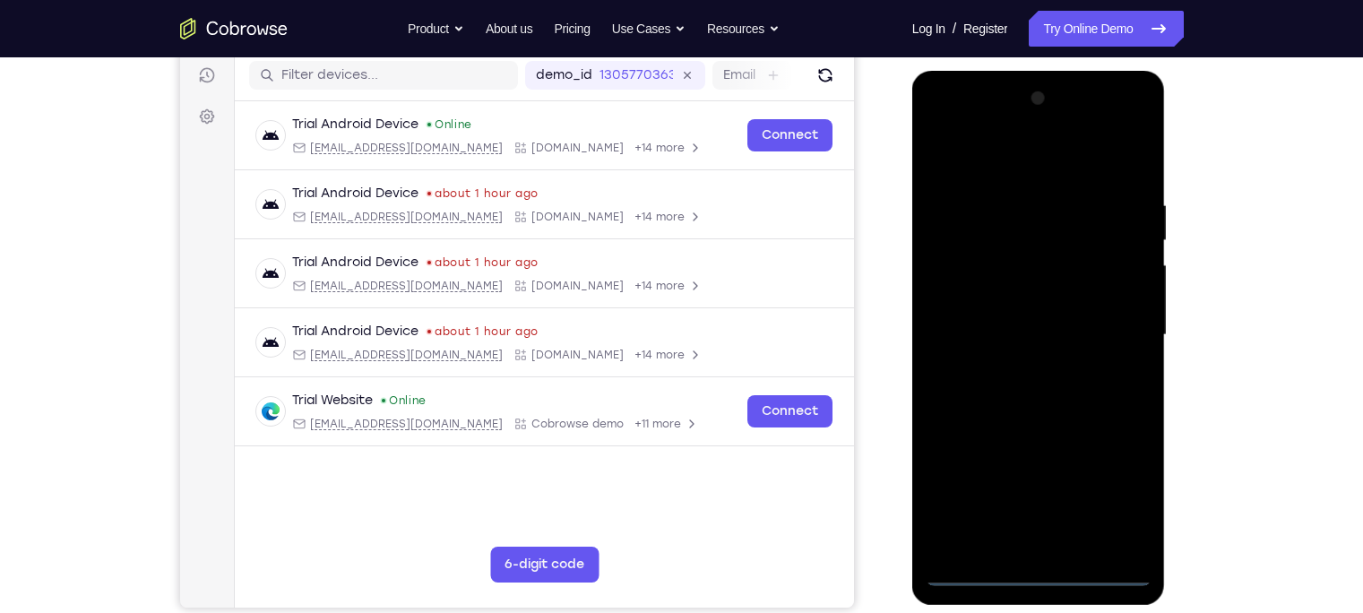
click at [1035, 577] on div at bounding box center [1038, 335] width 226 height 502
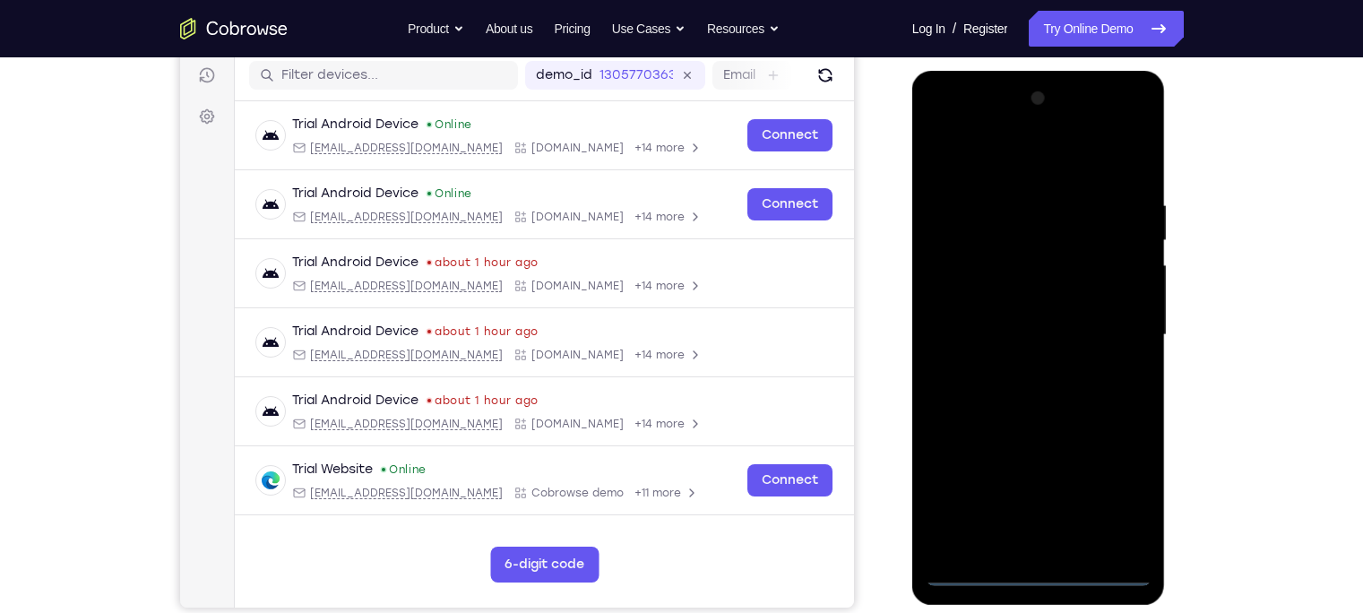
click at [1102, 507] on div at bounding box center [1038, 335] width 226 height 502
click at [968, 159] on div at bounding box center [1038, 335] width 226 height 502
click at [1111, 322] on div at bounding box center [1038, 335] width 226 height 502
click at [1017, 370] on div at bounding box center [1038, 335] width 226 height 502
click at [1017, 327] on div at bounding box center [1038, 335] width 226 height 502
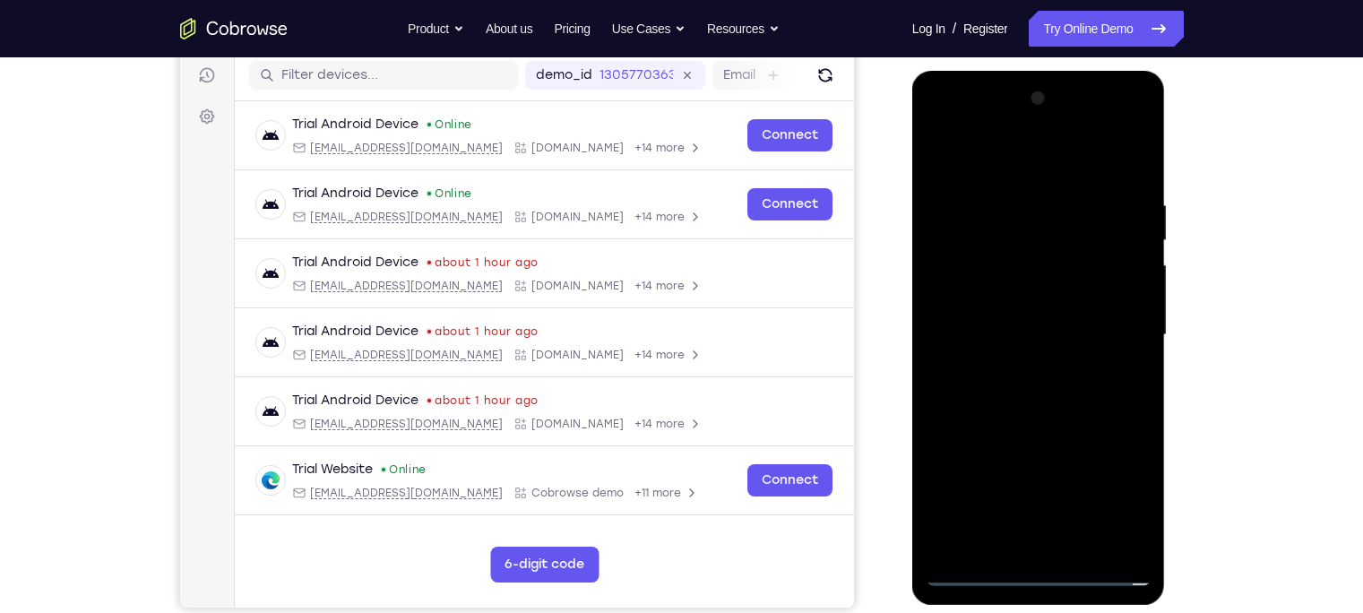
click at [994, 297] on div at bounding box center [1038, 335] width 226 height 502
click at [1003, 331] on div at bounding box center [1038, 335] width 226 height 502
click at [1062, 430] on div at bounding box center [1038, 335] width 226 height 502
drag, startPoint x: 1000, startPoint y: 159, endPoint x: 1003, endPoint y: 96, distance: 62.8
click at [1003, 96] on div at bounding box center [1038, 335] width 226 height 502
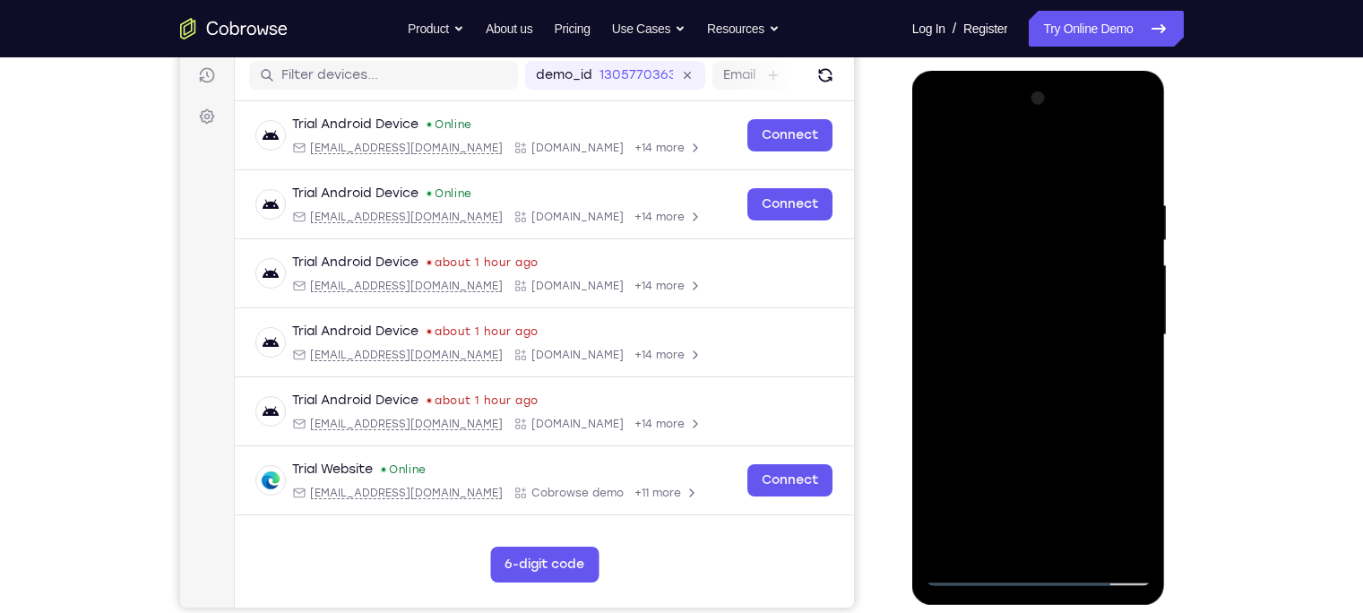
click at [994, 547] on div at bounding box center [1038, 335] width 226 height 502
click at [1038, 216] on div at bounding box center [1038, 335] width 226 height 502
drag, startPoint x: 1005, startPoint y: 479, endPoint x: 1005, endPoint y: 436, distance: 43.0
click at [1005, 436] on div at bounding box center [1038, 335] width 226 height 502
click at [1076, 478] on div at bounding box center [1038, 335] width 226 height 502
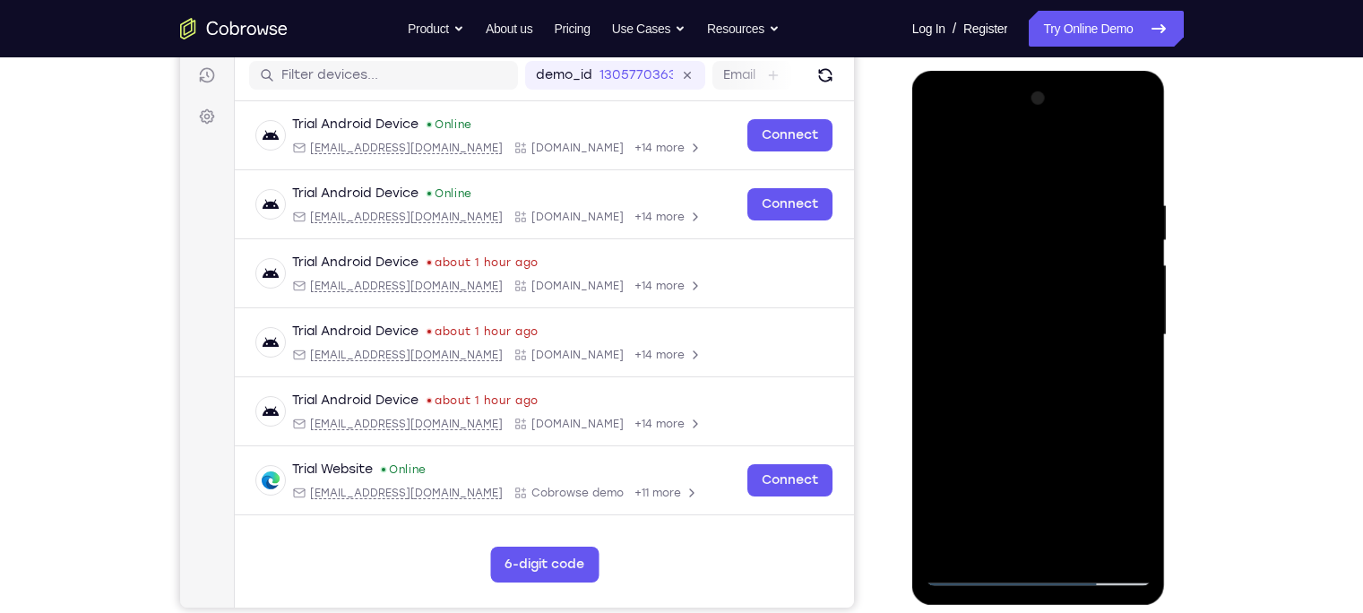
drag, startPoint x: 1035, startPoint y: 222, endPoint x: 1039, endPoint y: 452, distance: 229.4
click at [1039, 452] on div at bounding box center [1038, 335] width 226 height 502
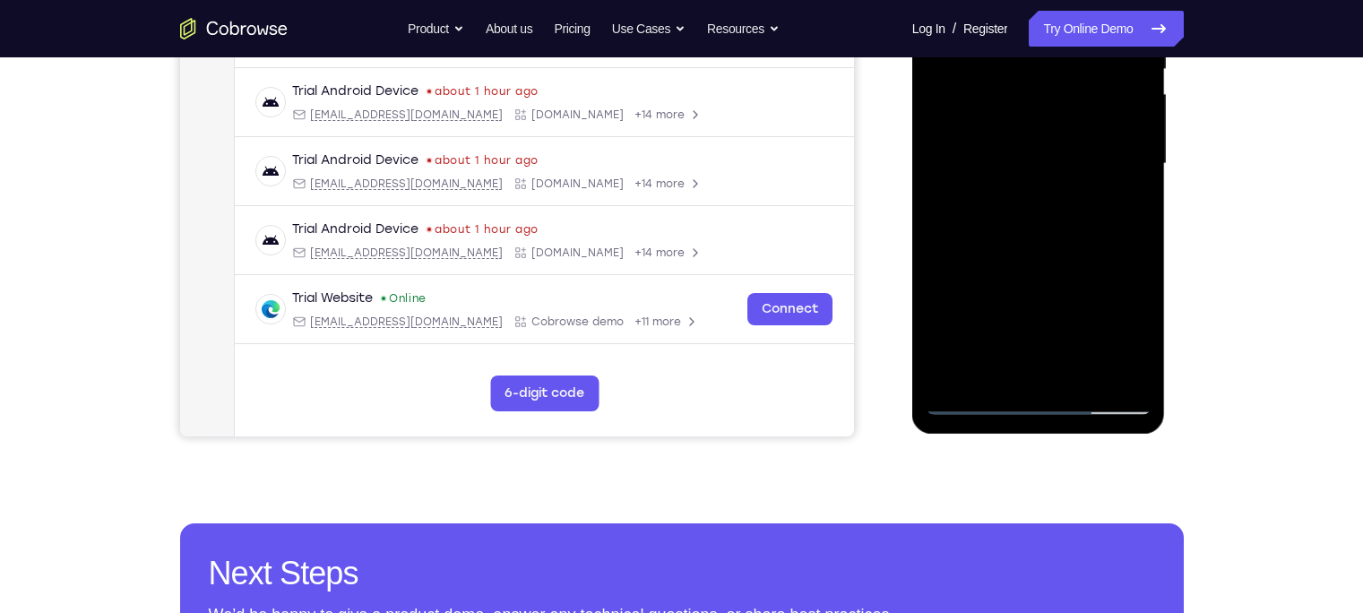
drag, startPoint x: 1028, startPoint y: 330, endPoint x: 1034, endPoint y: 218, distance: 112.2
click at [1034, 218] on div at bounding box center [1038, 164] width 226 height 502
drag, startPoint x: 1012, startPoint y: 340, endPoint x: 1032, endPoint y: 252, distance: 90.0
click at [1032, 252] on div at bounding box center [1038, 164] width 226 height 502
drag, startPoint x: 1026, startPoint y: 340, endPoint x: 1035, endPoint y: 249, distance: 91.8
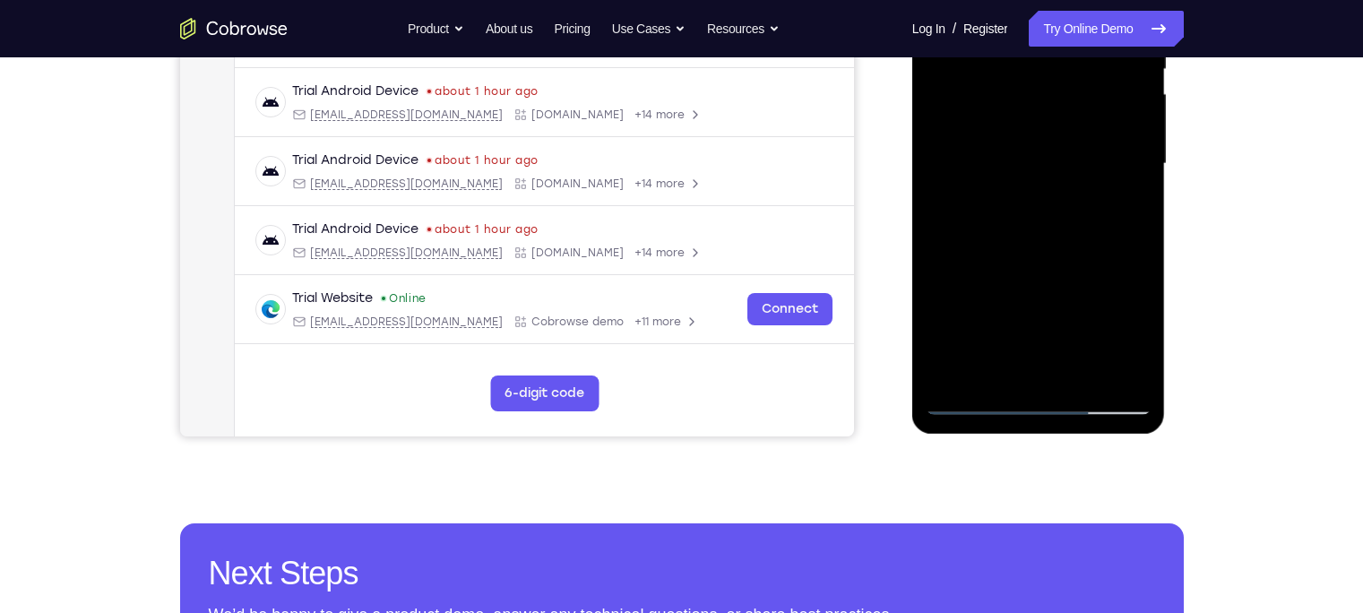
click at [1035, 249] on div at bounding box center [1038, 164] width 226 height 502
click at [1002, 227] on div at bounding box center [1038, 164] width 226 height 502
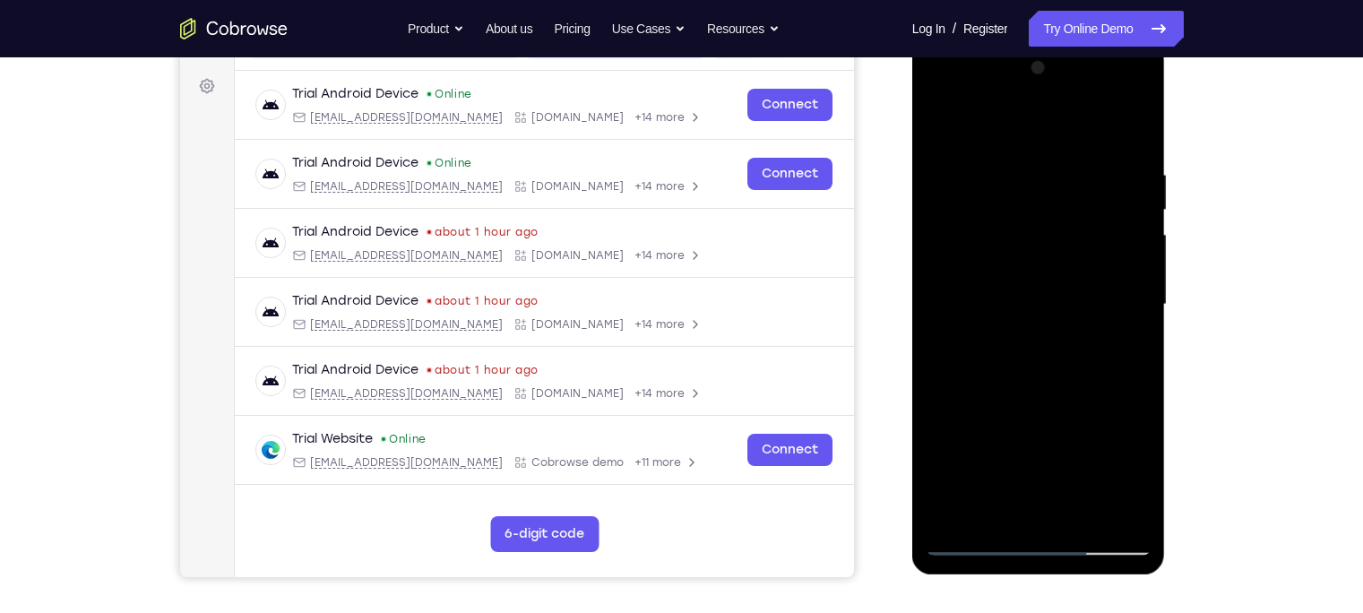
scroll to position [255, 0]
drag, startPoint x: 1050, startPoint y: 173, endPoint x: 1056, endPoint y: 248, distance: 75.5
click at [1056, 248] on div at bounding box center [1038, 306] width 226 height 502
click at [943, 120] on div at bounding box center [1038, 306] width 226 height 502
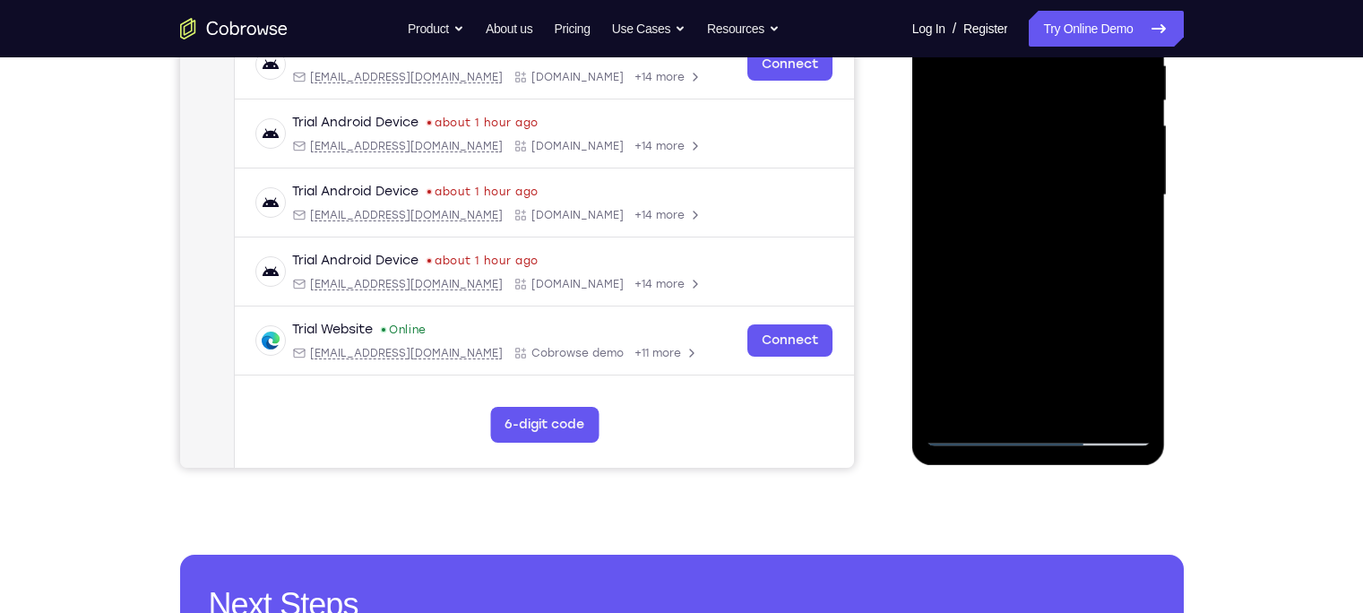
scroll to position [366, 0]
drag, startPoint x: 1039, startPoint y: 365, endPoint x: 1032, endPoint y: 225, distance: 139.9
click at [1032, 225] on div at bounding box center [1038, 195] width 226 height 502
drag, startPoint x: 1007, startPoint y: 358, endPoint x: 1026, endPoint y: 228, distance: 132.2
click at [1026, 228] on div at bounding box center [1038, 195] width 226 height 502
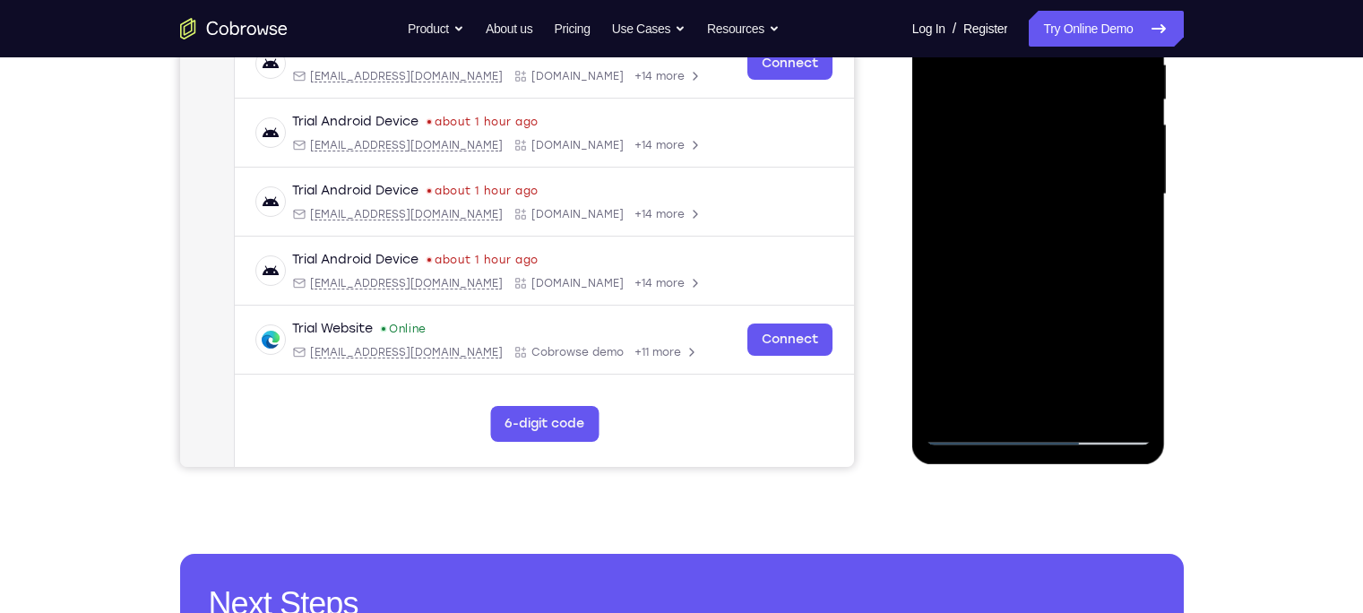
drag, startPoint x: 1005, startPoint y: 368, endPoint x: 1020, endPoint y: 231, distance: 137.9
click at [1020, 231] on div at bounding box center [1038, 195] width 226 height 502
drag, startPoint x: 1007, startPoint y: 368, endPoint x: 1021, endPoint y: 242, distance: 127.1
click at [1021, 242] on div at bounding box center [1038, 195] width 226 height 502
drag, startPoint x: 1002, startPoint y: 380, endPoint x: 1018, endPoint y: 202, distance: 179.0
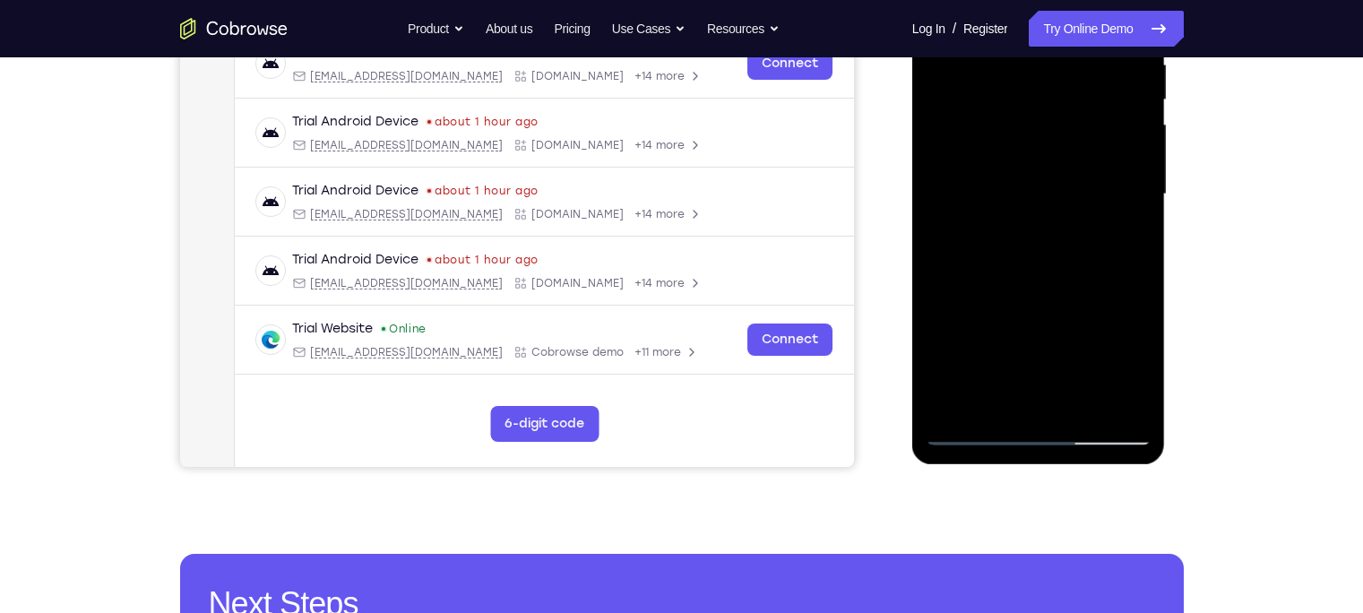
click at [1018, 202] on div at bounding box center [1038, 195] width 226 height 502
click at [991, 340] on div at bounding box center [1038, 195] width 226 height 502
click at [975, 430] on div at bounding box center [1038, 195] width 226 height 502
click at [977, 304] on div at bounding box center [1038, 195] width 226 height 502
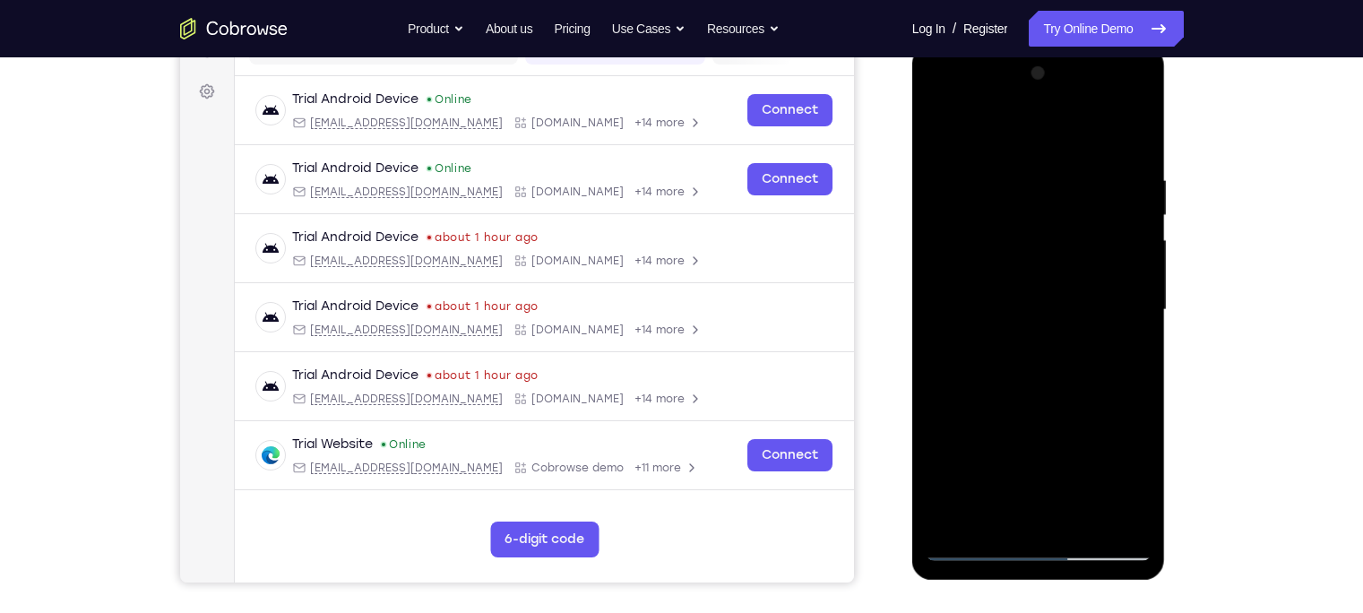
scroll to position [251, 0]
drag, startPoint x: 990, startPoint y: 184, endPoint x: 996, endPoint y: 284, distance: 100.5
click at [996, 284] on div at bounding box center [1038, 310] width 226 height 502
click at [960, 181] on div at bounding box center [1038, 310] width 226 height 502
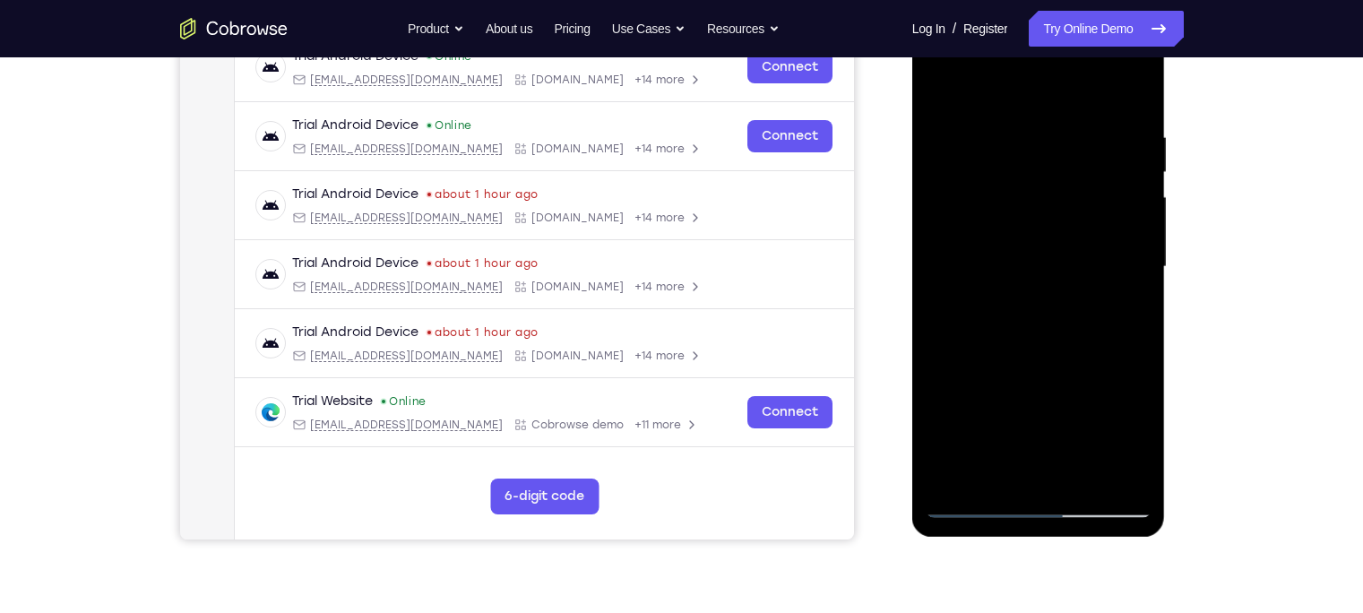
scroll to position [295, 0]
click at [1133, 301] on div at bounding box center [1038, 266] width 226 height 502
click at [1134, 94] on div at bounding box center [1038, 266] width 226 height 502
click at [951, 232] on div at bounding box center [1038, 266] width 226 height 502
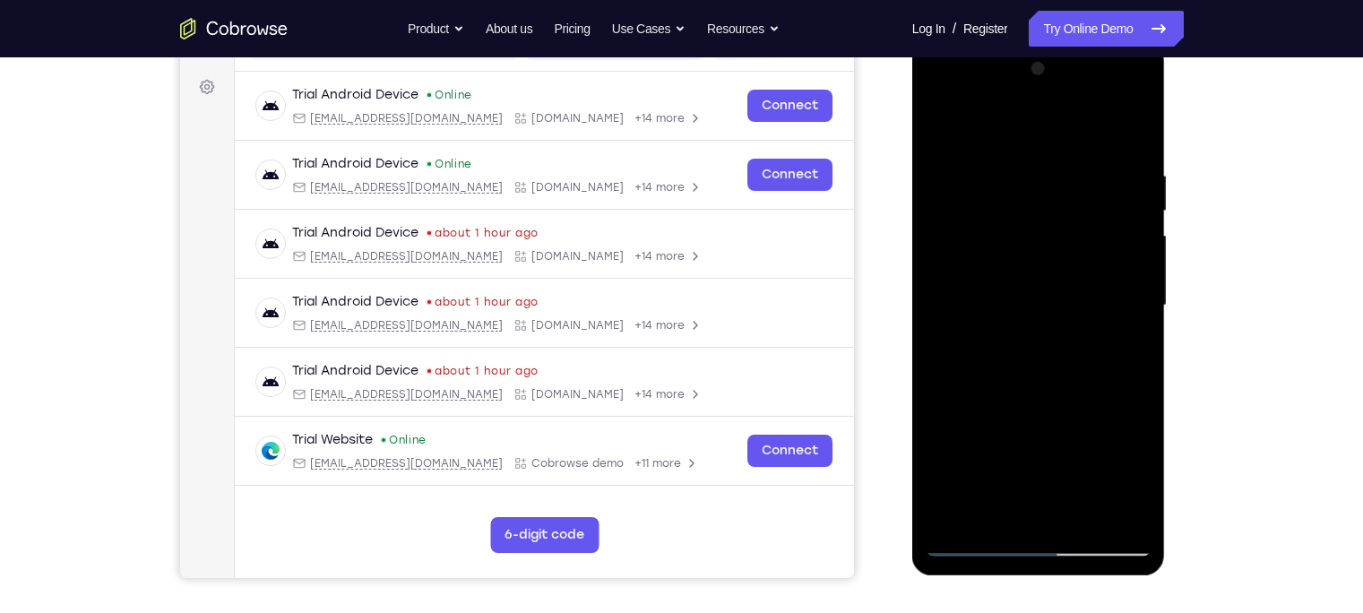
click at [1126, 296] on div at bounding box center [1038, 306] width 226 height 502
click at [1124, 296] on div at bounding box center [1038, 306] width 226 height 502
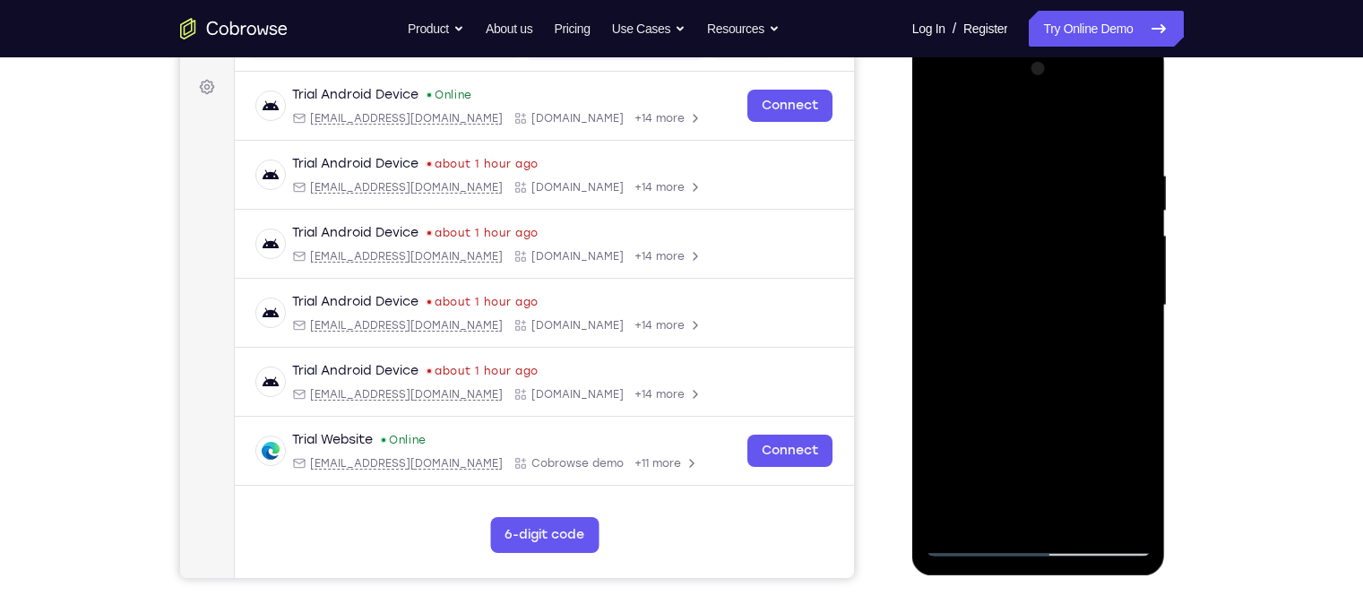
click at [1135, 77] on div at bounding box center [1038, 306] width 226 height 502
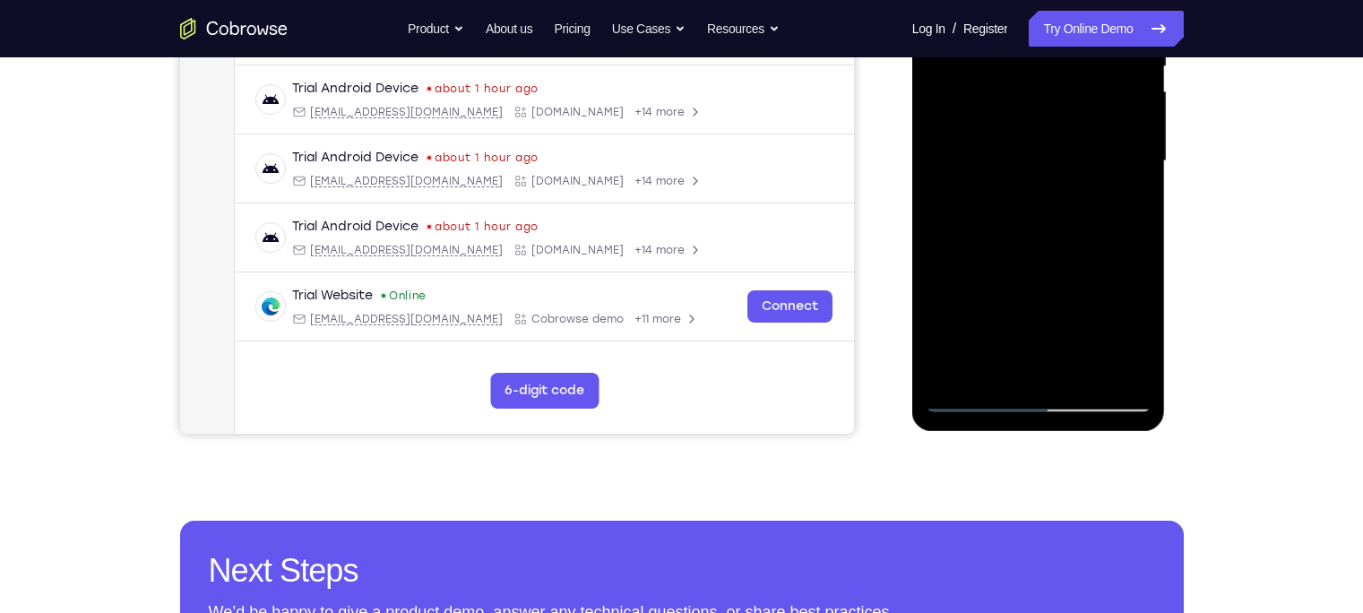
scroll to position [400, 0]
click at [1002, 369] on div at bounding box center [1038, 161] width 226 height 502
drag, startPoint x: 987, startPoint y: 278, endPoint x: 1037, endPoint y: 84, distance: 199.7
click at [1037, 84] on div at bounding box center [1038, 161] width 226 height 502
drag, startPoint x: 1034, startPoint y: 239, endPoint x: 1042, endPoint y: 96, distance: 143.6
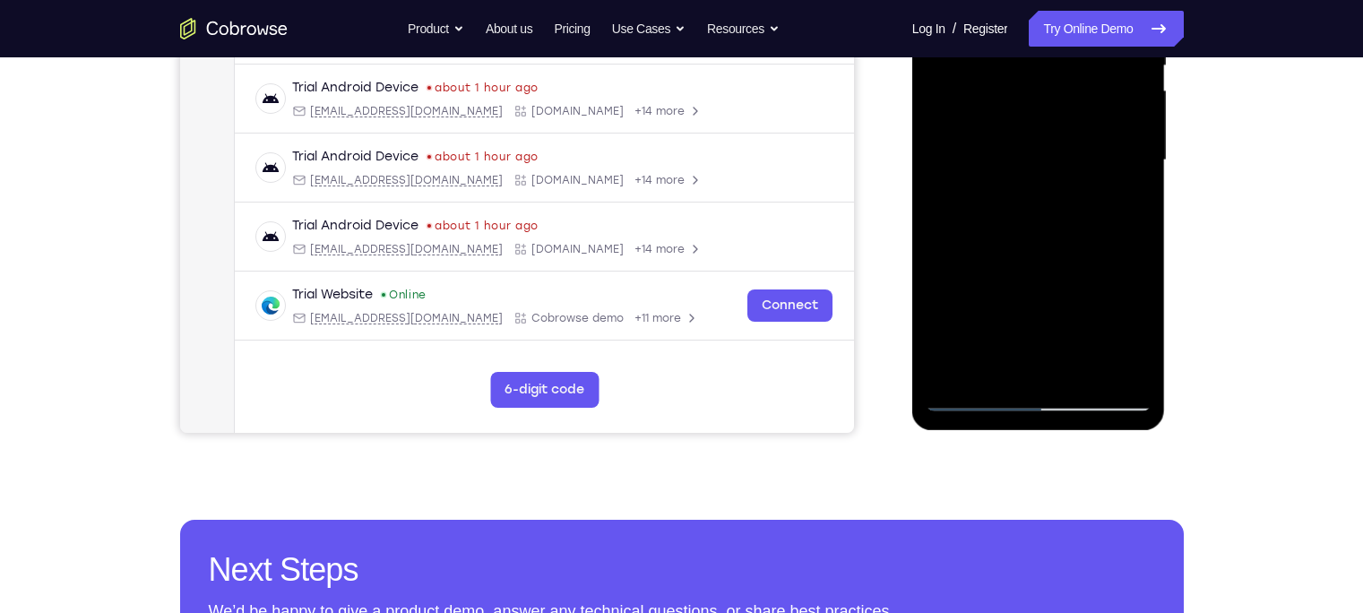
click at [1042, 96] on div at bounding box center [1038, 161] width 226 height 502
drag, startPoint x: 1003, startPoint y: 252, endPoint x: 1031, endPoint y: 141, distance: 114.5
click at [1031, 141] on div at bounding box center [1038, 161] width 226 height 502
drag, startPoint x: 1026, startPoint y: 272, endPoint x: 1028, endPoint y: 136, distance: 136.2
click at [1028, 136] on div at bounding box center [1038, 161] width 226 height 502
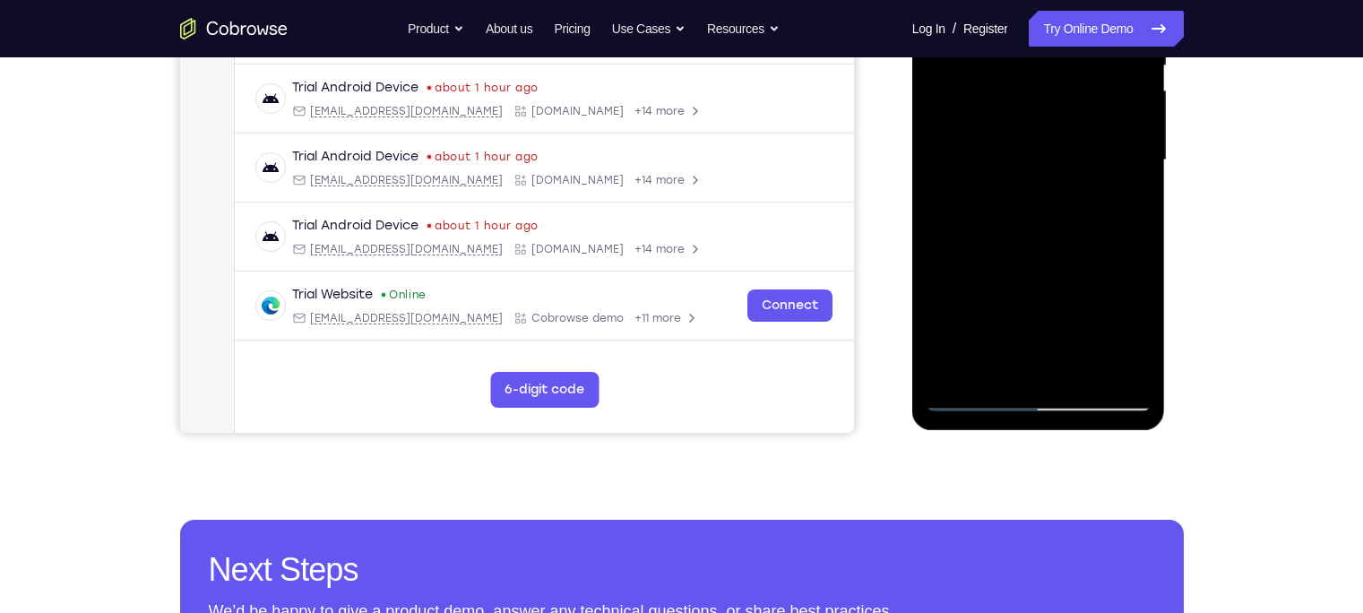
drag, startPoint x: 1043, startPoint y: 297, endPoint x: 1060, endPoint y: 172, distance: 125.7
click at [1060, 172] on div at bounding box center [1038, 161] width 226 height 502
drag, startPoint x: 1025, startPoint y: 300, endPoint x: 1024, endPoint y: 137, distance: 163.1
click at [1024, 137] on div at bounding box center [1038, 161] width 226 height 502
drag, startPoint x: 1016, startPoint y: 298, endPoint x: 1022, endPoint y: 164, distance: 134.5
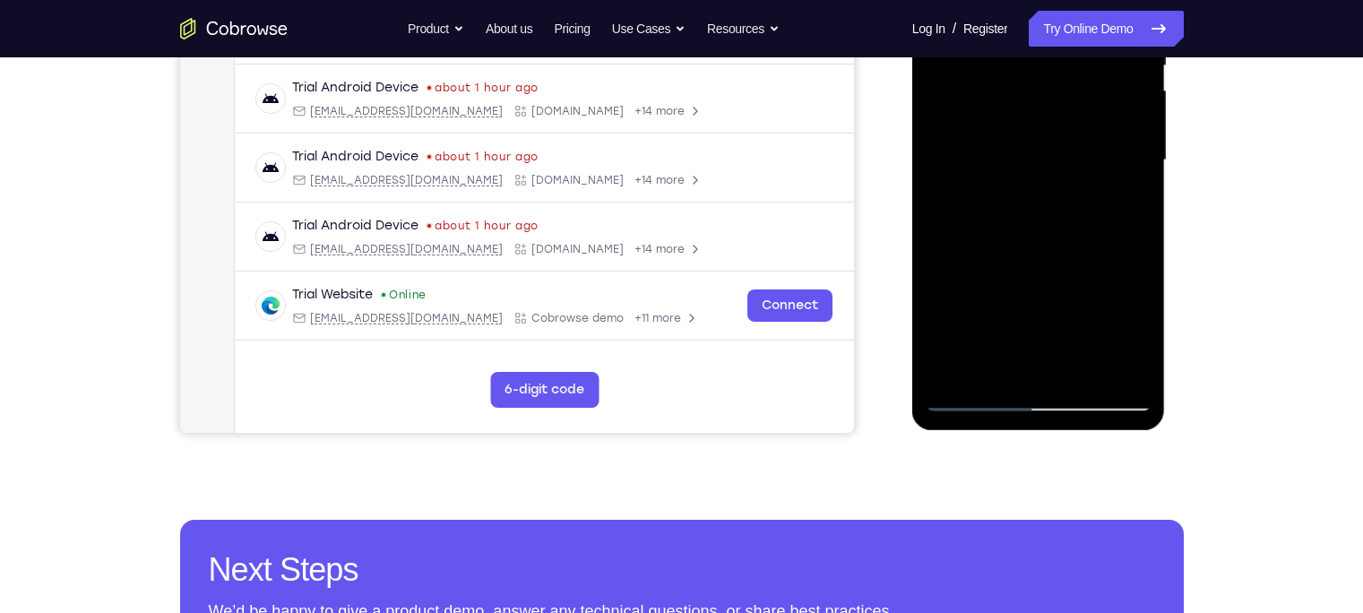
click at [1022, 164] on div at bounding box center [1038, 161] width 226 height 502
drag, startPoint x: 1026, startPoint y: 297, endPoint x: 1034, endPoint y: 173, distance: 123.9
click at [1034, 173] on div at bounding box center [1038, 161] width 226 height 502
drag, startPoint x: 1041, startPoint y: 279, endPoint x: 1057, endPoint y: 134, distance: 145.1
click at [1057, 134] on div at bounding box center [1038, 161] width 226 height 502
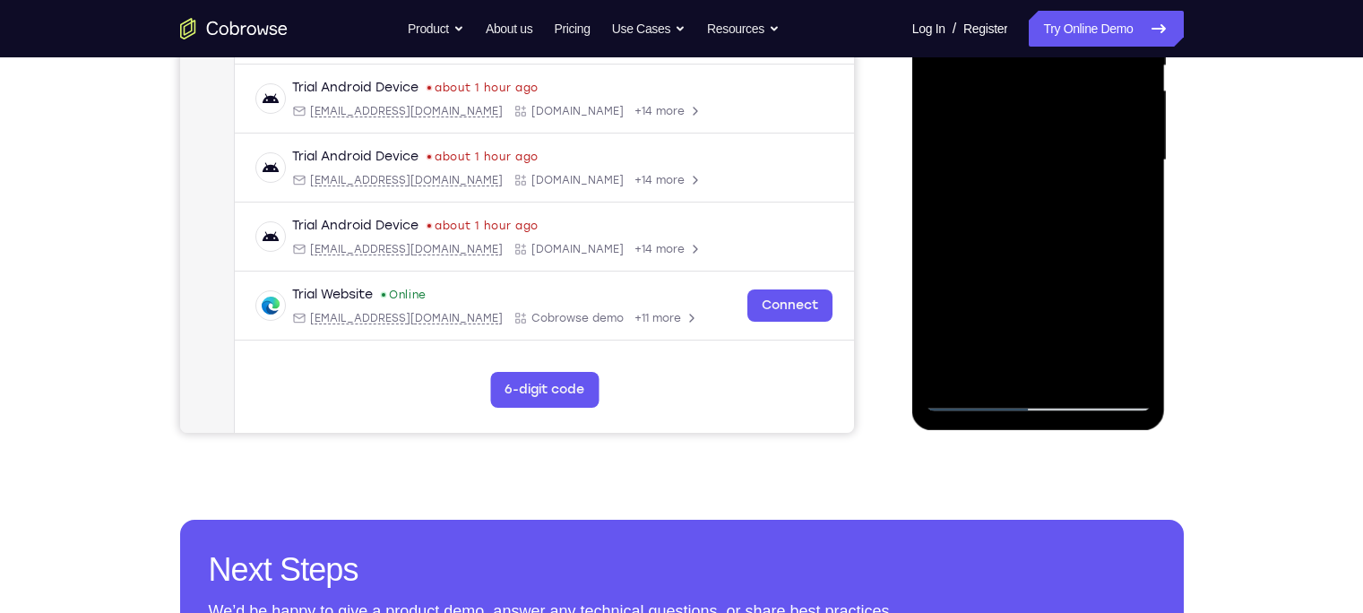
drag, startPoint x: 1054, startPoint y: 288, endPoint x: 1064, endPoint y: 180, distance: 108.9
click at [1064, 180] on div at bounding box center [1038, 161] width 226 height 502
drag, startPoint x: 1006, startPoint y: 288, endPoint x: 1024, endPoint y: 145, distance: 144.5
click at [1024, 145] on div at bounding box center [1038, 161] width 226 height 502
drag, startPoint x: 1015, startPoint y: 271, endPoint x: 1029, endPoint y: 132, distance: 140.4
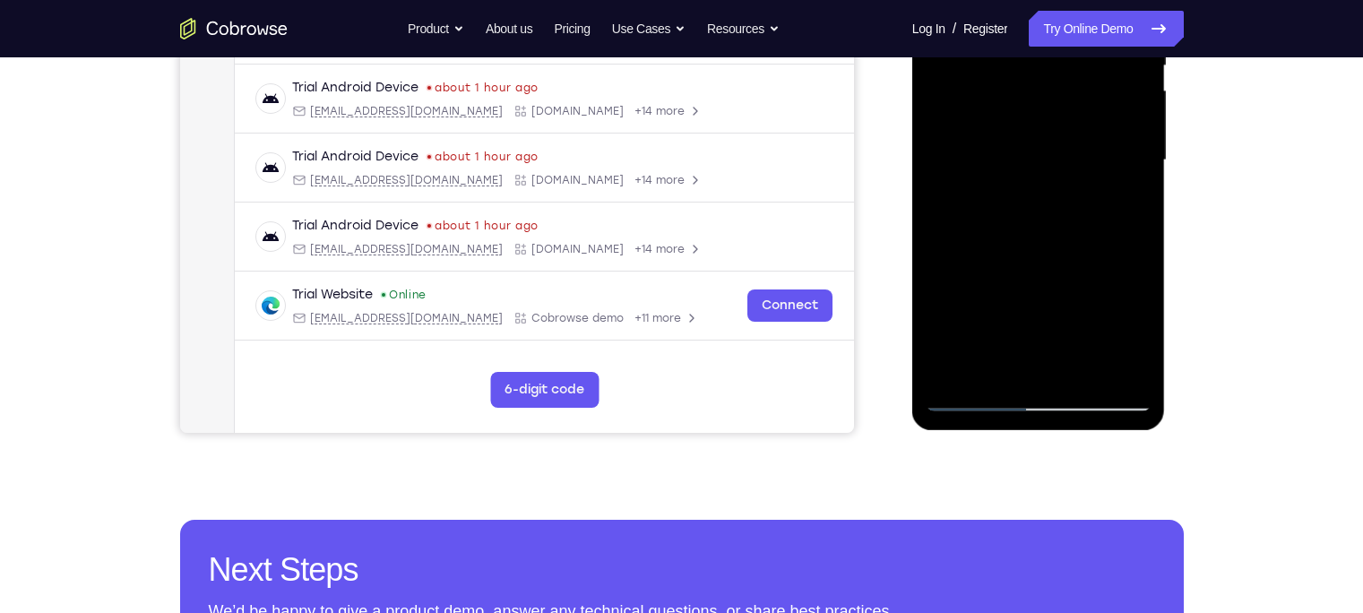
click at [1029, 132] on div at bounding box center [1038, 161] width 226 height 502
drag, startPoint x: 1022, startPoint y: 254, endPoint x: 1026, endPoint y: 127, distance: 126.4
click at [1026, 127] on div at bounding box center [1038, 161] width 226 height 502
drag, startPoint x: 1028, startPoint y: 276, endPoint x: 1036, endPoint y: 118, distance: 157.9
click at [1036, 118] on div at bounding box center [1038, 161] width 226 height 502
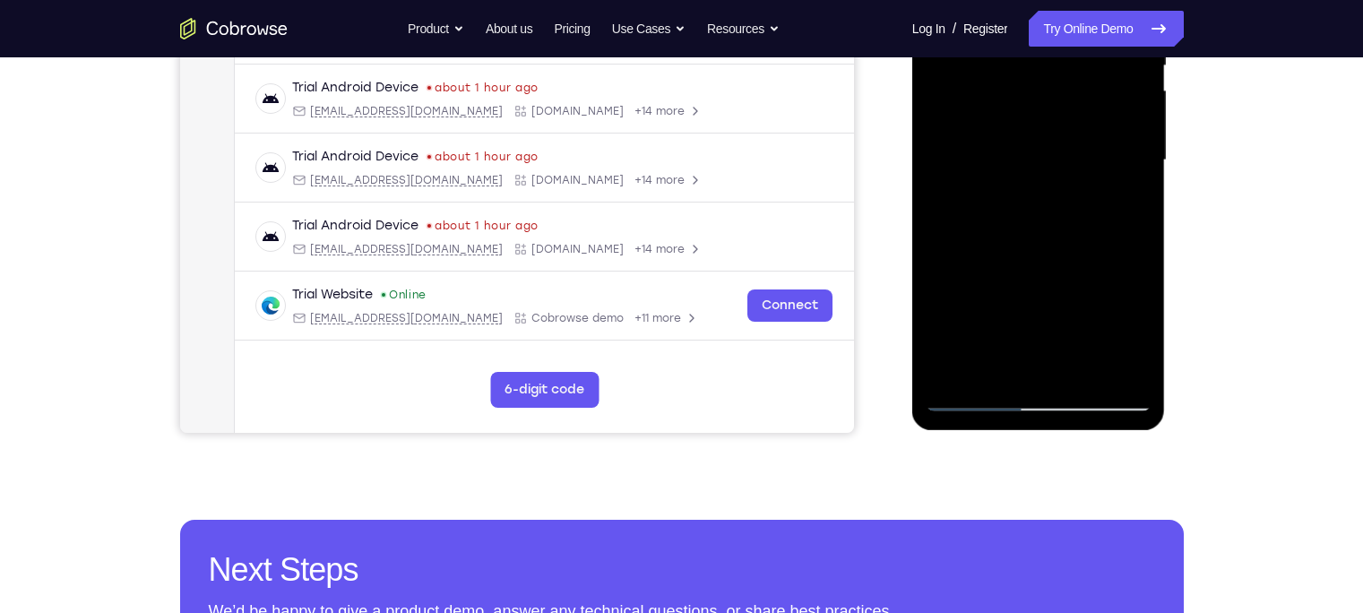
drag, startPoint x: 1054, startPoint y: 294, endPoint x: 1041, endPoint y: 104, distance: 190.3
click at [1041, 104] on div at bounding box center [1038, 161] width 226 height 502
drag, startPoint x: 1038, startPoint y: 266, endPoint x: 1045, endPoint y: 135, distance: 131.0
click at [1045, 135] on div at bounding box center [1038, 161] width 226 height 502
drag, startPoint x: 1011, startPoint y: 292, endPoint x: 1028, endPoint y: 133, distance: 159.5
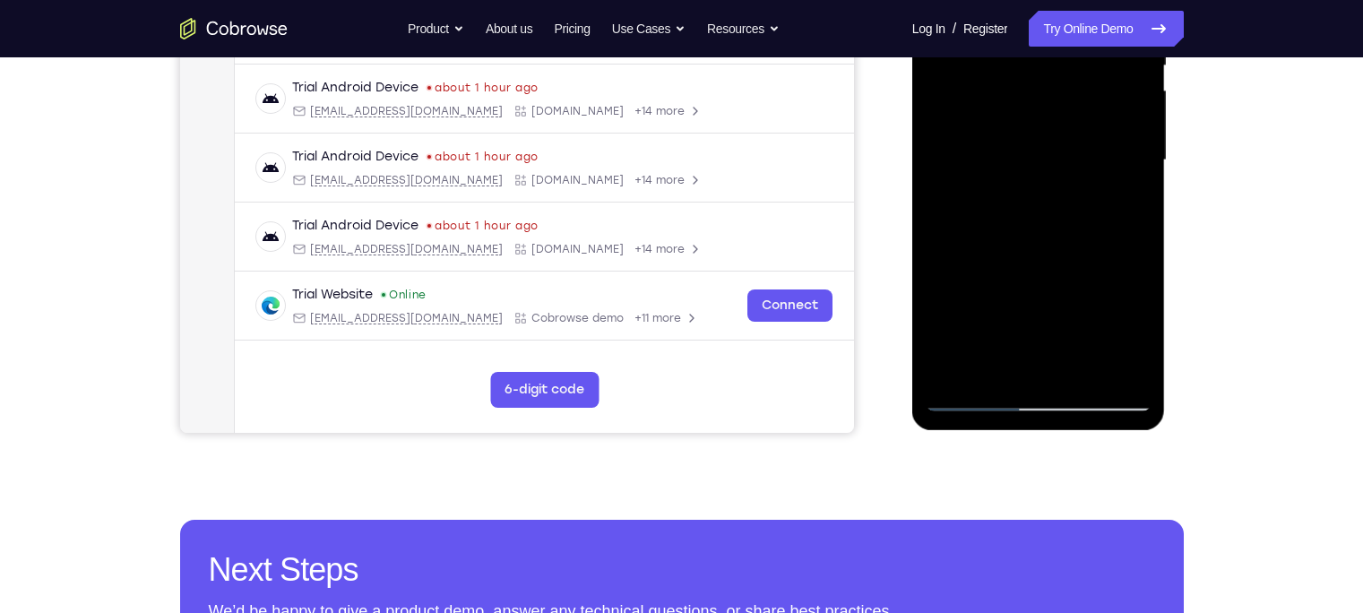
click at [1028, 133] on div at bounding box center [1038, 161] width 226 height 502
drag, startPoint x: 1034, startPoint y: 297, endPoint x: 1060, endPoint y: 132, distance: 167.8
click at [1060, 132] on div at bounding box center [1038, 161] width 226 height 502
drag, startPoint x: 1024, startPoint y: 292, endPoint x: 1041, endPoint y: 137, distance: 155.9
click at [1041, 137] on div at bounding box center [1038, 161] width 226 height 502
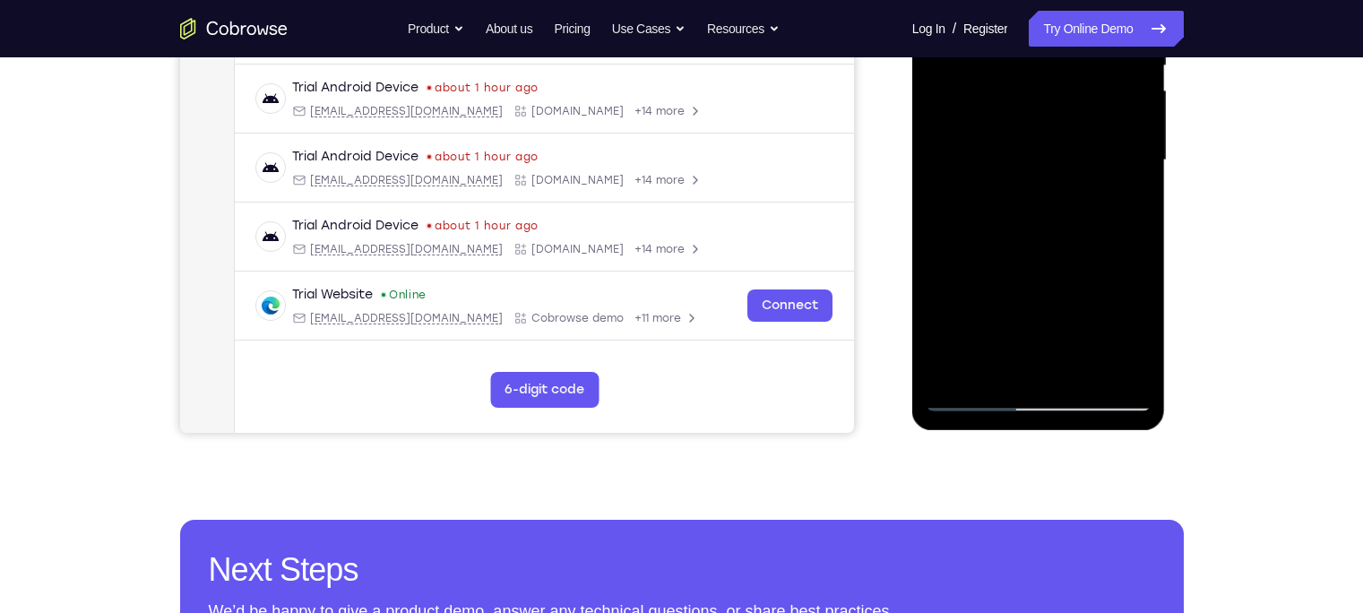
drag, startPoint x: 1030, startPoint y: 273, endPoint x: 1037, endPoint y: 141, distance: 132.7
click at [1037, 141] on div at bounding box center [1038, 161] width 226 height 502
drag, startPoint x: 1041, startPoint y: 301, endPoint x: 1046, endPoint y: 80, distance: 221.4
click at [1046, 80] on div at bounding box center [1038, 161] width 226 height 502
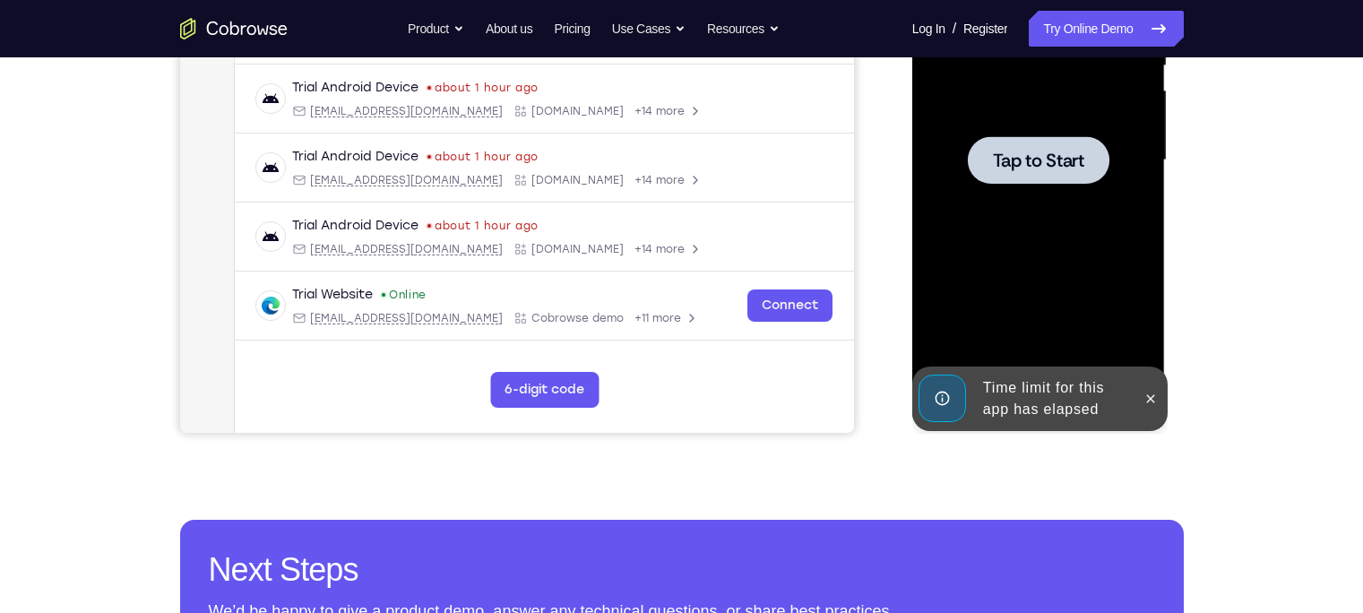
click at [1038, 276] on div at bounding box center [1038, 161] width 226 height 502
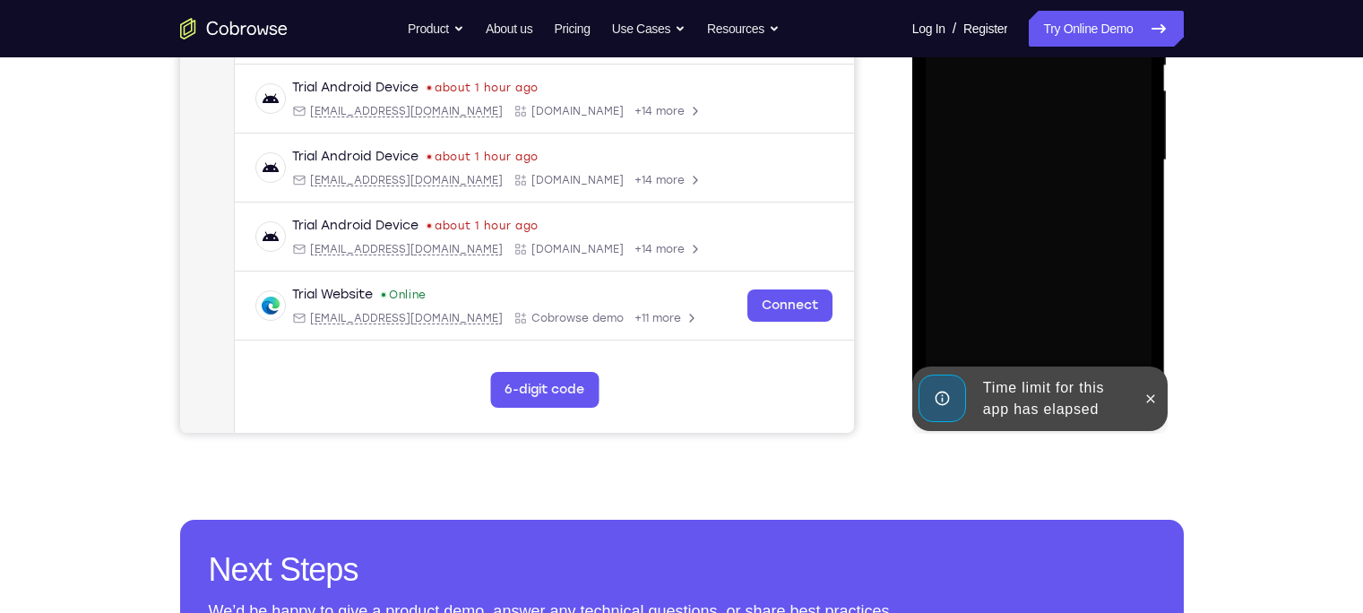
click at [1032, 388] on div "Time limit for this app has elapsed" at bounding box center [1054, 398] width 157 height 57
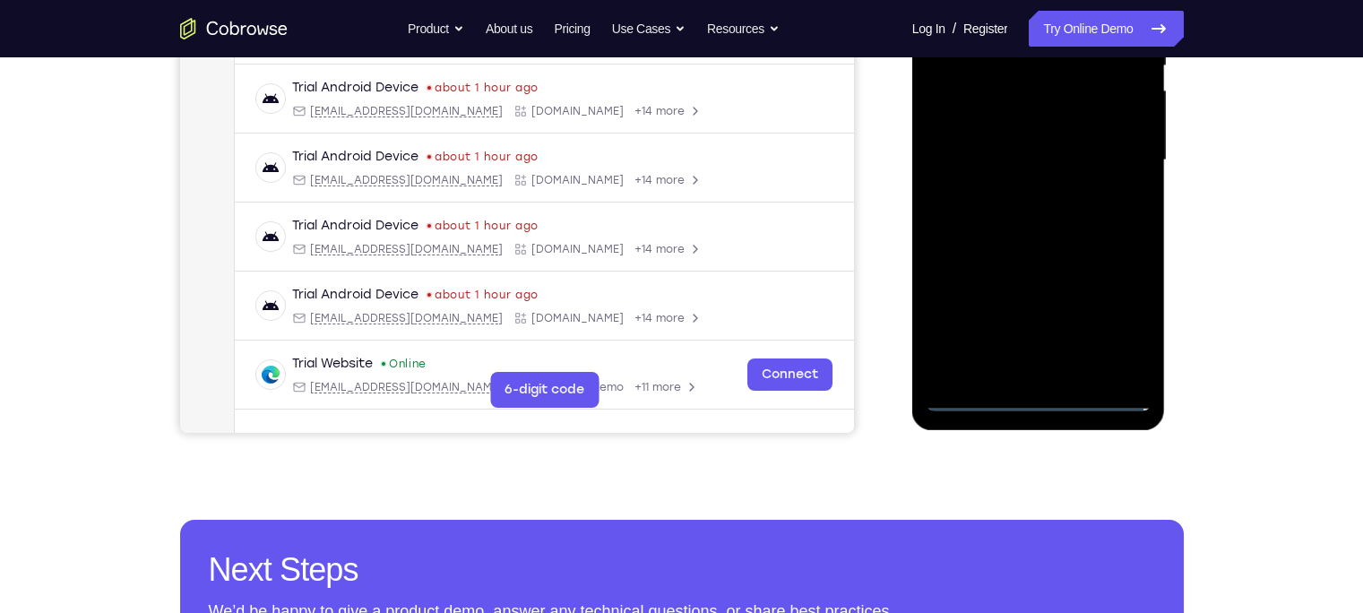
click at [1035, 400] on div at bounding box center [1038, 161] width 226 height 502
click at [1121, 321] on div at bounding box center [1038, 161] width 226 height 502
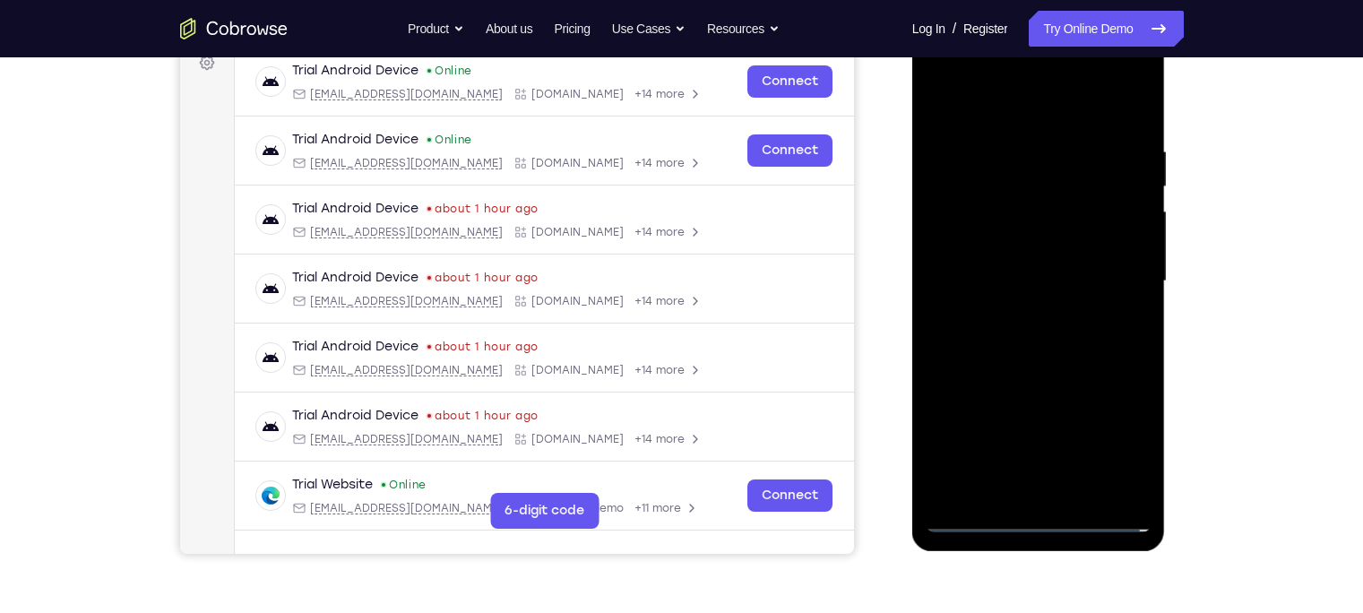
scroll to position [281, 0]
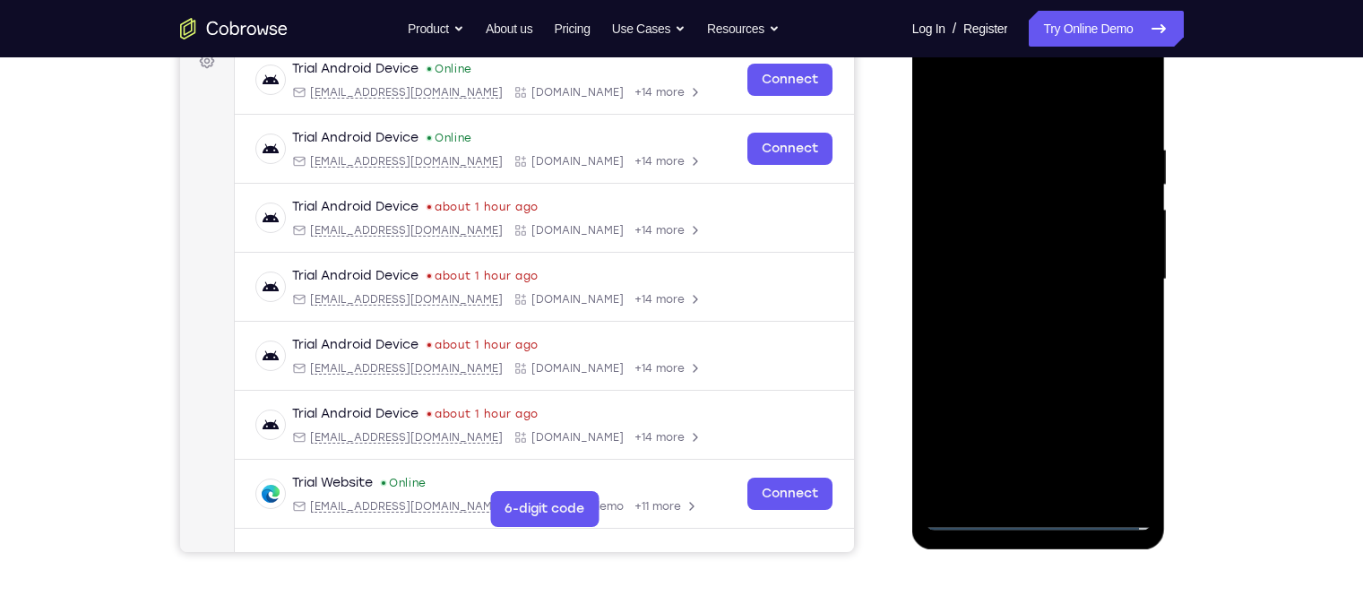
click at [1014, 109] on div at bounding box center [1038, 280] width 226 height 502
click at [1112, 272] on div at bounding box center [1038, 280] width 226 height 502
click at [1017, 312] on div at bounding box center [1038, 280] width 226 height 502
click at [1015, 269] on div at bounding box center [1038, 280] width 226 height 502
click at [1013, 245] on div at bounding box center [1038, 280] width 226 height 502
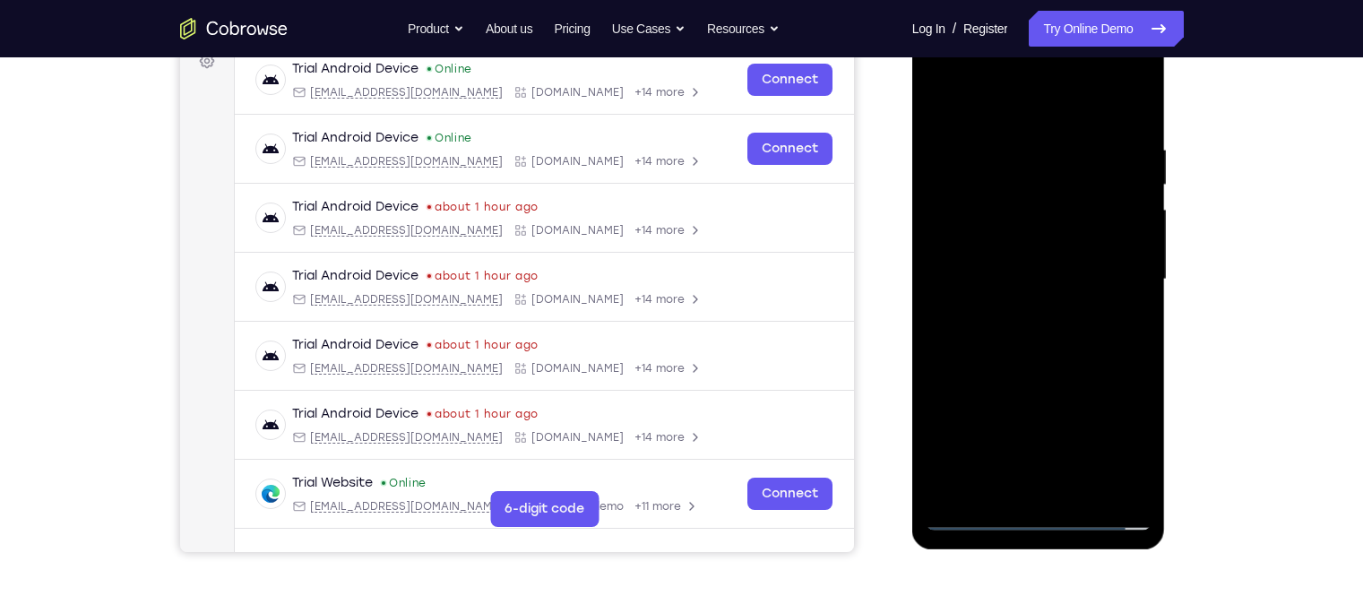
click at [1026, 274] on div at bounding box center [1038, 280] width 226 height 502
click at [1033, 366] on div at bounding box center [1038, 280] width 226 height 502
drag, startPoint x: 1034, startPoint y: 91, endPoint x: 1032, endPoint y: 43, distance: 48.4
click at [1032, 43] on div at bounding box center [1038, 280] width 226 height 502
click at [986, 482] on div at bounding box center [1038, 280] width 226 height 502
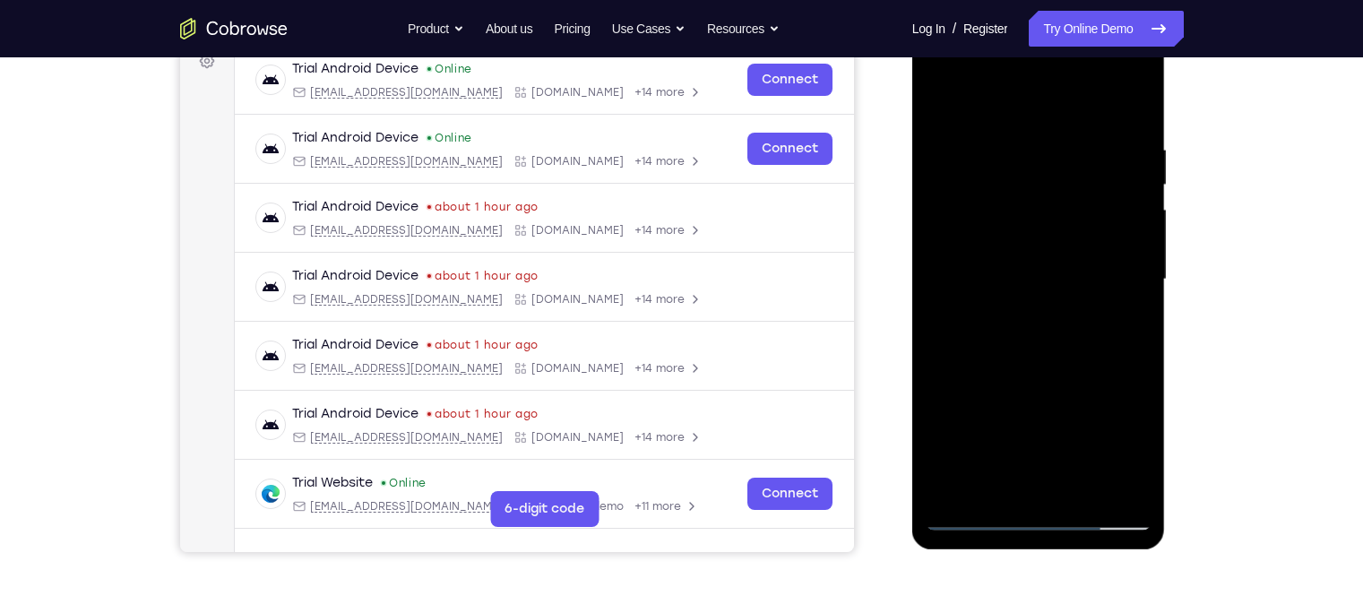
click at [1121, 363] on div at bounding box center [1038, 280] width 226 height 502
drag, startPoint x: 1033, startPoint y: 402, endPoint x: 1037, endPoint y: 325, distance: 77.1
click at [1037, 325] on div at bounding box center [1038, 280] width 226 height 502
click at [977, 404] on div at bounding box center [1038, 280] width 226 height 502
click at [1010, 404] on div at bounding box center [1038, 280] width 226 height 502
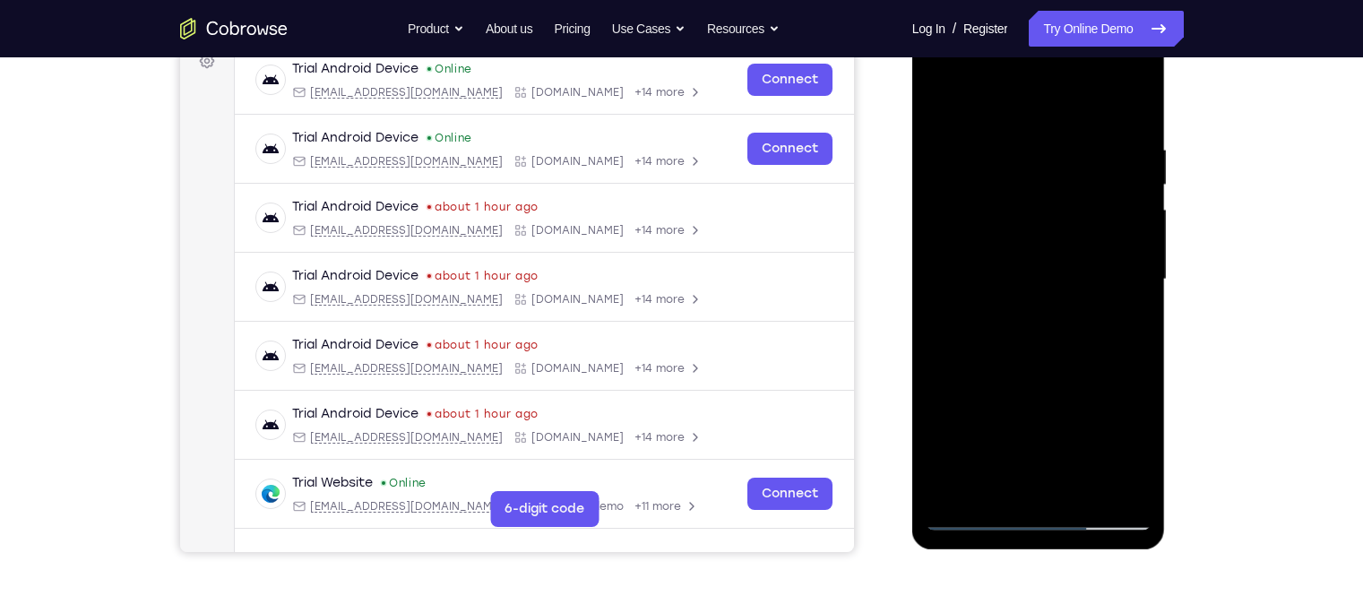
drag, startPoint x: 1055, startPoint y: 169, endPoint x: 1054, endPoint y: 276, distance: 106.6
click at [1054, 276] on div at bounding box center [1038, 280] width 226 height 502
click at [943, 99] on div at bounding box center [1038, 280] width 226 height 502
click at [938, 99] on div at bounding box center [1038, 280] width 226 height 502
click at [946, 99] on div at bounding box center [1038, 280] width 226 height 502
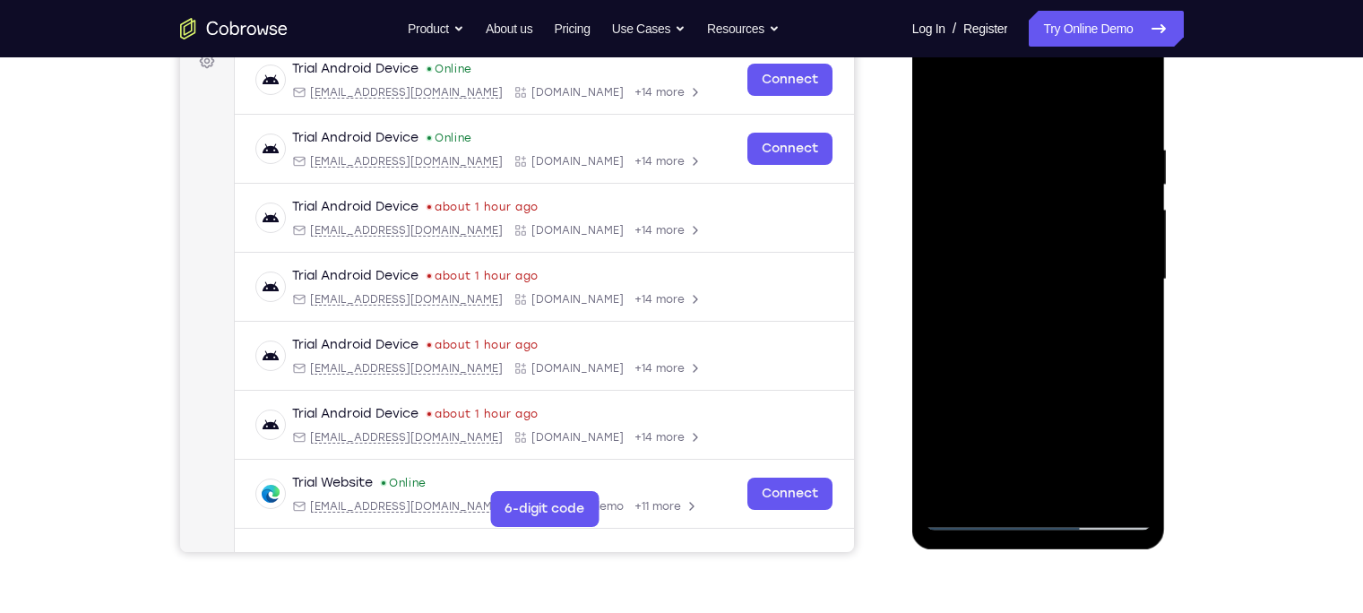
drag, startPoint x: 1024, startPoint y: 405, endPoint x: 1044, endPoint y: 400, distance: 20.4
click at [1044, 400] on div at bounding box center [1038, 280] width 226 height 502
click at [1048, 136] on div at bounding box center [1038, 280] width 226 height 502
drag, startPoint x: 1035, startPoint y: 357, endPoint x: 1033, endPoint y: 291, distance: 66.3
click at [1033, 291] on div at bounding box center [1038, 280] width 226 height 502
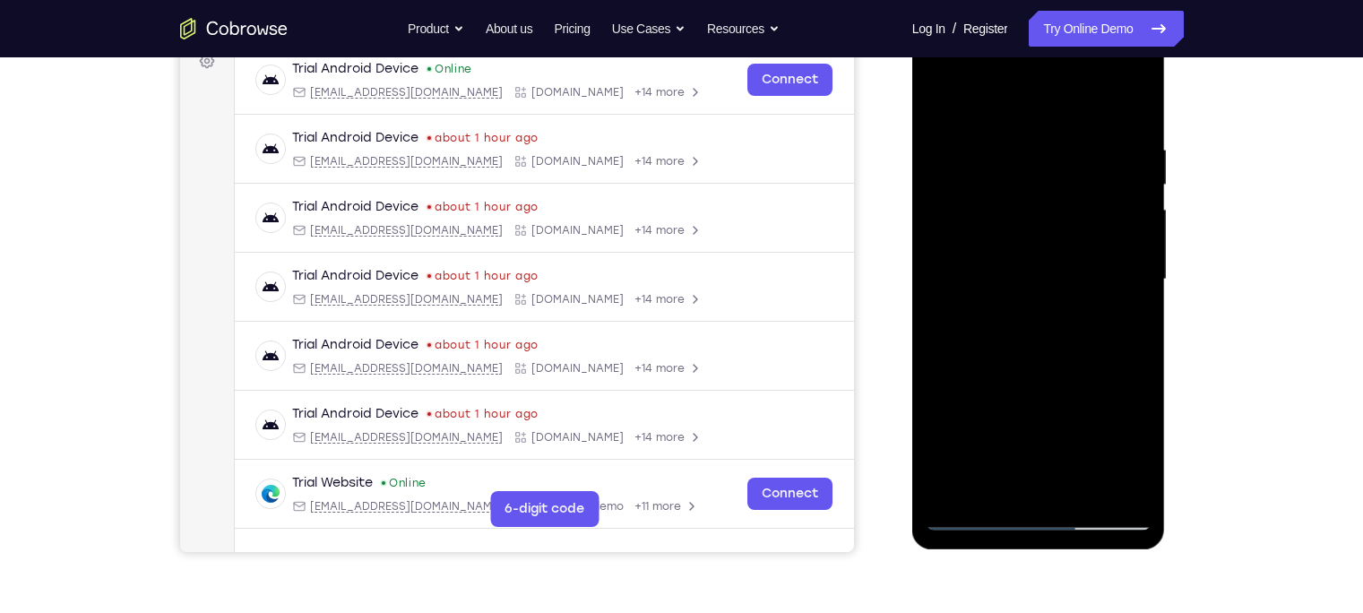
click at [1073, 417] on div at bounding box center [1038, 280] width 226 height 502
drag, startPoint x: 1040, startPoint y: 213, endPoint x: 1039, endPoint y: 292, distance: 78.8
click at [1039, 292] on div at bounding box center [1038, 280] width 226 height 502
click at [994, 413] on div at bounding box center [1038, 280] width 226 height 502
click at [948, 161] on div at bounding box center [1038, 280] width 226 height 502
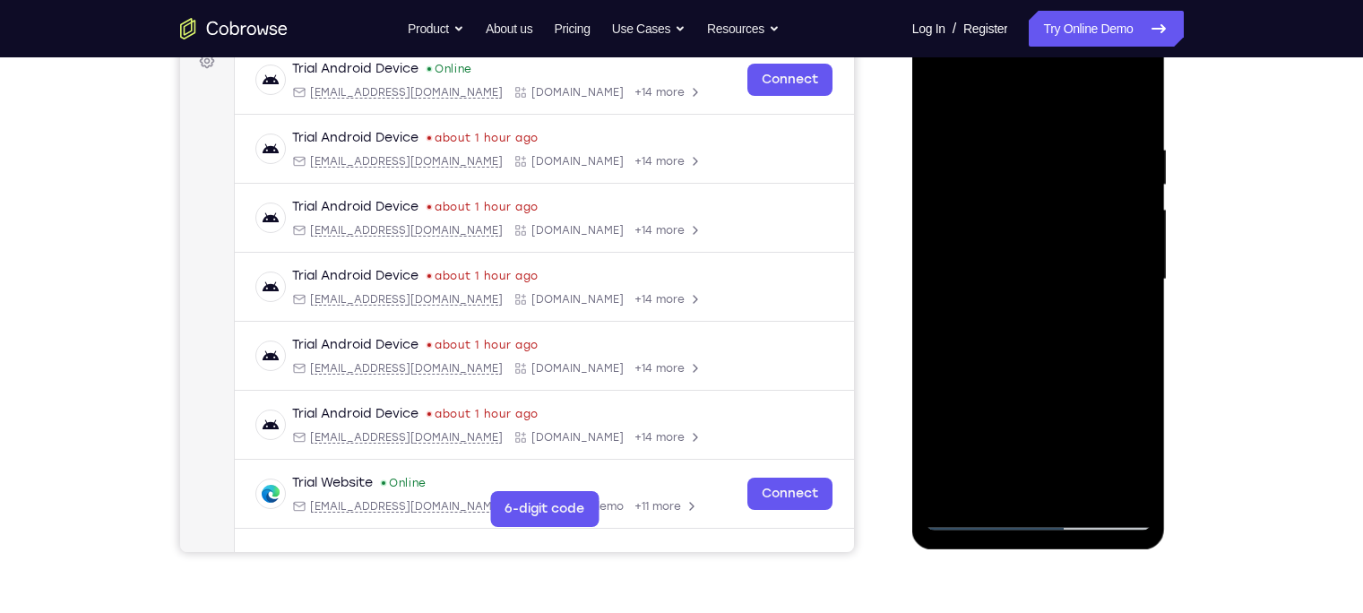
click at [1130, 211] on div at bounding box center [1038, 280] width 226 height 502
click at [1134, 101] on div at bounding box center [1038, 280] width 226 height 502
click at [938, 99] on div at bounding box center [1038, 280] width 226 height 502
drag, startPoint x: 1003, startPoint y: 154, endPoint x: 1019, endPoint y: 216, distance: 63.9
click at [1019, 216] on div at bounding box center [1038, 280] width 226 height 502
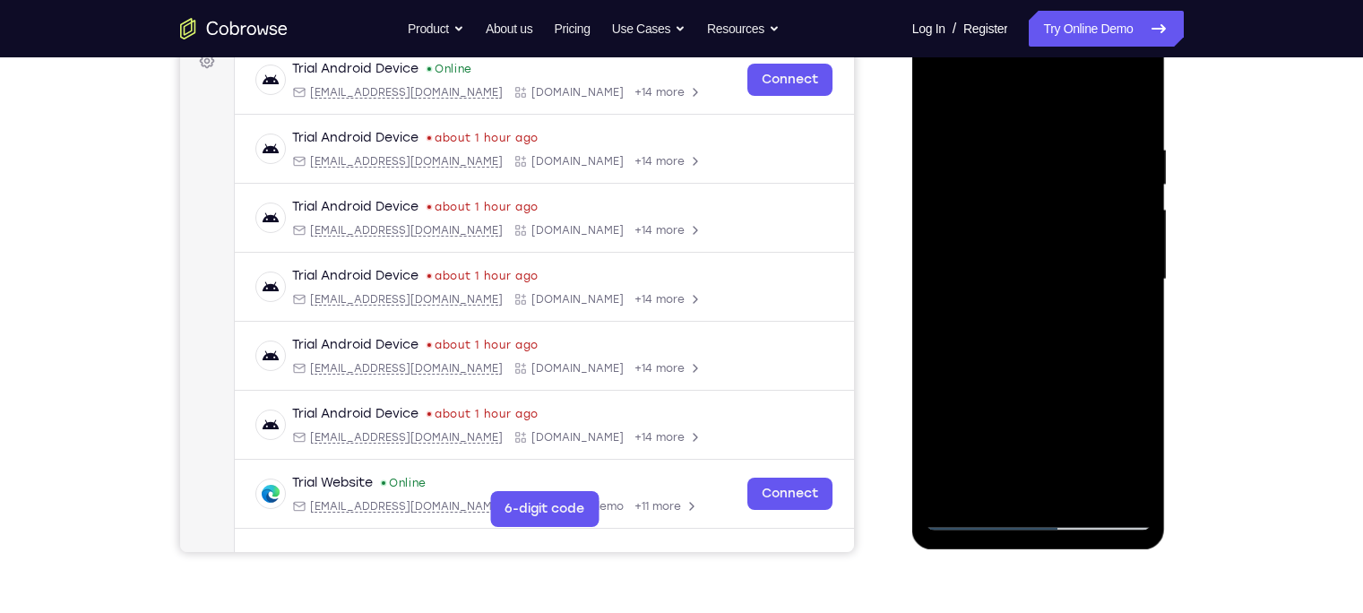
click at [989, 125] on div at bounding box center [1038, 280] width 226 height 502
click at [975, 233] on div at bounding box center [1038, 280] width 226 height 502
click at [1035, 157] on div at bounding box center [1038, 280] width 226 height 502
click at [1034, 162] on div at bounding box center [1038, 280] width 226 height 502
click at [1039, 341] on div at bounding box center [1038, 280] width 226 height 502
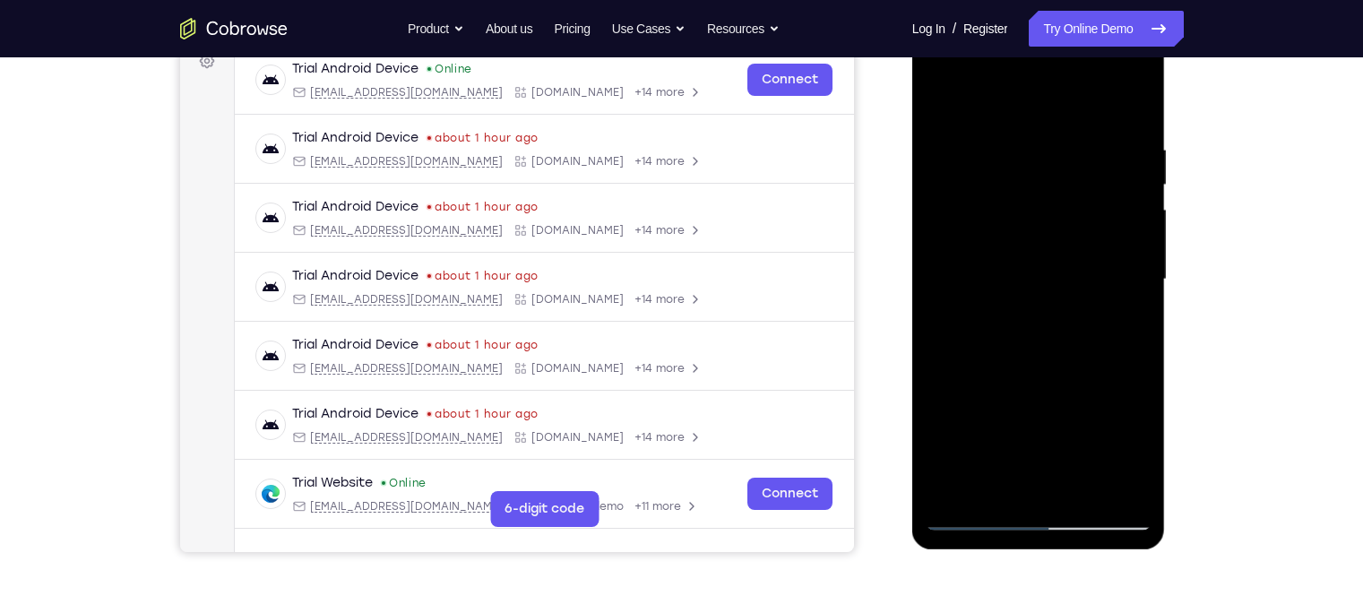
click at [940, 96] on div at bounding box center [1038, 280] width 226 height 502
click at [988, 159] on div at bounding box center [1038, 280] width 226 height 502
click at [944, 89] on div at bounding box center [1038, 280] width 226 height 502
drag, startPoint x: 1045, startPoint y: 314, endPoint x: 1046, endPoint y: 215, distance: 98.6
click at [1046, 215] on div at bounding box center [1038, 280] width 226 height 502
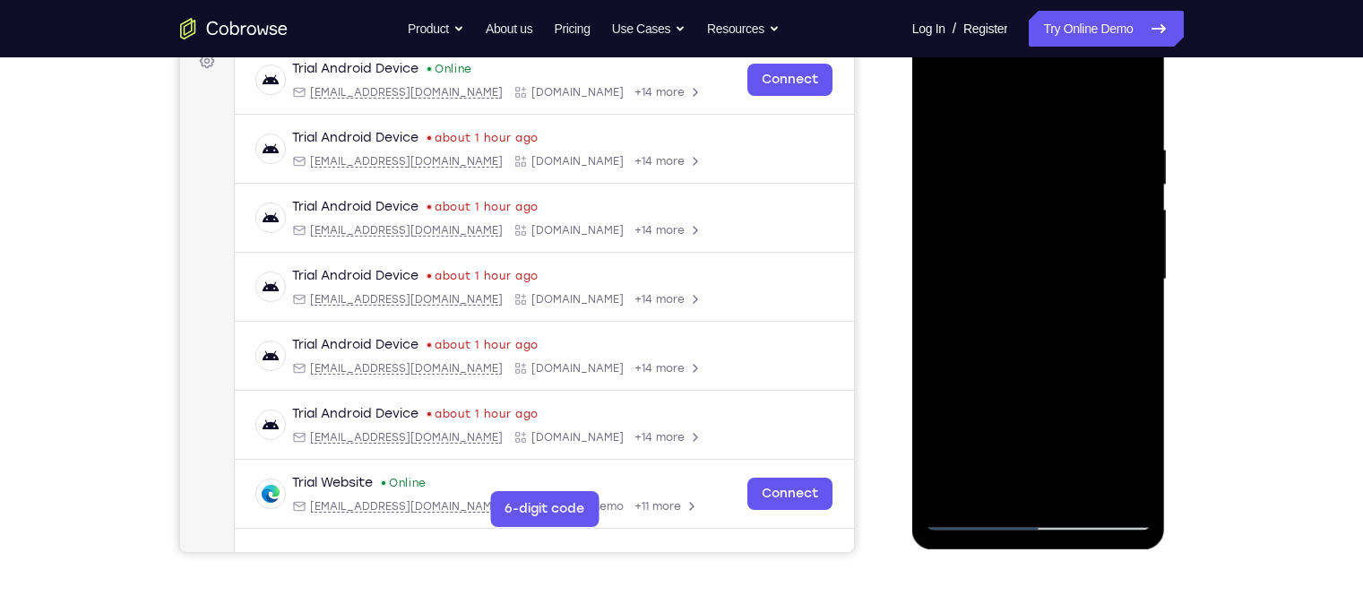
drag, startPoint x: 1003, startPoint y: 310, endPoint x: 1022, endPoint y: 160, distance: 150.9
click at [1022, 160] on div at bounding box center [1038, 280] width 226 height 502
drag, startPoint x: 1021, startPoint y: 329, endPoint x: 1029, endPoint y: 231, distance: 97.9
click at [1029, 231] on div at bounding box center [1038, 280] width 226 height 502
drag, startPoint x: 1013, startPoint y: 366, endPoint x: 1023, endPoint y: 257, distance: 109.7
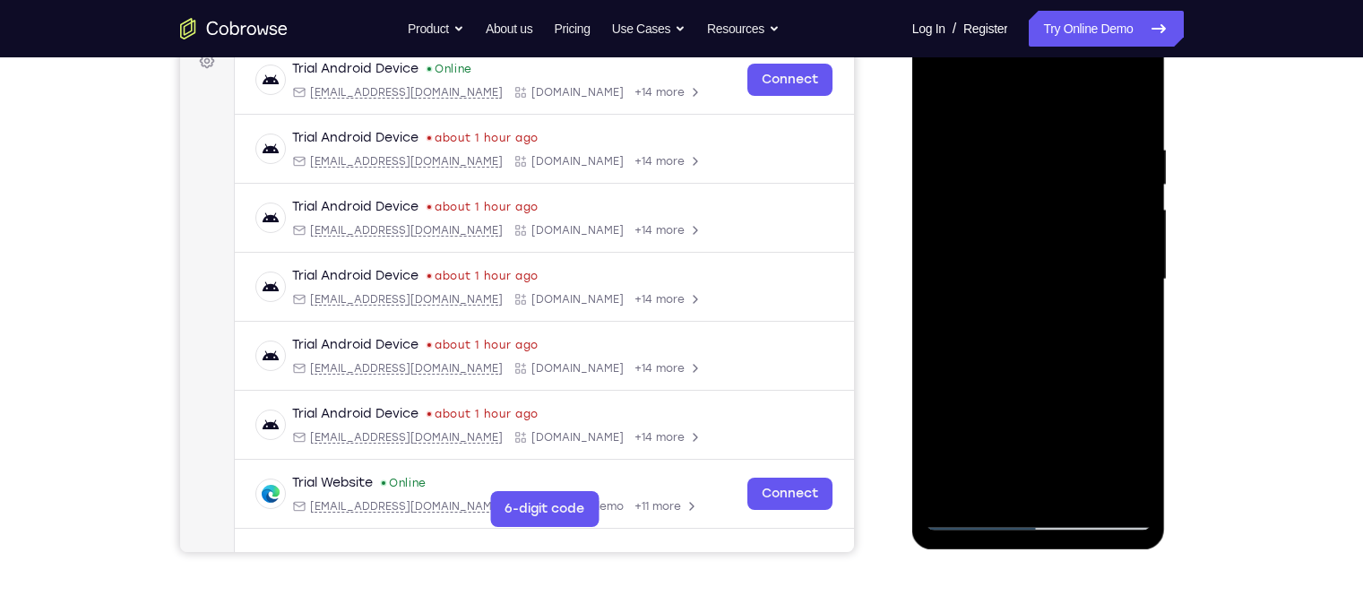
click at [1023, 257] on div at bounding box center [1038, 280] width 226 height 502
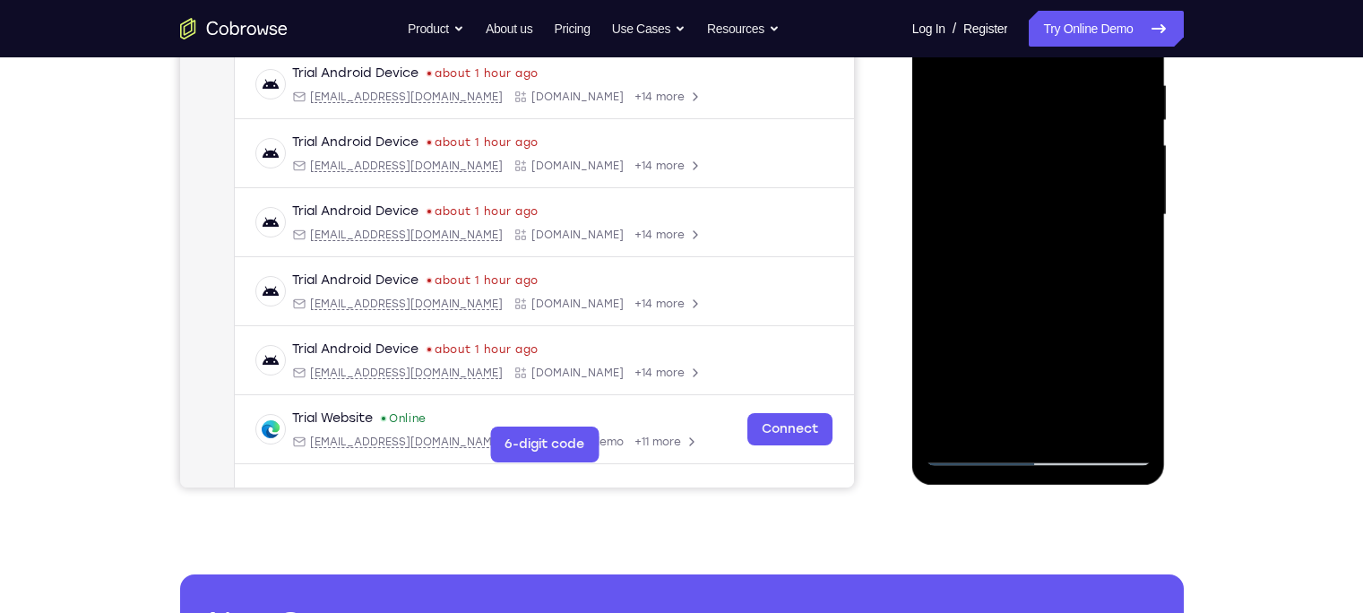
click at [985, 258] on div at bounding box center [1038, 215] width 226 height 502
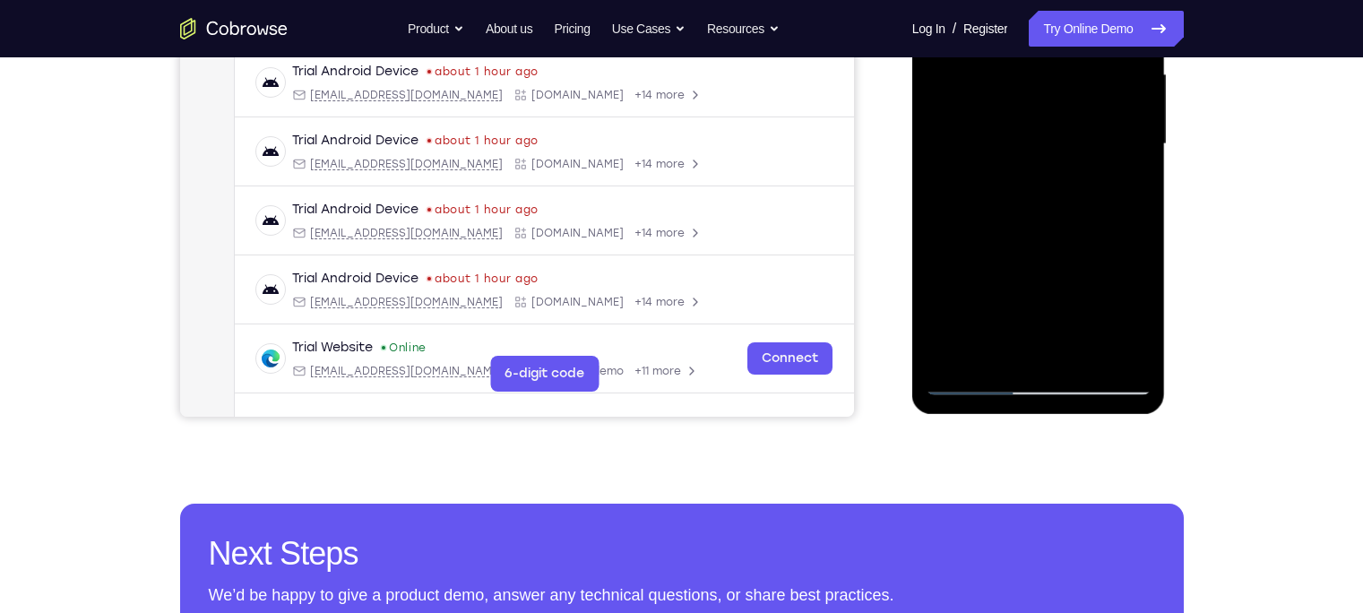
scroll to position [408, 0]
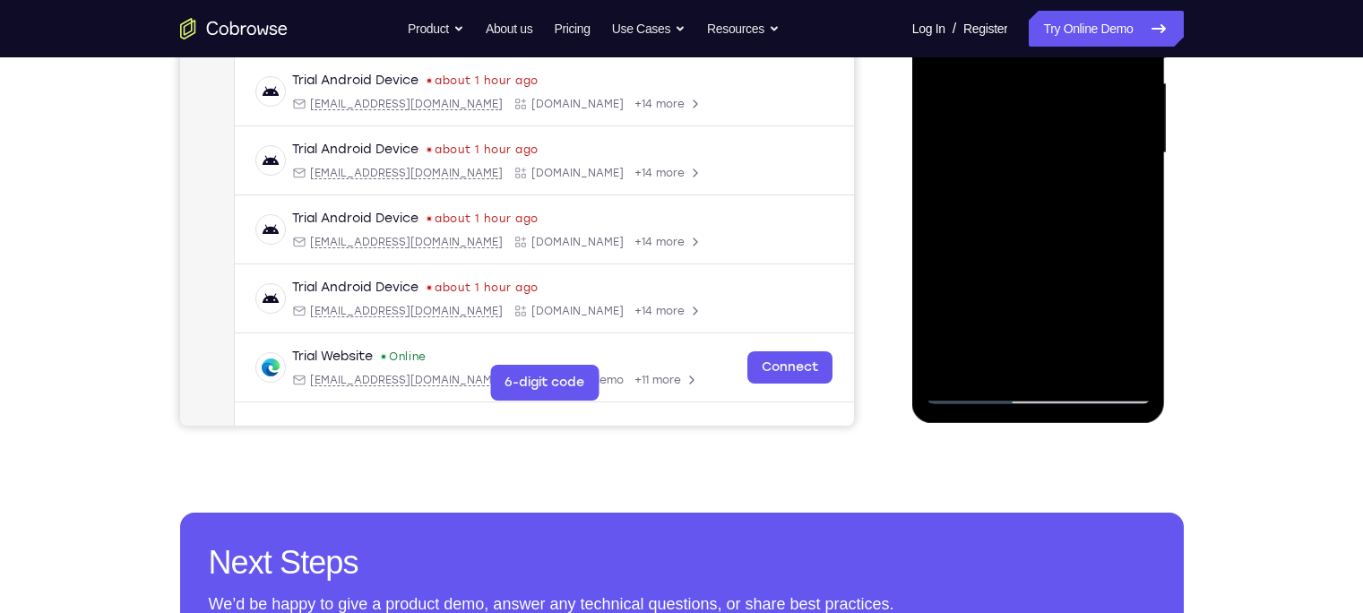
click at [1144, 268] on div at bounding box center [1038, 153] width 226 height 502
click at [1141, 269] on div at bounding box center [1038, 153] width 226 height 502
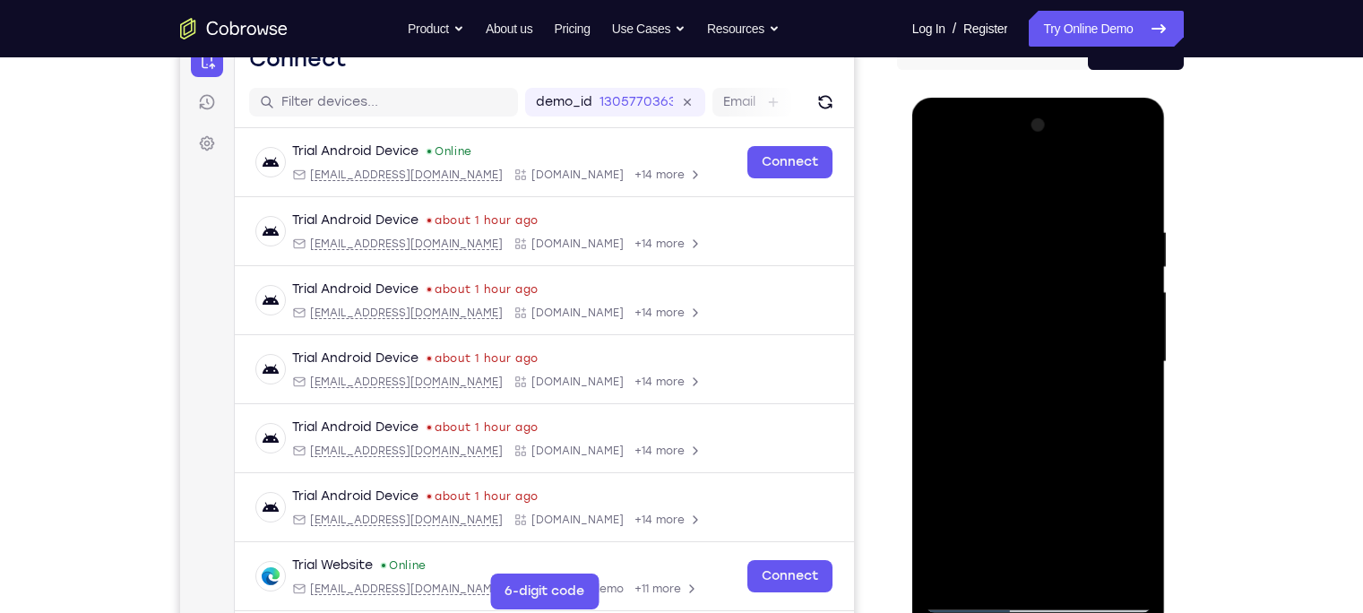
scroll to position [200, 0]
drag, startPoint x: 1011, startPoint y: 227, endPoint x: 1025, endPoint y: 331, distance: 104.8
click at [1025, 331] on div at bounding box center [1038, 361] width 226 height 502
click at [1017, 245] on div at bounding box center [1038, 361] width 226 height 502
click at [941, 176] on div at bounding box center [1038, 361] width 226 height 502
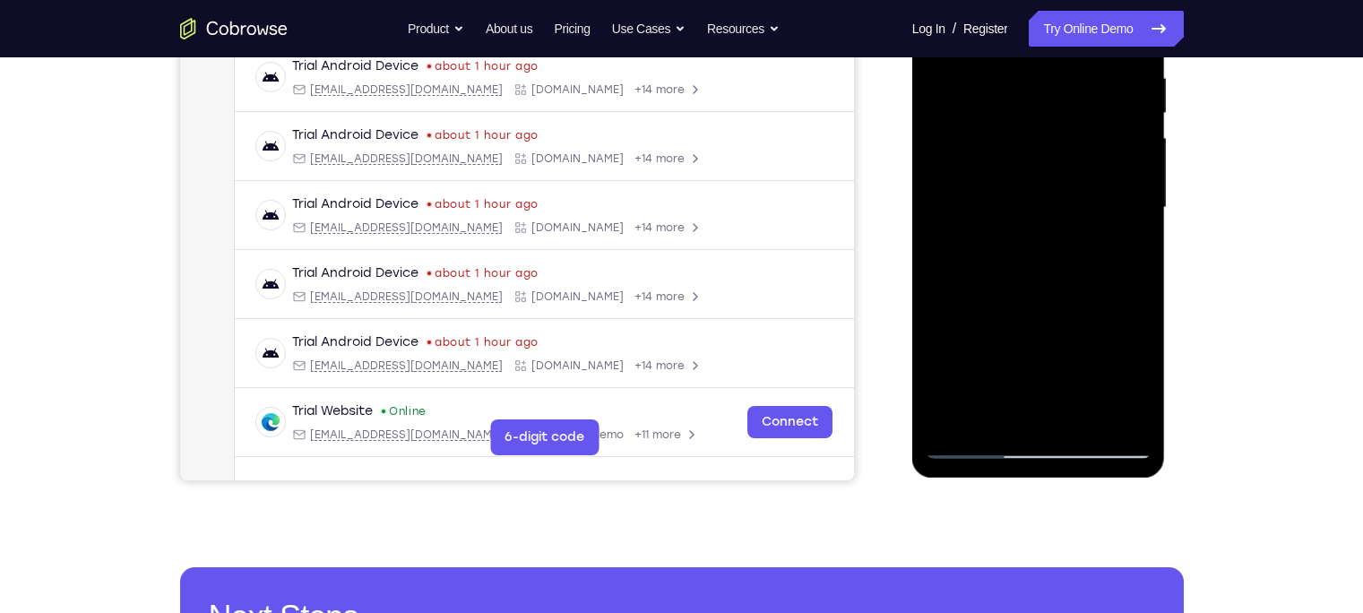
scroll to position [363, 0]
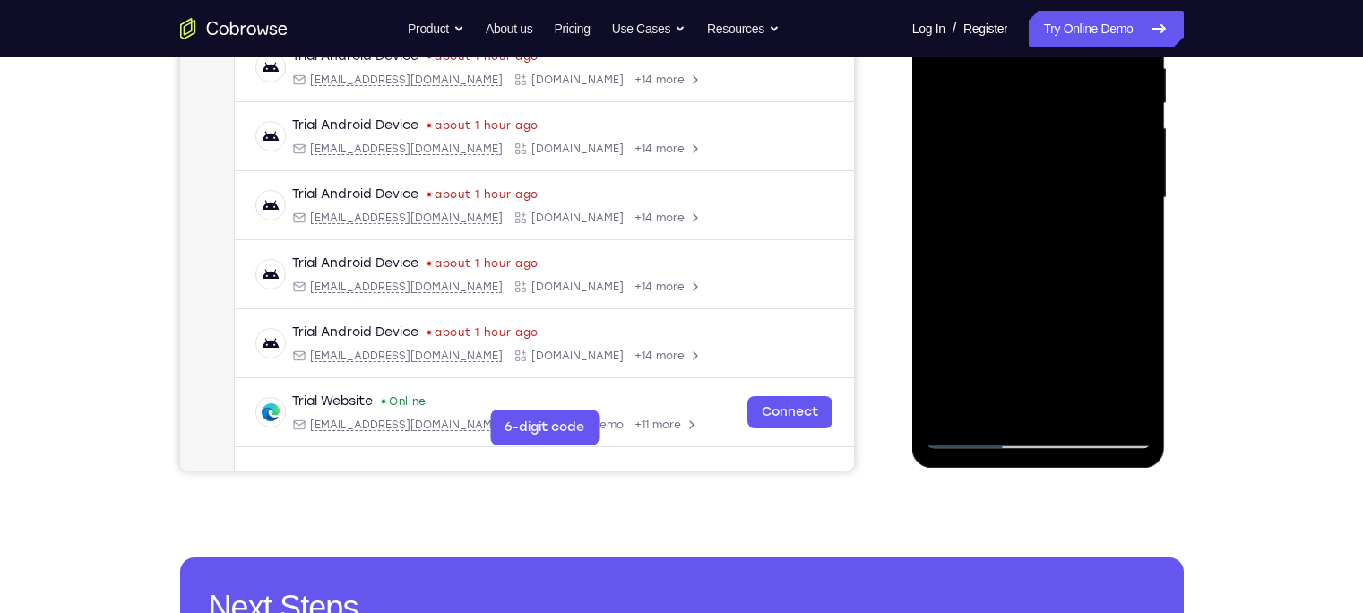
drag, startPoint x: 998, startPoint y: 364, endPoint x: 1016, endPoint y: 231, distance: 133.8
click at [1016, 231] on div at bounding box center [1038, 198] width 226 height 502
drag, startPoint x: 1011, startPoint y: 323, endPoint x: 1016, endPoint y: 198, distance: 125.5
click at [1016, 198] on div at bounding box center [1038, 198] width 226 height 502
drag, startPoint x: 1017, startPoint y: 357, endPoint x: 1028, endPoint y: 210, distance: 148.2
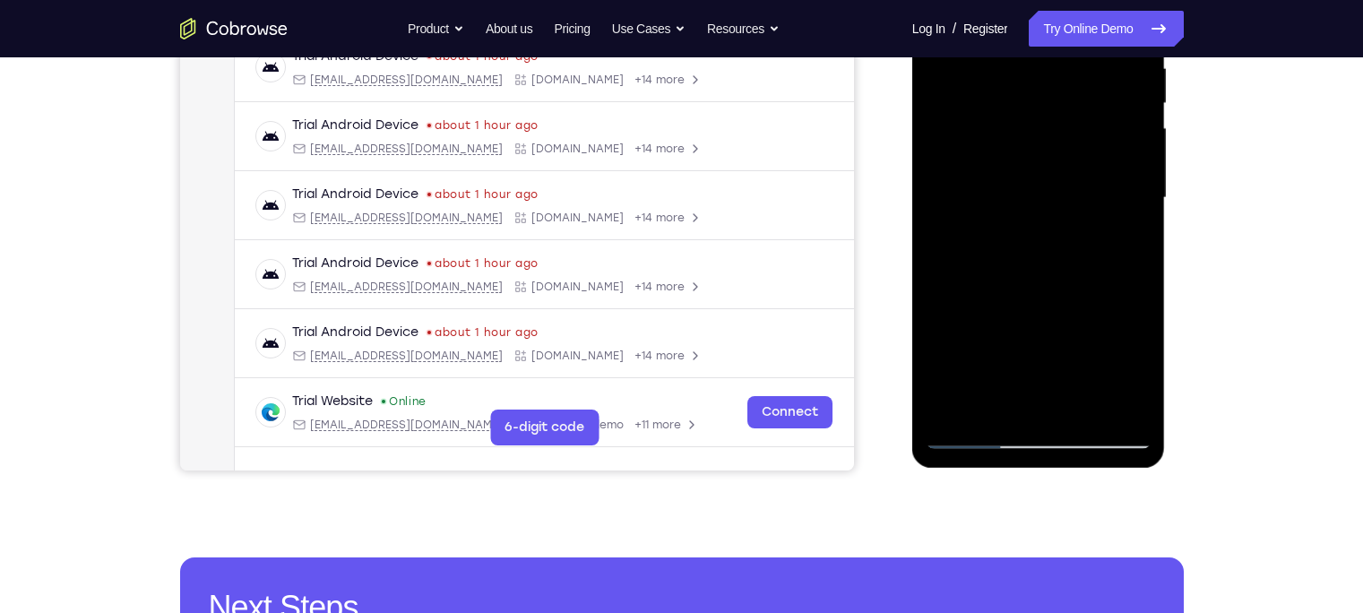
click at [1028, 210] on div at bounding box center [1038, 198] width 226 height 502
drag, startPoint x: 1015, startPoint y: 331, endPoint x: 1021, endPoint y: 221, distance: 109.5
click at [1021, 221] on div at bounding box center [1038, 198] width 226 height 502
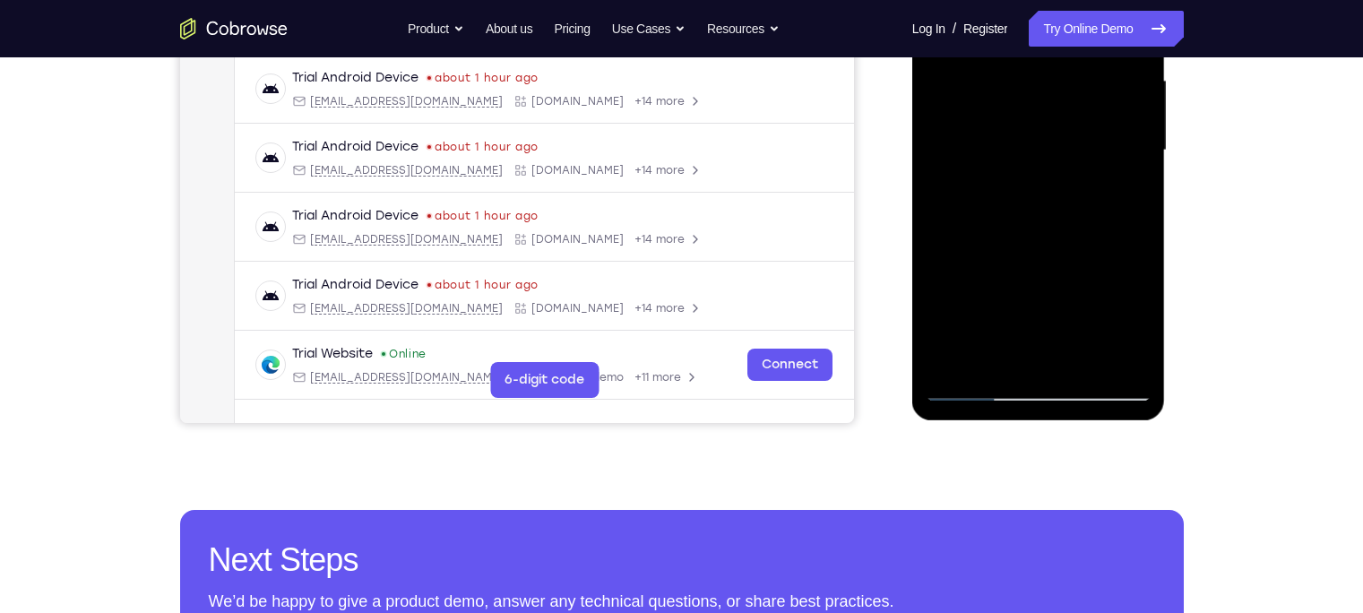
drag, startPoint x: 994, startPoint y: 297, endPoint x: 997, endPoint y: 215, distance: 82.5
click at [997, 215] on div at bounding box center [1038, 151] width 226 height 502
drag, startPoint x: 994, startPoint y: 306, endPoint x: 992, endPoint y: 271, distance: 35.0
click at [992, 271] on div at bounding box center [1038, 151] width 226 height 502
click at [987, 145] on div at bounding box center [1038, 151] width 226 height 502
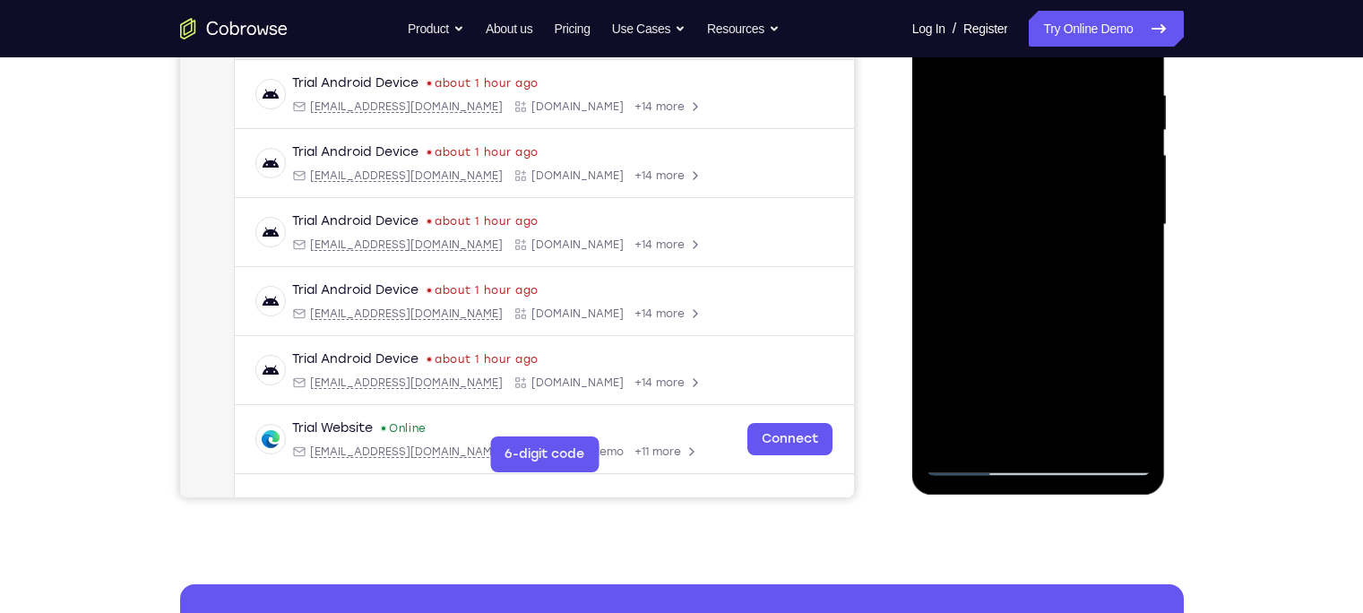
scroll to position [336, 0]
drag, startPoint x: 1011, startPoint y: 114, endPoint x: 1020, endPoint y: 265, distance: 151.6
click at [1020, 265] on div at bounding box center [1038, 225] width 226 height 502
drag, startPoint x: 1013, startPoint y: 136, endPoint x: 1027, endPoint y: 345, distance: 209.2
click at [1027, 345] on div at bounding box center [1038, 225] width 226 height 502
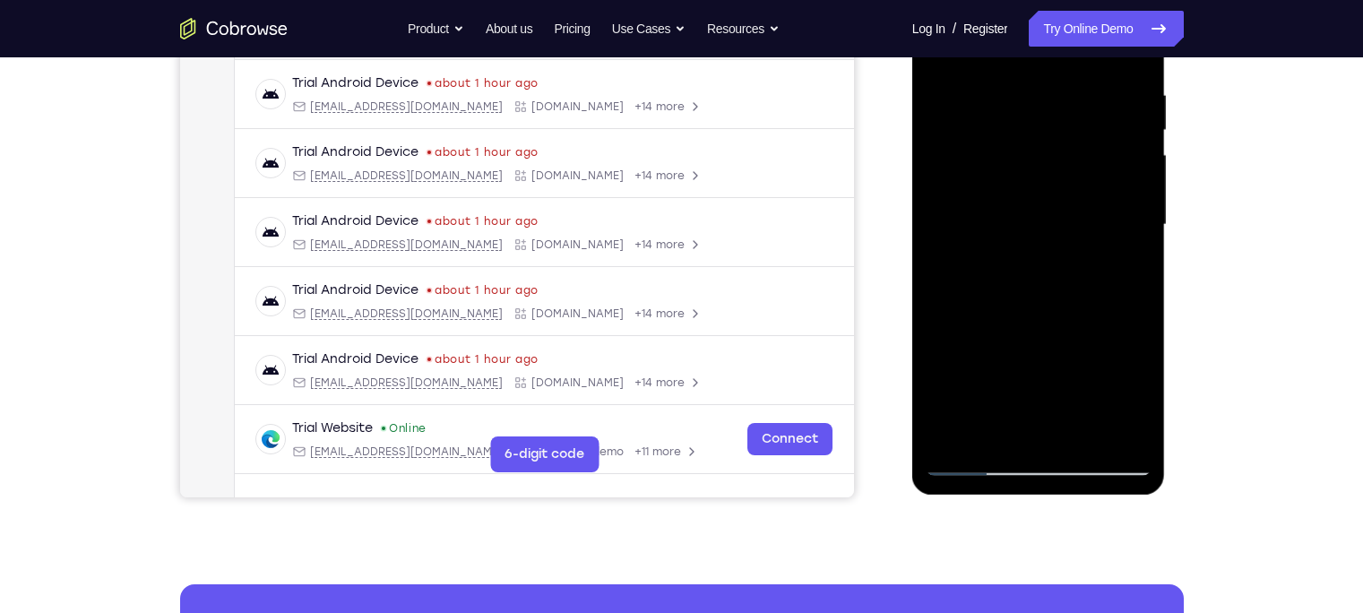
drag, startPoint x: 1028, startPoint y: 96, endPoint x: 1040, endPoint y: 336, distance: 240.4
click at [1040, 336] on div at bounding box center [1038, 225] width 226 height 502
drag, startPoint x: 1049, startPoint y: 175, endPoint x: 1053, endPoint y: 204, distance: 29.8
click at [1053, 204] on div at bounding box center [1038, 225] width 226 height 502
click at [1010, 108] on div at bounding box center [1038, 225] width 226 height 502
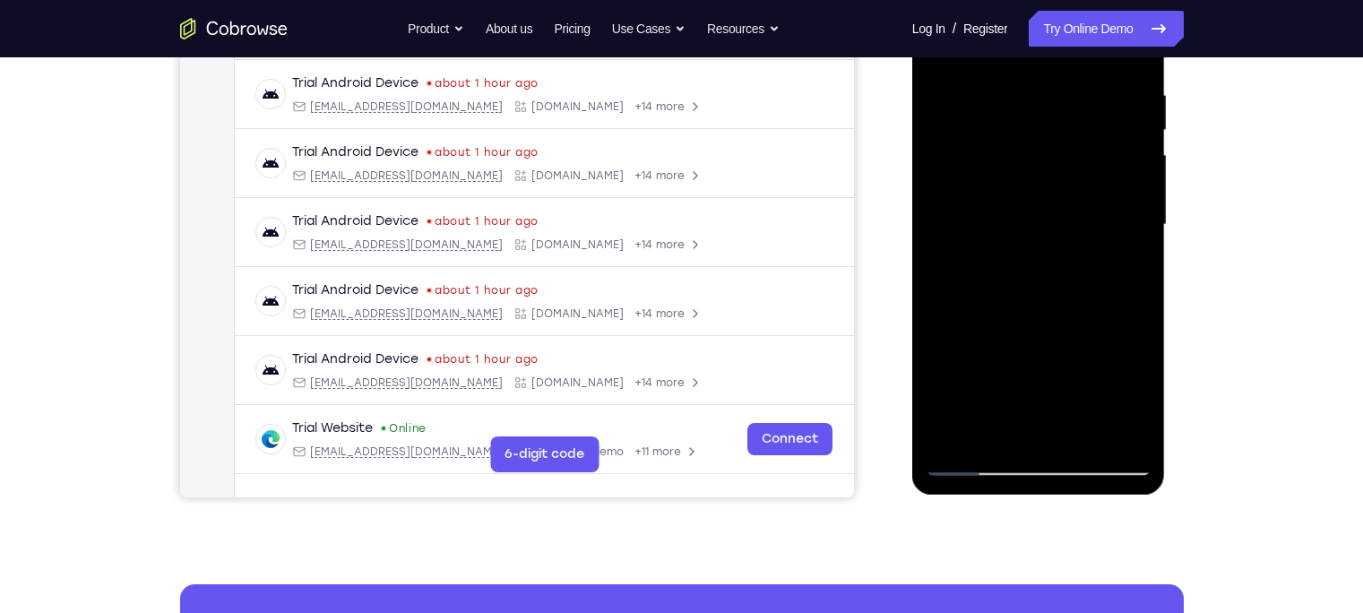
click at [982, 219] on div at bounding box center [1038, 225] width 226 height 502
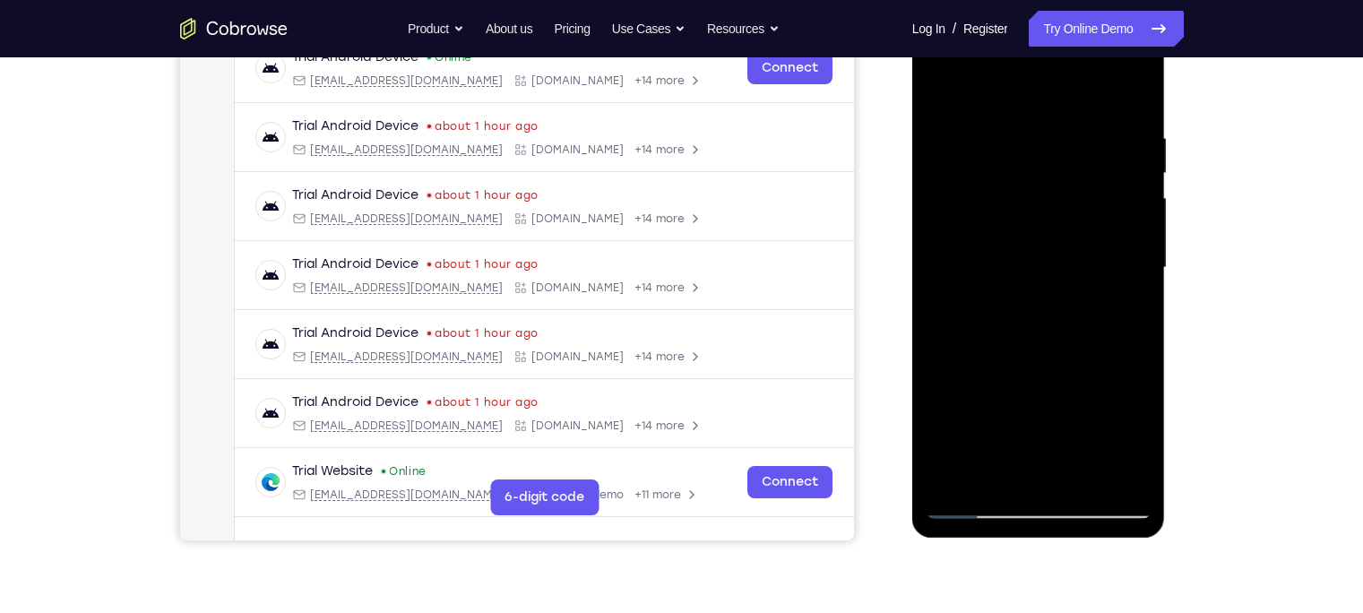
scroll to position [278, 0]
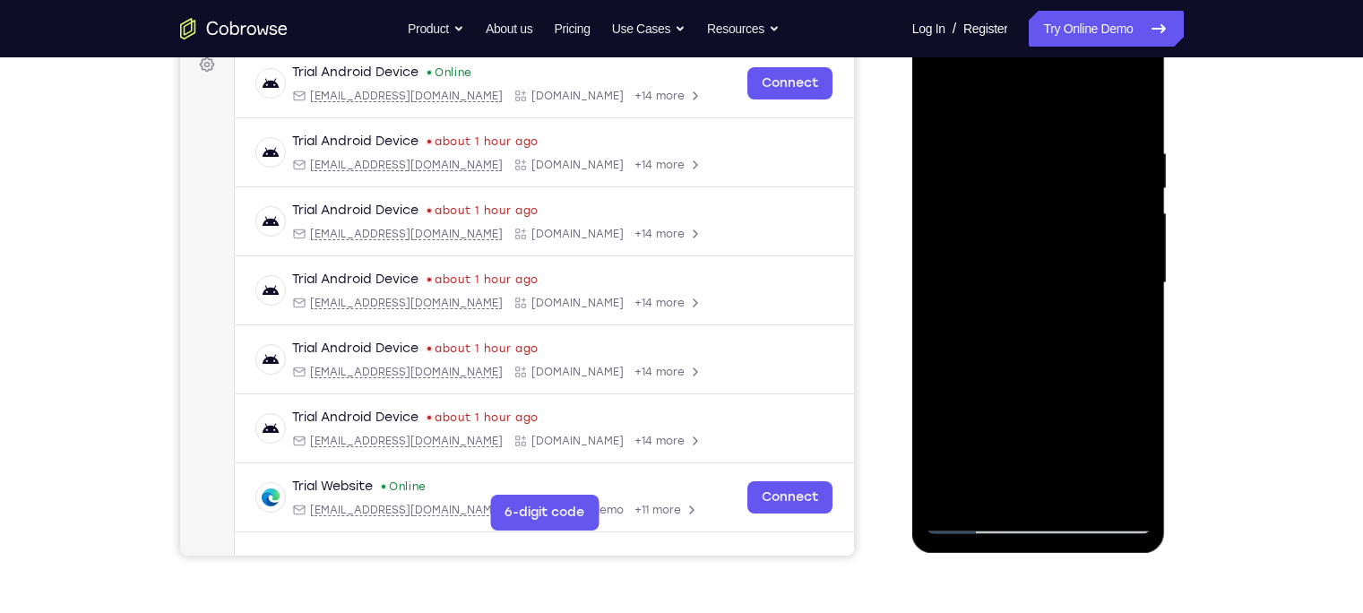
click at [945, 104] on div at bounding box center [1038, 283] width 226 height 502
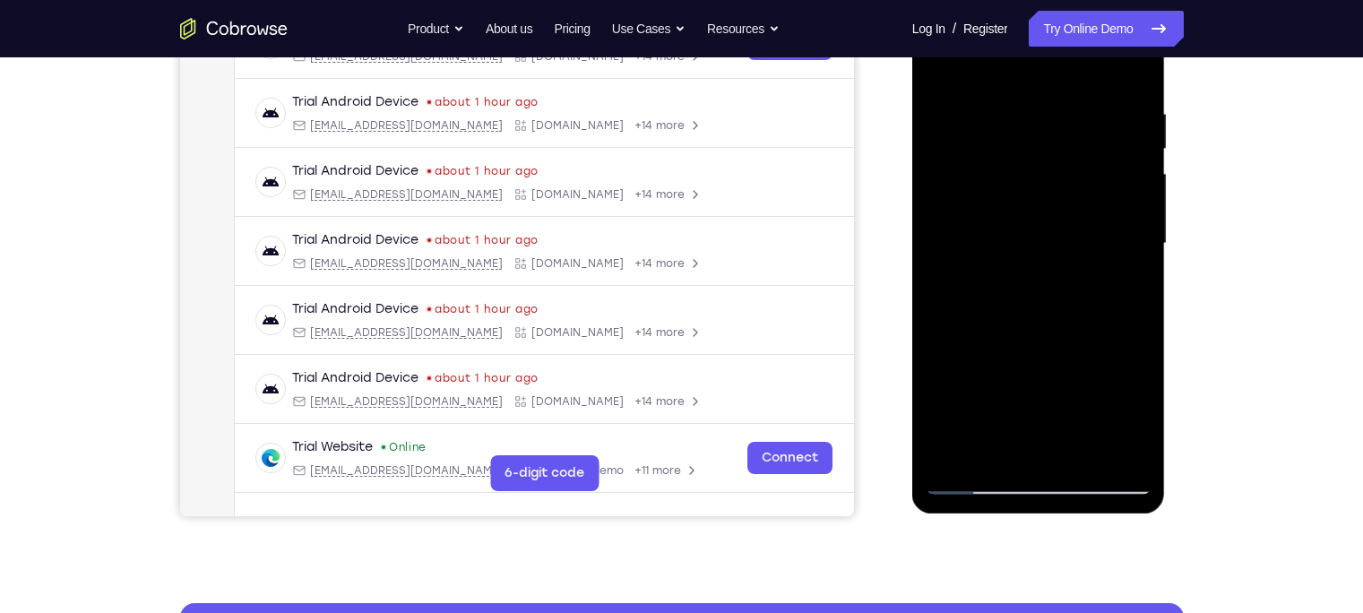
scroll to position [260, 0]
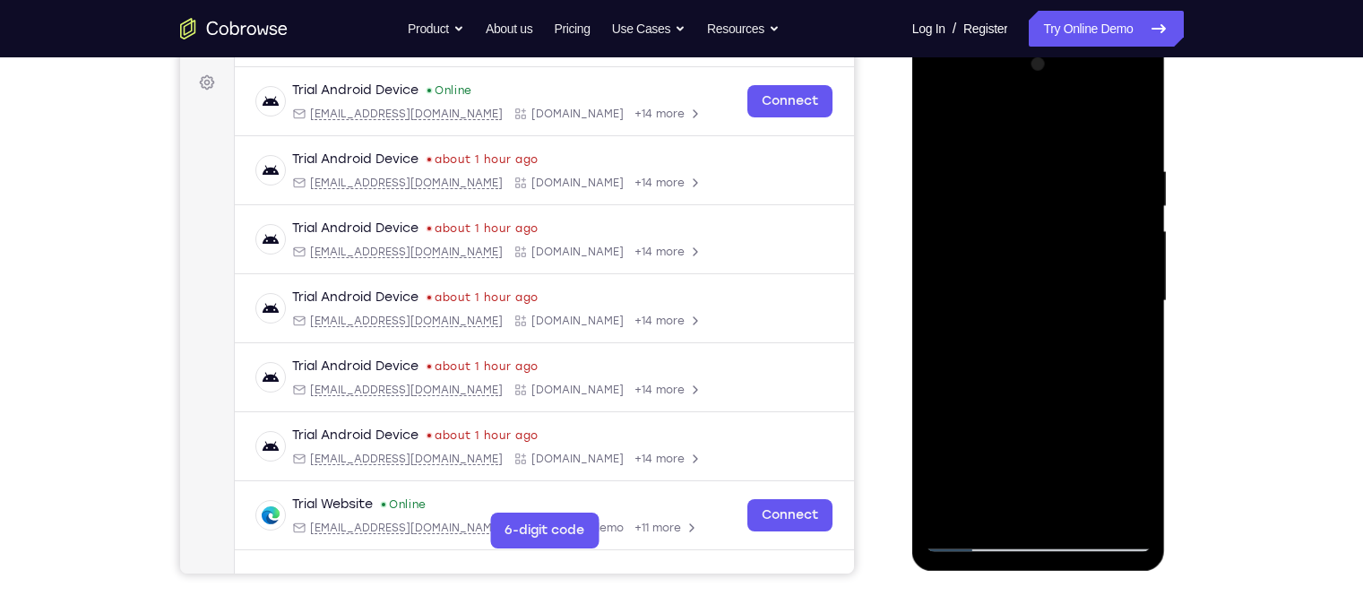
click at [941, 118] on div at bounding box center [1038, 301] width 226 height 502
drag, startPoint x: 1049, startPoint y: 299, endPoint x: 1060, endPoint y: 131, distance: 168.8
click at [1060, 131] on div at bounding box center [1038, 301] width 226 height 502
drag, startPoint x: 1005, startPoint y: 293, endPoint x: 1023, endPoint y: 159, distance: 135.6
click at [1023, 159] on div at bounding box center [1038, 301] width 226 height 502
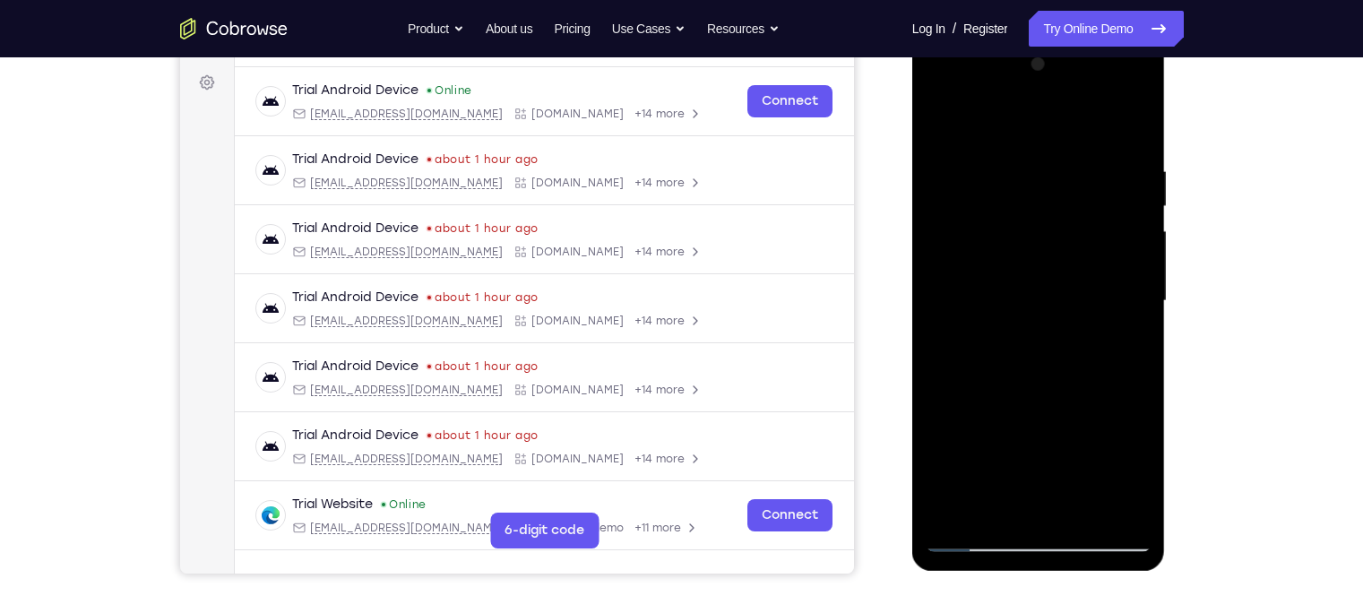
drag, startPoint x: 1017, startPoint y: 255, endPoint x: 1021, endPoint y: 125, distance: 130.9
click at [1021, 125] on div at bounding box center [1038, 301] width 226 height 502
drag, startPoint x: 1030, startPoint y: 308, endPoint x: 1034, endPoint y: 187, distance: 121.0
click at [1034, 187] on div at bounding box center [1038, 301] width 226 height 502
drag, startPoint x: 1015, startPoint y: 320, endPoint x: 1024, endPoint y: 140, distance: 180.3
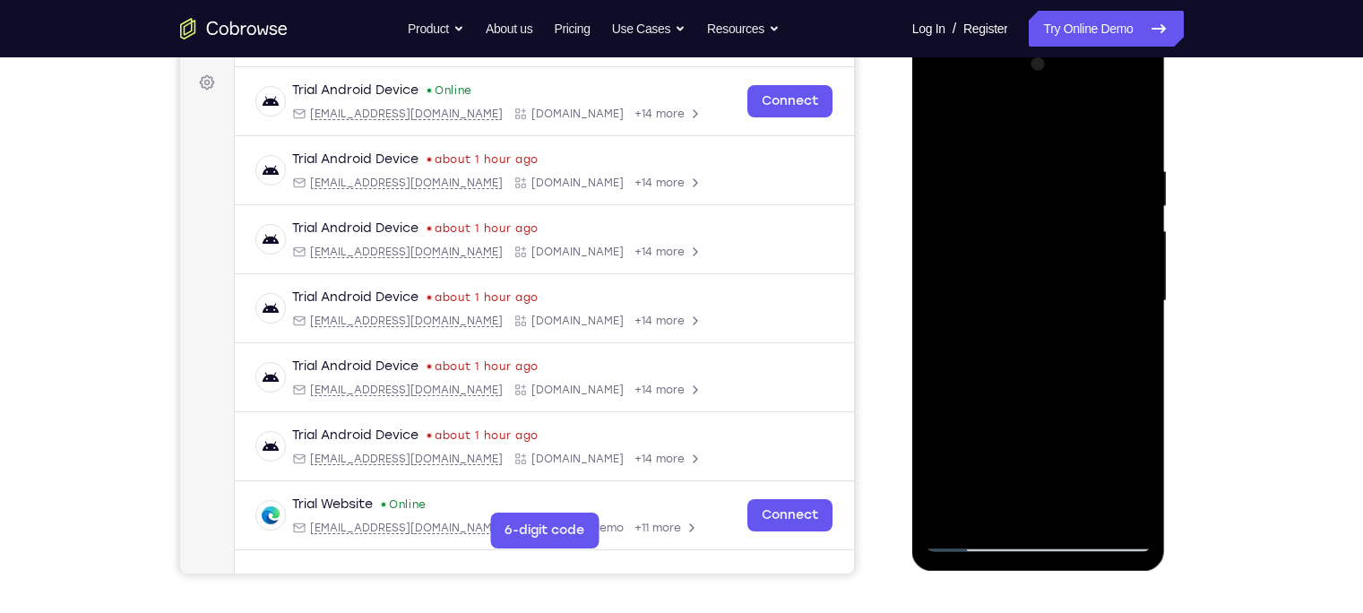
click at [1024, 140] on div at bounding box center [1038, 301] width 226 height 502
drag, startPoint x: 1008, startPoint y: 328, endPoint x: 1015, endPoint y: 176, distance: 151.6
click at [1015, 176] on div at bounding box center [1038, 301] width 226 height 502
drag, startPoint x: 1019, startPoint y: 286, endPoint x: 1014, endPoint y: 134, distance: 151.5
click at [1014, 134] on div at bounding box center [1038, 301] width 226 height 502
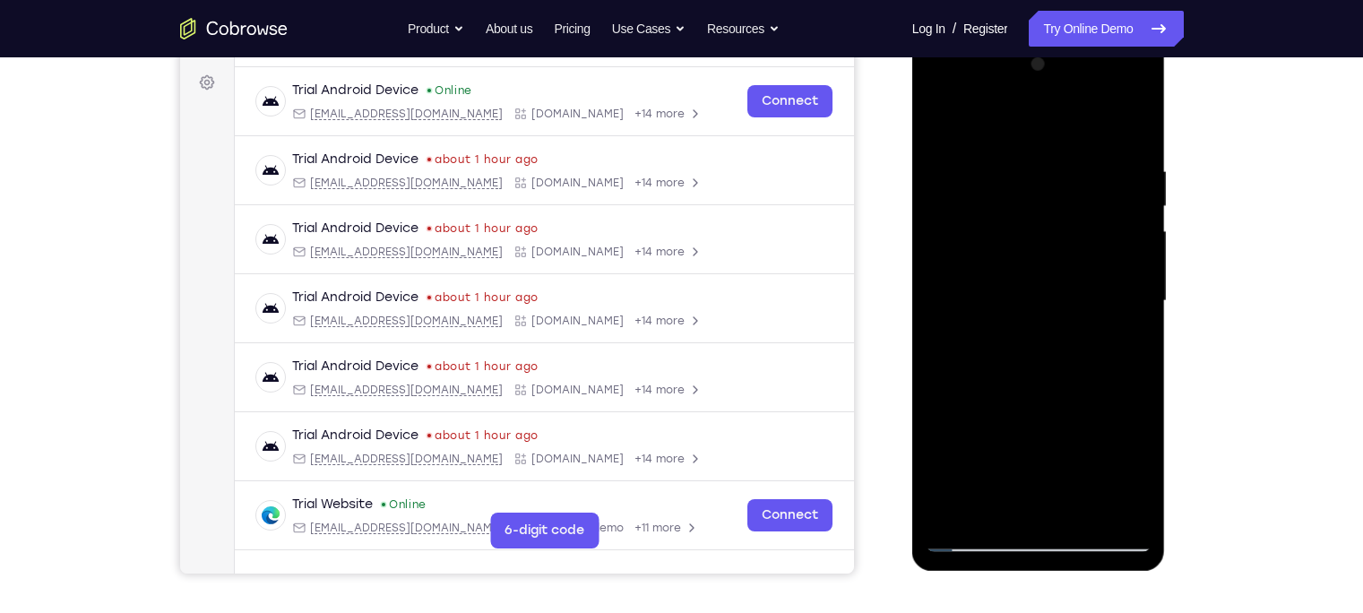
click at [993, 163] on div at bounding box center [1038, 301] width 226 height 502
drag, startPoint x: 992, startPoint y: 167, endPoint x: 999, endPoint y: 255, distance: 89.0
click at [999, 255] on div at bounding box center [1038, 301] width 226 height 502
click at [941, 121] on div at bounding box center [1038, 301] width 226 height 502
drag, startPoint x: 1006, startPoint y: 347, endPoint x: 1003, endPoint y: 174, distance: 172.9
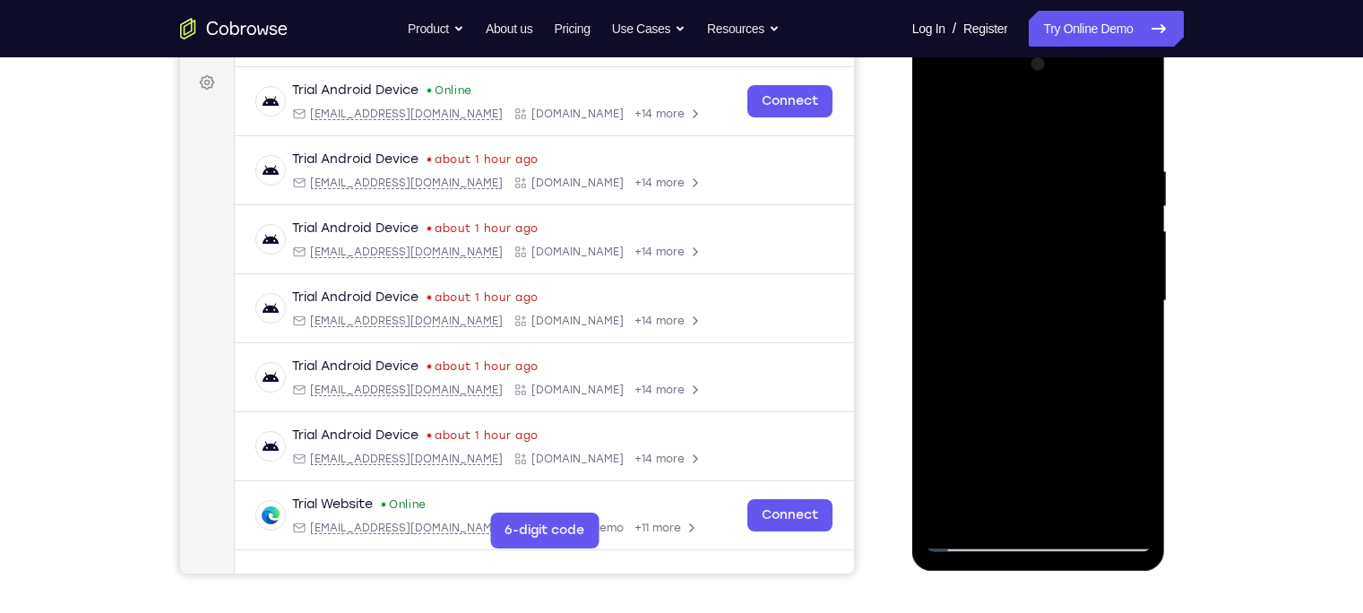
click at [1003, 174] on div at bounding box center [1038, 301] width 226 height 502
drag, startPoint x: 1003, startPoint y: 341, endPoint x: 1002, endPoint y: 141, distance: 200.7
click at [1002, 141] on div at bounding box center [1038, 301] width 226 height 502
drag, startPoint x: 1004, startPoint y: 340, endPoint x: 1011, endPoint y: 185, distance: 154.3
click at [1011, 185] on div at bounding box center [1038, 301] width 226 height 502
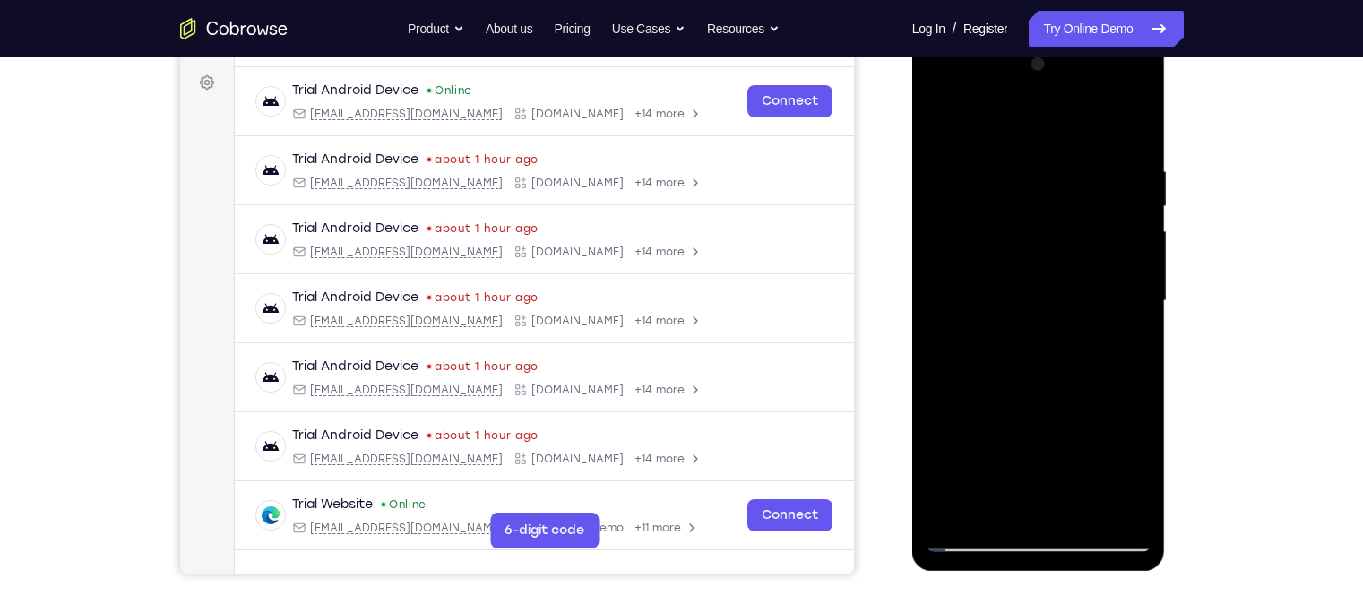
drag, startPoint x: 1005, startPoint y: 337, endPoint x: 998, endPoint y: 181, distance: 156.1
click at [998, 181] on div at bounding box center [1038, 301] width 226 height 502
drag, startPoint x: 995, startPoint y: 350, endPoint x: 1003, endPoint y: 165, distance: 185.6
click at [1003, 165] on div at bounding box center [1038, 301] width 226 height 502
drag, startPoint x: 1006, startPoint y: 332, endPoint x: 997, endPoint y: 180, distance: 152.6
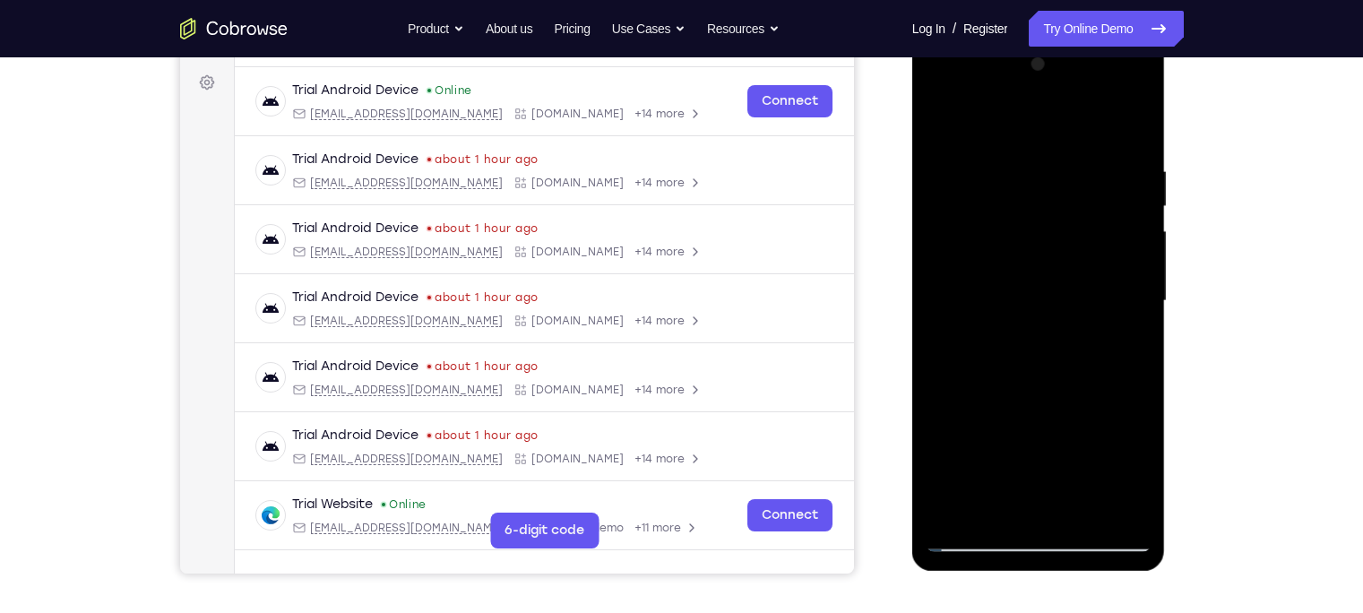
click at [997, 180] on div at bounding box center [1038, 301] width 226 height 502
drag, startPoint x: 1010, startPoint y: 317, endPoint x: 1005, endPoint y: 164, distance: 153.3
click at [1005, 164] on div at bounding box center [1038, 301] width 226 height 502
drag, startPoint x: 1003, startPoint y: 336, endPoint x: 1000, endPoint y: 306, distance: 29.8
click at [1000, 306] on div at bounding box center [1038, 301] width 226 height 502
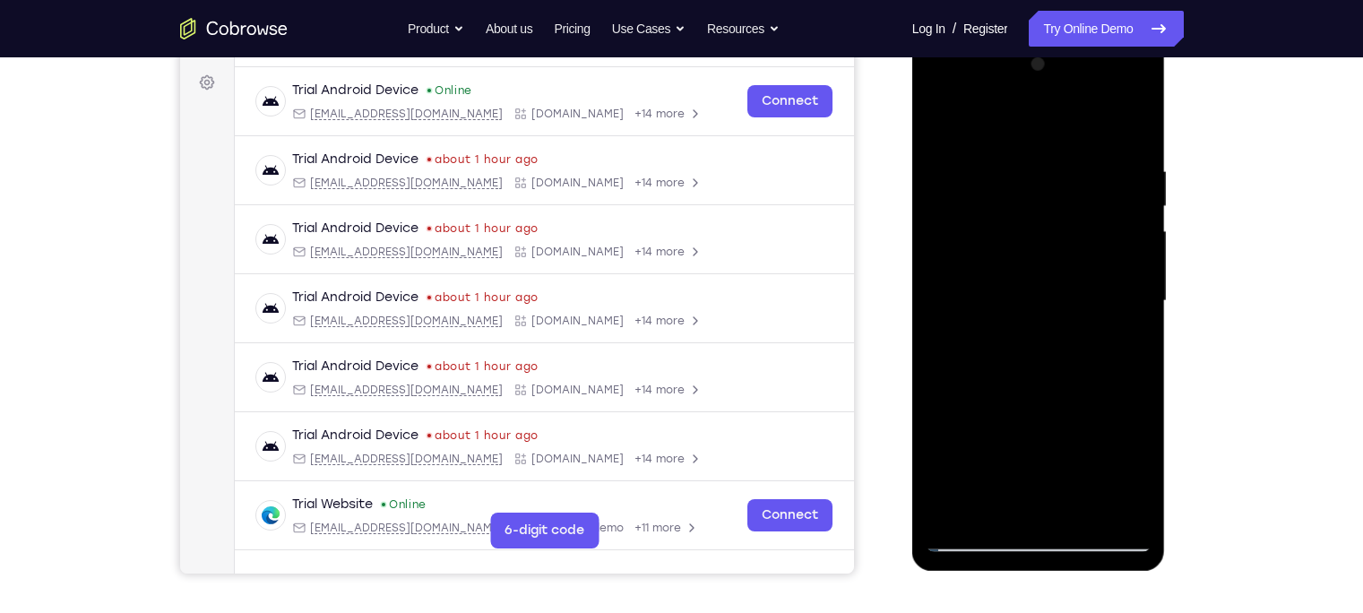
click at [994, 259] on div at bounding box center [1038, 301] width 226 height 502
drag, startPoint x: 1002, startPoint y: 153, endPoint x: 998, endPoint y: 230, distance: 77.1
click at [998, 230] on div at bounding box center [1038, 301] width 226 height 502
click at [943, 116] on div at bounding box center [1038, 301] width 226 height 502
drag, startPoint x: 999, startPoint y: 337, endPoint x: 1007, endPoint y: 159, distance: 177.6
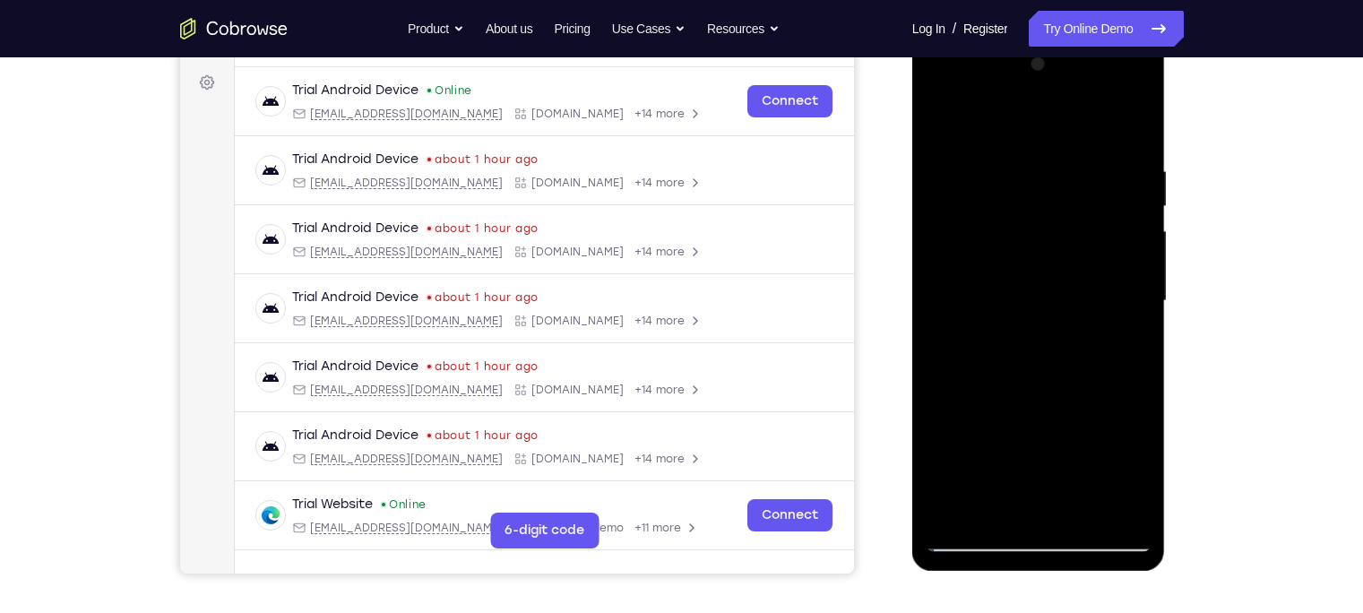
click at [1007, 159] on div at bounding box center [1038, 301] width 226 height 502
drag, startPoint x: 999, startPoint y: 306, endPoint x: 989, endPoint y: 74, distance: 232.3
click at [989, 74] on div at bounding box center [1038, 301] width 226 height 502
drag, startPoint x: 1004, startPoint y: 347, endPoint x: 1003, endPoint y: 107, distance: 240.1
click at [1003, 107] on div at bounding box center [1038, 301] width 226 height 502
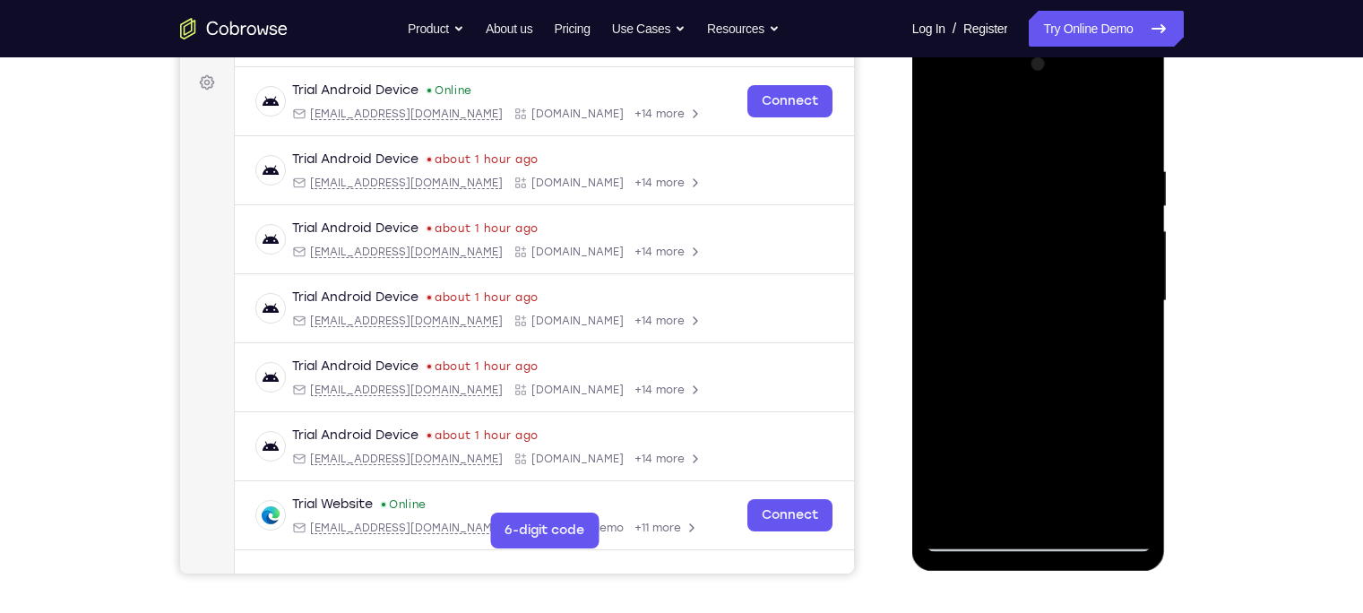
drag, startPoint x: 1003, startPoint y: 352, endPoint x: 1000, endPoint y: 150, distance: 202.5
click at [1000, 150] on div at bounding box center [1038, 301] width 226 height 502
drag, startPoint x: 989, startPoint y: 323, endPoint x: 992, endPoint y: 177, distance: 145.2
click at [992, 177] on div at bounding box center [1038, 301] width 226 height 502
drag, startPoint x: 974, startPoint y: 324, endPoint x: 981, endPoint y: 194, distance: 131.0
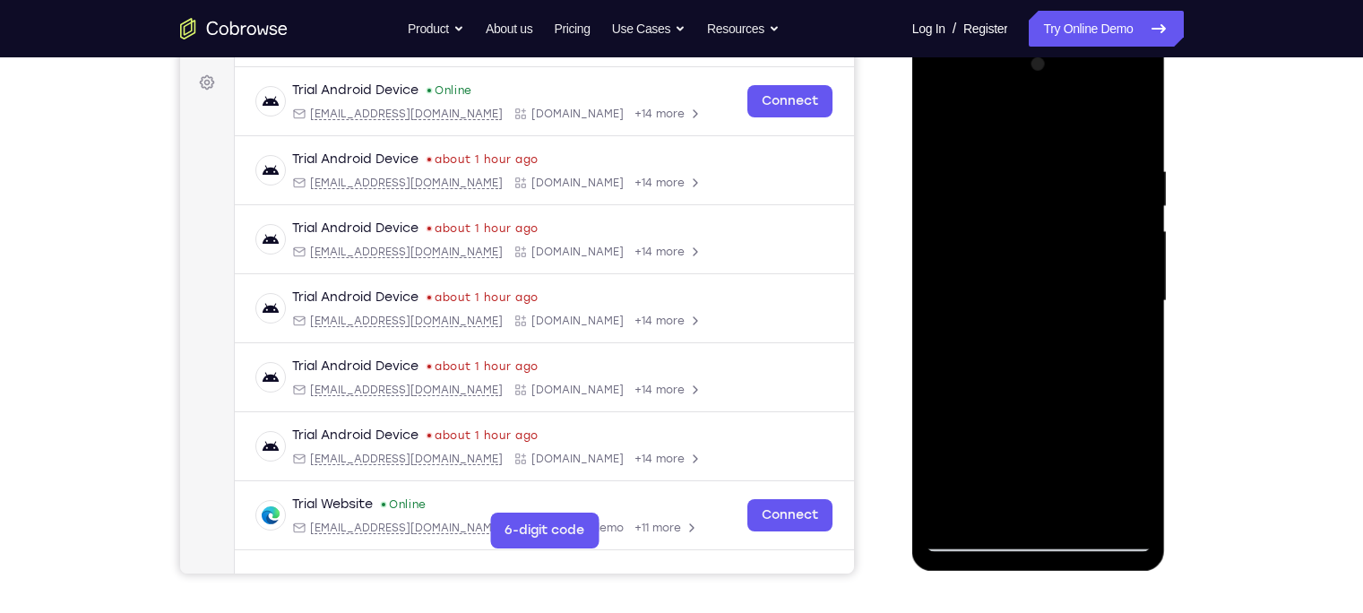
click at [981, 194] on div at bounding box center [1038, 301] width 226 height 502
